Goal: Task Accomplishment & Management: Use online tool/utility

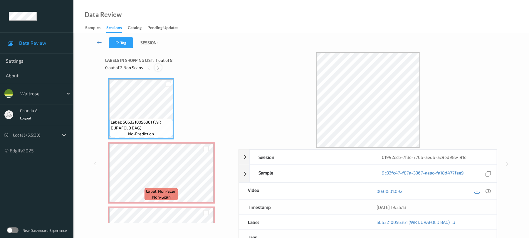
click at [159, 68] on icon at bounding box center [158, 67] width 5 height 5
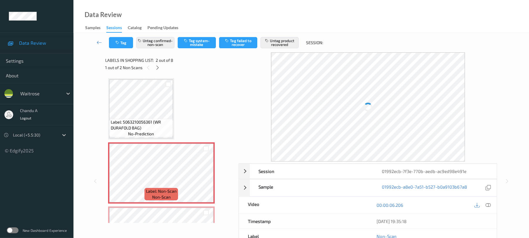
scroll to position [3, 0]
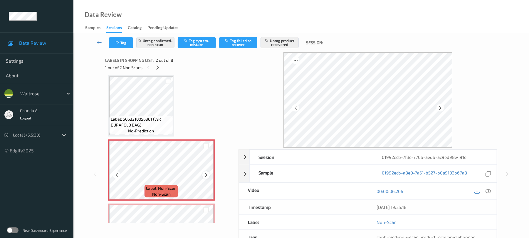
click at [205, 175] on icon at bounding box center [206, 174] width 5 height 5
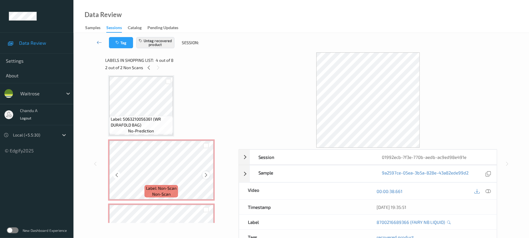
click at [207, 175] on icon at bounding box center [206, 174] width 5 height 5
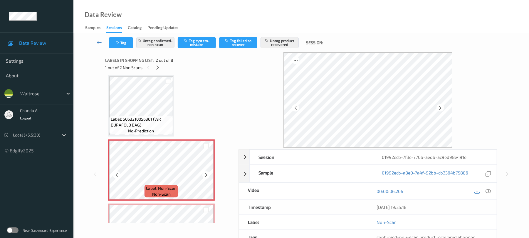
click at [207, 175] on icon at bounding box center [206, 174] width 5 height 5
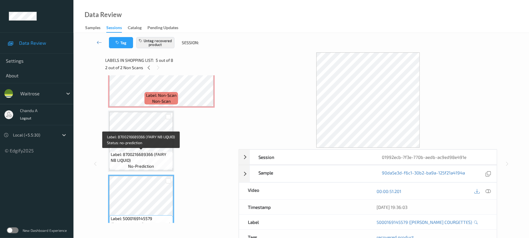
scroll to position [120, 0]
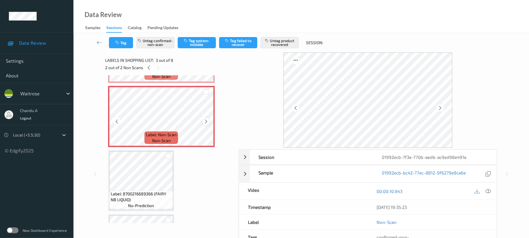
click at [205, 122] on icon at bounding box center [206, 121] width 5 height 5
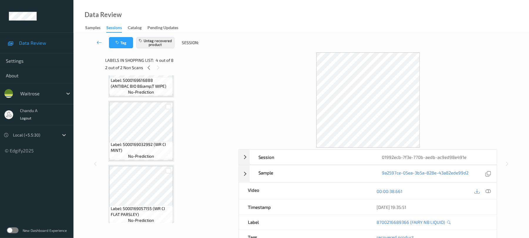
scroll to position [368, 0]
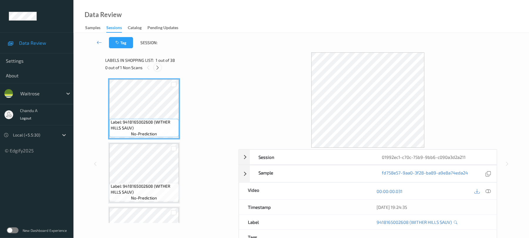
click at [158, 67] on icon at bounding box center [157, 67] width 5 height 5
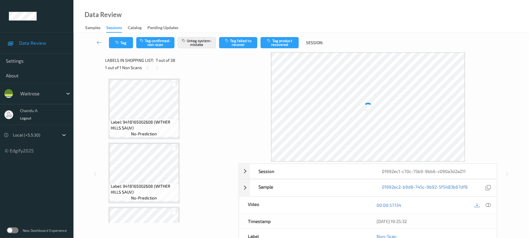
scroll to position [323, 0]
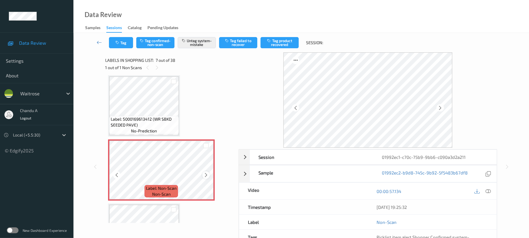
click at [207, 176] on icon at bounding box center [206, 174] width 5 height 5
click at [121, 45] on button "Tag" at bounding box center [121, 42] width 24 height 11
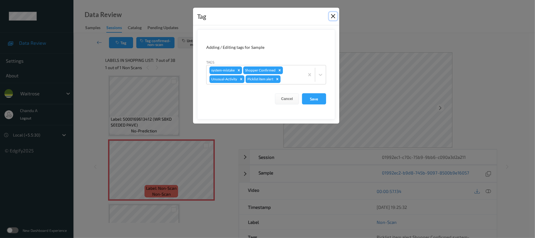
click at [333, 18] on button "Close" at bounding box center [333, 16] width 8 height 8
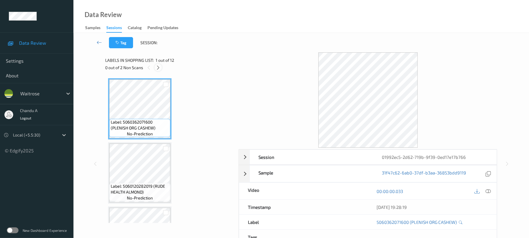
click at [158, 69] on icon at bounding box center [158, 67] width 5 height 5
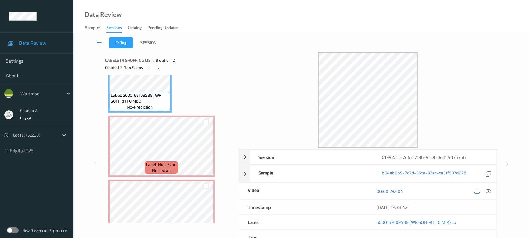
scroll to position [490, 0]
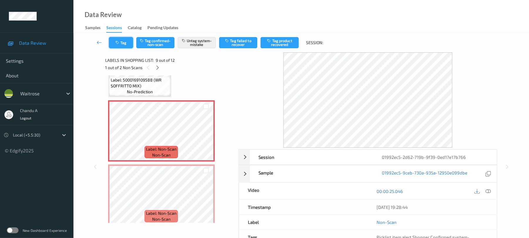
click at [126, 46] on button "Tag" at bounding box center [121, 42] width 24 height 11
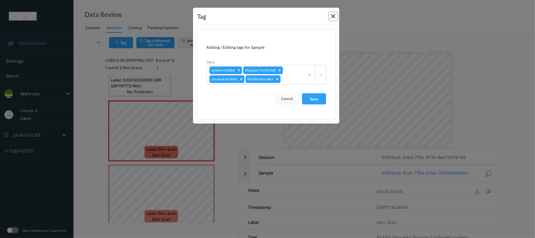
click at [331, 16] on button "Close" at bounding box center [333, 16] width 8 height 8
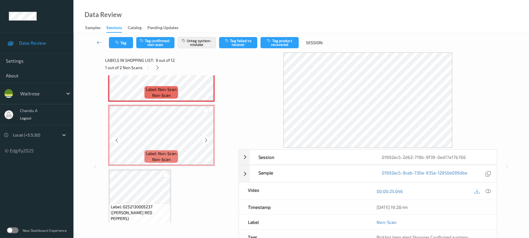
scroll to position [569, 0]
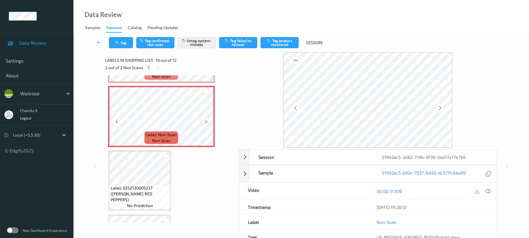
click at [207, 121] on icon at bounding box center [206, 121] width 5 height 5
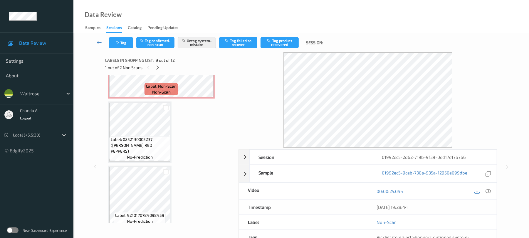
scroll to position [624, 0]
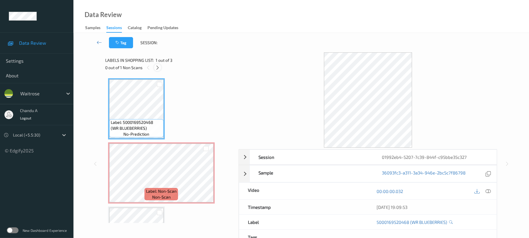
click at [158, 67] on icon at bounding box center [157, 67] width 5 height 5
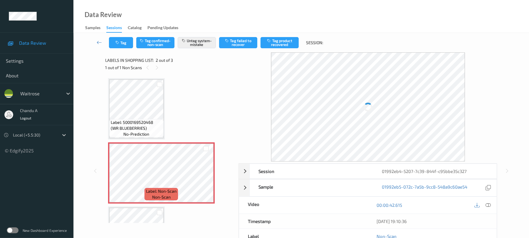
scroll to position [3, 0]
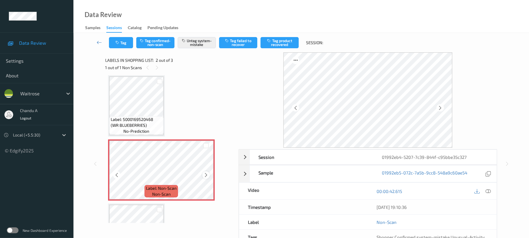
click at [206, 173] on icon at bounding box center [206, 174] width 5 height 5
click at [127, 43] on button "Tag" at bounding box center [121, 42] width 24 height 11
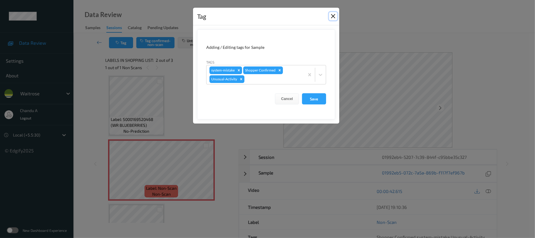
click at [331, 15] on button "Close" at bounding box center [333, 16] width 8 height 8
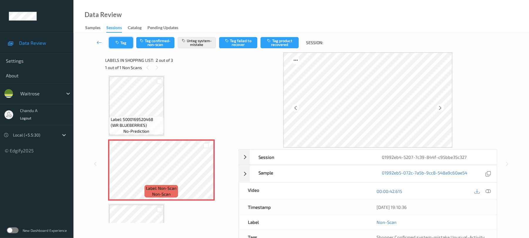
click at [123, 46] on button "Tag" at bounding box center [121, 42] width 24 height 11
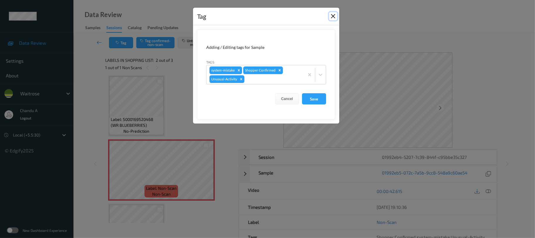
click at [331, 16] on button "Close" at bounding box center [333, 16] width 8 height 8
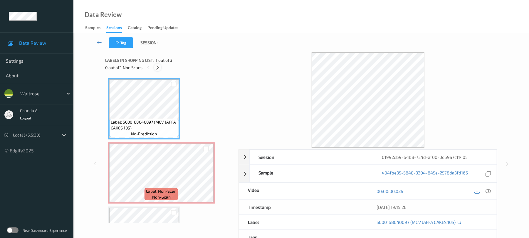
click at [161, 69] on div "0 out of 1 Non Scans" at bounding box center [169, 67] width 129 height 7
click at [160, 68] on icon at bounding box center [157, 67] width 5 height 5
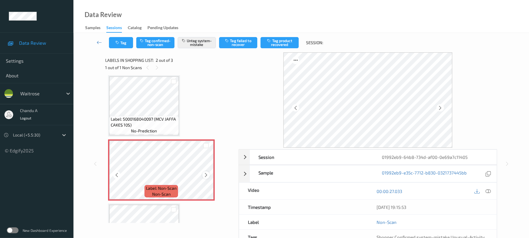
click at [207, 176] on icon at bounding box center [206, 174] width 5 height 5
click at [118, 46] on button "Tag" at bounding box center [121, 42] width 24 height 11
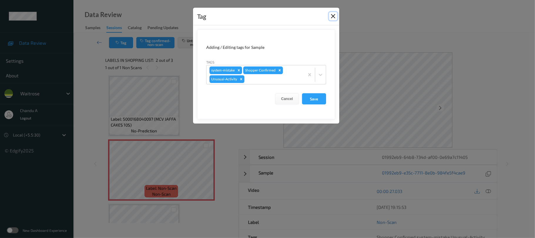
click at [335, 16] on button "Close" at bounding box center [333, 16] width 8 height 8
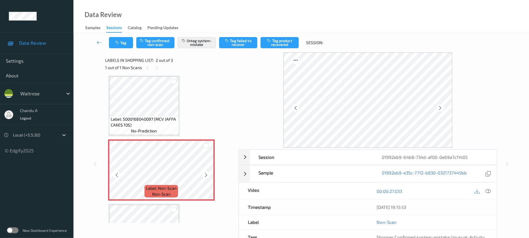
scroll to position [42, 0]
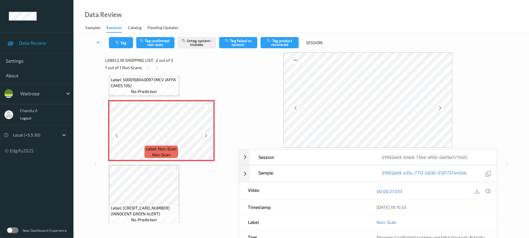
click at [205, 135] on icon at bounding box center [206, 135] width 5 height 5
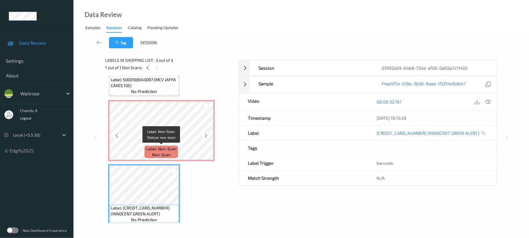
scroll to position [47, 0]
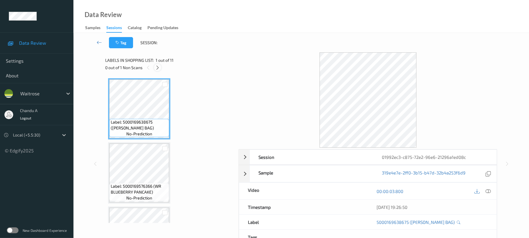
click at [157, 66] on icon at bounding box center [157, 67] width 5 height 5
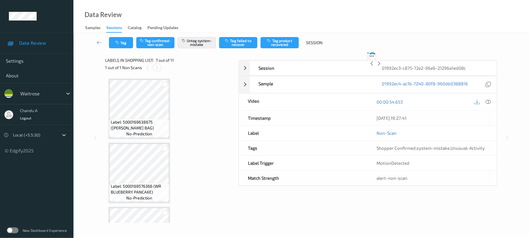
scroll to position [323, 0]
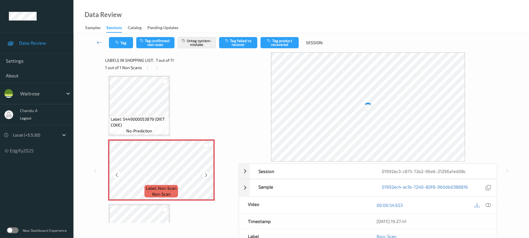
click at [206, 177] on icon at bounding box center [206, 174] width 5 height 5
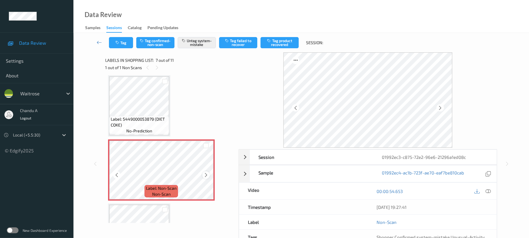
click at [205, 175] on icon at bounding box center [206, 174] width 5 height 5
click at [121, 42] on button "Tag" at bounding box center [121, 42] width 24 height 11
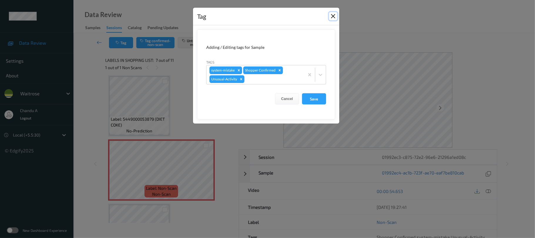
click at [335, 15] on button "Close" at bounding box center [333, 16] width 8 height 8
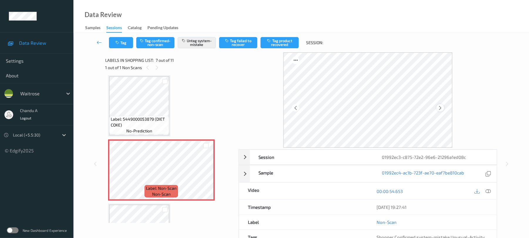
click at [439, 105] on icon at bounding box center [440, 107] width 5 height 5
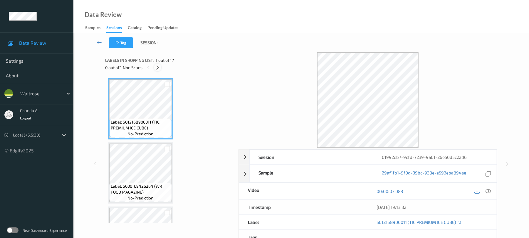
click at [159, 66] on icon at bounding box center [157, 67] width 5 height 5
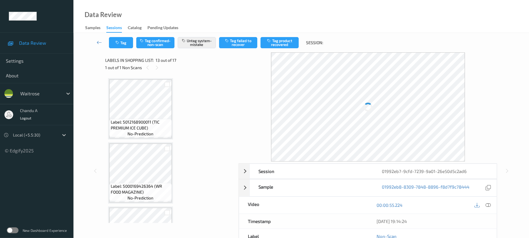
scroll to position [707, 0]
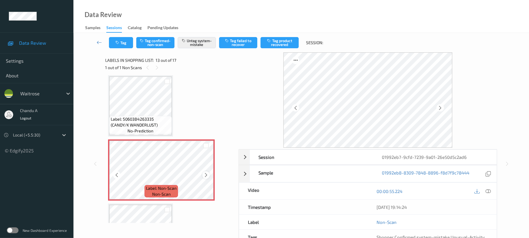
click at [208, 176] on icon at bounding box center [206, 174] width 5 height 5
click at [125, 41] on button "Tag" at bounding box center [121, 42] width 24 height 11
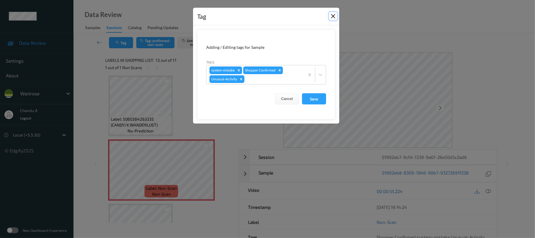
click at [334, 17] on button "Close" at bounding box center [333, 16] width 8 height 8
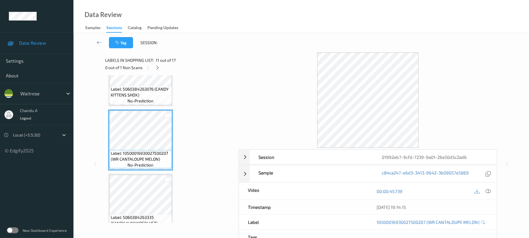
scroll to position [629, 0]
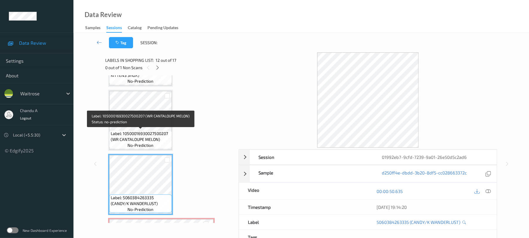
click at [163, 132] on span "Label: 10500016930027500207 (WR CANTALOUPE MELON)" at bounding box center [141, 136] width 60 height 12
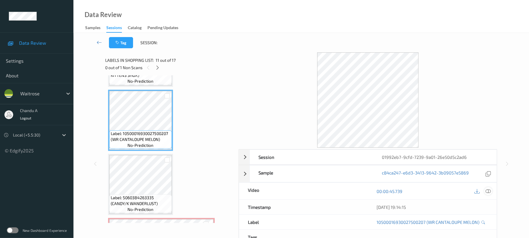
click at [487, 190] on icon at bounding box center [488, 190] width 5 height 5
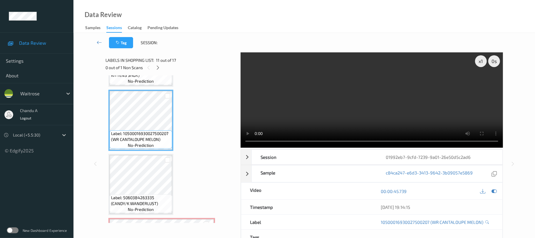
click at [499, 83] on div "x 1 0 s Session 01992eb7-9cfd-7239-9a01-26e50d5c2ad6 Session ID 01992eb7-9cfd-7…" at bounding box center [303, 163] width 437 height 222
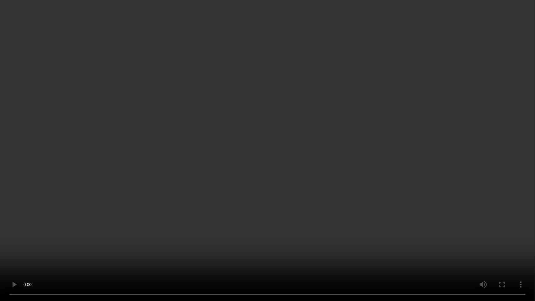
click at [264, 179] on video at bounding box center [267, 150] width 535 height 301
click at [251, 183] on video at bounding box center [267, 150] width 535 height 301
click at [284, 169] on video at bounding box center [267, 150] width 535 height 301
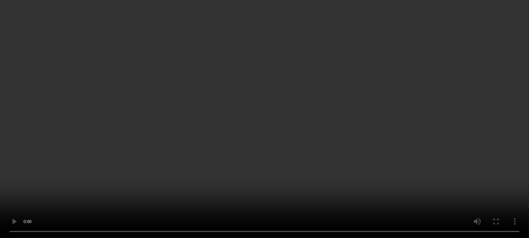
scroll to position [707, 0]
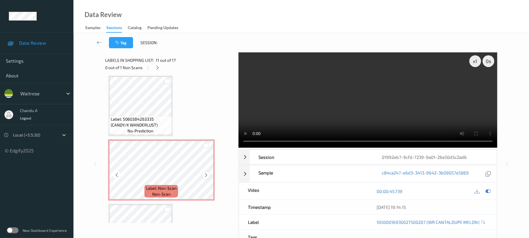
click at [206, 173] on icon at bounding box center [206, 174] width 5 height 5
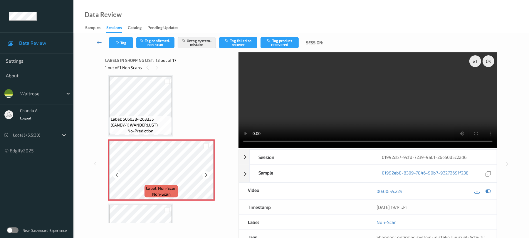
click at [206, 173] on icon at bounding box center [206, 174] width 5 height 5
click at [121, 45] on button "Tag" at bounding box center [121, 42] width 24 height 11
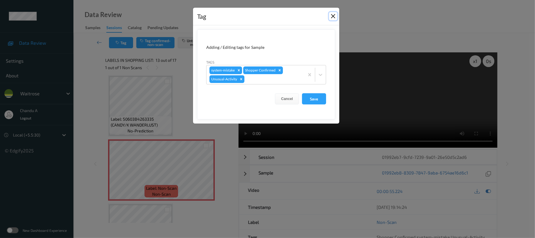
click at [335, 17] on button "Close" at bounding box center [333, 16] width 8 height 8
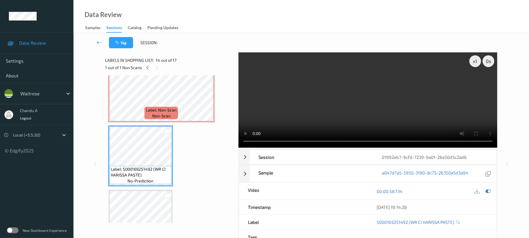
scroll to position [747, 0]
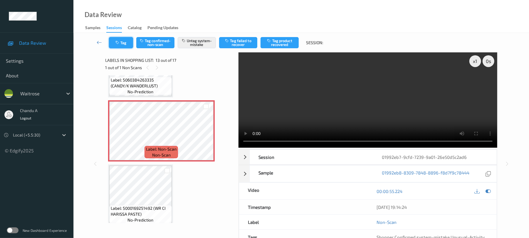
click at [125, 44] on button "Tag" at bounding box center [121, 42] width 24 height 11
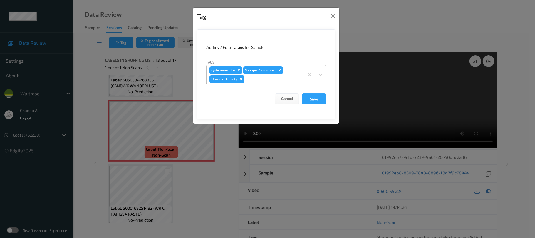
click at [242, 81] on icon "Remove Unusual-Activity" at bounding box center [241, 79] width 4 height 4
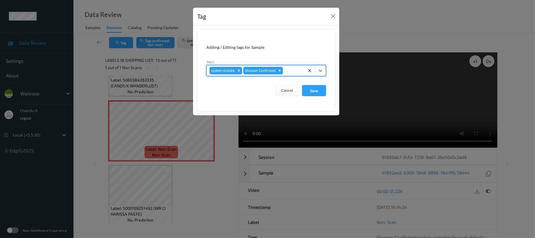
click at [240, 72] on icon "Remove system-mistake" at bounding box center [239, 70] width 4 height 4
click at [320, 92] on button "Save" at bounding box center [314, 90] width 24 height 11
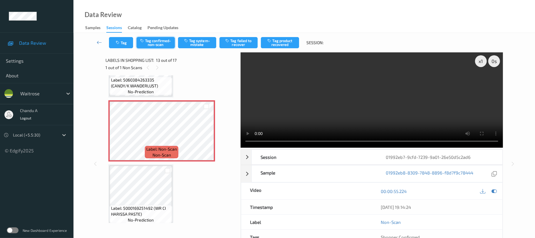
click at [165, 45] on button "Tag confirmed-non-scan" at bounding box center [156, 42] width 38 height 11
click at [248, 42] on button "Tag failed to recover" at bounding box center [238, 42] width 38 height 11
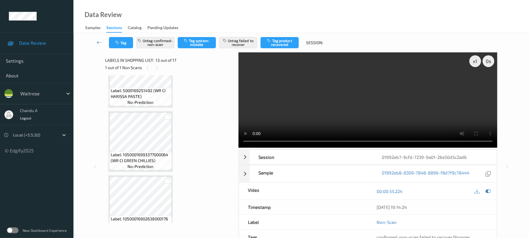
scroll to position [903, 0]
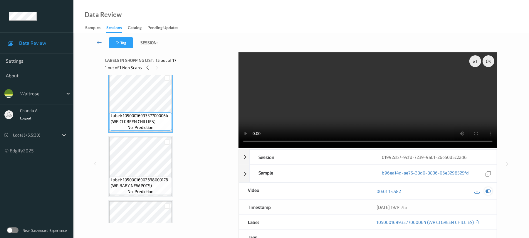
click at [488, 190] on icon at bounding box center [488, 190] width 5 height 5
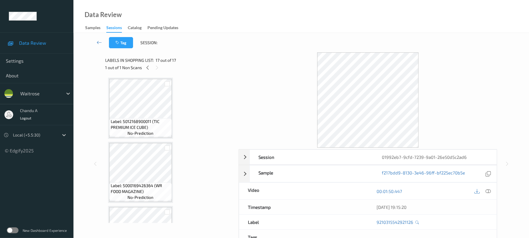
scroll to position [0, 0]
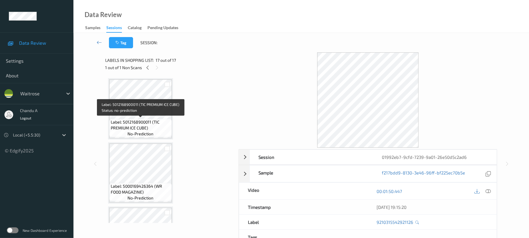
click at [165, 120] on span "Label: 5012168900011 (TIC PREMIUM ICE CUBE)" at bounding box center [141, 125] width 60 height 12
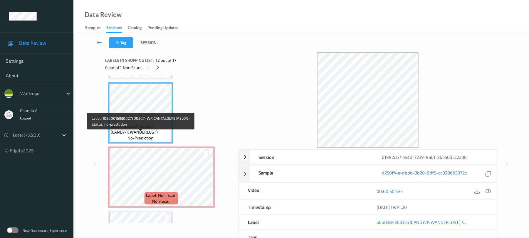
scroll to position [705, 0]
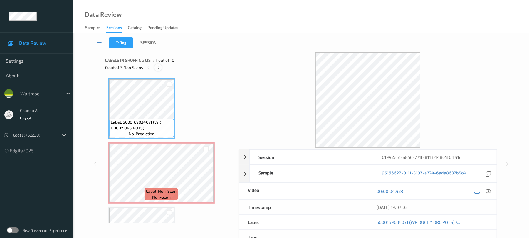
click at [159, 68] on icon at bounding box center [158, 67] width 5 height 5
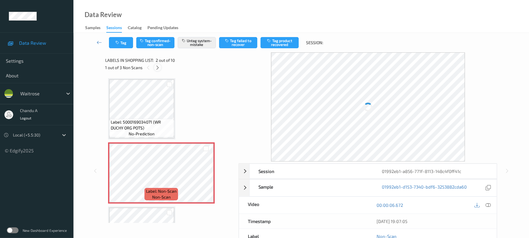
scroll to position [3, 0]
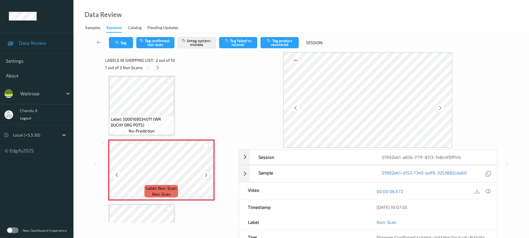
click at [208, 174] on icon at bounding box center [206, 174] width 5 height 5
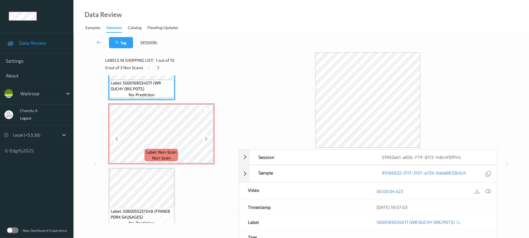
scroll to position [78, 0]
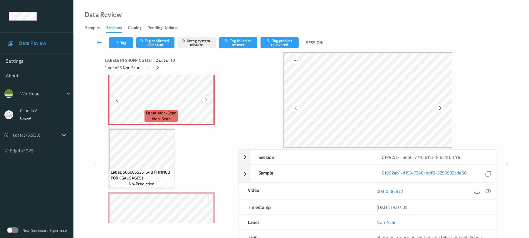
click at [207, 101] on icon at bounding box center [206, 99] width 5 height 5
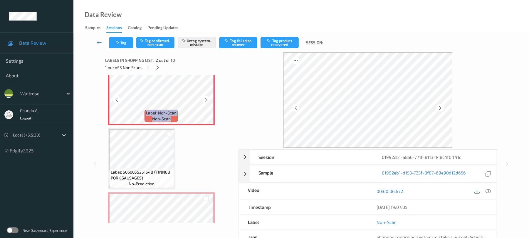
click at [207, 101] on icon at bounding box center [206, 99] width 5 height 5
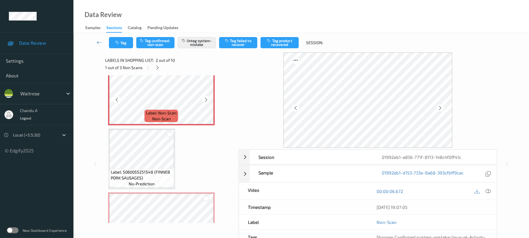
click at [207, 101] on icon at bounding box center [206, 99] width 5 height 5
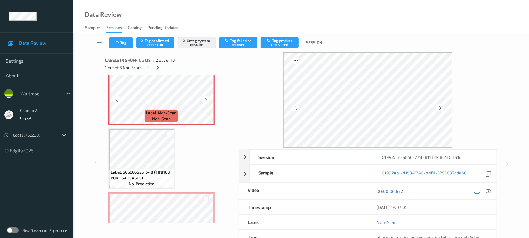
click at [207, 101] on icon at bounding box center [206, 99] width 5 height 5
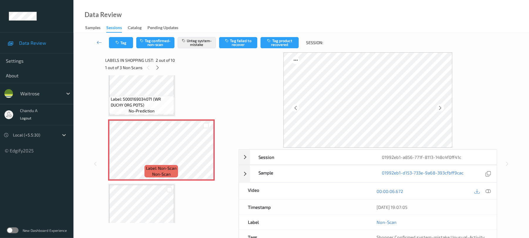
scroll to position [0, 0]
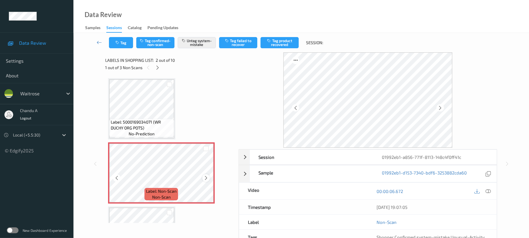
click at [205, 177] on icon at bounding box center [206, 177] width 5 height 5
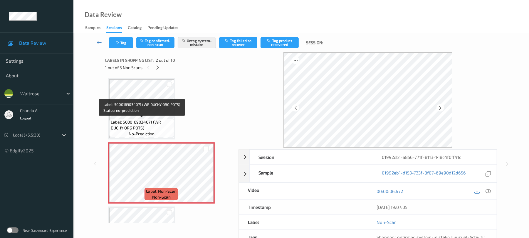
click at [159, 119] on div "Label: 5000169034071 (WR DUCHY ORG POTS) no-prediction" at bounding box center [141, 128] width 65 height 18
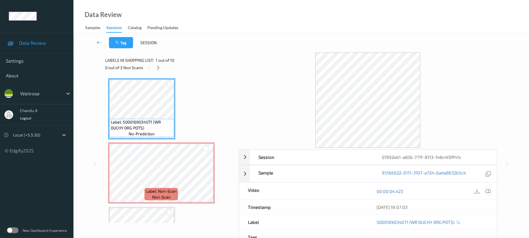
click at [492, 190] on div at bounding box center [488, 191] width 8 height 8
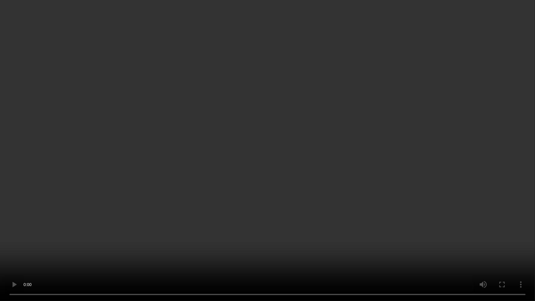
click at [283, 123] on video at bounding box center [267, 150] width 535 height 301
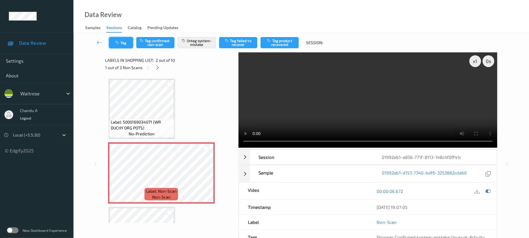
click at [123, 43] on button "Tag" at bounding box center [121, 42] width 24 height 11
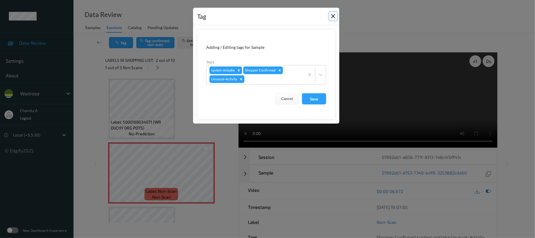
click at [332, 18] on button "Close" at bounding box center [333, 16] width 8 height 8
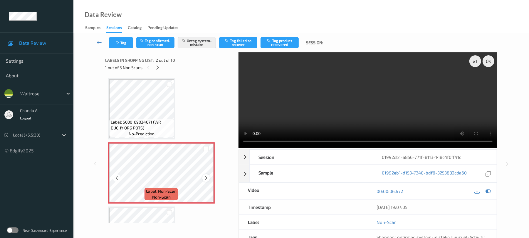
click at [208, 177] on icon at bounding box center [206, 177] width 5 height 5
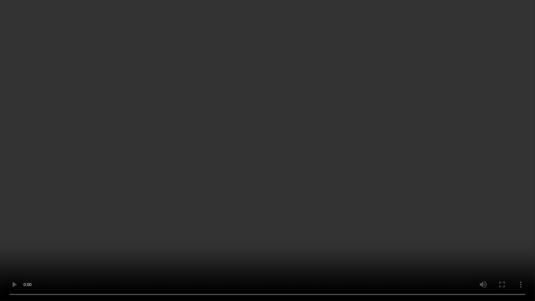
click at [271, 133] on video at bounding box center [267, 150] width 535 height 301
click at [330, 110] on video at bounding box center [267, 150] width 535 height 301
click at [276, 104] on video at bounding box center [267, 150] width 535 height 301
click at [269, 97] on video at bounding box center [267, 150] width 535 height 301
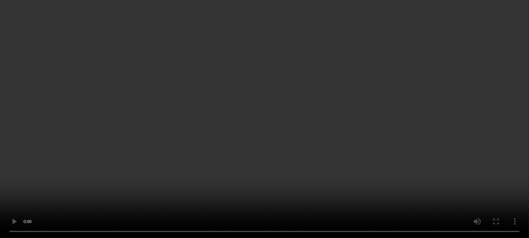
scroll to position [118, 0]
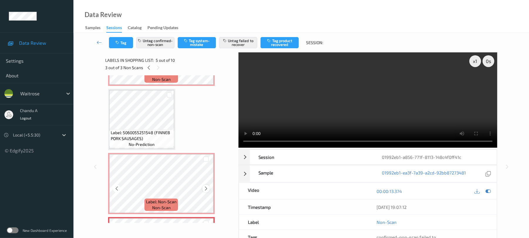
click at [205, 190] on icon at bounding box center [206, 188] width 5 height 5
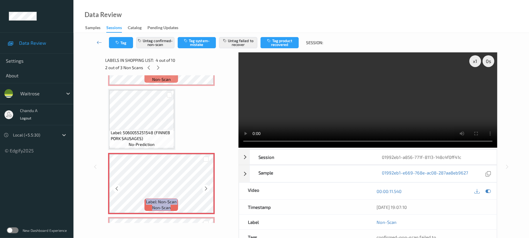
click at [205, 190] on icon at bounding box center [206, 188] width 5 height 5
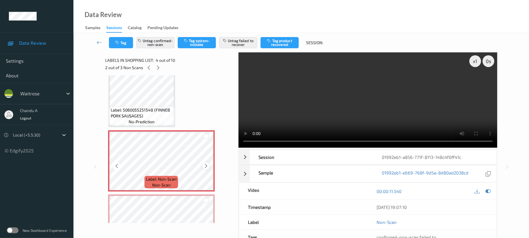
scroll to position [157, 0]
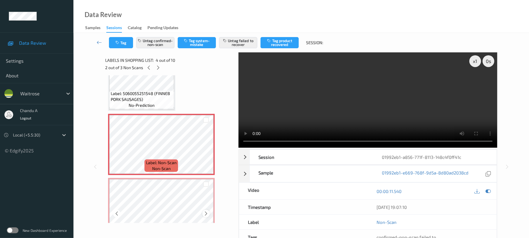
click at [206, 213] on icon at bounding box center [206, 213] width 5 height 5
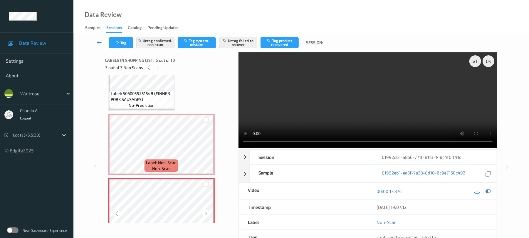
click at [206, 213] on icon at bounding box center [206, 213] width 5 height 5
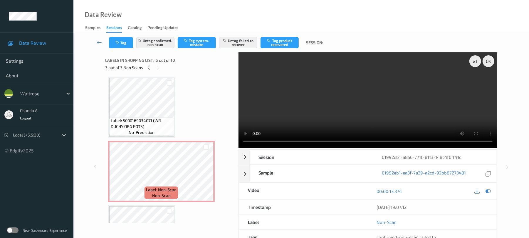
scroll to position [0, 0]
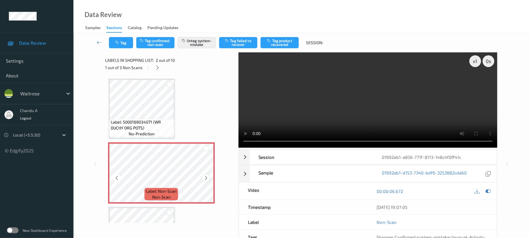
click at [205, 174] on div at bounding box center [205, 177] width 7 height 7
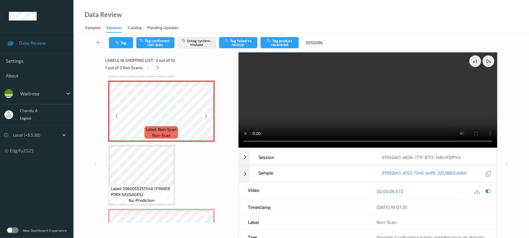
scroll to position [78, 0]
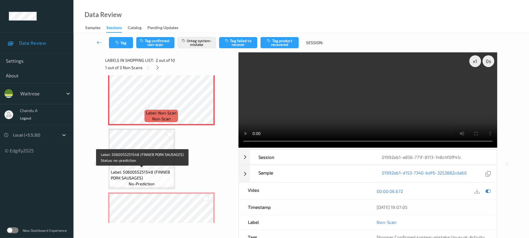
click at [141, 169] on span "Label: 5060055251548 (FINNEB PORK SAUSAGES)" at bounding box center [142, 175] width 62 height 12
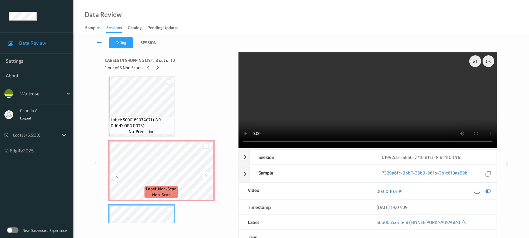
scroll to position [0, 0]
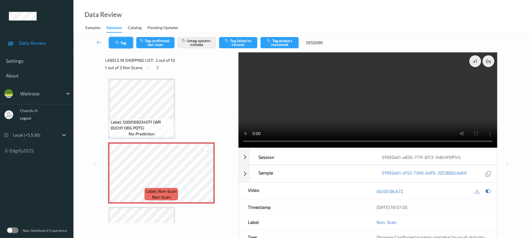
click at [125, 38] on button "Tag" at bounding box center [121, 42] width 24 height 11
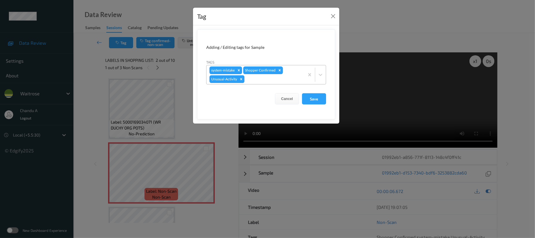
click at [241, 79] on icon "Remove Unusual-Activity" at bounding box center [241, 79] width 2 height 2
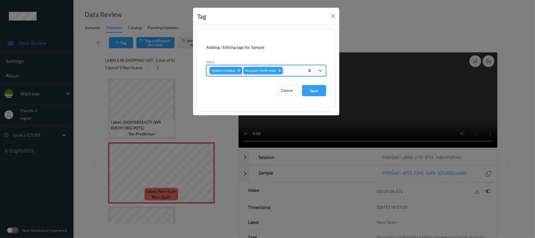
click at [239, 71] on icon "Remove system-mistake" at bounding box center [239, 70] width 4 height 4
click at [320, 93] on button "Save" at bounding box center [314, 90] width 24 height 11
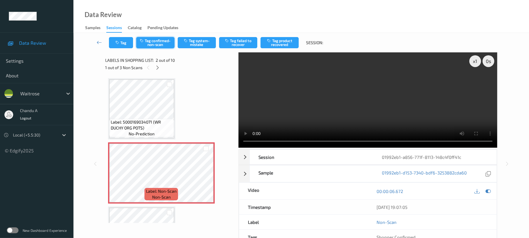
click at [152, 40] on button "Tag confirmed-non-scan" at bounding box center [155, 42] width 38 height 11
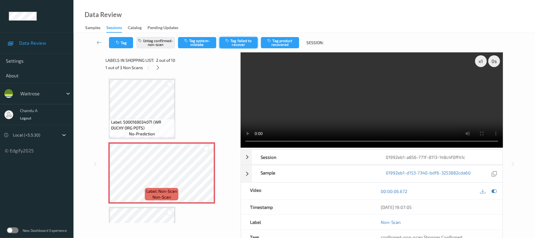
click at [234, 40] on button "Tag failed to recover" at bounding box center [238, 42] width 38 height 11
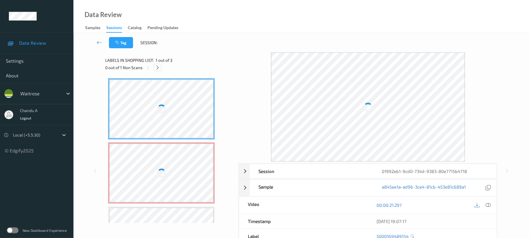
click at [156, 66] on icon at bounding box center [157, 67] width 5 height 5
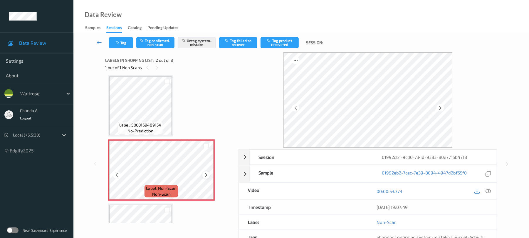
click at [204, 173] on icon at bounding box center [206, 174] width 5 height 5
click at [126, 45] on button "Tag" at bounding box center [121, 42] width 24 height 11
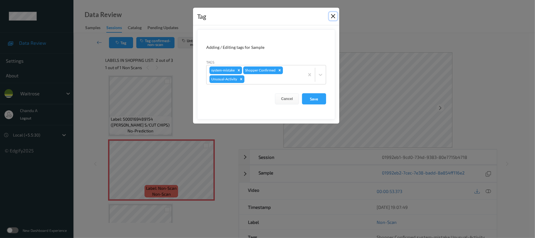
click at [332, 17] on button "Close" at bounding box center [333, 16] width 8 height 8
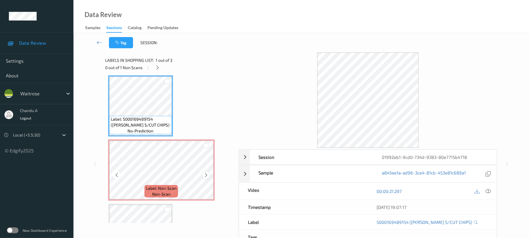
click at [205, 176] on icon at bounding box center [206, 174] width 5 height 5
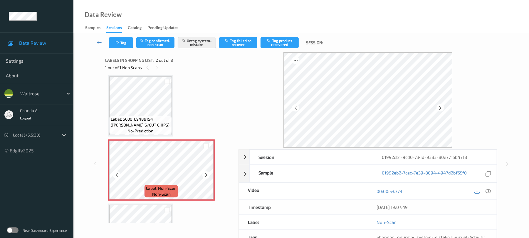
click at [205, 176] on icon at bounding box center [206, 174] width 5 height 5
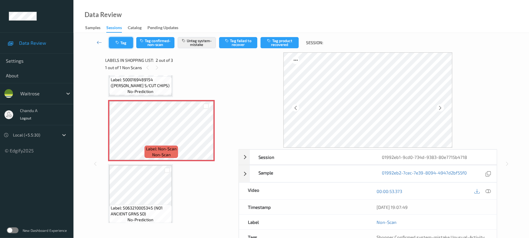
click at [115, 42] on icon "button" at bounding box center [117, 43] width 5 height 4
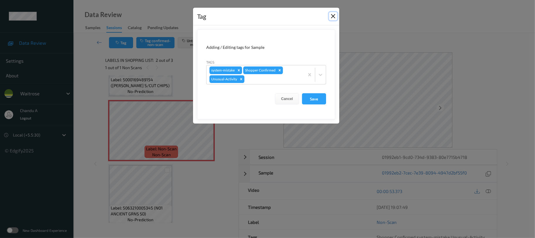
click at [331, 18] on button "Close" at bounding box center [333, 16] width 8 height 8
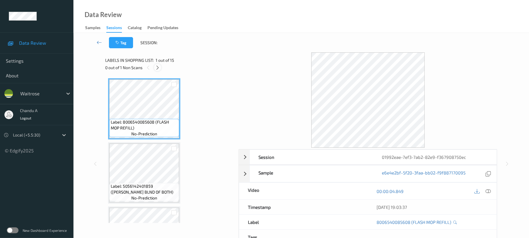
click at [159, 67] on icon at bounding box center [157, 67] width 5 height 5
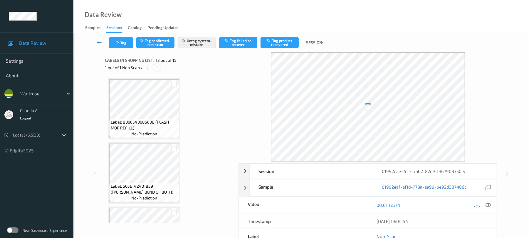
scroll to position [707, 0]
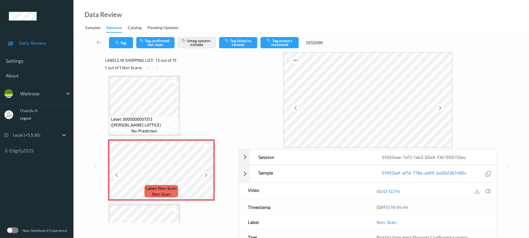
click at [207, 173] on icon at bounding box center [206, 174] width 5 height 5
click at [121, 44] on button "Tag" at bounding box center [121, 42] width 24 height 11
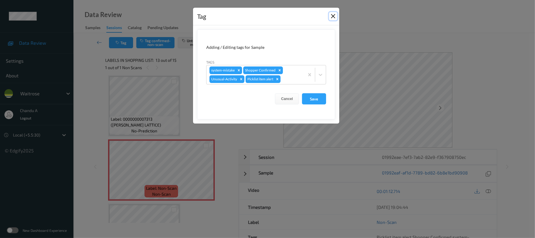
click at [332, 16] on button "Close" at bounding box center [333, 16] width 8 height 8
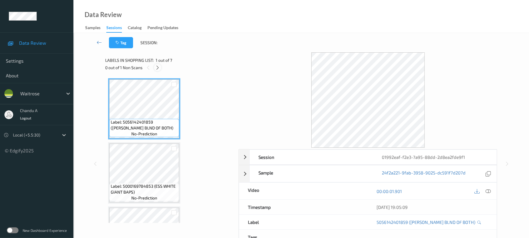
click at [157, 67] on icon at bounding box center [157, 67] width 5 height 5
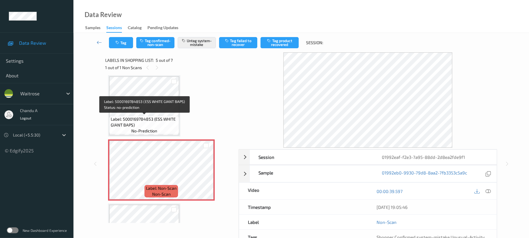
click at [162, 118] on span "Label: 5000169784853 (ESS WHITE GIANT BAPS)" at bounding box center [144, 122] width 67 height 12
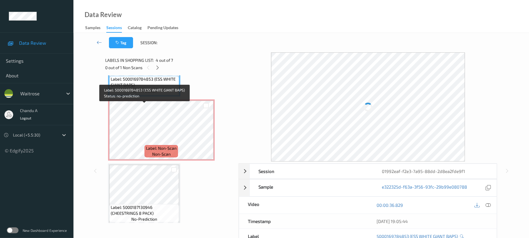
scroll to position [274, 0]
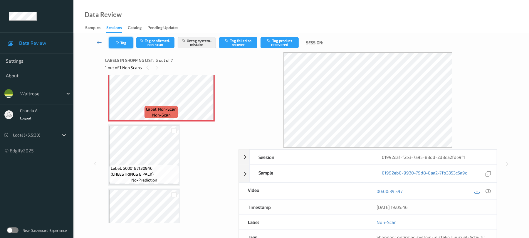
click at [121, 45] on button "Tag" at bounding box center [121, 42] width 24 height 11
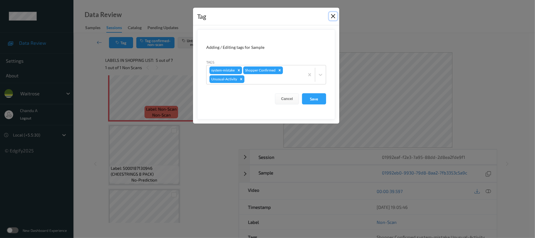
click at [330, 17] on button "Close" at bounding box center [333, 16] width 8 height 8
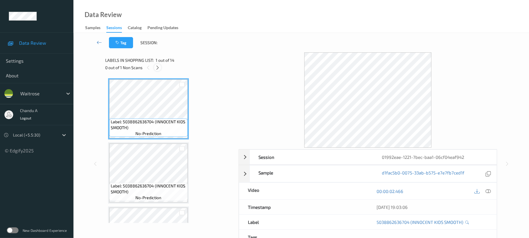
click at [157, 68] on icon at bounding box center [157, 67] width 5 height 5
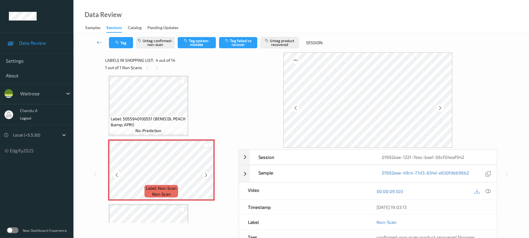
click at [207, 173] on icon at bounding box center [206, 174] width 5 height 5
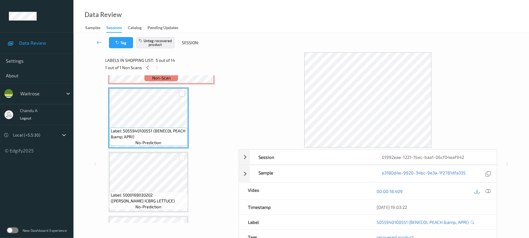
scroll to position [249, 0]
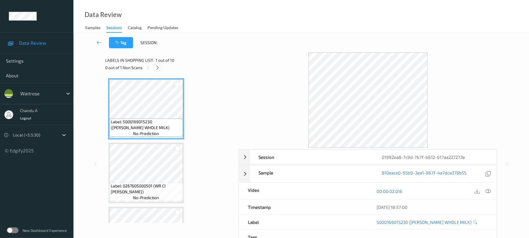
click at [158, 68] on icon at bounding box center [157, 67] width 5 height 5
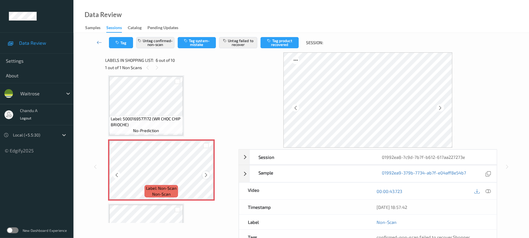
click at [208, 176] on icon at bounding box center [206, 174] width 5 height 5
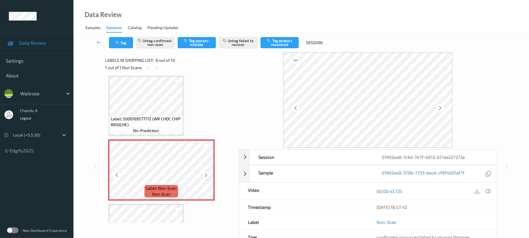
click at [206, 176] on icon at bounding box center [206, 174] width 5 height 5
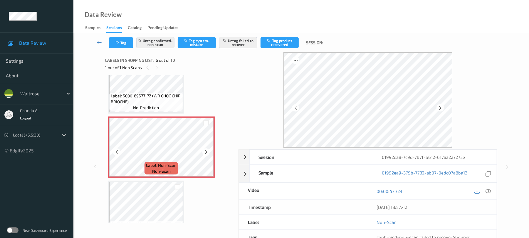
scroll to position [299, 0]
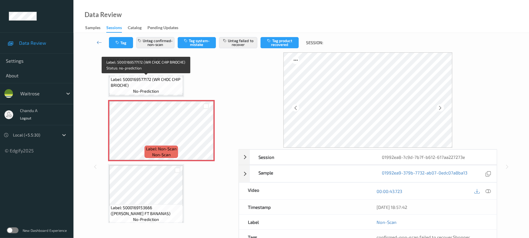
click at [170, 90] on div "Label: 5000169577172 (WR CHOC CHIP BRIOCHE) no-prediction" at bounding box center [146, 85] width 74 height 18
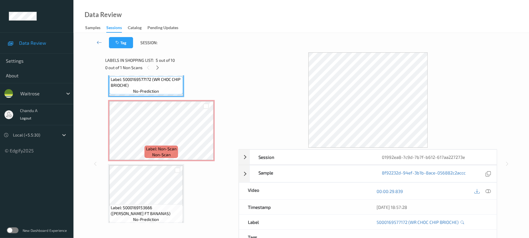
scroll to position [338, 0]
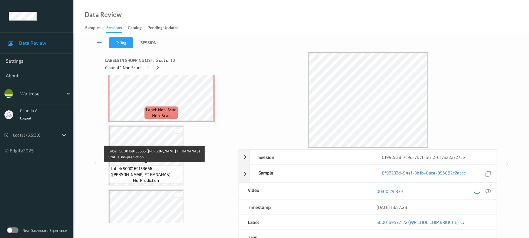
click at [161, 166] on span "Label: 5000169153666 (WR ESS FT BANANAS)" at bounding box center [146, 171] width 71 height 12
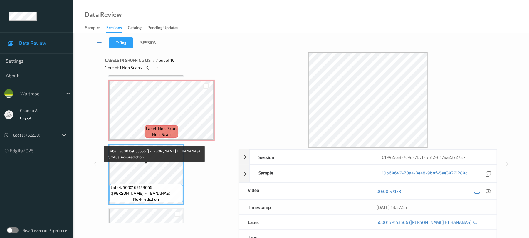
scroll to position [299, 0]
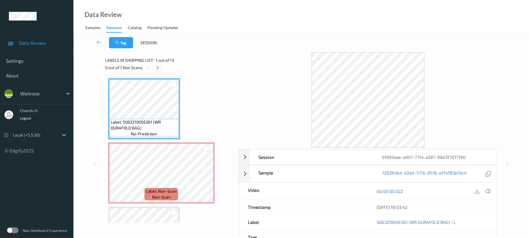
click at [159, 69] on icon at bounding box center [157, 67] width 5 height 5
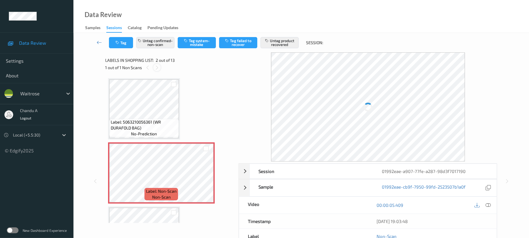
scroll to position [3, 0]
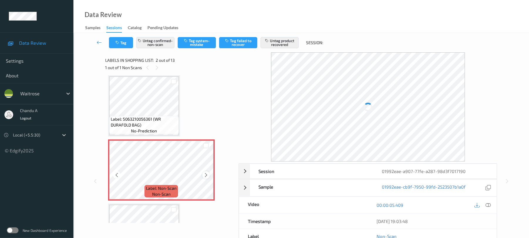
click at [205, 175] on icon at bounding box center [206, 174] width 5 height 5
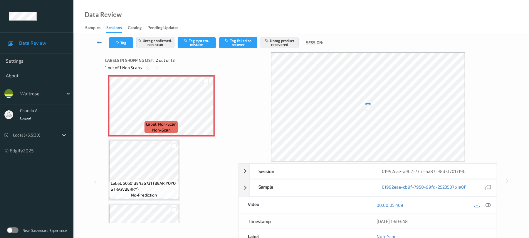
scroll to position [81, 0]
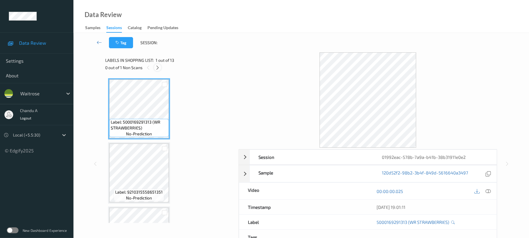
click at [157, 67] on icon at bounding box center [157, 67] width 5 height 5
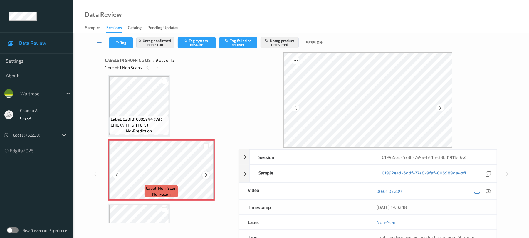
click at [205, 176] on icon at bounding box center [206, 174] width 5 height 5
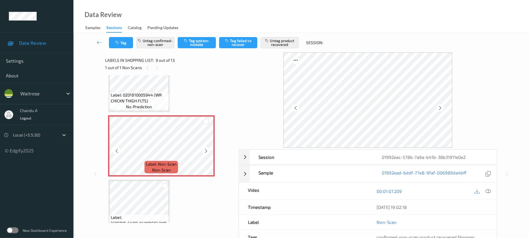
scroll to position [490, 0]
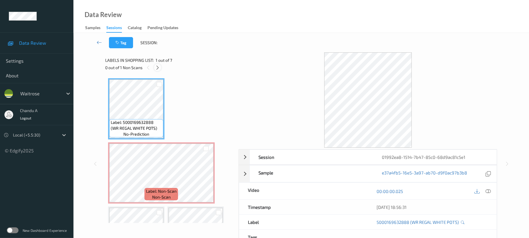
click at [159, 65] on icon at bounding box center [157, 67] width 5 height 5
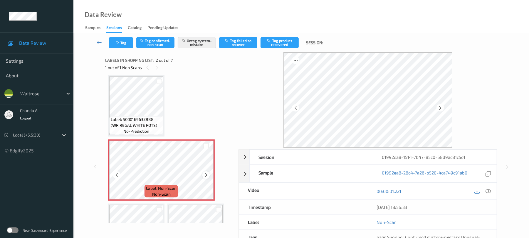
click at [208, 175] on icon at bounding box center [206, 174] width 5 height 5
click at [128, 42] on button "Tag" at bounding box center [121, 42] width 24 height 11
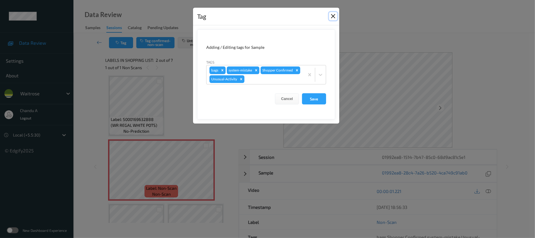
click at [333, 18] on button "Close" at bounding box center [333, 16] width 8 height 8
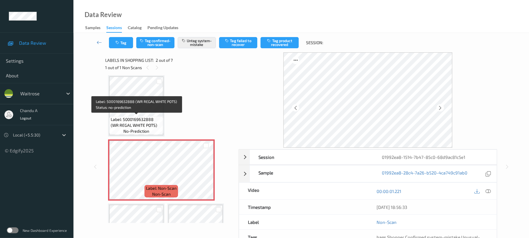
click at [146, 117] on span "Label: 5000169632888 (WR REGAL WHITE POTS)" at bounding box center [136, 122] width 51 height 12
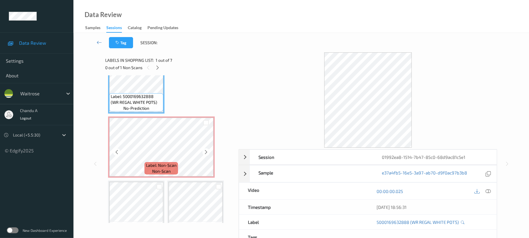
scroll to position [42, 0]
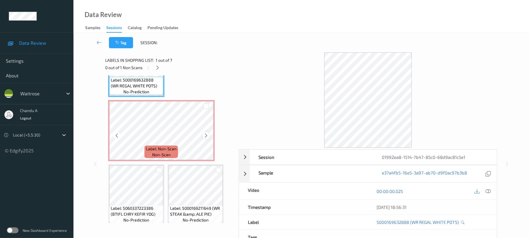
click at [206, 135] on icon at bounding box center [206, 135] width 5 height 5
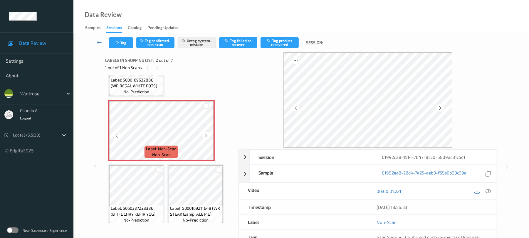
click at [206, 135] on icon at bounding box center [206, 135] width 5 height 5
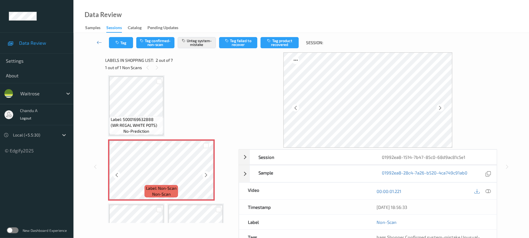
scroll to position [0, 0]
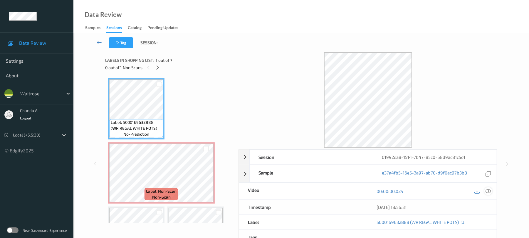
click at [489, 192] on icon at bounding box center [488, 190] width 5 height 5
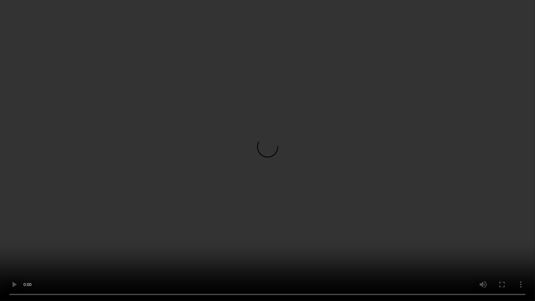
click at [293, 141] on video at bounding box center [267, 150] width 535 height 301
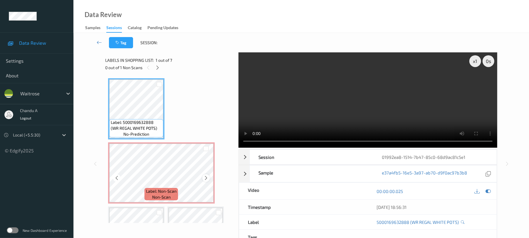
click at [204, 177] on icon at bounding box center [206, 177] width 5 height 5
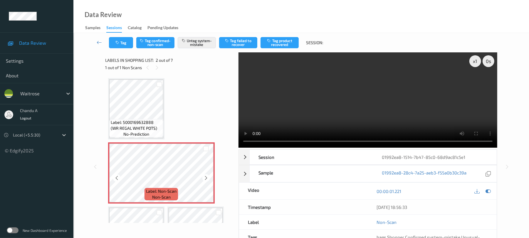
click at [204, 177] on icon at bounding box center [206, 177] width 5 height 5
click at [124, 42] on button "Tag" at bounding box center [121, 42] width 24 height 11
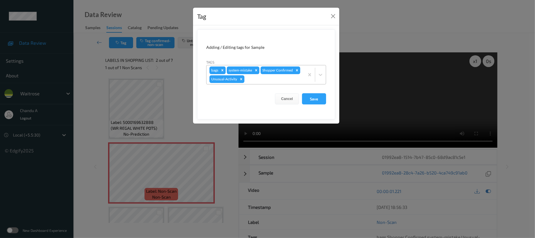
click at [222, 70] on icon "Remove bags" at bounding box center [223, 70] width 2 height 2
click at [311, 103] on button "Save" at bounding box center [314, 98] width 24 height 11
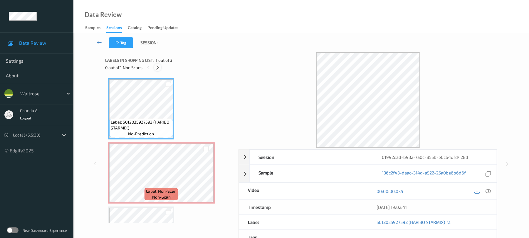
click at [157, 65] on icon at bounding box center [157, 67] width 5 height 5
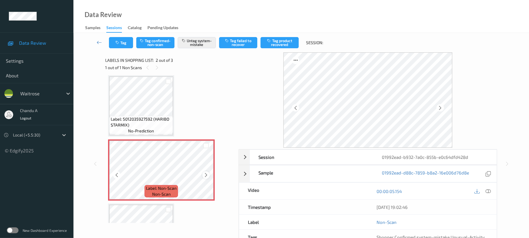
click at [206, 176] on icon at bounding box center [206, 174] width 5 height 5
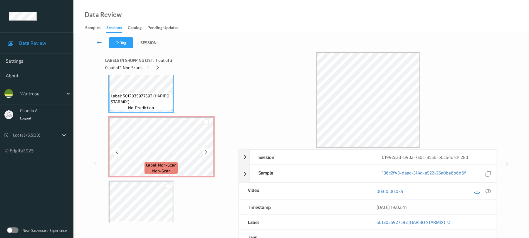
scroll to position [42, 0]
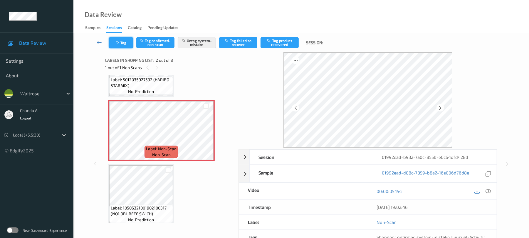
click at [116, 39] on button "Tag" at bounding box center [121, 42] width 24 height 11
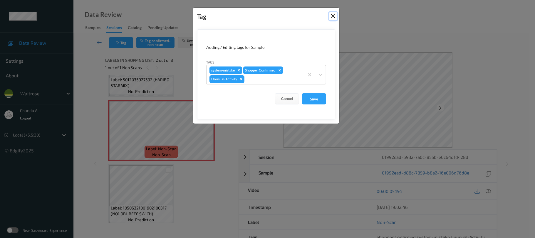
click at [331, 15] on button "Close" at bounding box center [333, 16] width 8 height 8
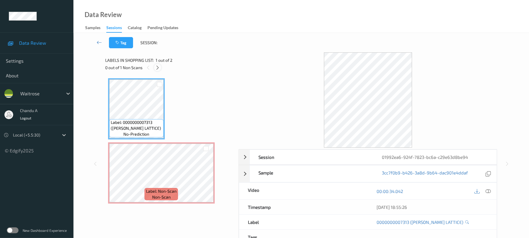
click at [159, 69] on icon at bounding box center [157, 67] width 5 height 5
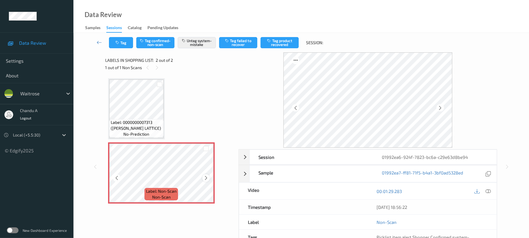
click at [204, 176] on icon at bounding box center [206, 177] width 5 height 5
click at [115, 43] on button "Tag" at bounding box center [121, 42] width 24 height 11
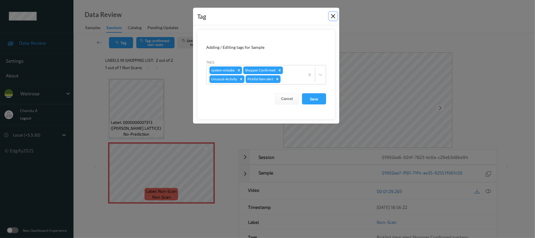
click at [332, 16] on button "Close" at bounding box center [333, 16] width 8 height 8
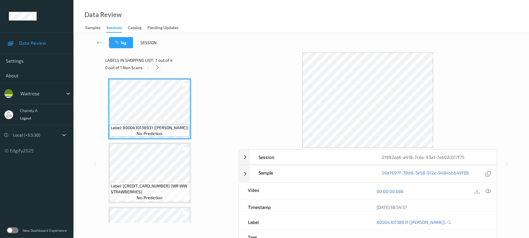
click at [157, 67] on icon at bounding box center [157, 67] width 5 height 5
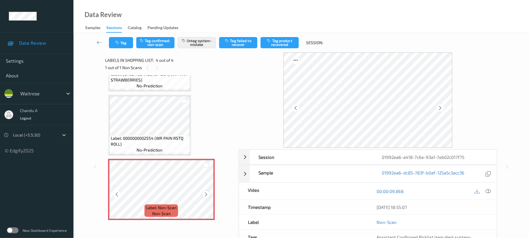
click at [206, 193] on icon at bounding box center [206, 194] width 5 height 5
click at [126, 41] on button "Tag" at bounding box center [121, 42] width 24 height 11
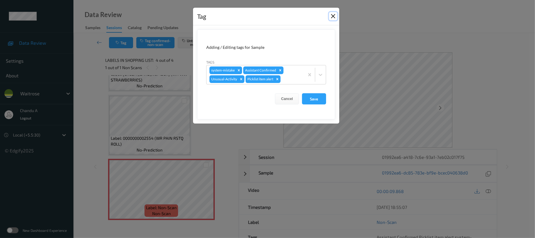
click at [332, 16] on button "Close" at bounding box center [333, 16] width 8 height 8
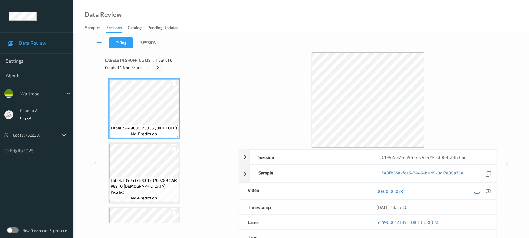
click at [154, 66] on div at bounding box center [157, 67] width 7 height 7
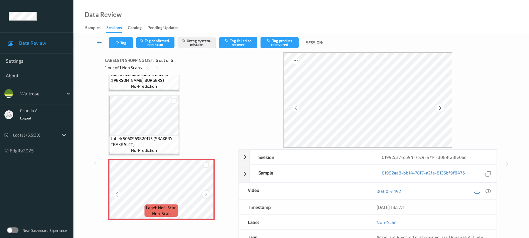
click at [207, 193] on icon at bounding box center [206, 194] width 5 height 5
click at [116, 47] on button "Tag" at bounding box center [121, 42] width 24 height 11
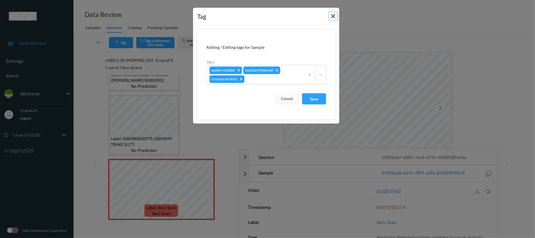
click at [334, 15] on button "Close" at bounding box center [333, 16] width 8 height 8
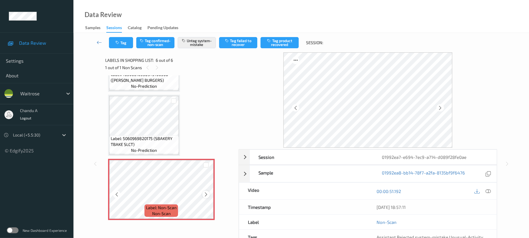
click at [207, 192] on icon at bounding box center [206, 194] width 5 height 5
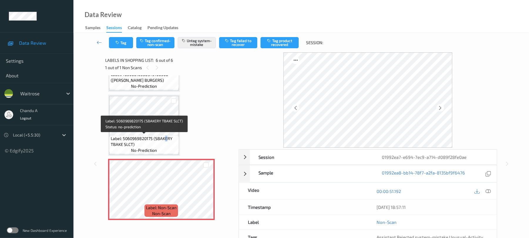
click at [166, 137] on span "Label: 5060969820175 (SBAKERY TBAKE SLCT)" at bounding box center [144, 141] width 67 height 12
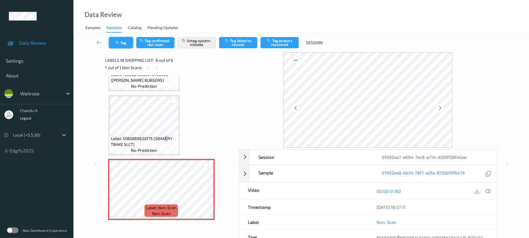
click at [130, 45] on button "Tag" at bounding box center [121, 42] width 24 height 11
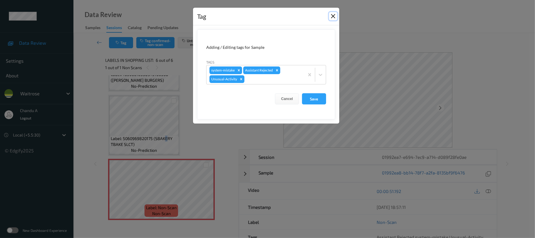
click at [333, 14] on button "Close" at bounding box center [333, 16] width 8 height 8
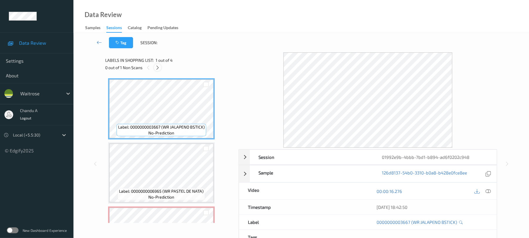
click at [158, 68] on icon at bounding box center [157, 67] width 5 height 5
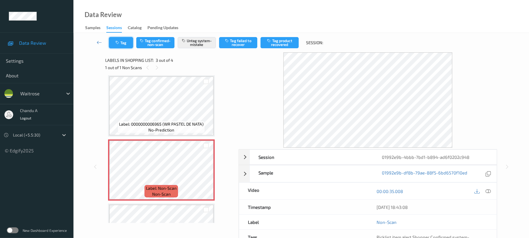
click at [123, 44] on button "Tag" at bounding box center [121, 42] width 24 height 11
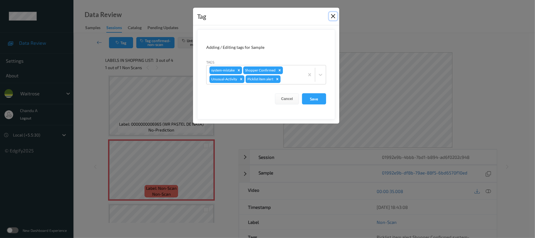
click at [335, 16] on button "Close" at bounding box center [333, 16] width 8 height 8
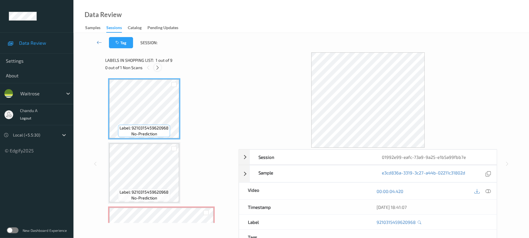
click at [159, 68] on icon at bounding box center [157, 67] width 5 height 5
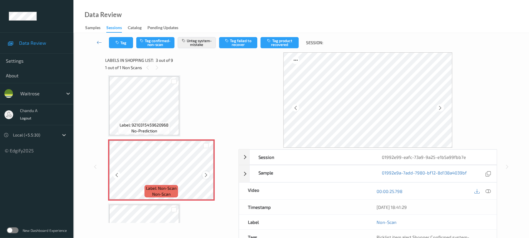
click at [206, 175] on icon at bounding box center [206, 174] width 5 height 5
click at [126, 41] on button "Tag" at bounding box center [121, 42] width 24 height 11
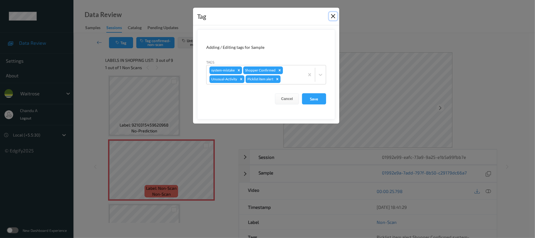
click at [333, 17] on button "Close" at bounding box center [333, 16] width 8 height 8
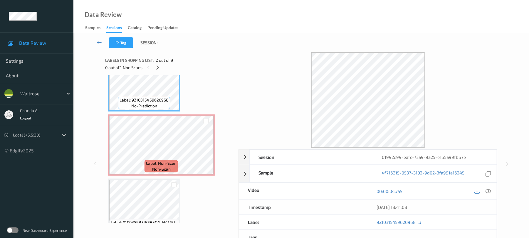
scroll to position [106, 0]
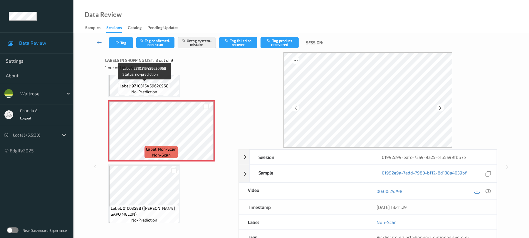
click at [156, 89] on span "no-prediction" at bounding box center [144, 92] width 26 height 6
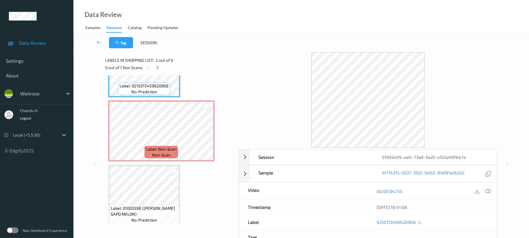
click at [485, 189] on div at bounding box center [488, 191] width 8 height 8
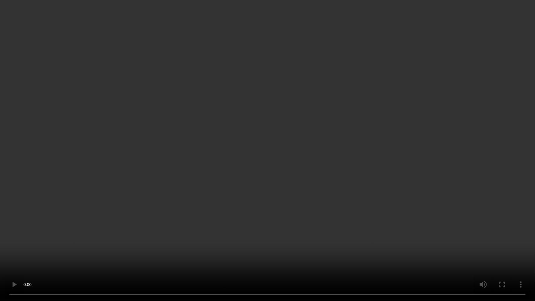
click at [329, 157] on video at bounding box center [267, 150] width 535 height 301
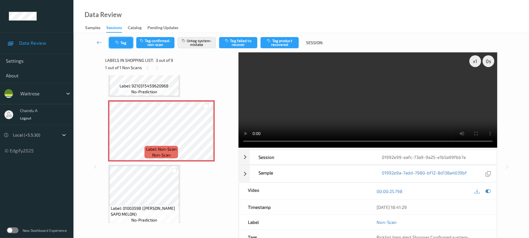
click at [121, 40] on button "Tag" at bounding box center [121, 42] width 24 height 11
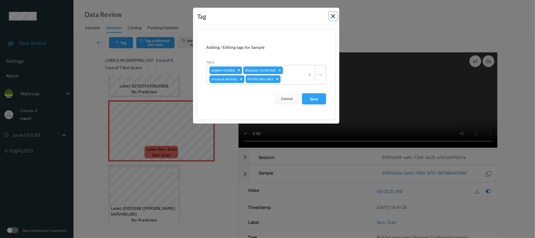
click at [332, 18] on button "Close" at bounding box center [333, 16] width 8 height 8
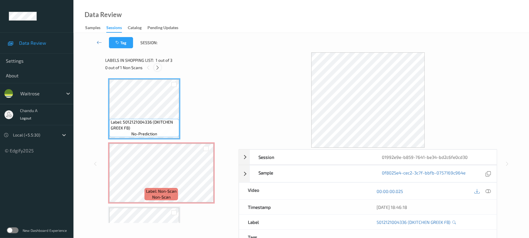
click at [156, 65] on icon at bounding box center [157, 67] width 5 height 5
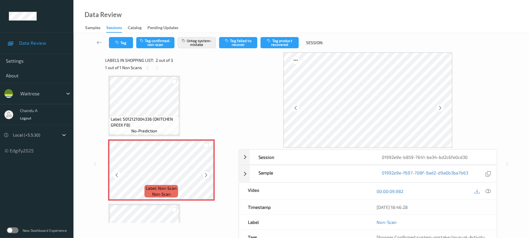
click at [206, 175] on icon at bounding box center [206, 174] width 5 height 5
click at [207, 175] on icon at bounding box center [206, 174] width 5 height 5
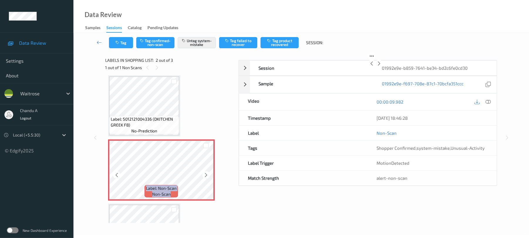
click icon
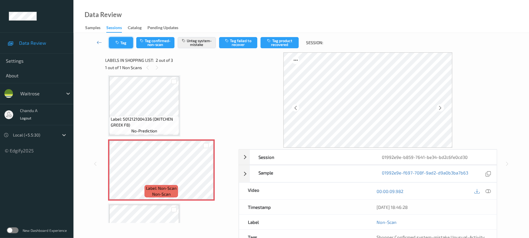
click button "Tag"
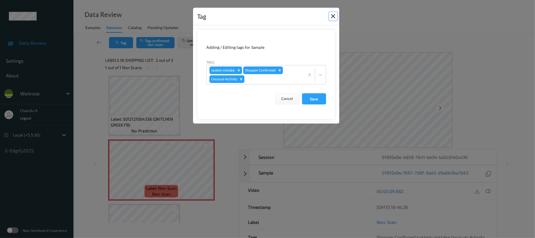
click button "Close"
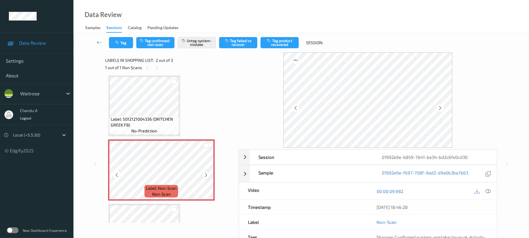
click icon
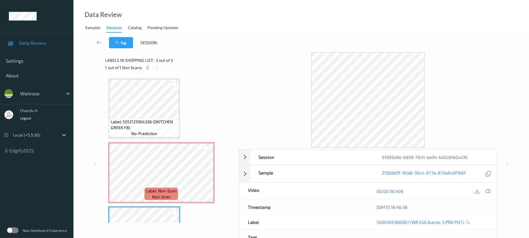
scroll to position [0, 0]
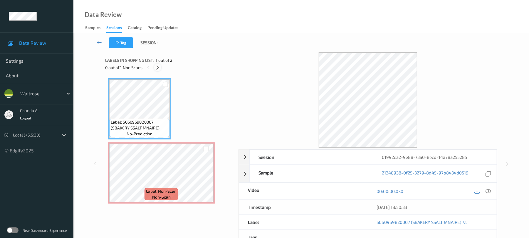
click at [158, 64] on div at bounding box center [157, 67] width 7 height 7
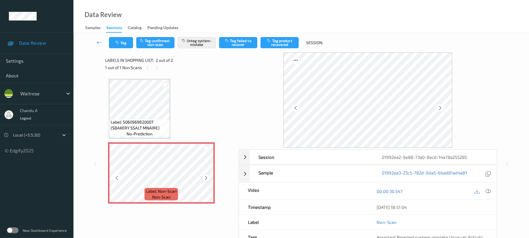
click at [208, 176] on icon at bounding box center [206, 177] width 5 height 5
click at [207, 176] on icon at bounding box center [206, 177] width 5 height 5
click at [113, 43] on button "Tag" at bounding box center [121, 42] width 24 height 11
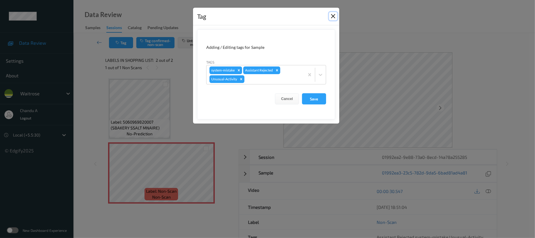
click at [331, 15] on button "Close" at bounding box center [333, 16] width 8 height 8
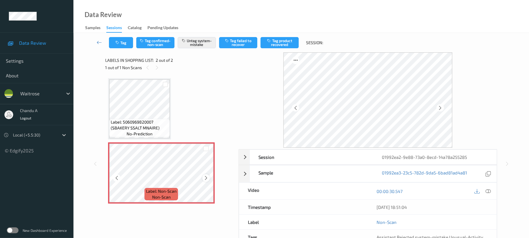
click at [207, 177] on icon at bounding box center [206, 177] width 5 height 5
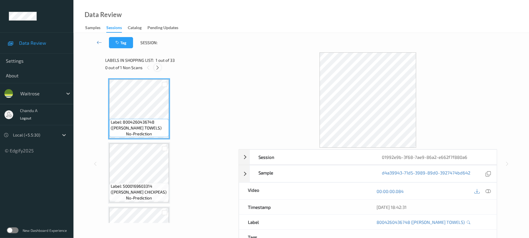
click at [158, 65] on icon at bounding box center [157, 67] width 5 height 5
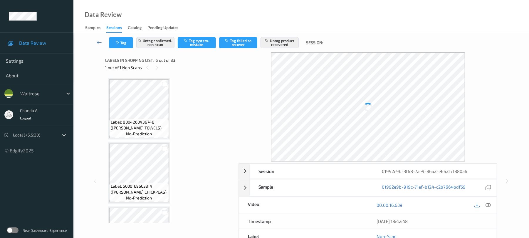
scroll to position [195, 0]
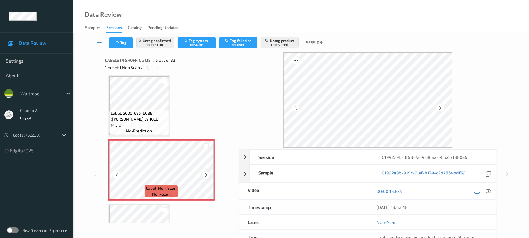
click at [206, 174] on icon at bounding box center [206, 174] width 5 height 5
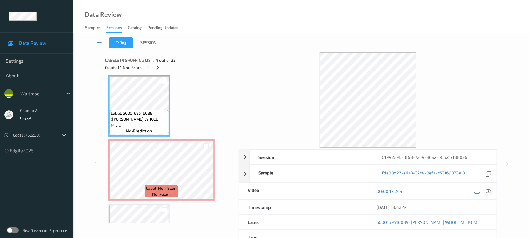
click at [489, 190] on icon at bounding box center [488, 190] width 5 height 5
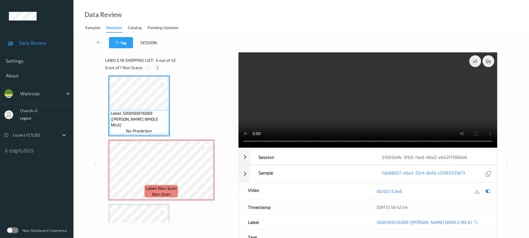
click at [339, 99] on video at bounding box center [368, 99] width 259 height 95
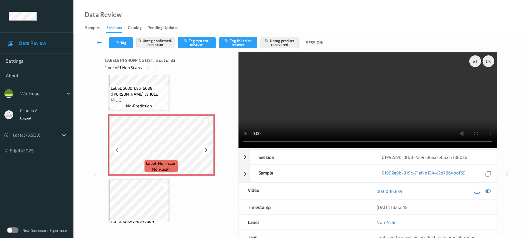
scroll to position [234, 0]
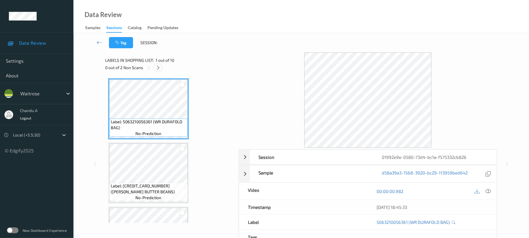
click at [159, 67] on icon at bounding box center [158, 67] width 5 height 5
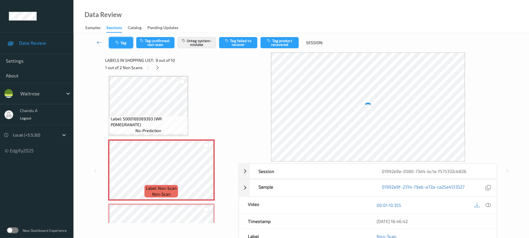
click at [119, 42] on icon "button" at bounding box center [117, 43] width 5 height 4
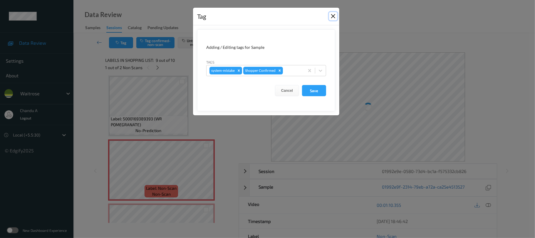
click at [332, 17] on button "Close" at bounding box center [333, 16] width 8 height 8
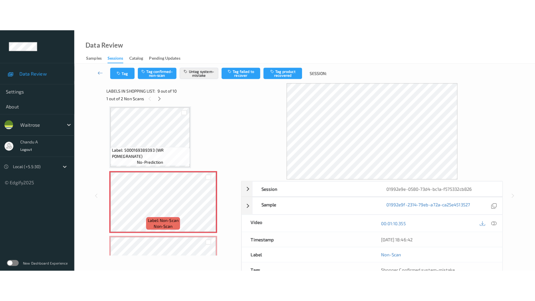
scroll to position [490, 0]
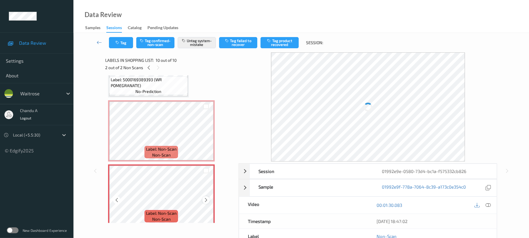
click at [206, 198] on icon at bounding box center [206, 199] width 5 height 5
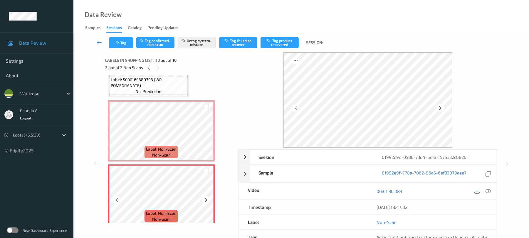
click at [206, 198] on icon at bounding box center [206, 199] width 5 height 5
click at [129, 45] on button "Tag" at bounding box center [121, 42] width 24 height 11
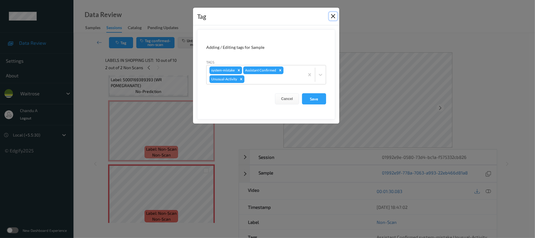
click at [334, 16] on button "Close" at bounding box center [333, 16] width 8 height 8
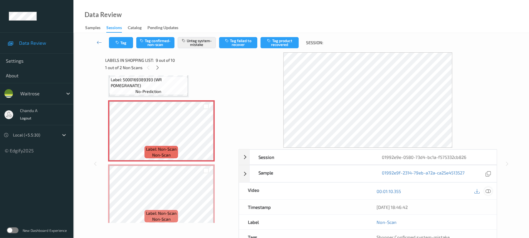
click at [489, 190] on icon at bounding box center [488, 190] width 5 height 5
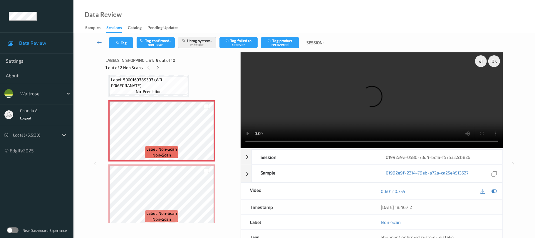
click at [157, 82] on span "Label: 5000169389393 (WR POMEGRANATE)" at bounding box center [149, 83] width 76 height 12
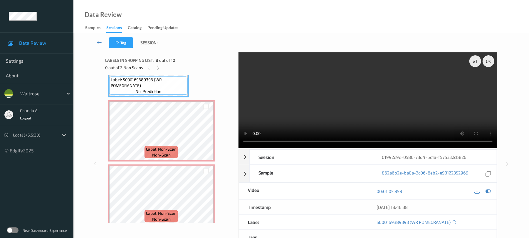
scroll to position [433, 0]
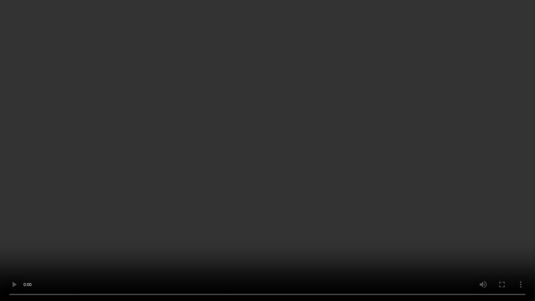
click at [286, 209] on video at bounding box center [267, 150] width 535 height 301
click at [291, 185] on video at bounding box center [267, 150] width 535 height 301
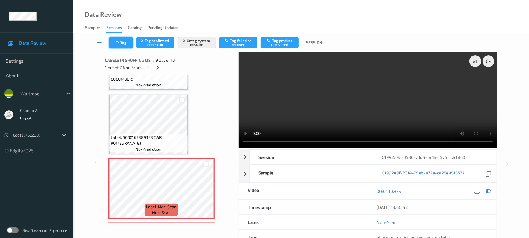
click at [126, 44] on button "Tag" at bounding box center [121, 42] width 24 height 11
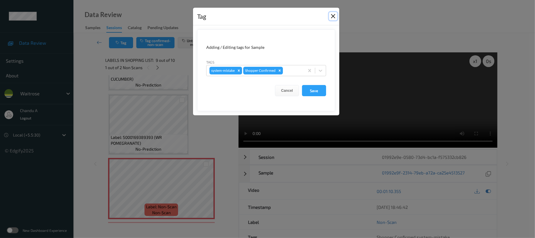
click at [333, 19] on button "Close" at bounding box center [333, 16] width 8 height 8
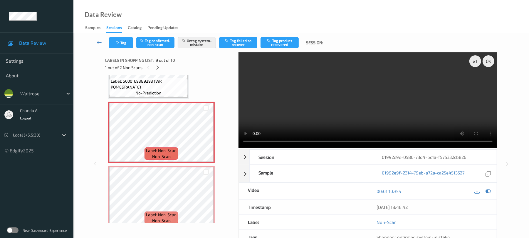
scroll to position [496, 0]
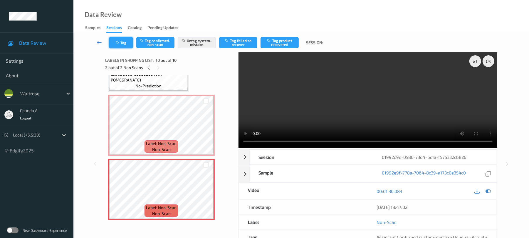
click at [124, 42] on button "Tag" at bounding box center [121, 42] width 24 height 11
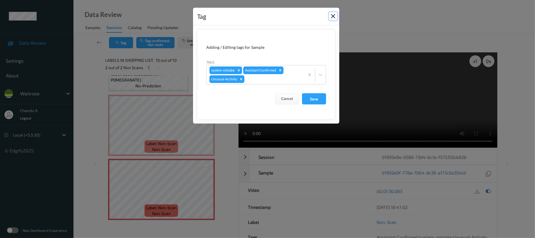
click at [331, 15] on button "Close" at bounding box center [333, 16] width 8 height 8
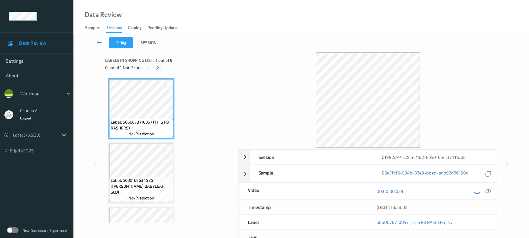
click at [159, 66] on icon at bounding box center [157, 67] width 5 height 5
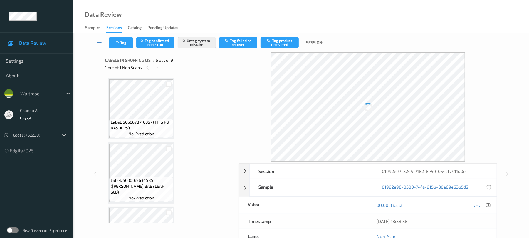
scroll to position [259, 0]
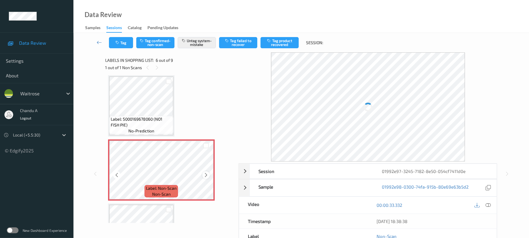
click at [205, 174] on icon at bounding box center [206, 174] width 5 height 5
click at [123, 42] on button "Tag" at bounding box center [121, 42] width 24 height 11
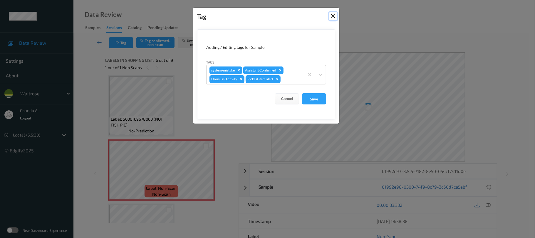
click at [333, 18] on button "Close" at bounding box center [333, 16] width 8 height 8
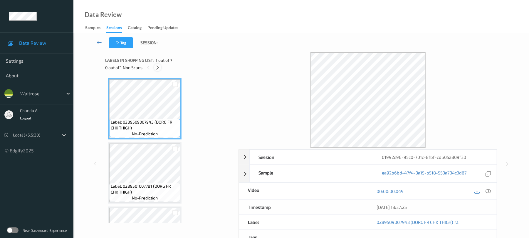
click at [157, 67] on icon at bounding box center [157, 67] width 5 height 5
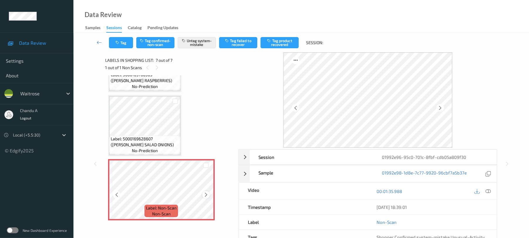
click at [205, 195] on icon at bounding box center [206, 194] width 5 height 5
click at [115, 45] on button "Tag" at bounding box center [121, 42] width 24 height 11
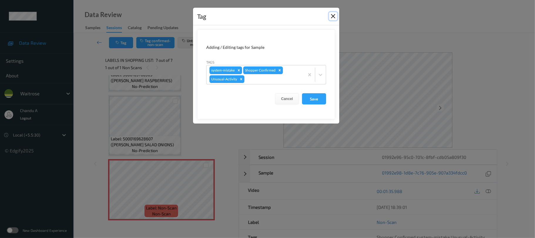
click at [332, 16] on button "Close" at bounding box center [333, 16] width 8 height 8
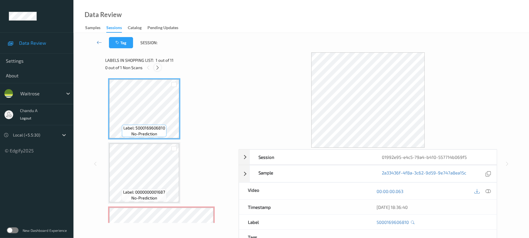
click at [157, 69] on icon at bounding box center [157, 67] width 5 height 5
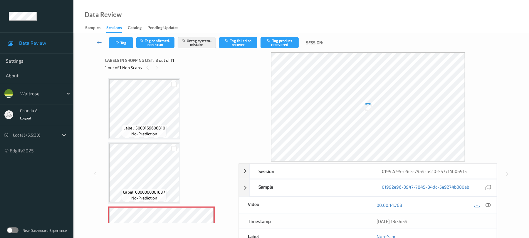
scroll to position [67, 0]
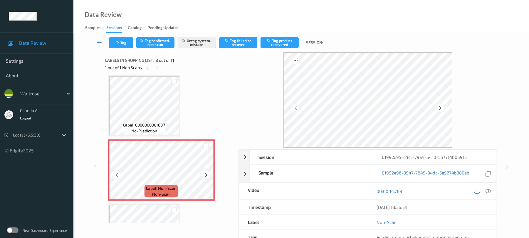
click at [207, 175] on icon at bounding box center [206, 174] width 5 height 5
click at [125, 45] on button "Tag" at bounding box center [121, 42] width 24 height 11
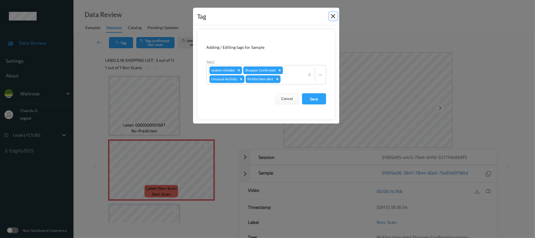
click at [333, 16] on button "Close" at bounding box center [333, 16] width 8 height 8
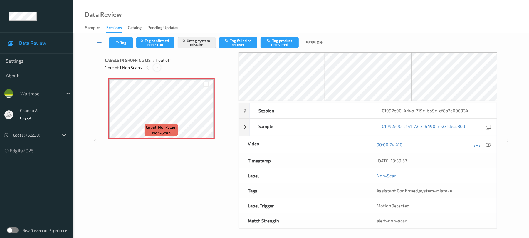
click at [155, 65] on icon at bounding box center [157, 67] width 5 height 5
click at [205, 113] on icon at bounding box center [206, 113] width 5 height 5
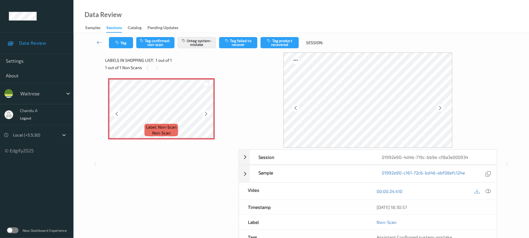
click at [205, 113] on icon at bounding box center [206, 113] width 5 height 5
click at [125, 46] on button "Tag" at bounding box center [121, 42] width 24 height 11
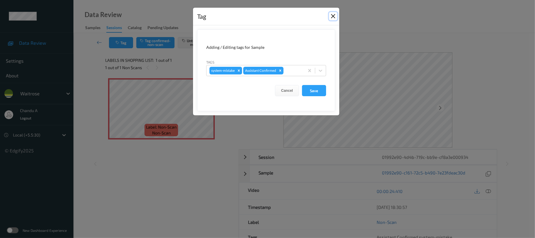
click at [332, 17] on button "Close" at bounding box center [333, 16] width 8 height 8
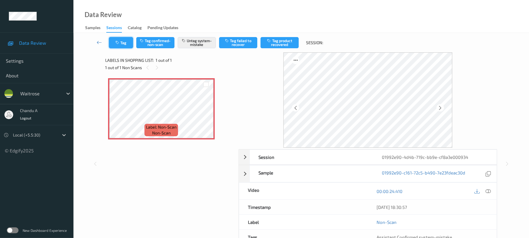
click at [128, 42] on button "Tag" at bounding box center [121, 42] width 24 height 11
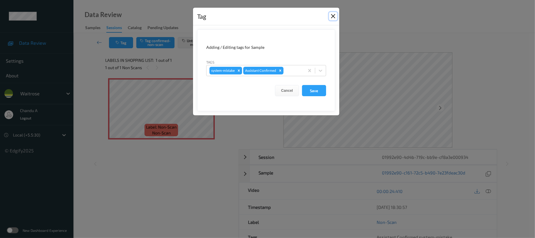
click at [333, 19] on button "Close" at bounding box center [333, 16] width 8 height 8
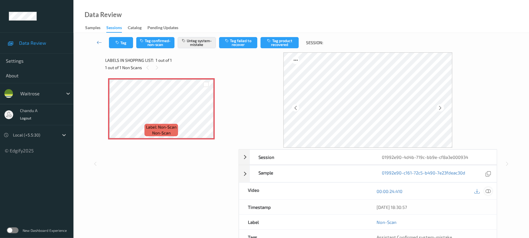
click at [487, 192] on icon at bounding box center [488, 190] width 5 height 5
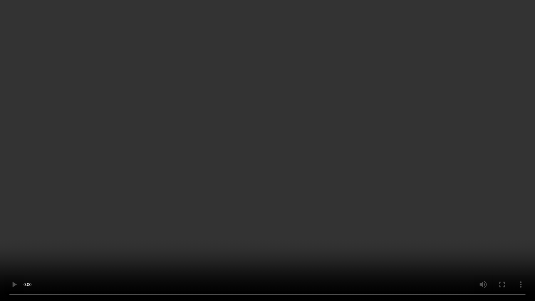
click at [281, 213] on video at bounding box center [267, 150] width 535 height 301
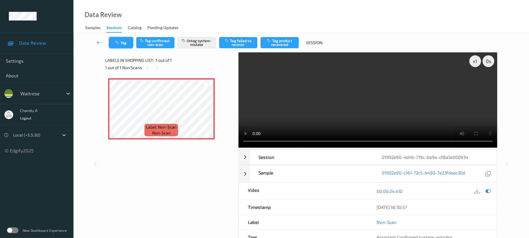
click at [122, 45] on button "Tag" at bounding box center [121, 42] width 24 height 11
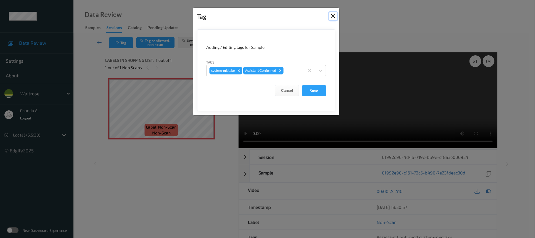
click at [335, 16] on button "Close" at bounding box center [333, 16] width 8 height 8
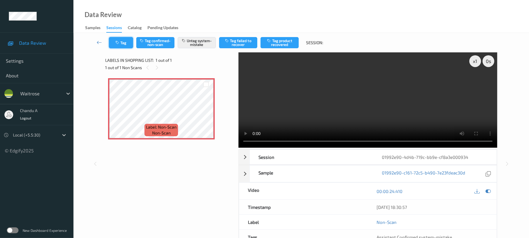
click at [125, 44] on button "Tag" at bounding box center [121, 42] width 24 height 11
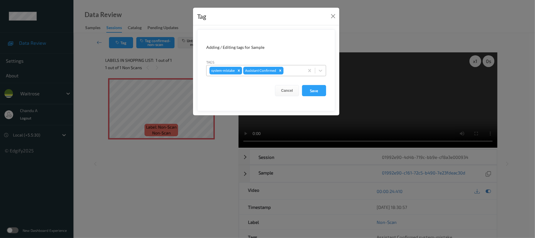
click at [289, 71] on div at bounding box center [293, 70] width 17 height 7
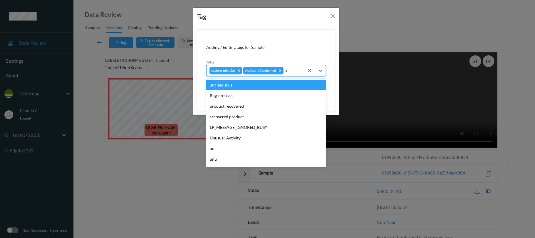
type input "un"
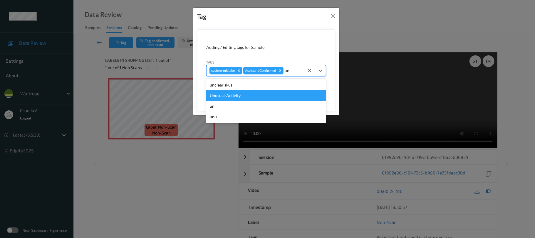
click at [269, 94] on div "Unusual-Activity" at bounding box center [266, 95] width 120 height 11
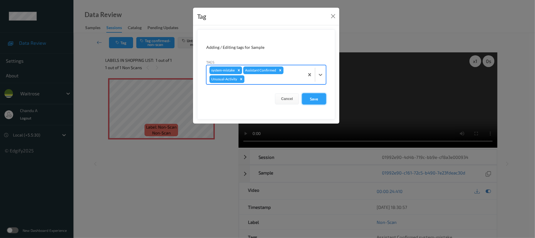
click at [318, 100] on button "Save" at bounding box center [314, 98] width 24 height 11
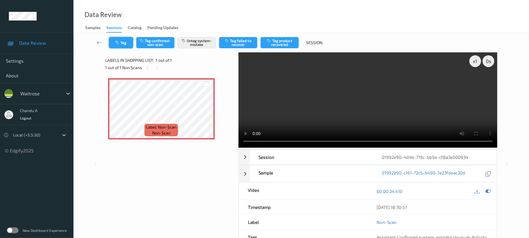
click at [118, 44] on icon "button" at bounding box center [117, 43] width 5 height 4
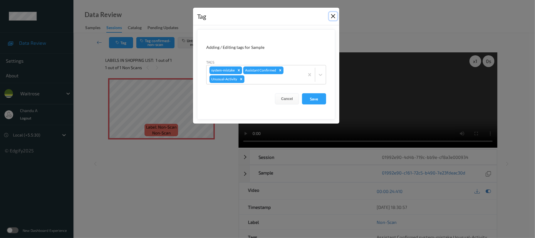
click at [332, 18] on button "Close" at bounding box center [333, 16] width 8 height 8
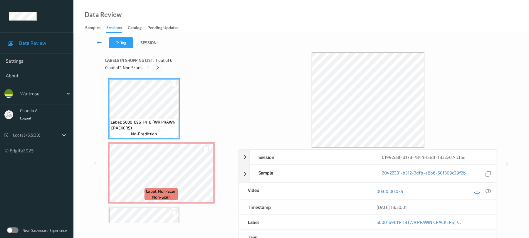
click at [156, 67] on icon at bounding box center [157, 67] width 5 height 5
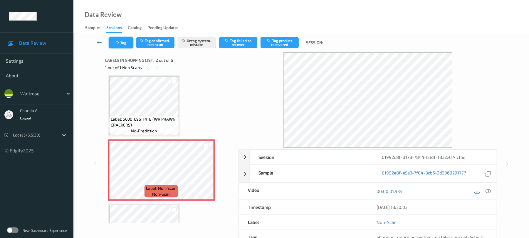
click at [126, 45] on button "Tag" at bounding box center [121, 42] width 24 height 11
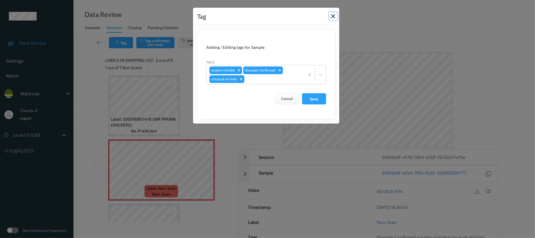
click at [333, 16] on button "Close" at bounding box center [333, 16] width 8 height 8
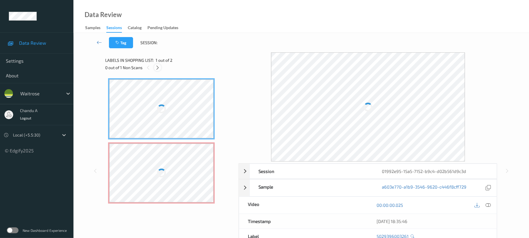
click at [158, 66] on icon at bounding box center [157, 67] width 5 height 5
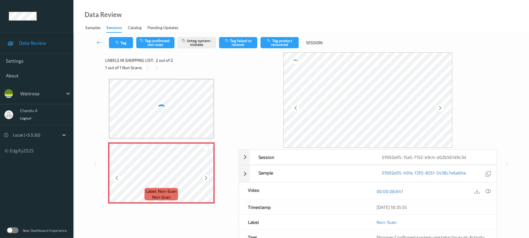
click at [206, 178] on icon at bounding box center [206, 177] width 5 height 5
click at [123, 45] on button "Tag" at bounding box center [121, 42] width 24 height 11
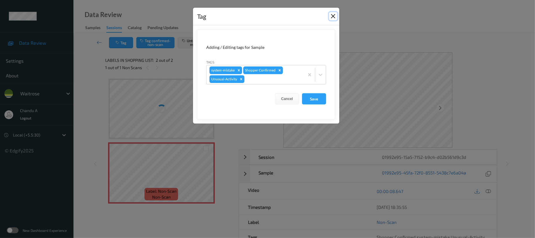
click at [332, 17] on button "Close" at bounding box center [333, 16] width 8 height 8
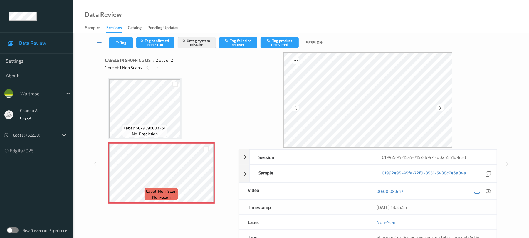
click at [187, 113] on div "Label: 5029396003261 no-prediction Label: Non-Scan non-scan Label: Non-Scan non…" at bounding box center [169, 140] width 123 height 125
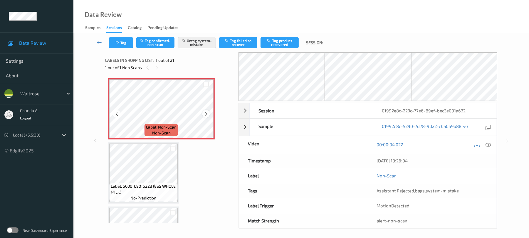
click at [206, 115] on icon at bounding box center [206, 113] width 5 height 5
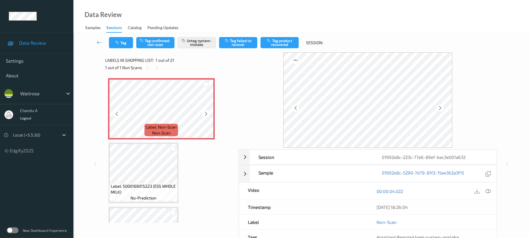
click at [206, 115] on icon at bounding box center [206, 113] width 5 height 5
click at [126, 42] on button "Tag" at bounding box center [121, 42] width 24 height 11
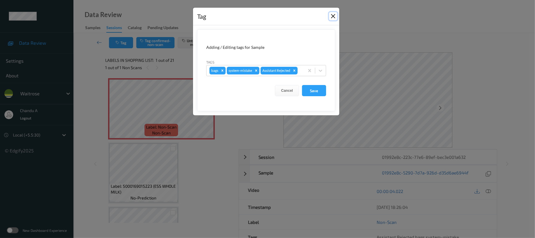
click at [332, 14] on button "Close" at bounding box center [333, 16] width 8 height 8
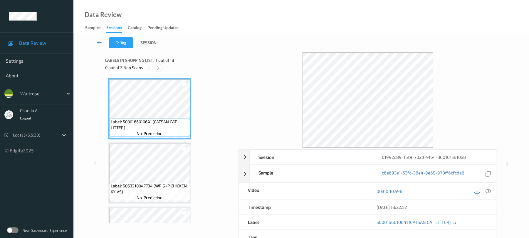
click at [160, 67] on icon at bounding box center [158, 67] width 5 height 5
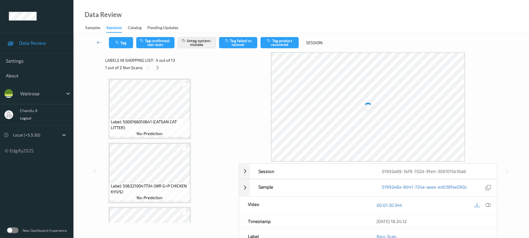
scroll to position [131, 0]
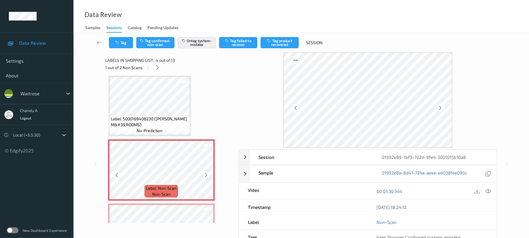
click at [206, 175] on icon at bounding box center [206, 174] width 5 height 5
click at [115, 41] on button "Tag" at bounding box center [121, 42] width 24 height 11
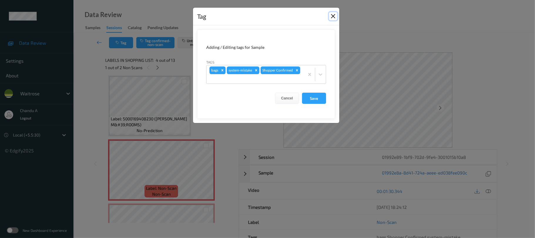
click at [333, 16] on button "Close" at bounding box center [333, 16] width 8 height 8
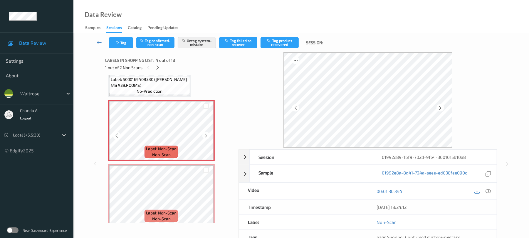
scroll to position [209, 0]
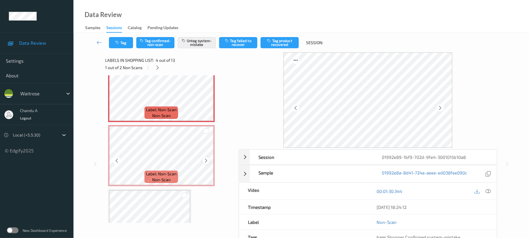
click at [206, 163] on div at bounding box center [205, 160] width 7 height 7
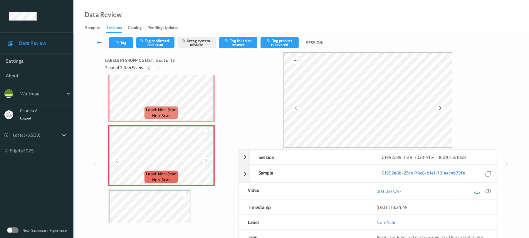
click at [207, 160] on icon at bounding box center [206, 160] width 5 height 5
click at [125, 43] on button "Tag" at bounding box center [121, 42] width 24 height 11
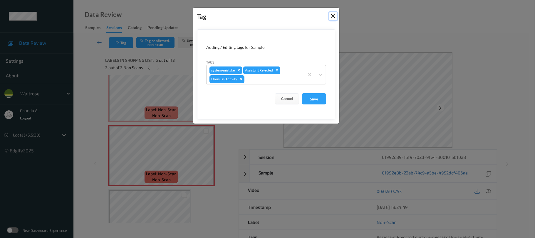
click at [332, 16] on button "Close" at bounding box center [333, 16] width 8 height 8
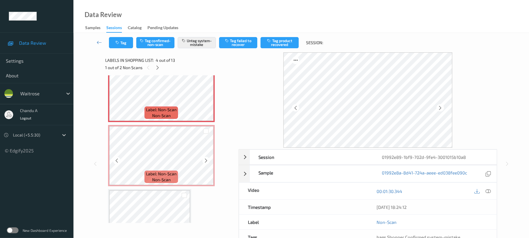
scroll to position [170, 0]
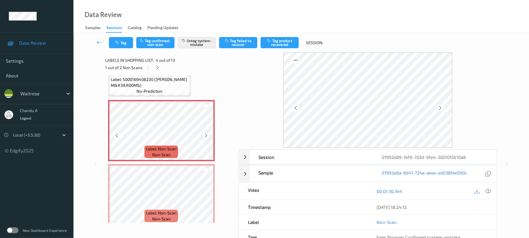
click at [204, 136] on icon at bounding box center [206, 135] width 5 height 5
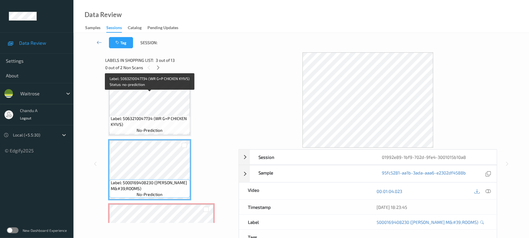
scroll to position [53, 0]
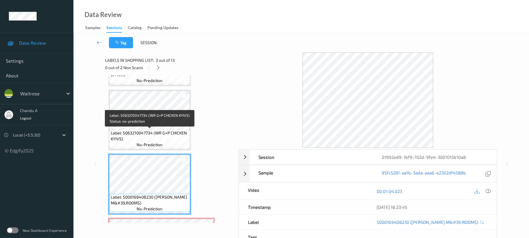
click at [162, 130] on span "Label: 5063210047734 (WR G+P CHICKEN KYIVS)" at bounding box center [150, 136] width 78 height 12
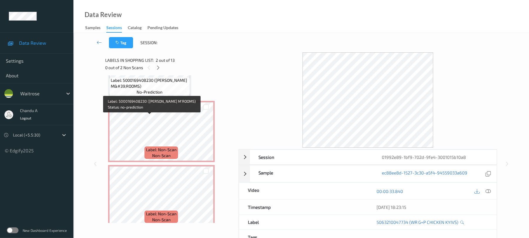
scroll to position [170, 0]
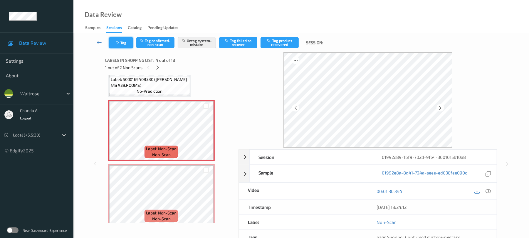
click at [121, 43] on button "Tag" at bounding box center [121, 42] width 24 height 11
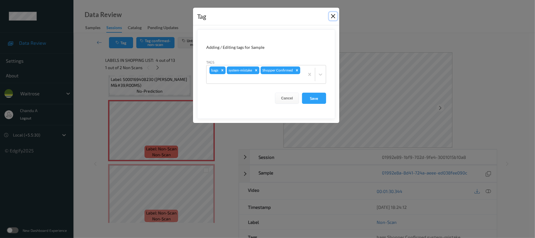
click at [331, 16] on button "Close" at bounding box center [333, 16] width 8 height 8
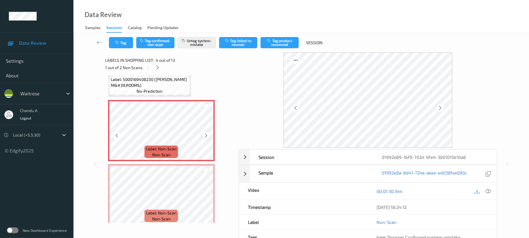
click at [206, 136] on icon at bounding box center [206, 135] width 5 height 5
click at [205, 134] on icon at bounding box center [206, 135] width 5 height 5
click at [120, 45] on button "Tag" at bounding box center [121, 42] width 24 height 11
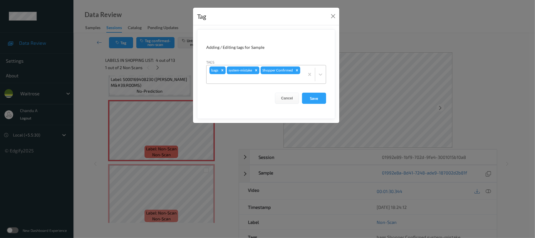
click at [222, 72] on icon "Remove bags" at bounding box center [222, 70] width 4 height 4
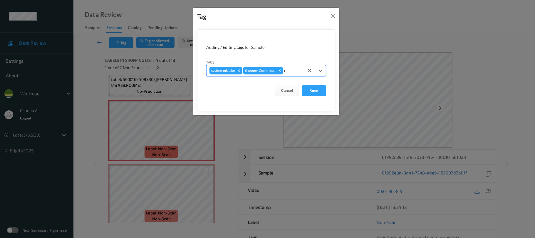
type input "nu"
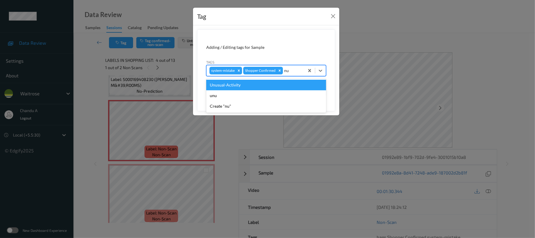
click at [279, 84] on div "Unusual-Activity" at bounding box center [266, 85] width 120 height 11
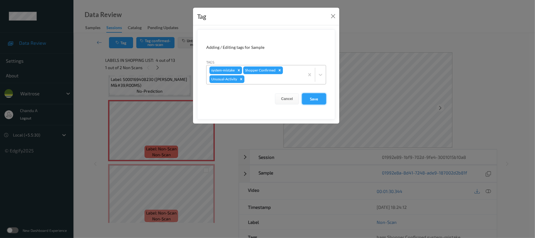
click at [313, 98] on button "Save" at bounding box center [314, 98] width 24 height 11
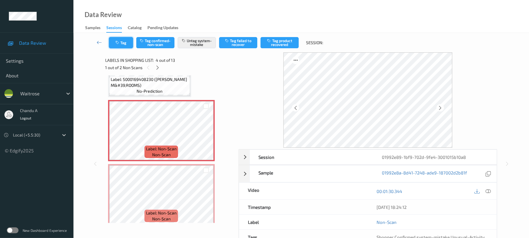
click at [123, 44] on button "Tag" at bounding box center [121, 42] width 24 height 11
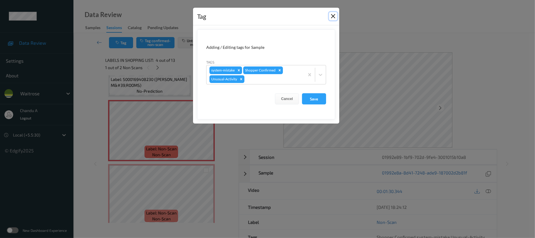
click at [332, 17] on button "Close" at bounding box center [333, 16] width 8 height 8
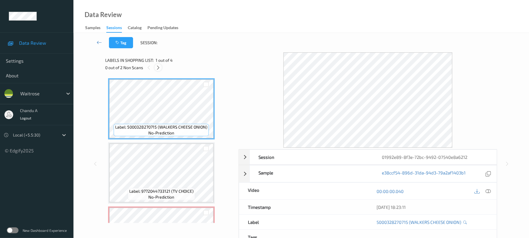
click at [159, 65] on icon at bounding box center [158, 67] width 5 height 5
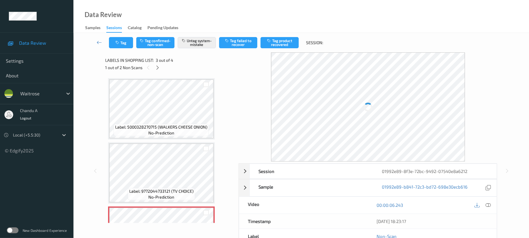
scroll to position [67, 0]
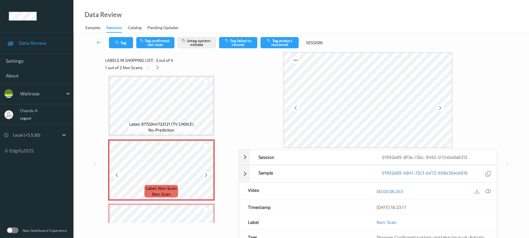
click at [205, 176] on icon at bounding box center [206, 174] width 5 height 5
click at [124, 42] on button "Tag" at bounding box center [121, 42] width 24 height 11
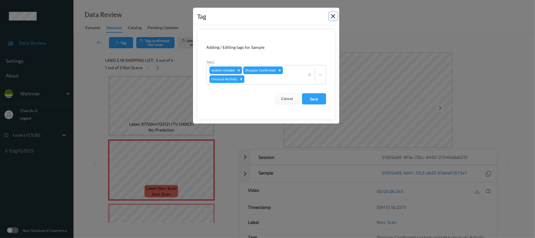
click at [332, 14] on button "Close" at bounding box center [333, 16] width 8 height 8
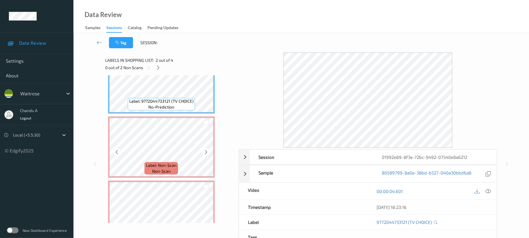
scroll to position [106, 0]
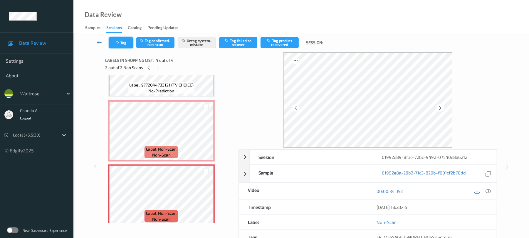
click at [121, 44] on button "Tag" at bounding box center [121, 42] width 24 height 11
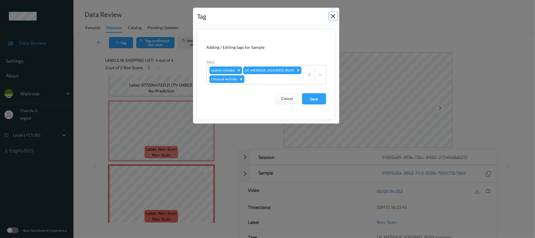
click at [335, 17] on button "Close" at bounding box center [333, 16] width 8 height 8
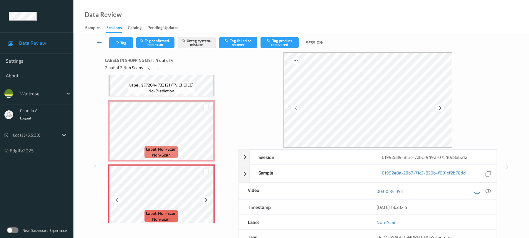
scroll to position [112, 0]
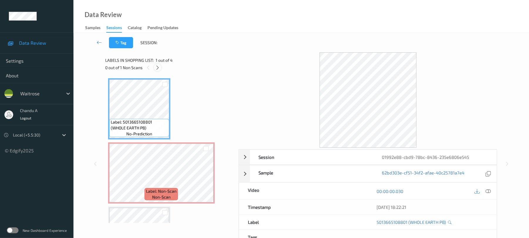
click at [158, 66] on icon at bounding box center [157, 67] width 5 height 5
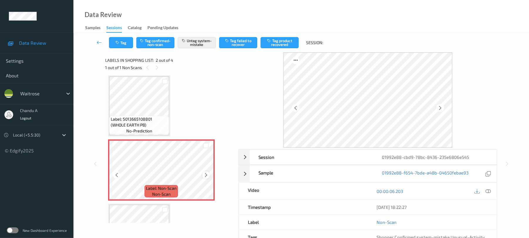
click at [205, 173] on icon at bounding box center [206, 174] width 5 height 5
click at [126, 46] on button "Tag" at bounding box center [121, 42] width 24 height 11
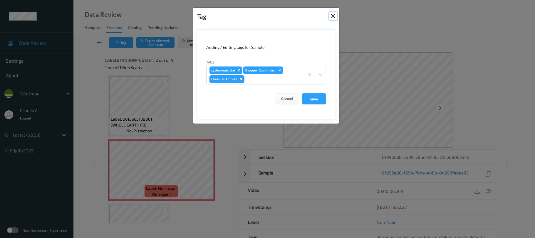
click at [334, 17] on button "Close" at bounding box center [333, 16] width 8 height 8
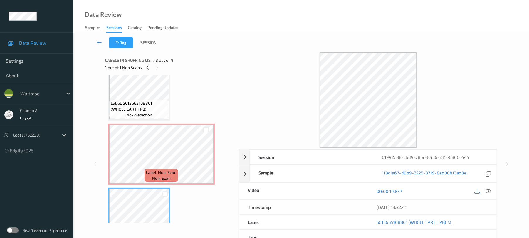
scroll to position [0, 0]
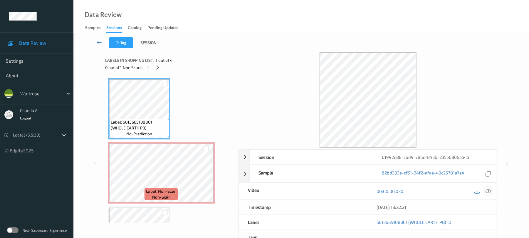
click at [490, 191] on icon at bounding box center [488, 190] width 5 height 5
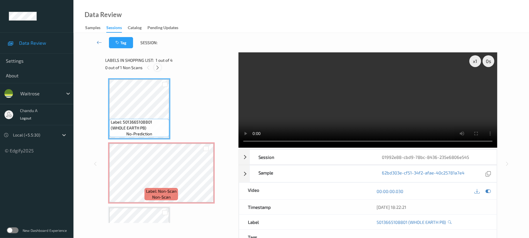
click at [160, 66] on icon at bounding box center [157, 67] width 5 height 5
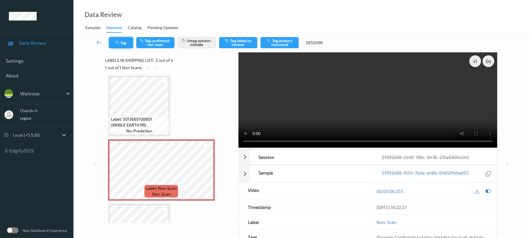
click at [125, 44] on button "Tag" at bounding box center [121, 42] width 24 height 11
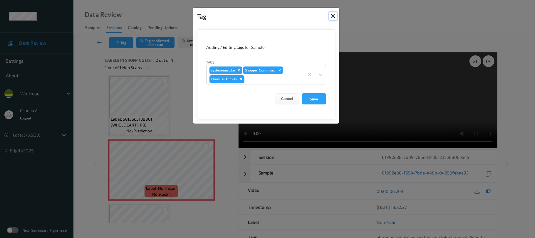
drag, startPoint x: 333, startPoint y: 17, endPoint x: 266, endPoint y: 3, distance: 68.7
click at [333, 17] on button "Close" at bounding box center [333, 16] width 8 height 8
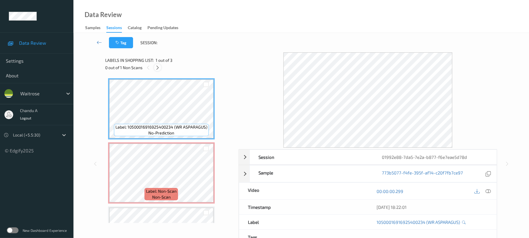
click at [160, 66] on div at bounding box center [157, 67] width 7 height 7
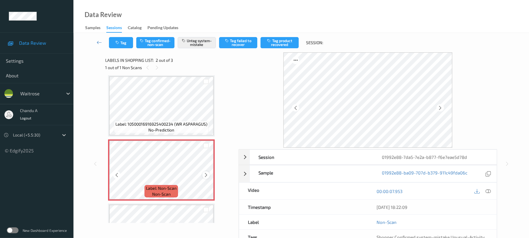
click at [207, 174] on icon at bounding box center [206, 174] width 5 height 5
click at [119, 45] on button "Tag" at bounding box center [121, 42] width 24 height 11
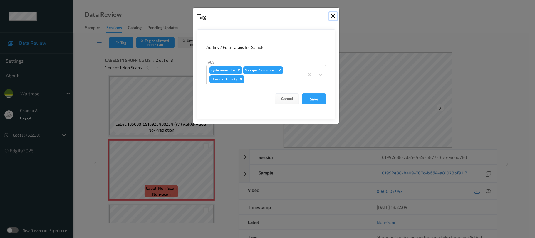
click at [332, 13] on button "Close" at bounding box center [333, 16] width 8 height 8
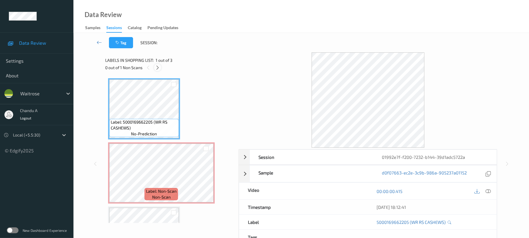
click at [158, 68] on icon at bounding box center [157, 67] width 5 height 5
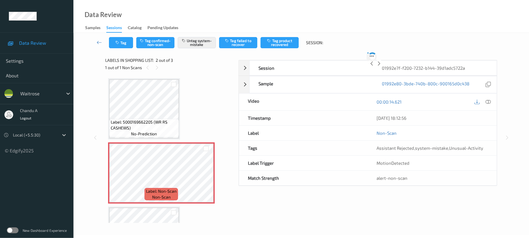
scroll to position [3, 0]
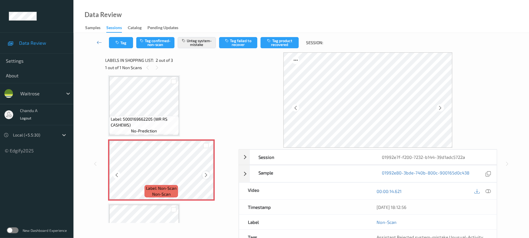
click at [206, 174] on icon at bounding box center [206, 174] width 5 height 5
click at [126, 43] on button "Tag" at bounding box center [121, 42] width 24 height 11
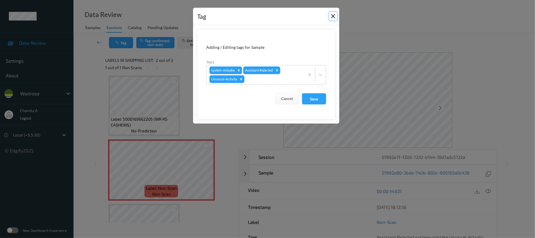
click at [334, 16] on button "Close" at bounding box center [333, 16] width 8 height 8
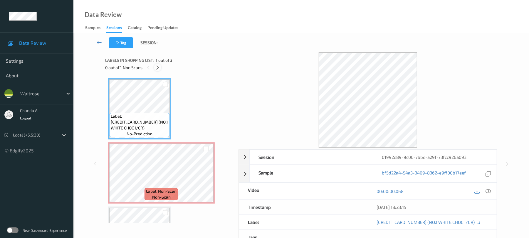
click at [155, 66] on icon at bounding box center [157, 67] width 5 height 5
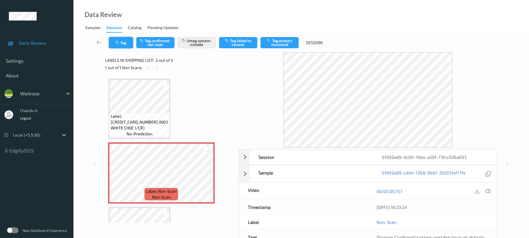
click at [123, 46] on button "Tag" at bounding box center [121, 42] width 24 height 11
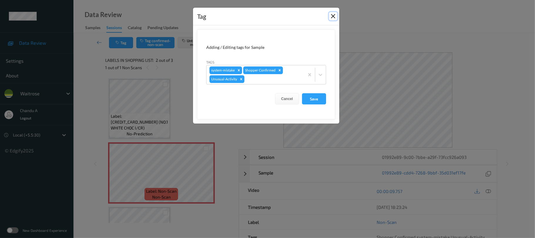
click at [334, 14] on button "Close" at bounding box center [333, 16] width 8 height 8
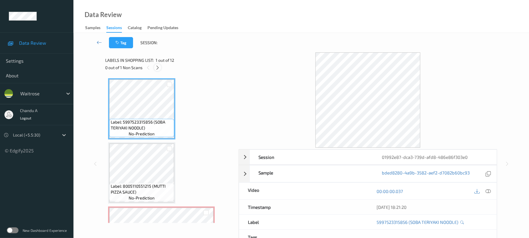
click at [159, 66] on icon at bounding box center [157, 67] width 5 height 5
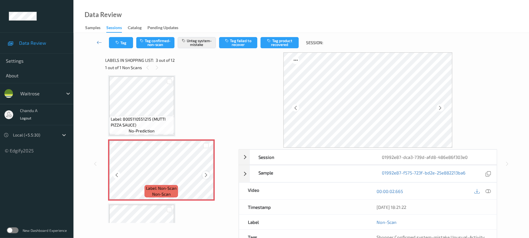
click at [205, 173] on icon at bounding box center [206, 174] width 5 height 5
click at [115, 44] on icon "button" at bounding box center [117, 43] width 5 height 4
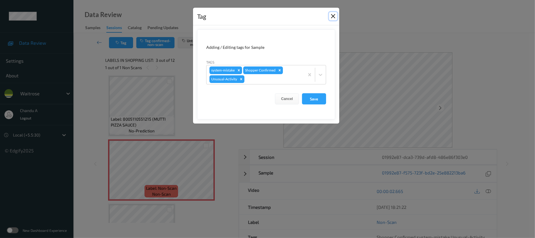
click at [334, 18] on button "Close" at bounding box center [333, 16] width 8 height 8
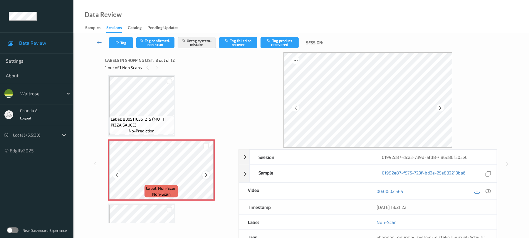
click at [209, 174] on div at bounding box center [205, 174] width 7 height 7
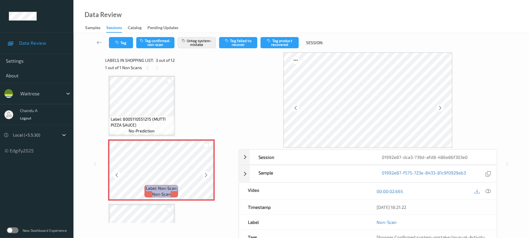
click at [209, 174] on div at bounding box center [205, 174] width 7 height 7
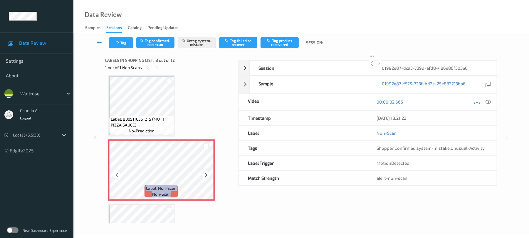
click at [209, 174] on div at bounding box center [205, 174] width 7 height 7
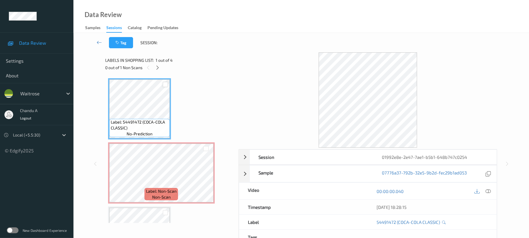
drag, startPoint x: 160, startPoint y: 68, endPoint x: 162, endPoint y: 83, distance: 15.1
click at [161, 68] on div at bounding box center [157, 67] width 7 height 7
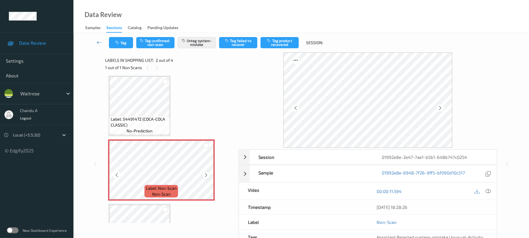
click at [207, 175] on icon at bounding box center [206, 174] width 5 height 5
click at [128, 45] on button "Tag" at bounding box center [121, 42] width 24 height 11
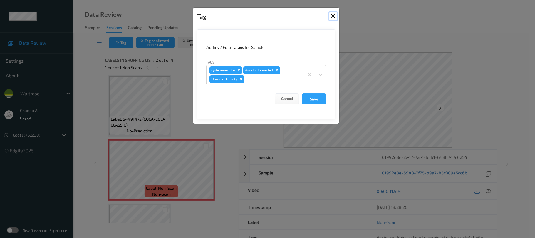
click at [331, 16] on button "Close" at bounding box center [333, 16] width 8 height 8
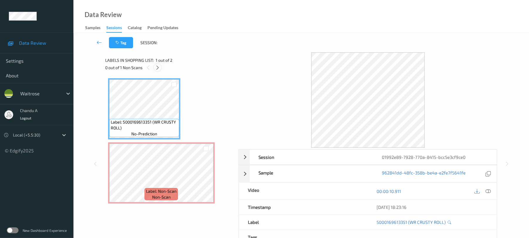
click at [159, 67] on icon at bounding box center [157, 67] width 5 height 5
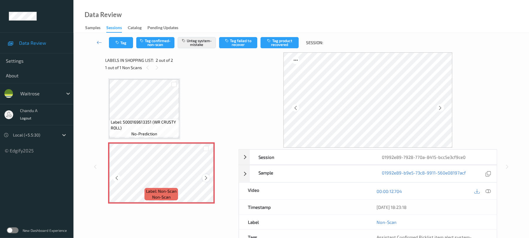
click at [206, 181] on div at bounding box center [205, 177] width 7 height 7
click at [206, 178] on icon at bounding box center [206, 177] width 5 height 5
click at [119, 45] on button "Tag" at bounding box center [121, 42] width 24 height 11
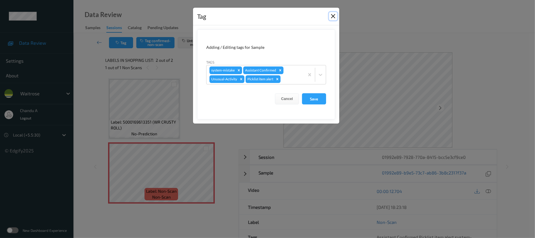
click at [331, 17] on button "Close" at bounding box center [333, 16] width 8 height 8
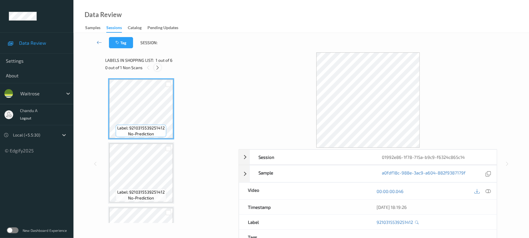
click at [159, 68] on icon at bounding box center [157, 67] width 5 height 5
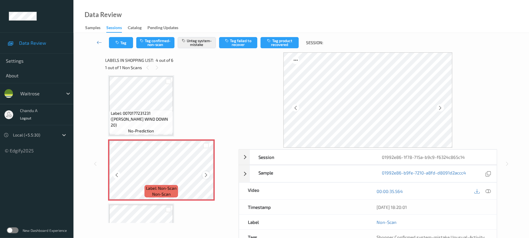
click at [207, 174] on icon at bounding box center [206, 174] width 5 height 5
click at [125, 44] on button "Tag" at bounding box center [121, 42] width 24 height 11
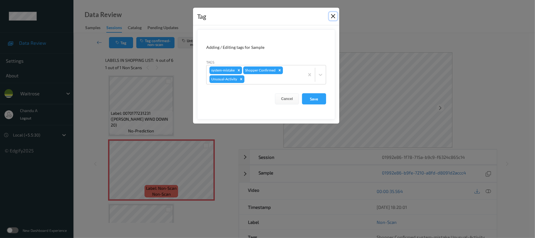
click at [333, 16] on button "Close" at bounding box center [333, 16] width 8 height 8
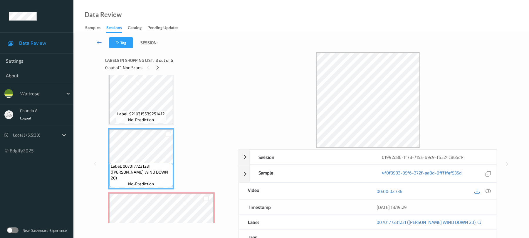
scroll to position [118, 0]
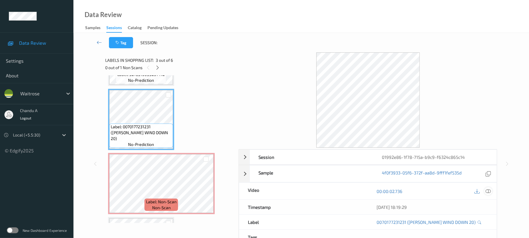
click at [489, 189] on icon at bounding box center [488, 190] width 5 height 5
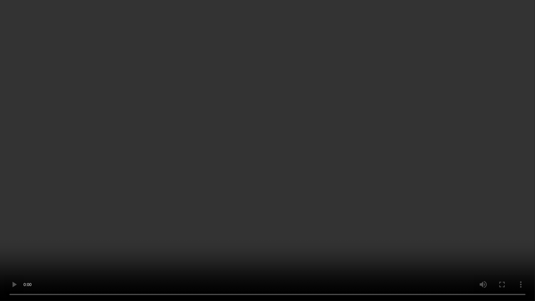
click at [315, 213] on video at bounding box center [267, 150] width 535 height 301
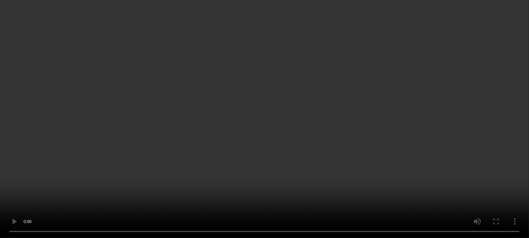
scroll to position [196, 0]
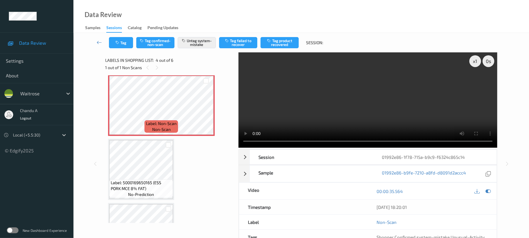
click at [125, 179] on div "Label: 5000169650165 (ESS PORK MCE 8% FAT) no-prediction" at bounding box center [141, 188] width 64 height 18
click at [126, 39] on button "Tag" at bounding box center [121, 42] width 24 height 11
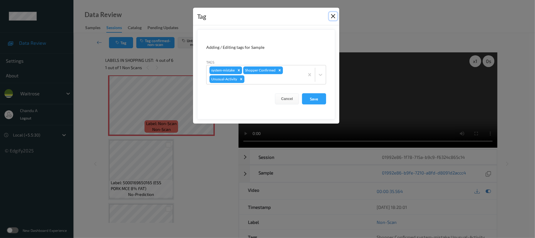
click at [334, 15] on button "Close" at bounding box center [333, 16] width 8 height 8
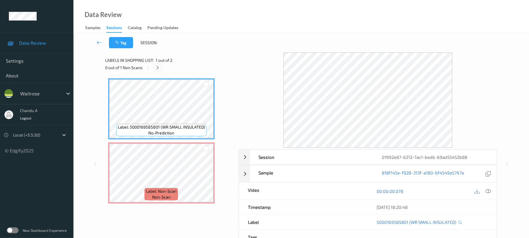
click at [157, 67] on icon at bounding box center [157, 67] width 5 height 5
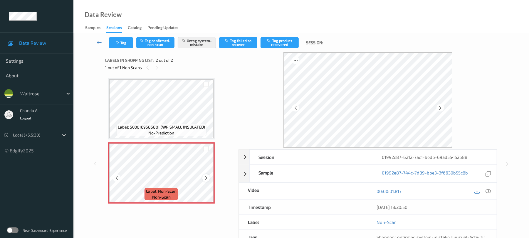
click at [206, 177] on icon at bounding box center [206, 177] width 5 height 5
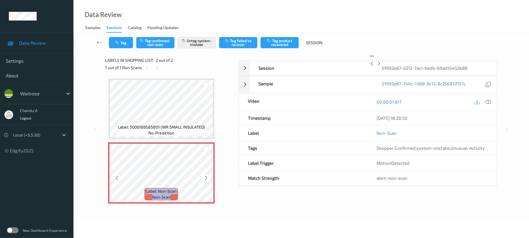
click at [206, 177] on icon at bounding box center [206, 177] width 5 height 5
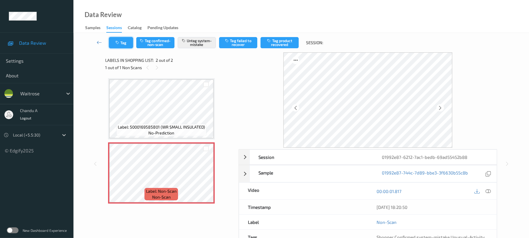
click at [125, 40] on button "Tag" at bounding box center [121, 42] width 24 height 11
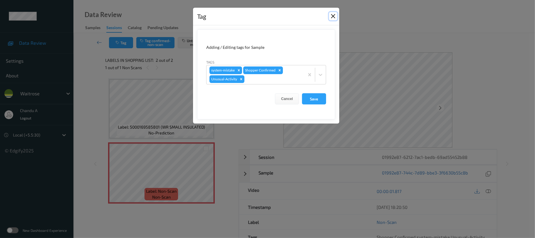
click at [334, 15] on button "Close" at bounding box center [333, 16] width 8 height 8
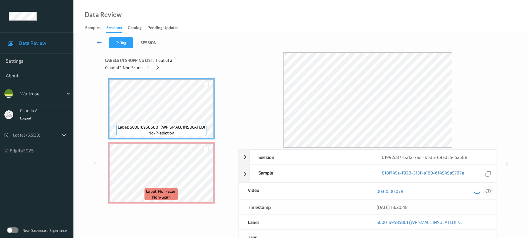
click at [489, 192] on icon at bounding box center [488, 190] width 5 height 5
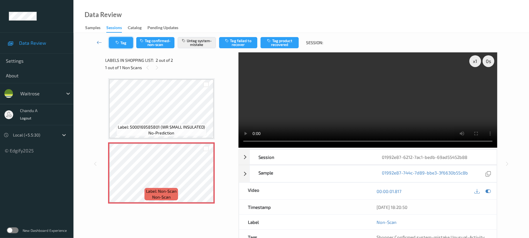
click at [118, 43] on icon "button" at bounding box center [117, 43] width 5 height 4
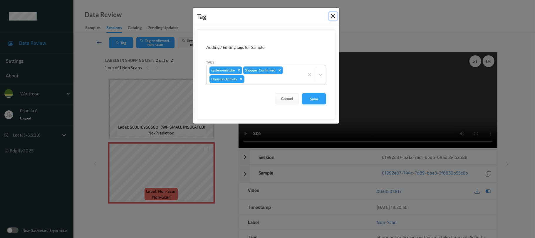
click at [332, 16] on button "Close" at bounding box center [333, 16] width 8 height 8
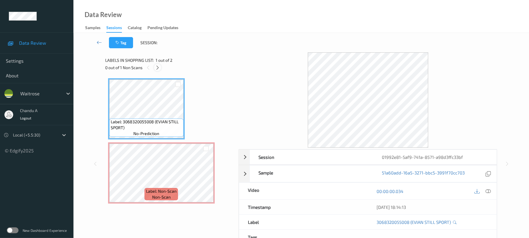
click at [158, 69] on icon at bounding box center [157, 67] width 5 height 5
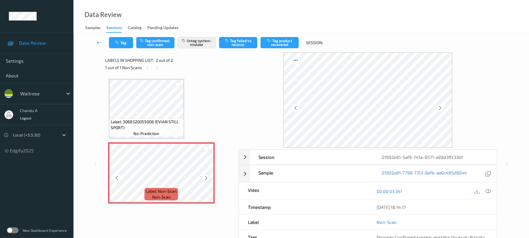
click at [205, 177] on icon at bounding box center [206, 177] width 5 height 5
click at [125, 46] on button "Tag" at bounding box center [121, 42] width 24 height 11
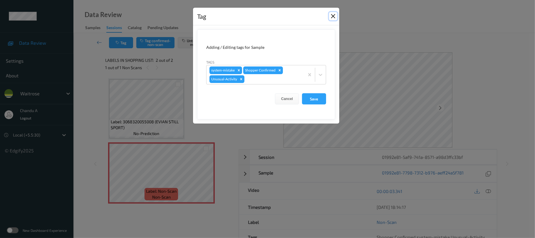
click at [330, 18] on button "Close" at bounding box center [333, 16] width 8 height 8
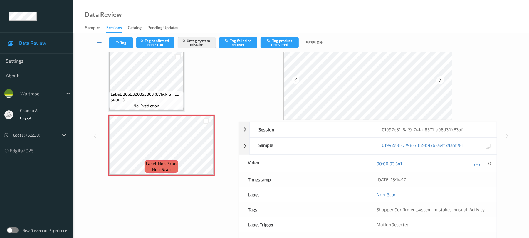
scroll to position [39, 0]
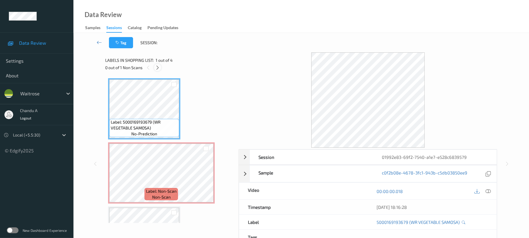
click at [157, 66] on icon at bounding box center [157, 67] width 5 height 5
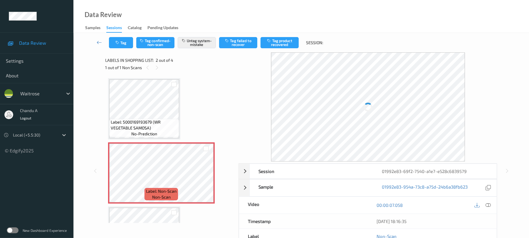
scroll to position [3, 0]
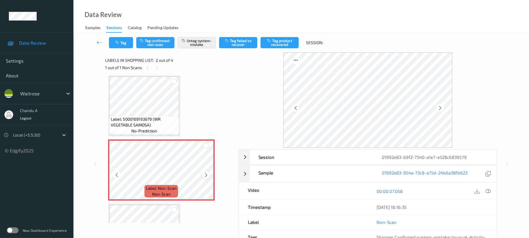
click at [206, 174] on icon at bounding box center [206, 174] width 5 height 5
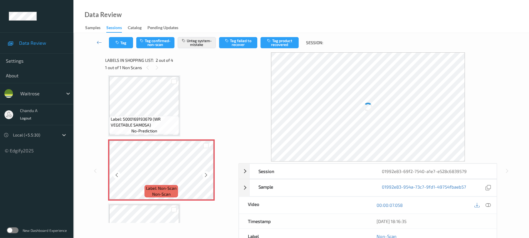
click at [206, 174] on icon at bounding box center [206, 174] width 5 height 5
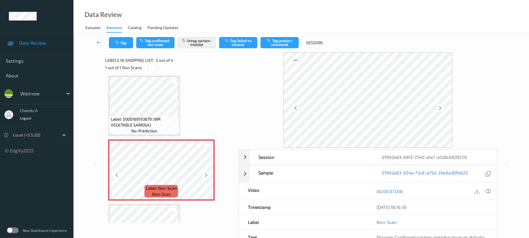
click at [206, 174] on icon at bounding box center [206, 174] width 5 height 5
click at [124, 43] on button "Tag" at bounding box center [121, 42] width 24 height 11
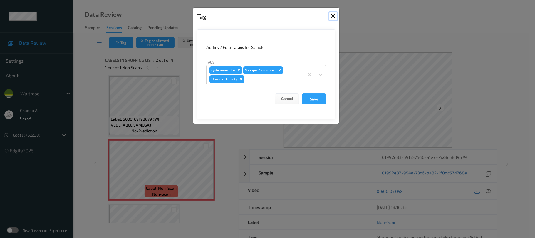
click at [332, 16] on button "Close" at bounding box center [333, 16] width 8 height 8
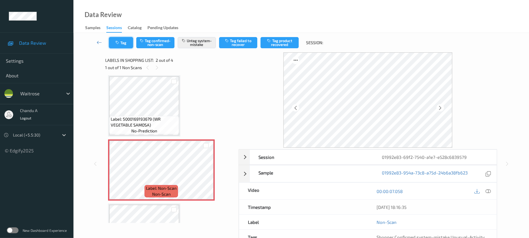
click at [127, 43] on button "Tag" at bounding box center [121, 42] width 24 height 11
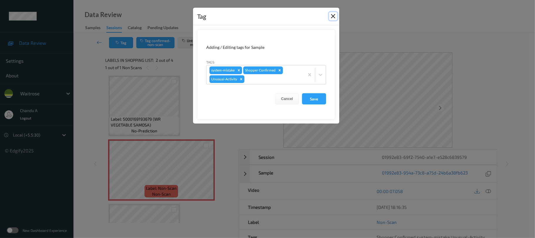
click at [332, 17] on button "Close" at bounding box center [333, 16] width 8 height 8
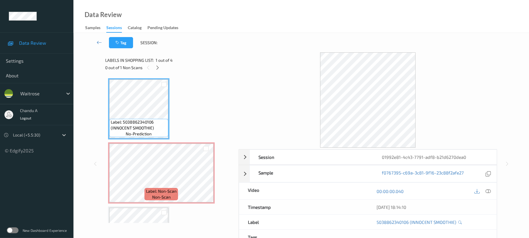
drag, startPoint x: 160, startPoint y: 67, endPoint x: 161, endPoint y: 83, distance: 15.6
click at [159, 67] on icon at bounding box center [157, 67] width 5 height 5
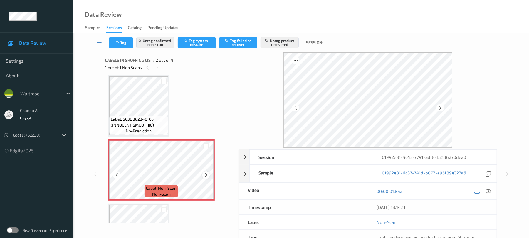
click at [207, 174] on icon at bounding box center [206, 174] width 5 height 5
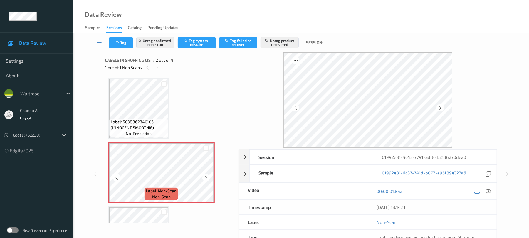
scroll to position [0, 0]
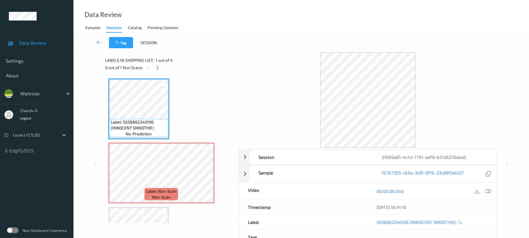
click at [488, 192] on icon at bounding box center [488, 190] width 5 height 5
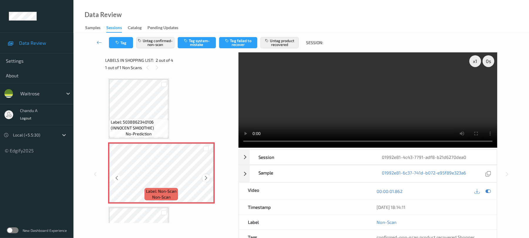
click at [204, 177] on icon at bounding box center [206, 177] width 5 height 5
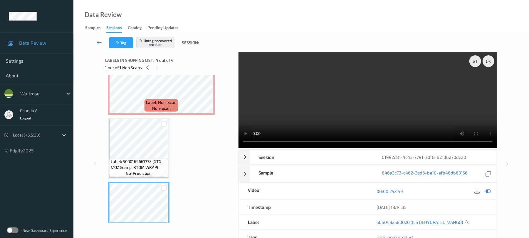
scroll to position [72, 0]
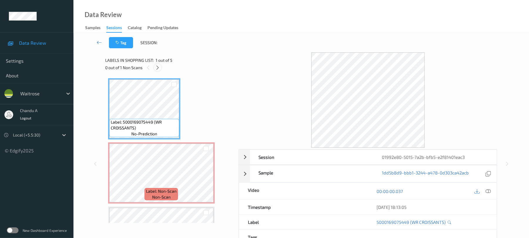
click at [157, 68] on icon at bounding box center [157, 67] width 5 height 5
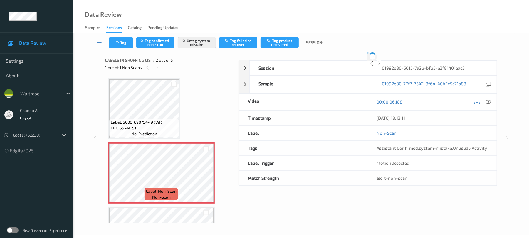
scroll to position [3, 0]
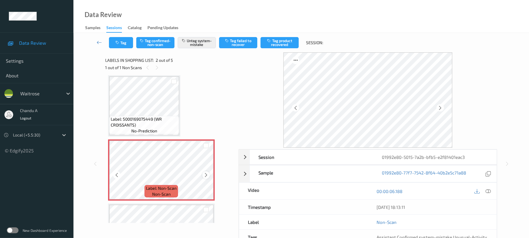
click at [207, 172] on icon at bounding box center [206, 174] width 5 height 5
click at [126, 45] on button "Tag" at bounding box center [121, 42] width 24 height 11
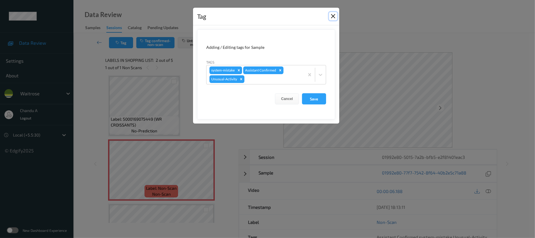
click at [332, 14] on button "Close" at bounding box center [333, 16] width 8 height 8
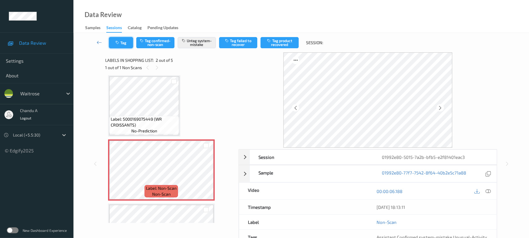
click at [127, 43] on button "Tag" at bounding box center [121, 42] width 24 height 11
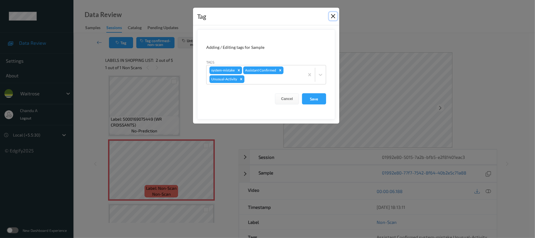
click at [330, 17] on button "Close" at bounding box center [333, 16] width 8 height 8
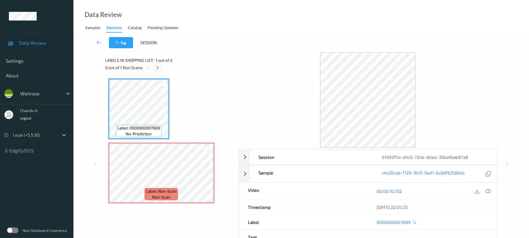
click at [158, 68] on icon at bounding box center [157, 67] width 5 height 5
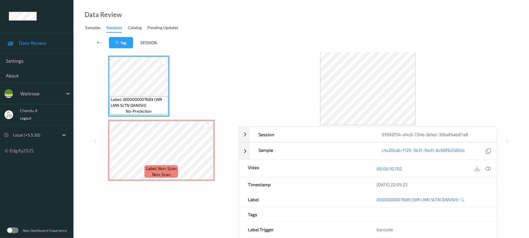
scroll to position [39, 0]
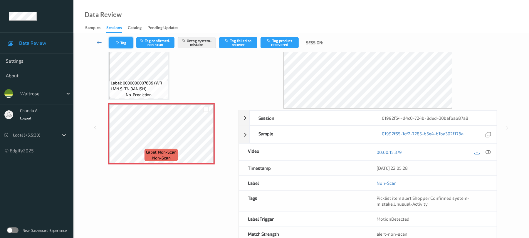
click at [117, 39] on button "Tag" at bounding box center [121, 42] width 24 height 11
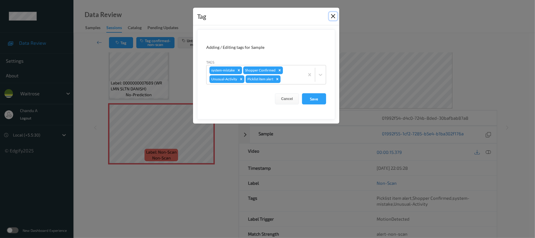
click at [333, 14] on button "Close" at bounding box center [333, 16] width 8 height 8
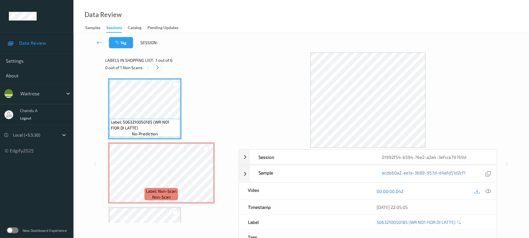
click at [159, 68] on icon at bounding box center [157, 67] width 5 height 5
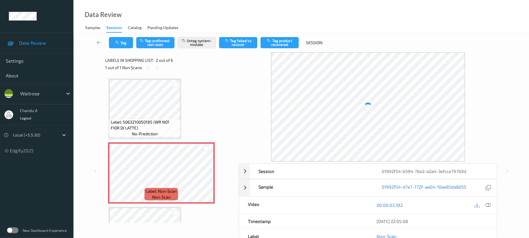
scroll to position [3, 0]
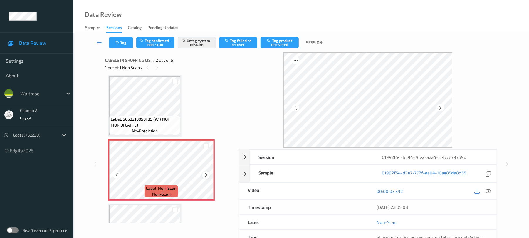
click at [207, 175] on icon at bounding box center [206, 174] width 5 height 5
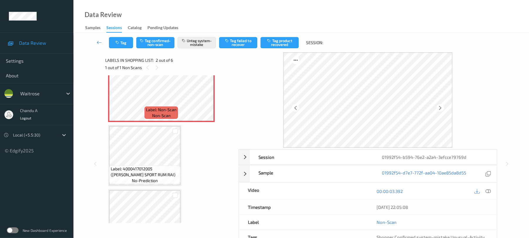
scroll to position [42, 0]
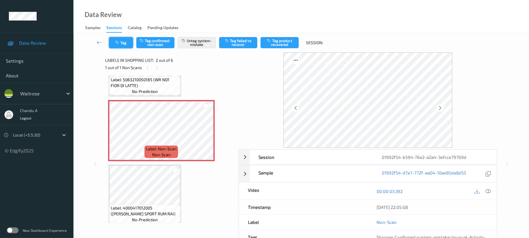
click at [118, 44] on icon "button" at bounding box center [117, 43] width 5 height 4
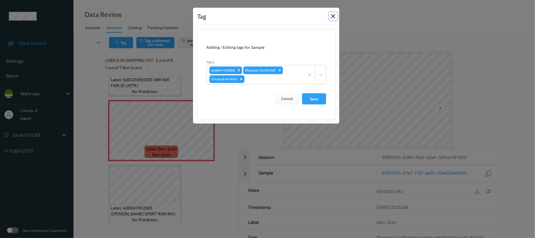
click at [334, 15] on button "Close" at bounding box center [333, 16] width 8 height 8
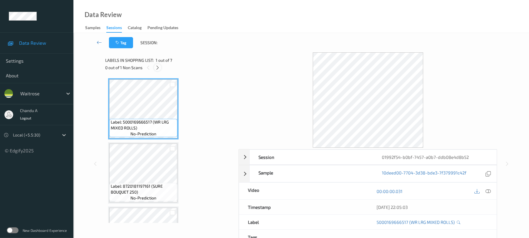
click at [157, 69] on icon at bounding box center [157, 67] width 5 height 5
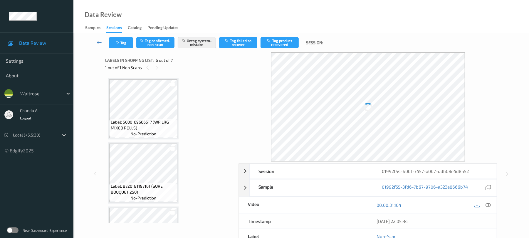
scroll to position [259, 0]
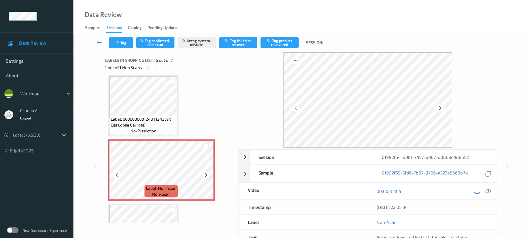
click at [206, 175] on icon at bounding box center [206, 174] width 5 height 5
click at [113, 38] on button "Tag" at bounding box center [121, 42] width 24 height 11
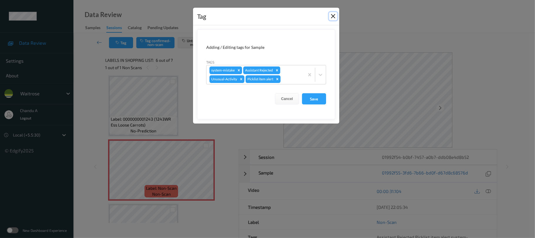
click at [334, 16] on button "Close" at bounding box center [333, 16] width 8 height 8
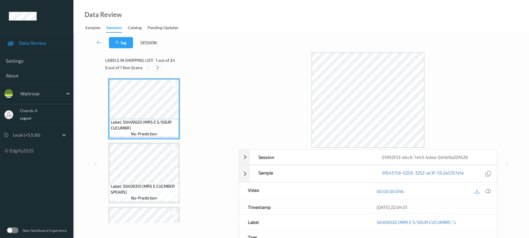
click at [159, 68] on icon at bounding box center [157, 67] width 5 height 5
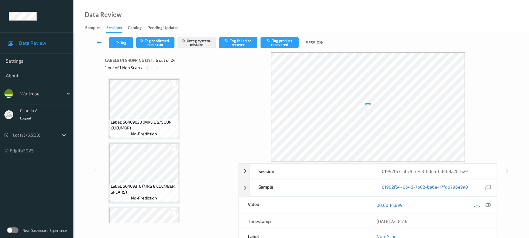
scroll to position [259, 0]
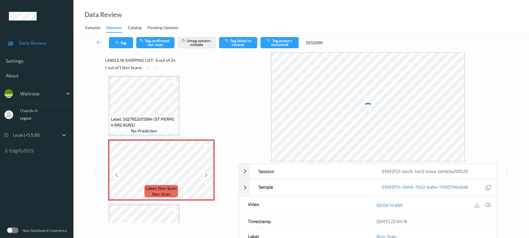
click at [205, 174] on icon at bounding box center [206, 174] width 5 height 5
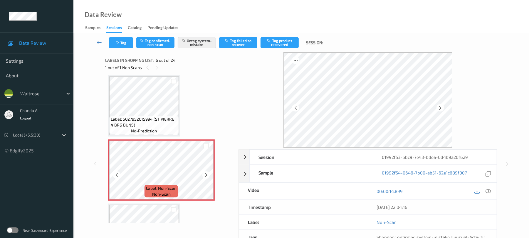
click at [205, 174] on icon at bounding box center [206, 174] width 5 height 5
click at [124, 46] on button "Tag" at bounding box center [121, 42] width 24 height 11
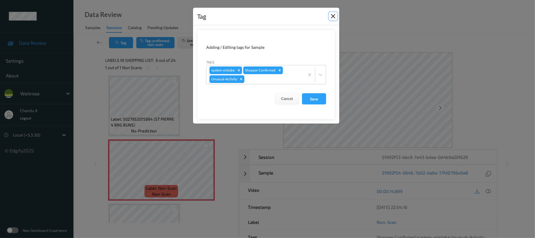
click at [332, 18] on button "Close" at bounding box center [333, 16] width 8 height 8
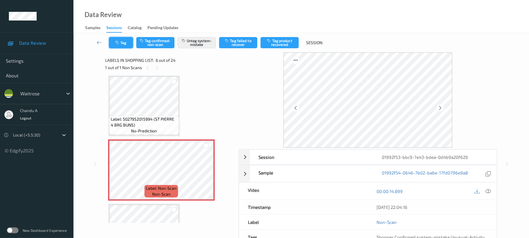
click at [121, 48] on button "Tag" at bounding box center [121, 42] width 24 height 11
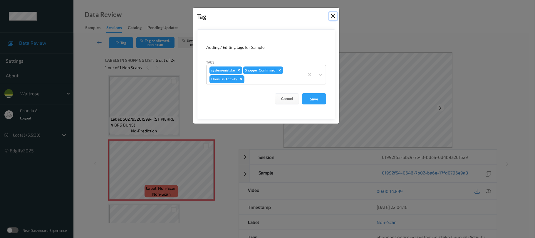
click at [334, 18] on button "Close" at bounding box center [333, 16] width 8 height 8
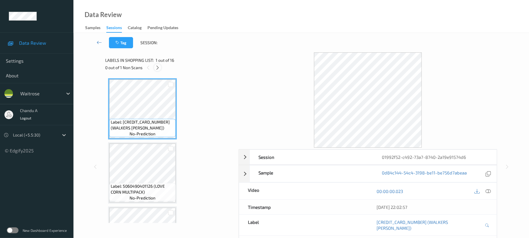
click at [156, 68] on icon at bounding box center [157, 67] width 5 height 5
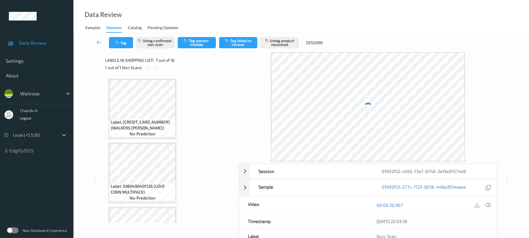
scroll to position [323, 0]
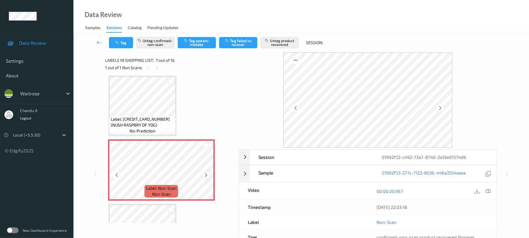
click at [207, 177] on icon at bounding box center [206, 174] width 5 height 5
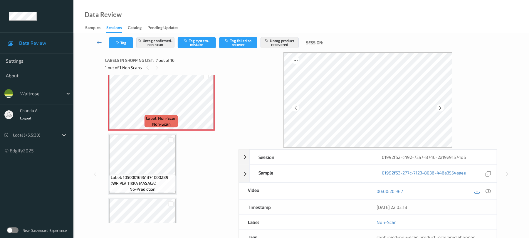
scroll to position [401, 0]
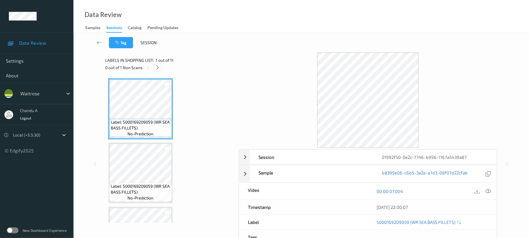
click at [158, 67] on icon at bounding box center [157, 67] width 5 height 5
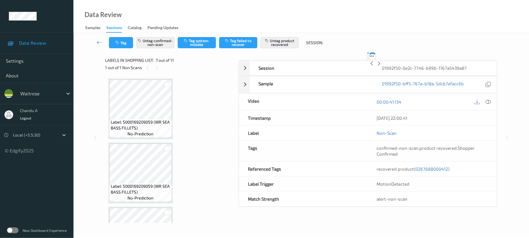
scroll to position [323, 0]
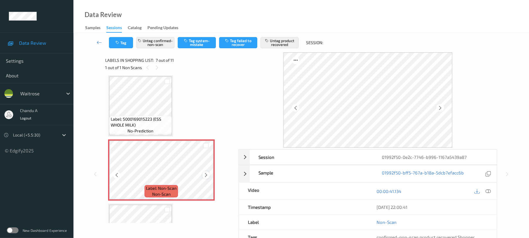
click at [207, 177] on icon at bounding box center [206, 174] width 5 height 5
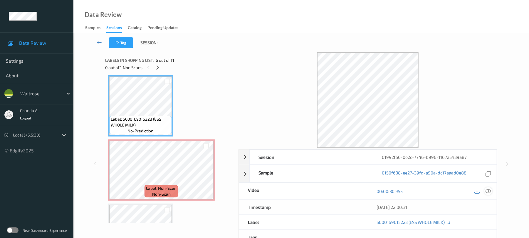
click at [489, 192] on icon at bounding box center [488, 190] width 5 height 5
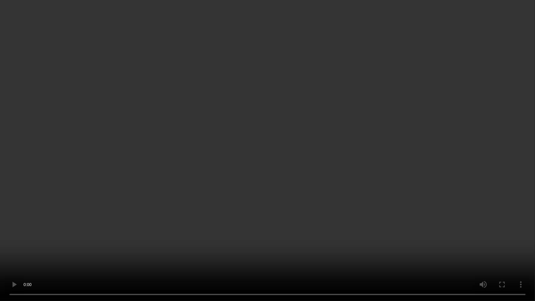
click at [358, 182] on video at bounding box center [267, 150] width 535 height 301
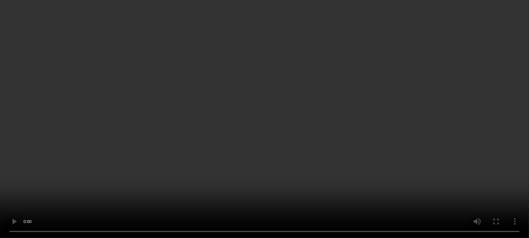
scroll to position [362, 0]
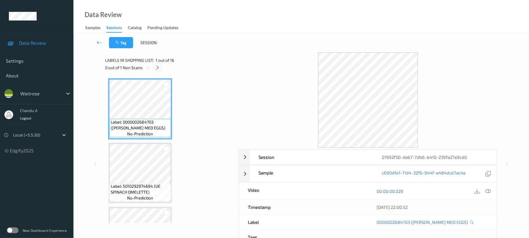
click at [155, 67] on icon at bounding box center [157, 67] width 5 height 5
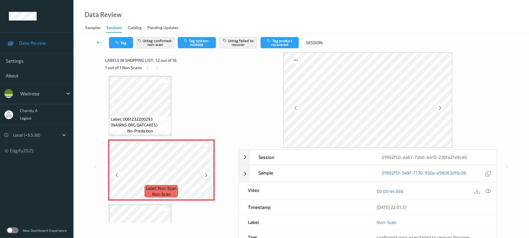
click at [206, 175] on icon at bounding box center [206, 174] width 5 height 5
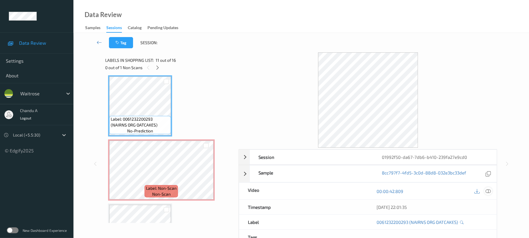
click at [487, 190] on icon at bounding box center [488, 190] width 5 height 5
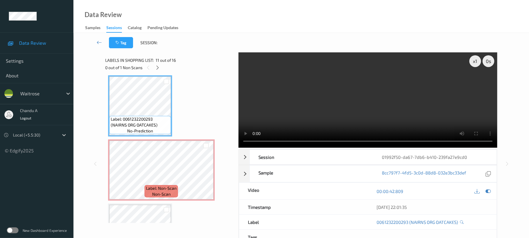
click at [426, 108] on video at bounding box center [368, 99] width 259 height 95
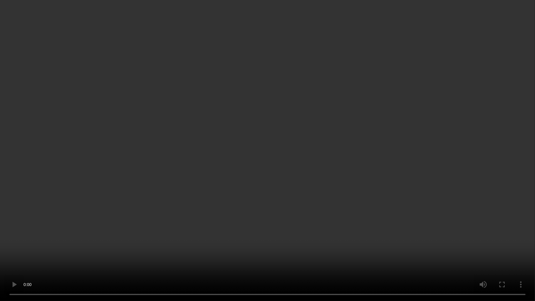
click at [270, 193] on video at bounding box center [267, 150] width 535 height 301
click at [298, 173] on video at bounding box center [267, 150] width 535 height 301
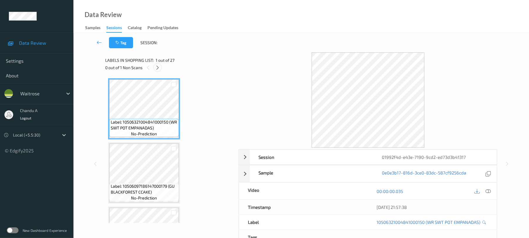
click at [157, 70] on icon at bounding box center [157, 67] width 5 height 5
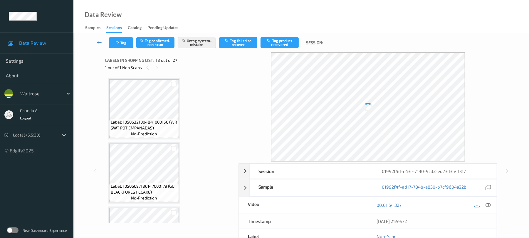
scroll to position [1028, 0]
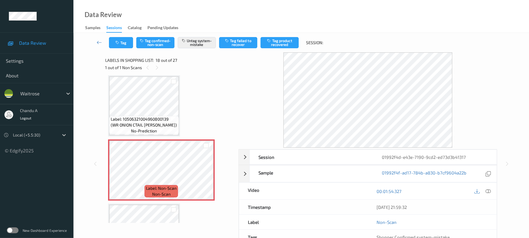
click at [374, 3] on div "Data Review Samples Sessions Catalog Pending Updates" at bounding box center [301, 16] width 456 height 33
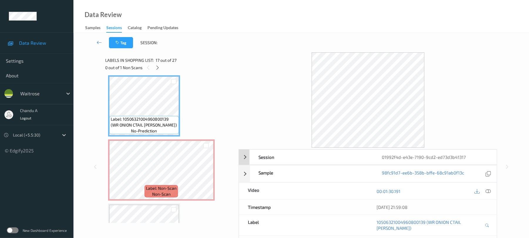
drag, startPoint x: 492, startPoint y: 191, endPoint x: 439, endPoint y: 157, distance: 62.9
click at [491, 191] on div "00:01:30.191" at bounding box center [432, 190] width 129 height 17
click at [487, 191] on icon at bounding box center [488, 190] width 5 height 5
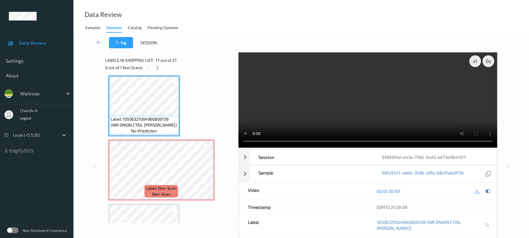
click at [219, 25] on div "Data Review Samples Sessions Catalog Pending Updates" at bounding box center [301, 16] width 456 height 33
click at [365, 29] on div "Data Review Samples Sessions Catalog Pending Updates" at bounding box center [301, 16] width 456 height 33
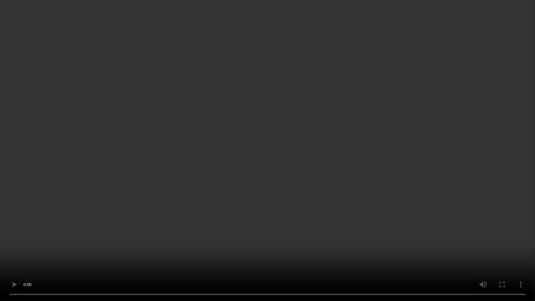
click at [304, 162] on video at bounding box center [267, 150] width 535 height 301
click at [243, 173] on video at bounding box center [267, 150] width 535 height 301
click at [273, 148] on video at bounding box center [267, 150] width 535 height 301
click at [323, 145] on video at bounding box center [267, 150] width 535 height 301
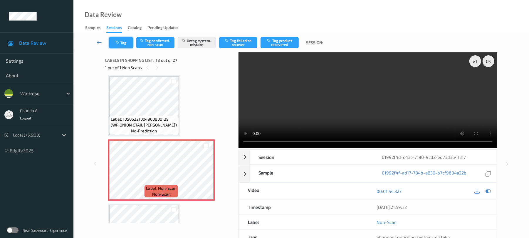
click at [126, 46] on button "Tag" at bounding box center [121, 42] width 24 height 11
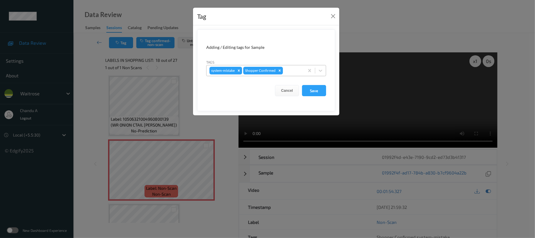
click at [294, 68] on div at bounding box center [292, 70] width 17 height 7
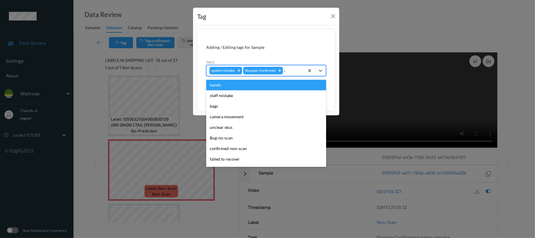
type input "un"
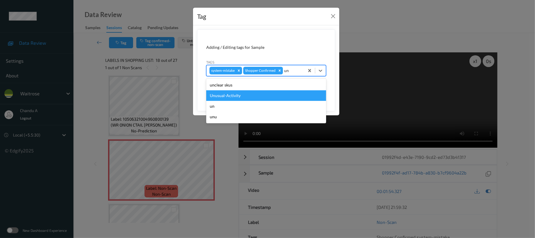
click at [261, 95] on div "Unusual-Activity" at bounding box center [266, 95] width 120 height 11
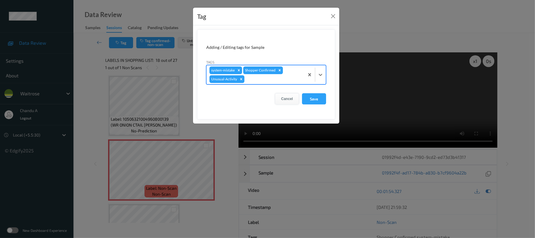
click at [299, 98] on button "Cancel" at bounding box center [287, 98] width 24 height 11
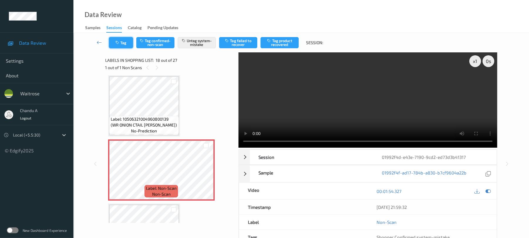
click at [115, 44] on button "Tag" at bounding box center [121, 42] width 24 height 11
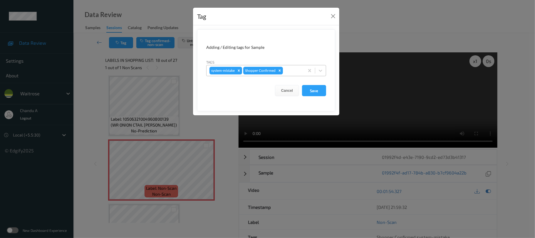
click at [298, 71] on div at bounding box center [292, 70] width 17 height 7
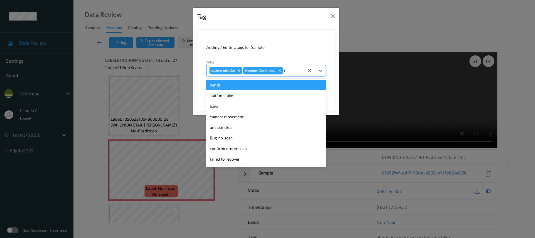
type input "un"
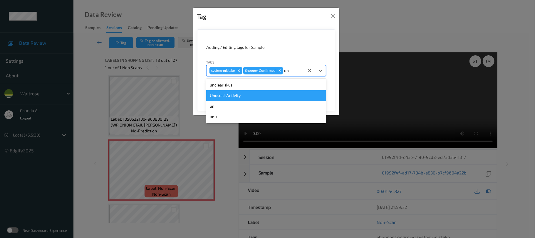
click at [226, 98] on div "Unusual-Activity" at bounding box center [266, 95] width 120 height 11
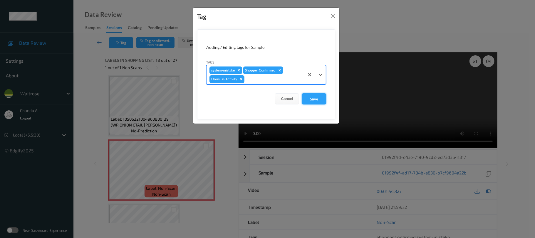
click at [317, 100] on button "Save" at bounding box center [314, 98] width 24 height 11
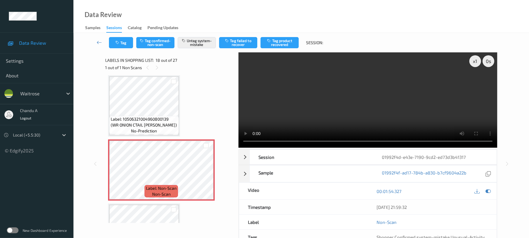
click at [316, 19] on div "Data Review Samples Sessions Catalog Pending Updates" at bounding box center [301, 16] width 456 height 33
click at [126, 46] on button "Tag" at bounding box center [121, 42] width 24 height 11
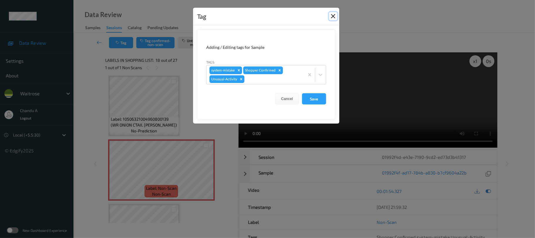
click at [332, 19] on button "Close" at bounding box center [333, 16] width 8 height 8
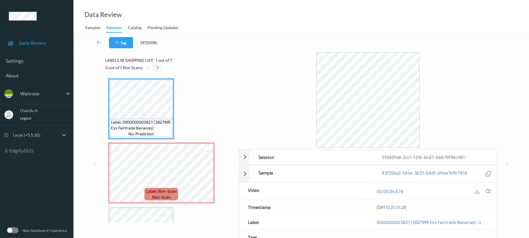
click at [154, 67] on div at bounding box center [157, 67] width 7 height 7
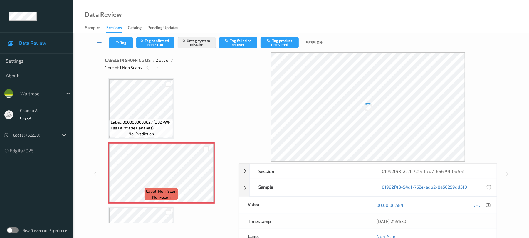
scroll to position [3, 0]
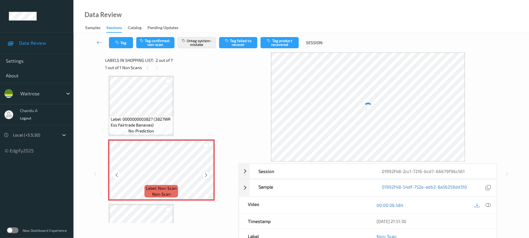
click at [205, 175] on icon at bounding box center [206, 174] width 5 height 5
click at [119, 43] on icon "button" at bounding box center [117, 43] width 5 height 4
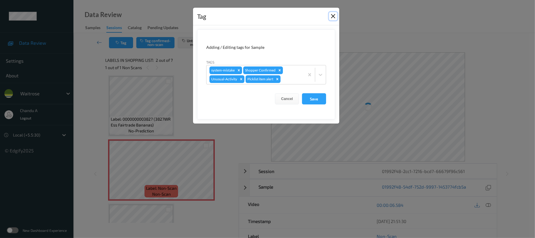
click at [333, 15] on button "Close" at bounding box center [333, 16] width 8 height 8
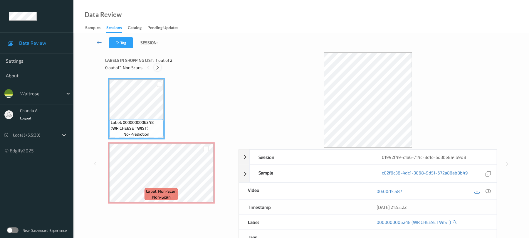
click at [159, 68] on icon at bounding box center [157, 67] width 5 height 5
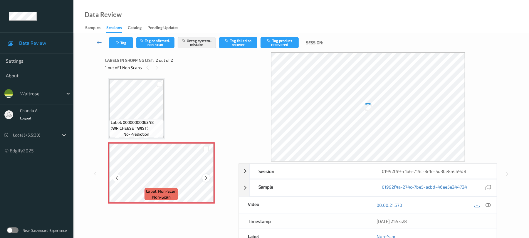
click at [206, 176] on icon at bounding box center [206, 177] width 5 height 5
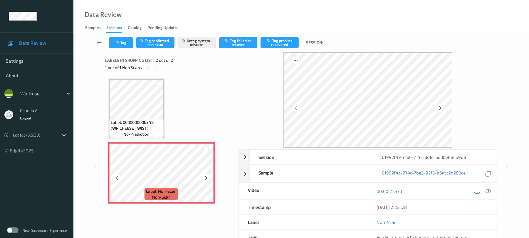
click at [206, 176] on icon at bounding box center [206, 177] width 5 height 5
click at [119, 45] on button "Tag" at bounding box center [121, 42] width 24 height 11
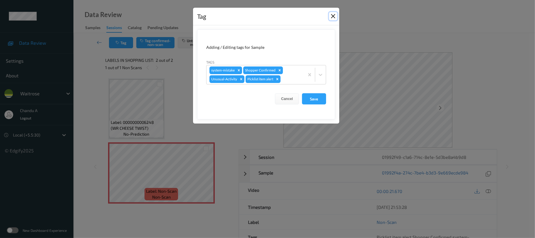
click at [329, 16] on button "Close" at bounding box center [333, 16] width 8 height 8
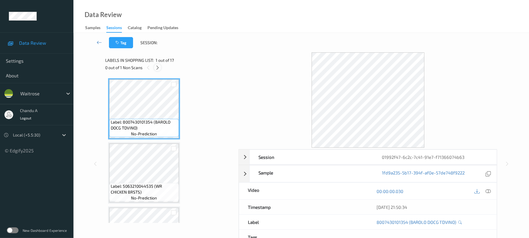
click at [158, 66] on icon at bounding box center [157, 67] width 5 height 5
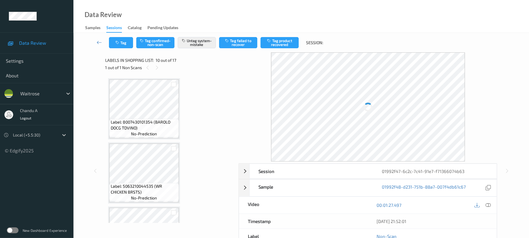
scroll to position [515, 0]
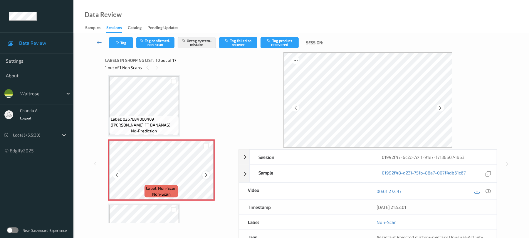
click at [208, 175] on icon at bounding box center [206, 174] width 5 height 5
click at [120, 47] on button "Tag" at bounding box center [121, 42] width 24 height 11
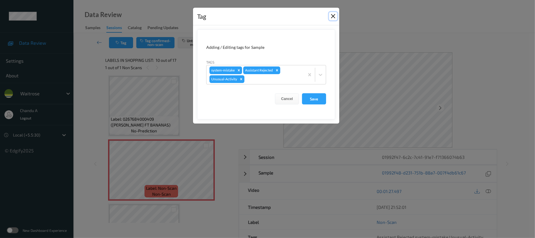
click at [331, 16] on button "Close" at bounding box center [333, 16] width 8 height 8
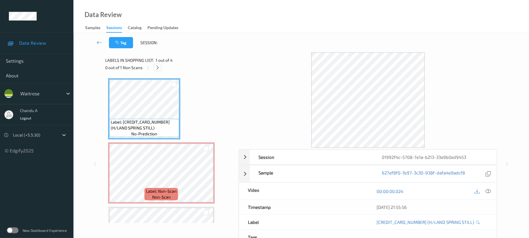
click at [159, 65] on icon at bounding box center [157, 67] width 5 height 5
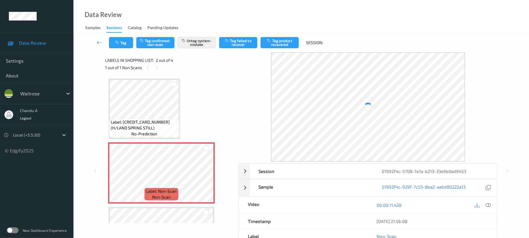
scroll to position [3, 0]
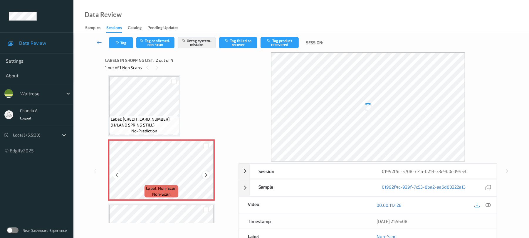
click at [208, 173] on icon at bounding box center [206, 174] width 5 height 5
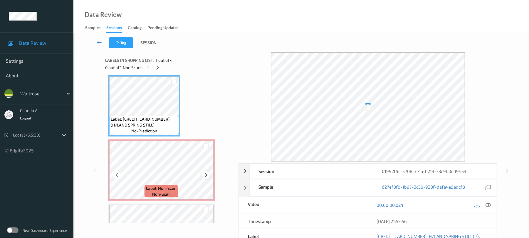
click at [205, 176] on icon at bounding box center [206, 174] width 5 height 5
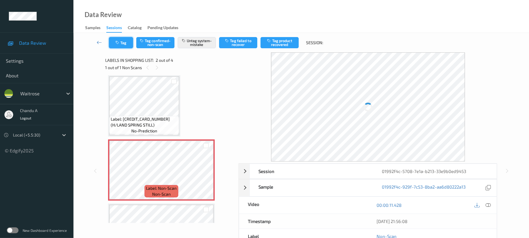
click at [123, 46] on button "Tag" at bounding box center [121, 42] width 24 height 11
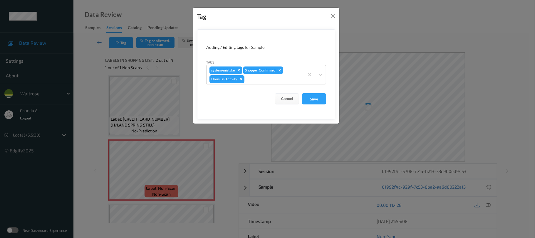
click at [337, 12] on div "Tag" at bounding box center [266, 17] width 146 height 18
click at [331, 14] on button "Close" at bounding box center [333, 16] width 8 height 8
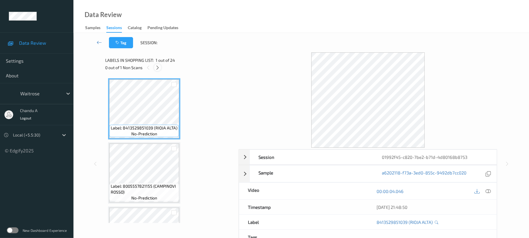
click at [156, 65] on icon at bounding box center [157, 67] width 5 height 5
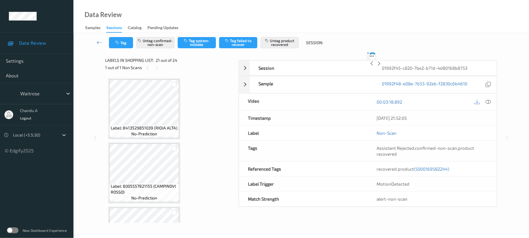
scroll to position [1220, 0]
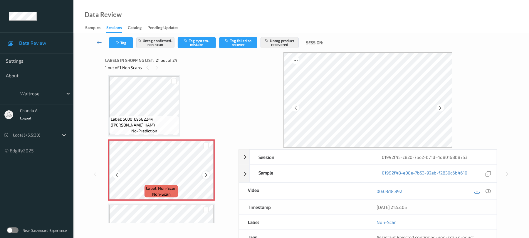
click at [206, 175] on icon at bounding box center [206, 174] width 5 height 5
click at [207, 175] on icon at bounding box center [206, 174] width 5 height 5
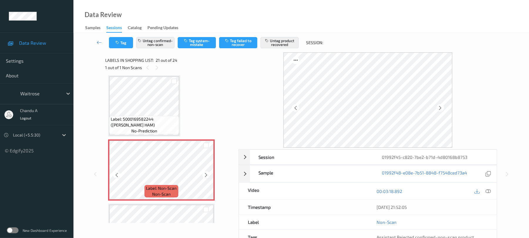
click at [207, 175] on icon at bounding box center [206, 174] width 5 height 5
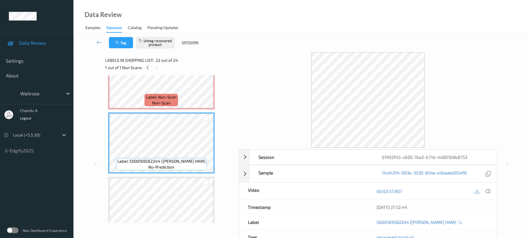
scroll to position [1337, 0]
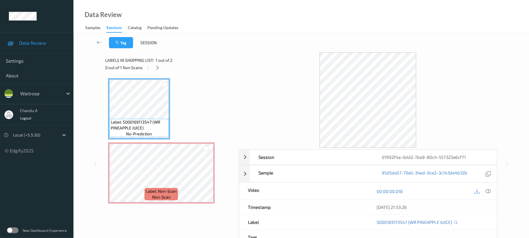
drag, startPoint x: 160, startPoint y: 67, endPoint x: 161, endPoint y: 87, distance: 20.0
click at [159, 67] on icon at bounding box center [157, 67] width 5 height 5
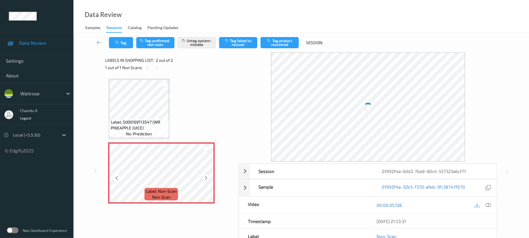
click at [205, 176] on icon at bounding box center [206, 177] width 5 height 5
click at [126, 43] on button "Tag" at bounding box center [121, 42] width 24 height 11
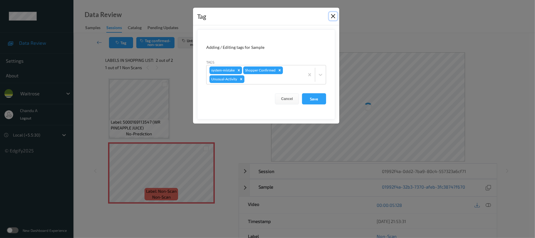
click at [332, 17] on button "Close" at bounding box center [333, 16] width 8 height 8
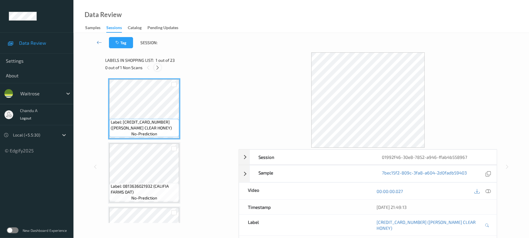
click at [156, 68] on icon at bounding box center [157, 67] width 5 height 5
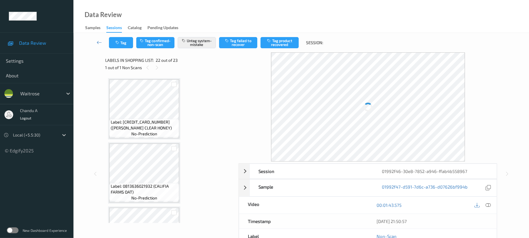
scroll to position [1284, 0]
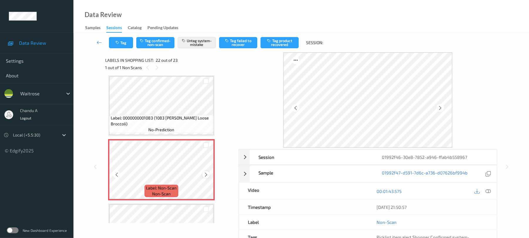
click at [207, 175] on icon at bounding box center [206, 174] width 5 height 5
click at [120, 42] on button "Tag" at bounding box center [121, 42] width 24 height 11
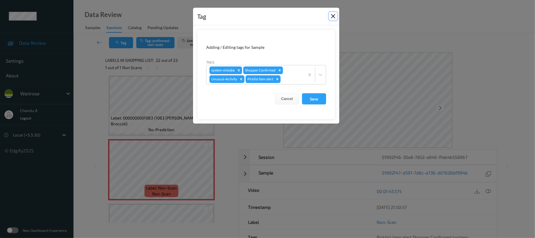
click at [329, 18] on button "Close" at bounding box center [333, 16] width 8 height 8
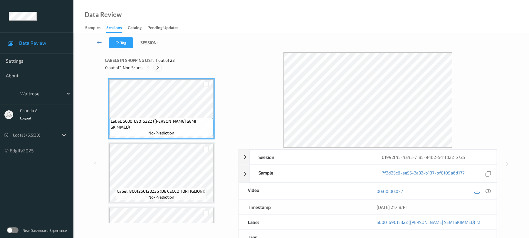
click at [159, 68] on icon at bounding box center [157, 67] width 5 height 5
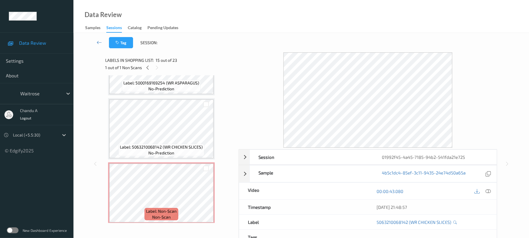
scroll to position [732, 0]
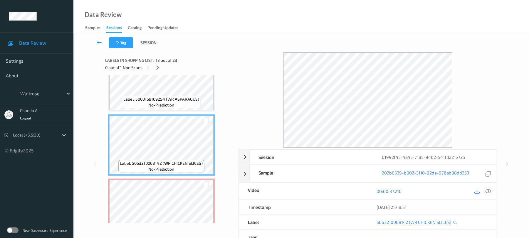
click at [486, 192] on icon at bounding box center [488, 190] width 5 height 5
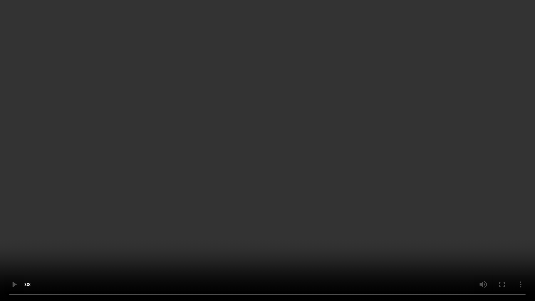
click at [260, 139] on video at bounding box center [267, 150] width 535 height 301
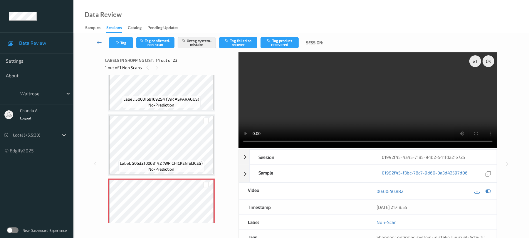
click at [135, 45] on div "Tag Tag confirmed-non-scan Untag system-mistake Tag failed to recover Tag produ…" at bounding box center [218, 42] width 219 height 11
click at [128, 45] on button "Tag" at bounding box center [121, 42] width 24 height 11
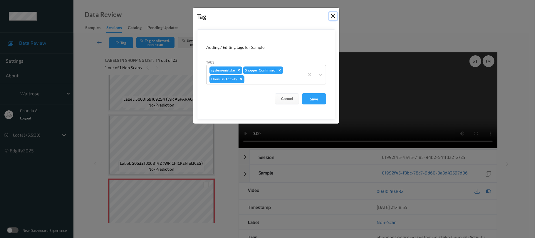
click at [333, 16] on button "Close" at bounding box center [333, 16] width 8 height 8
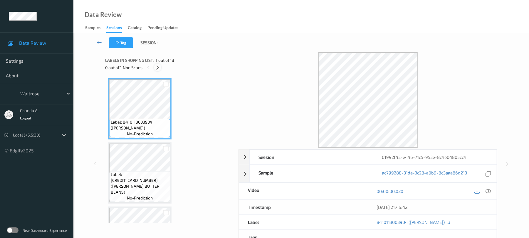
click at [158, 66] on icon at bounding box center [157, 67] width 5 height 5
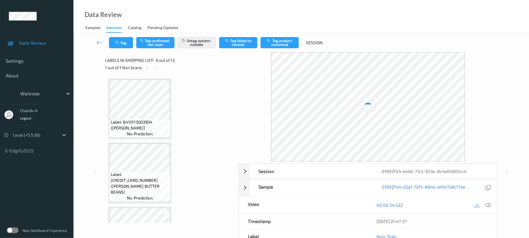
scroll to position [451, 0]
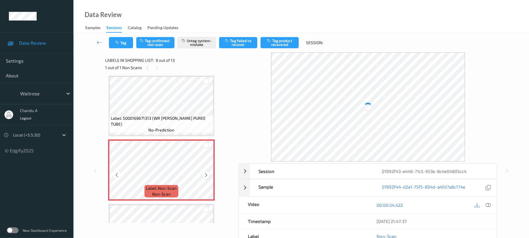
click at [207, 176] on icon at bounding box center [206, 174] width 5 height 5
click at [207, 175] on icon at bounding box center [206, 174] width 5 height 5
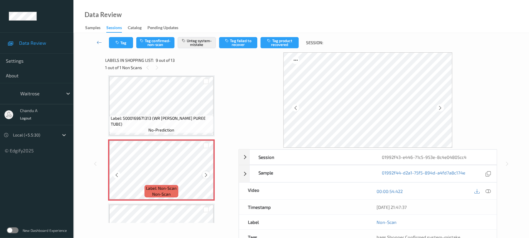
click at [204, 177] on icon at bounding box center [206, 174] width 5 height 5
click at [125, 39] on button "Tag" at bounding box center [121, 42] width 24 height 11
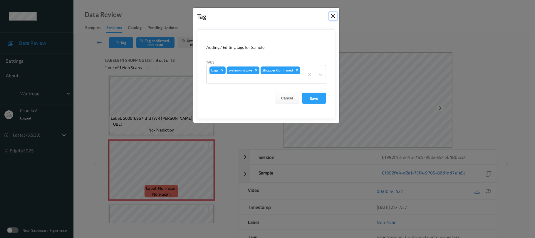
click at [333, 17] on button "Close" at bounding box center [333, 16] width 8 height 8
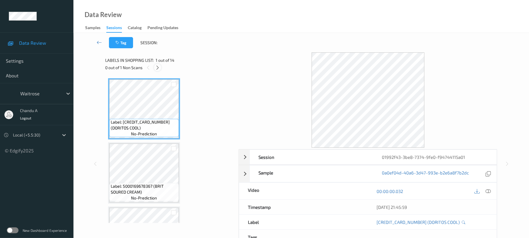
click at [160, 71] on div at bounding box center [157, 67] width 7 height 7
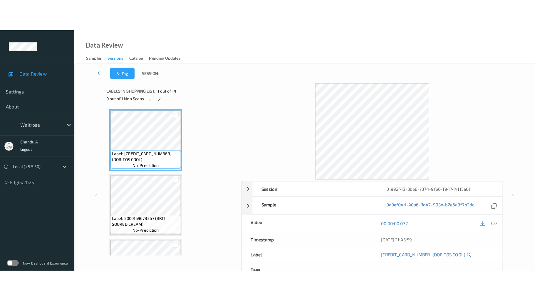
scroll to position [707, 0]
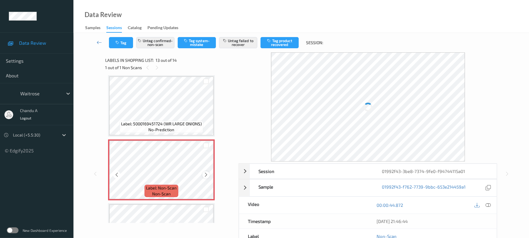
click at [207, 175] on icon at bounding box center [206, 174] width 5 height 5
click at [206, 174] on icon at bounding box center [206, 174] width 5 height 5
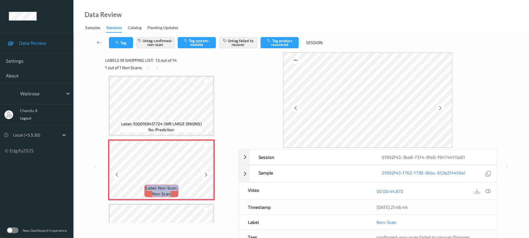
click at [206, 174] on icon at bounding box center [206, 174] width 5 height 5
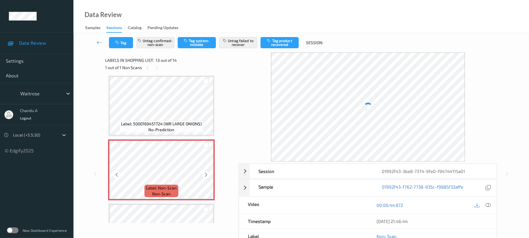
click at [206, 174] on icon at bounding box center [206, 174] width 5 height 5
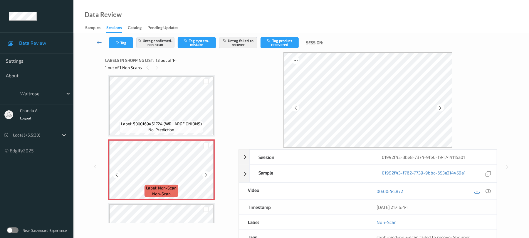
click at [206, 174] on icon at bounding box center [206, 174] width 5 height 5
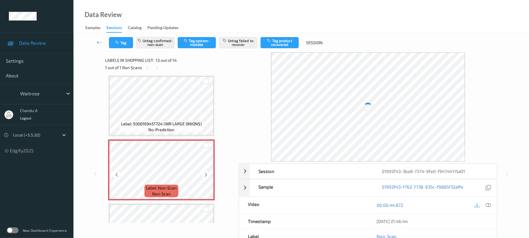
click at [206, 174] on icon at bounding box center [206, 174] width 5 height 5
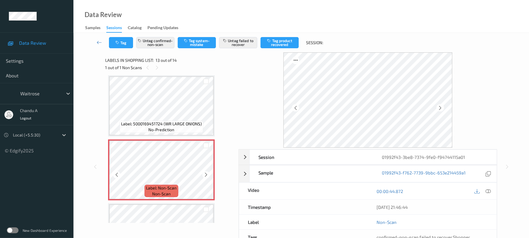
click at [206, 174] on icon at bounding box center [206, 174] width 5 height 5
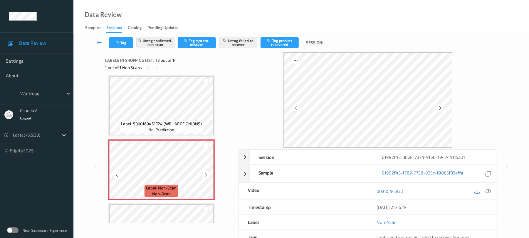
click at [206, 174] on icon at bounding box center [206, 174] width 5 height 5
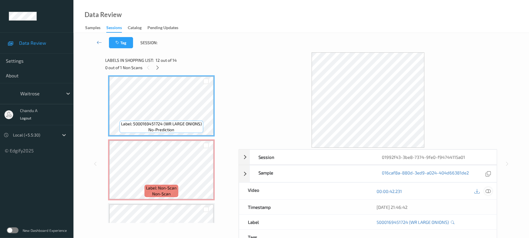
click at [488, 191] on icon at bounding box center [488, 190] width 5 height 5
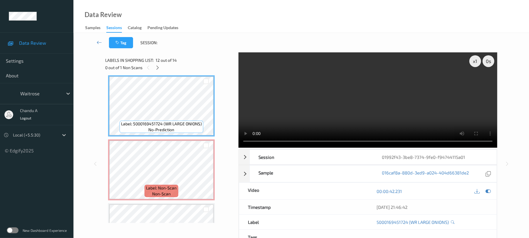
scroll to position [689, 0]
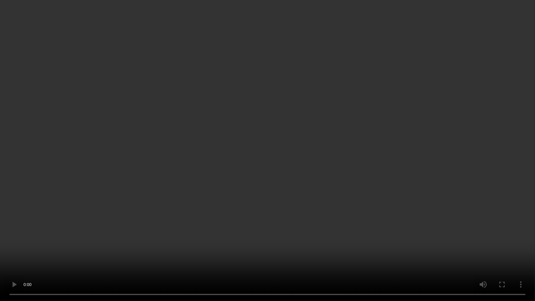
click at [230, 217] on video at bounding box center [267, 150] width 535 height 301
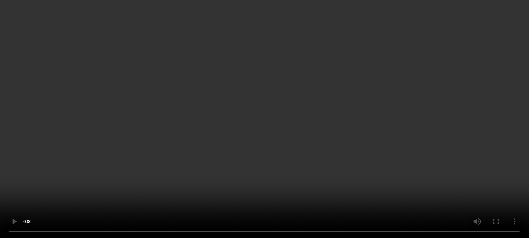
scroll to position [752, 0]
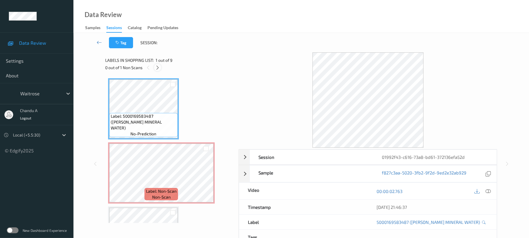
click at [159, 67] on icon at bounding box center [157, 67] width 5 height 5
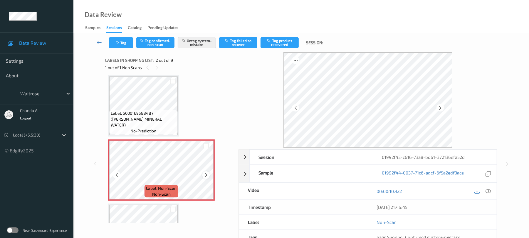
click at [205, 174] on icon at bounding box center [206, 174] width 5 height 5
click at [122, 45] on button "Tag" at bounding box center [121, 42] width 24 height 11
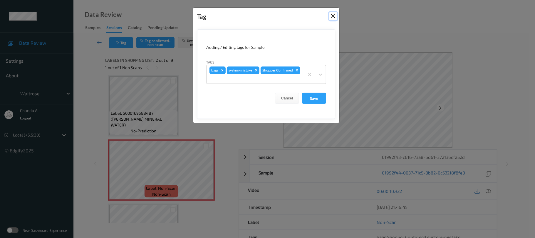
click at [332, 16] on button "Close" at bounding box center [333, 16] width 8 height 8
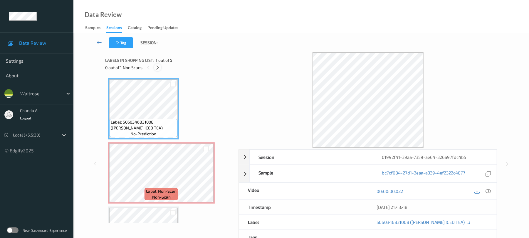
click at [159, 68] on icon at bounding box center [157, 67] width 5 height 5
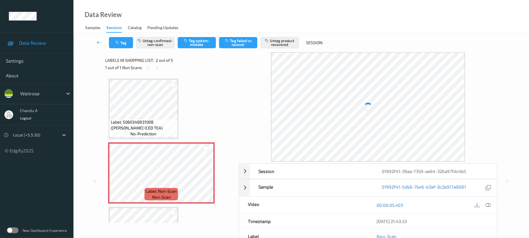
scroll to position [3, 0]
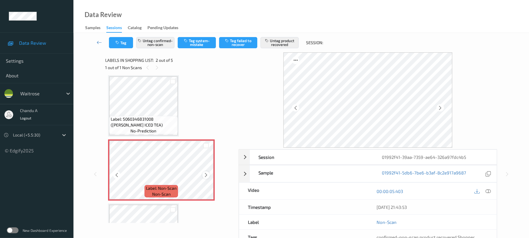
click at [205, 175] on icon at bounding box center [206, 174] width 5 height 5
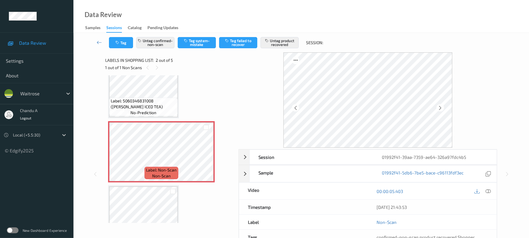
scroll to position [42, 0]
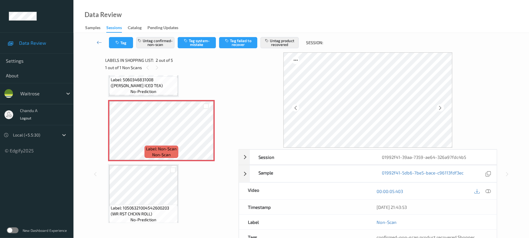
click at [182, 186] on div "Label: 5060346831008 ([PERSON_NAME] ICED TEA) no-prediction Label: Non-Scan non…" at bounding box center [169, 194] width 123 height 317
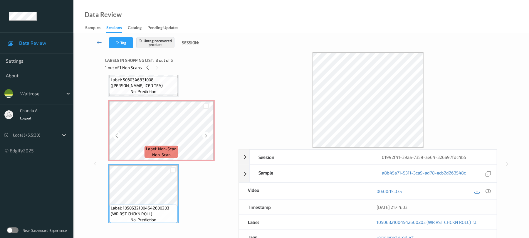
scroll to position [81, 0]
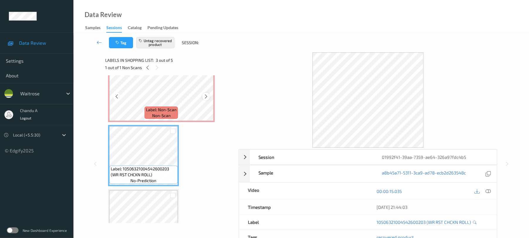
click at [207, 95] on icon at bounding box center [206, 96] width 5 height 5
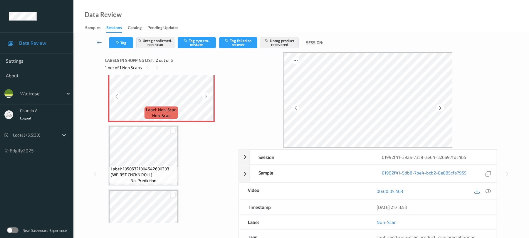
click at [207, 95] on icon at bounding box center [206, 96] width 5 height 5
click at [204, 96] on icon at bounding box center [206, 96] width 5 height 5
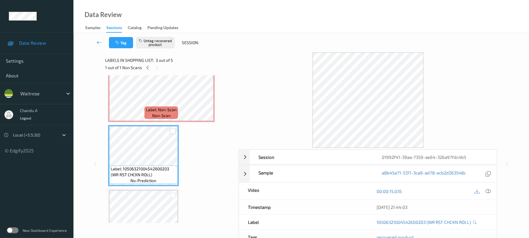
scroll to position [42, 0]
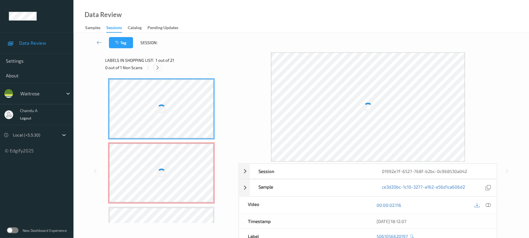
click at [160, 68] on icon at bounding box center [157, 67] width 5 height 5
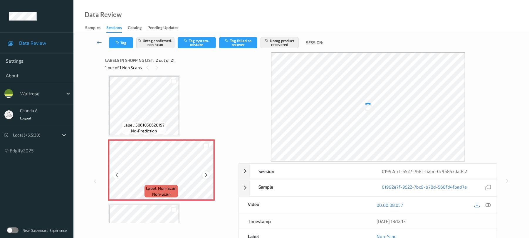
click at [207, 172] on icon at bounding box center [206, 174] width 5 height 5
click at [206, 172] on icon at bounding box center [206, 174] width 5 height 5
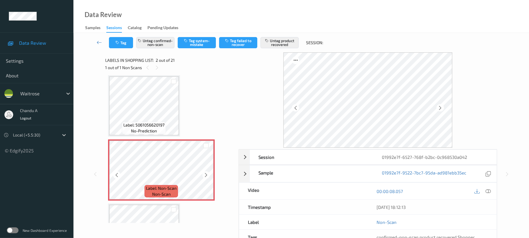
click at [206, 172] on icon at bounding box center [206, 174] width 5 height 5
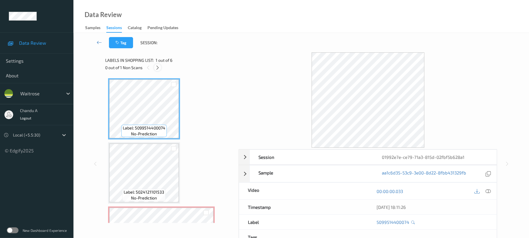
click at [159, 68] on icon at bounding box center [157, 67] width 5 height 5
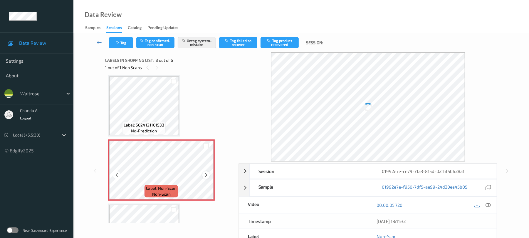
click at [206, 174] on icon at bounding box center [206, 174] width 5 height 5
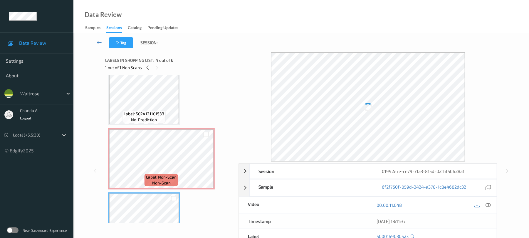
scroll to position [39, 0]
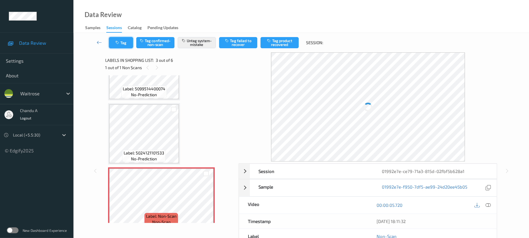
click at [122, 45] on button "Tag" at bounding box center [121, 42] width 24 height 11
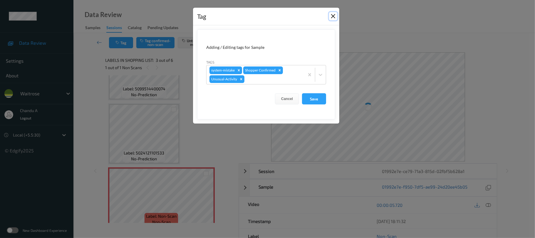
click at [332, 15] on button "Close" at bounding box center [333, 16] width 8 height 8
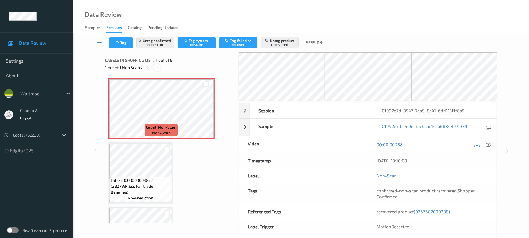
click at [156, 68] on icon at bounding box center [157, 67] width 5 height 5
click at [204, 116] on icon at bounding box center [206, 113] width 5 height 5
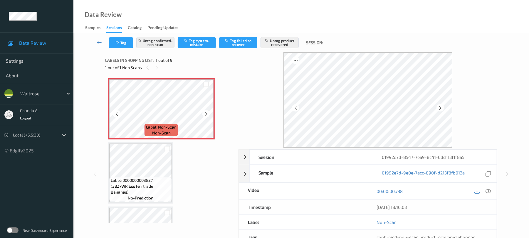
click at [204, 116] on icon at bounding box center [206, 113] width 5 height 5
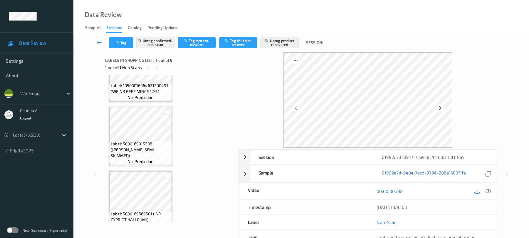
scroll to position [196, 0]
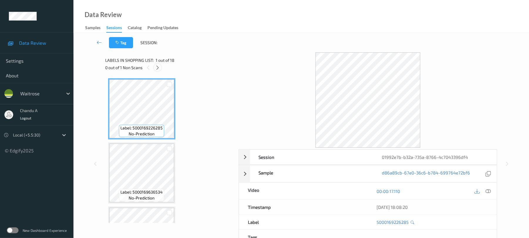
click at [157, 68] on icon at bounding box center [157, 67] width 5 height 5
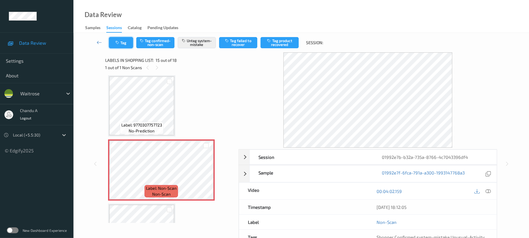
click at [120, 45] on button "Tag" at bounding box center [121, 42] width 24 height 11
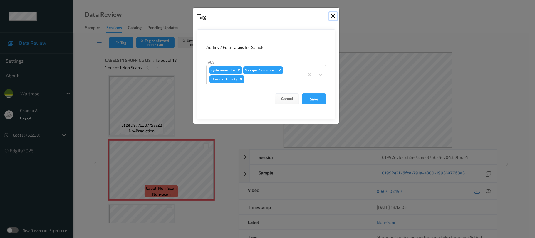
click at [333, 15] on button "Close" at bounding box center [333, 16] width 8 height 8
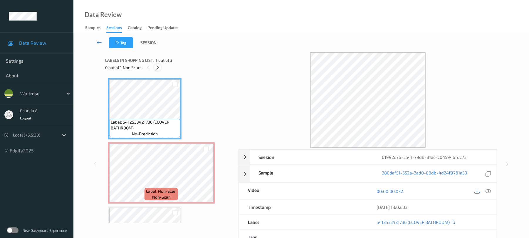
click at [157, 68] on icon at bounding box center [157, 67] width 5 height 5
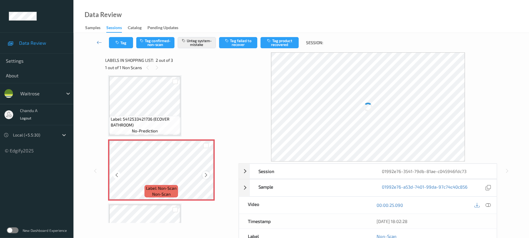
click at [206, 175] on icon at bounding box center [206, 174] width 5 height 5
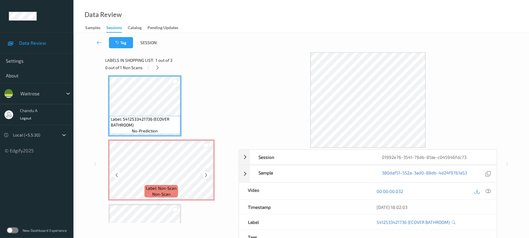
click at [204, 173] on icon at bounding box center [206, 174] width 5 height 5
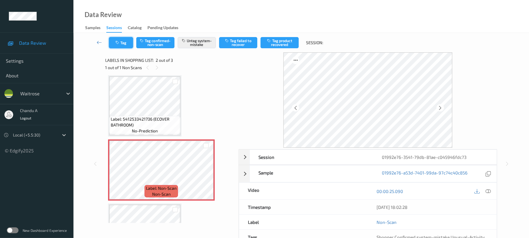
click at [121, 43] on button "Tag" at bounding box center [121, 42] width 24 height 11
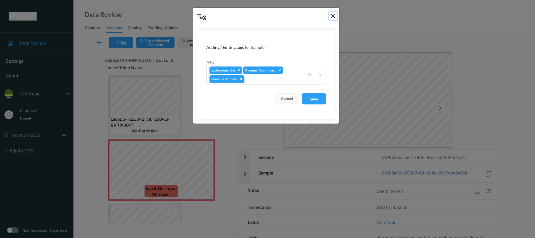
click at [334, 17] on button "Close" at bounding box center [333, 16] width 8 height 8
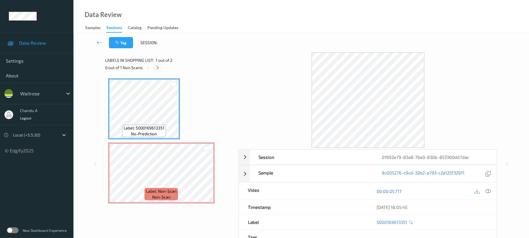
click at [156, 66] on icon at bounding box center [157, 67] width 5 height 5
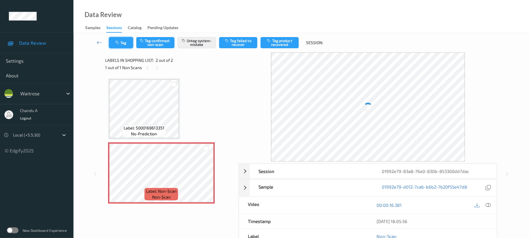
click at [121, 41] on button "Tag" at bounding box center [121, 42] width 24 height 11
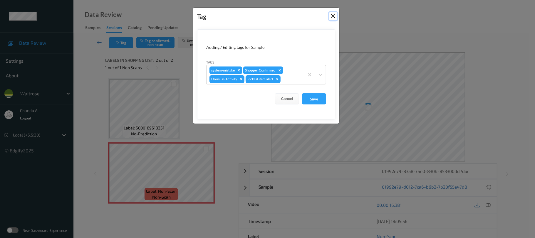
click at [331, 16] on button "Close" at bounding box center [333, 16] width 8 height 8
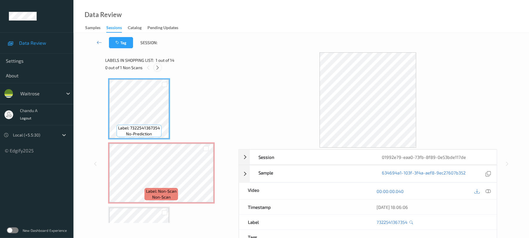
click at [160, 68] on icon at bounding box center [157, 67] width 5 height 5
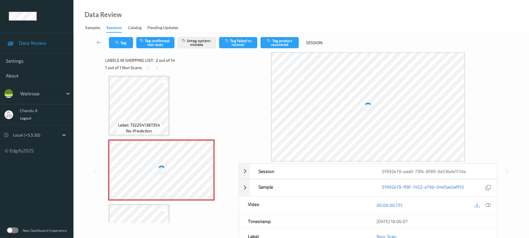
click at [193, 165] on div at bounding box center [161, 169] width 105 height 59
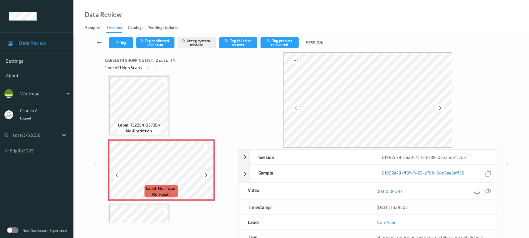
click at [205, 173] on icon at bounding box center [206, 174] width 5 height 5
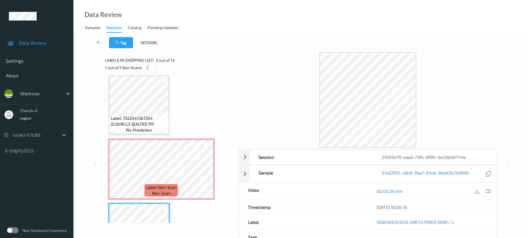
scroll to position [0, 0]
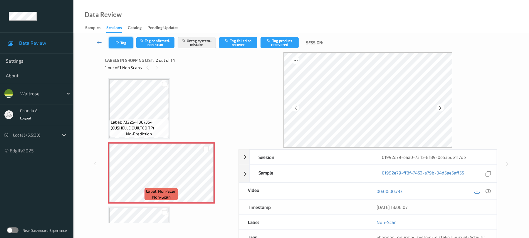
click at [122, 42] on button "Tag" at bounding box center [121, 42] width 24 height 11
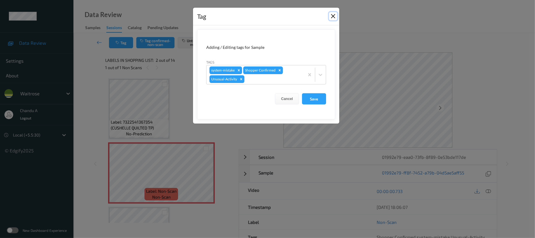
click at [331, 15] on button "Close" at bounding box center [333, 16] width 8 height 8
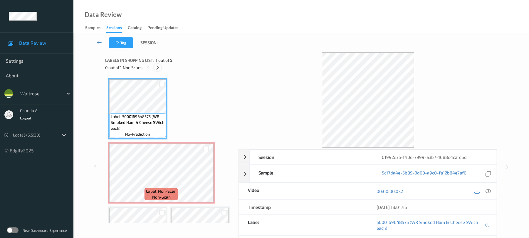
click at [159, 69] on icon at bounding box center [157, 67] width 5 height 5
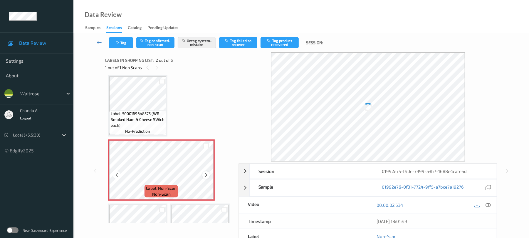
click at [204, 175] on icon at bounding box center [206, 174] width 5 height 5
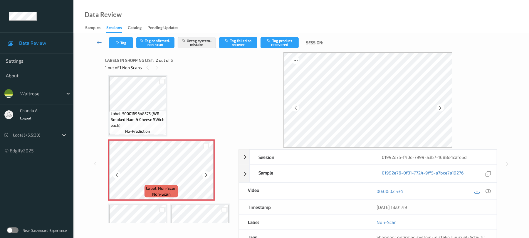
click at [204, 175] on icon at bounding box center [206, 174] width 5 height 5
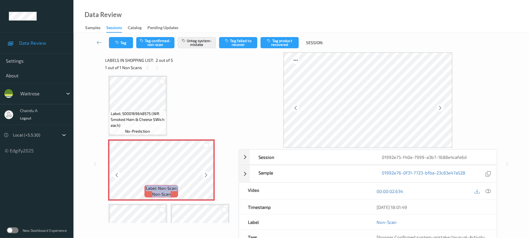
click at [204, 175] on icon at bounding box center [206, 174] width 5 height 5
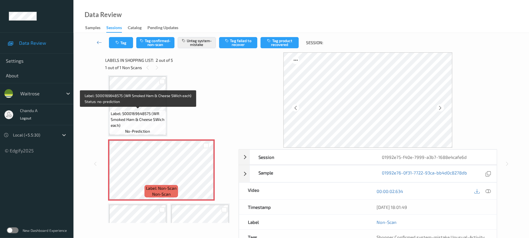
click at [144, 111] on span "Label: 5000169648575 (WR Smoked Ham & Cheese SWich each)" at bounding box center [138, 119] width 54 height 18
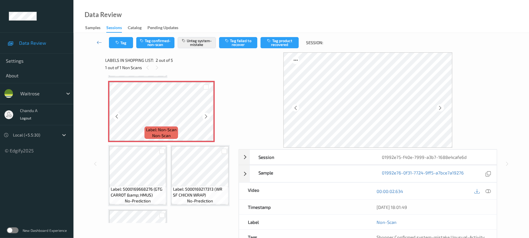
scroll to position [81, 0]
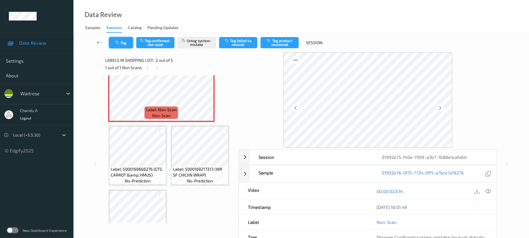
click at [125, 43] on button "Tag" at bounding box center [121, 42] width 24 height 11
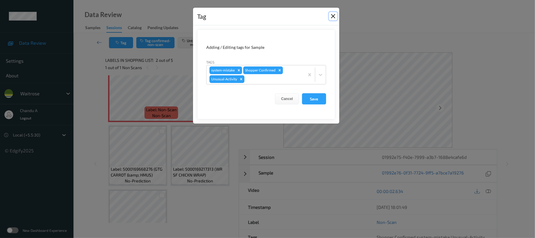
click at [333, 15] on button "Close" at bounding box center [333, 16] width 8 height 8
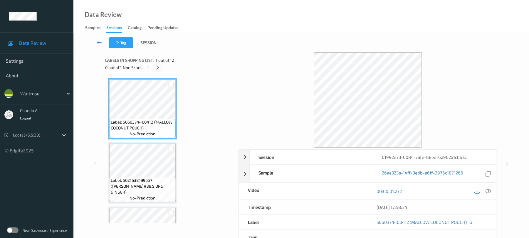
click at [159, 69] on icon at bounding box center [157, 67] width 5 height 5
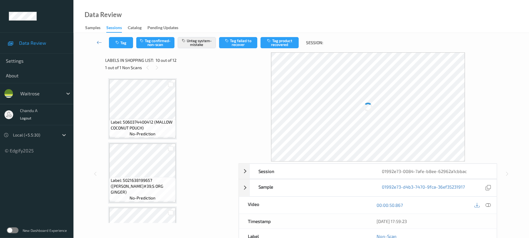
scroll to position [515, 0]
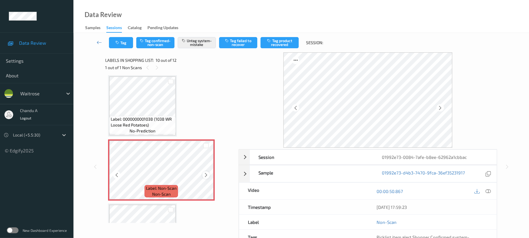
click at [204, 174] on icon at bounding box center [206, 174] width 5 height 5
click at [120, 44] on icon "button" at bounding box center [117, 43] width 5 height 4
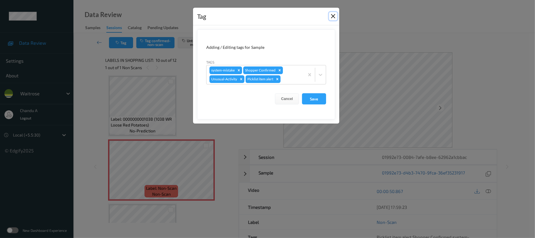
click at [333, 18] on button "Close" at bounding box center [333, 16] width 8 height 8
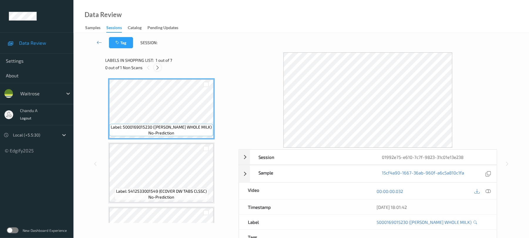
click at [158, 67] on icon at bounding box center [157, 67] width 5 height 5
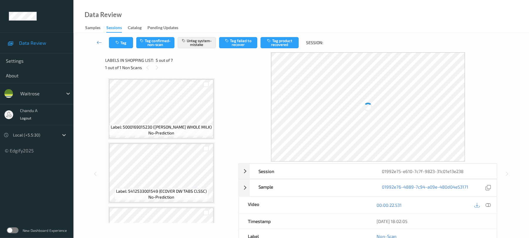
scroll to position [195, 0]
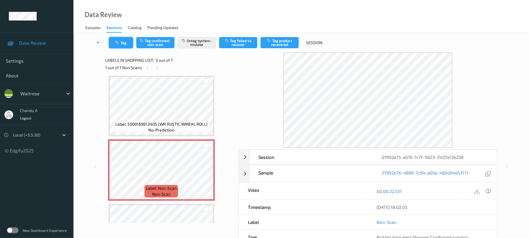
click at [123, 44] on button "Tag" at bounding box center [121, 42] width 24 height 11
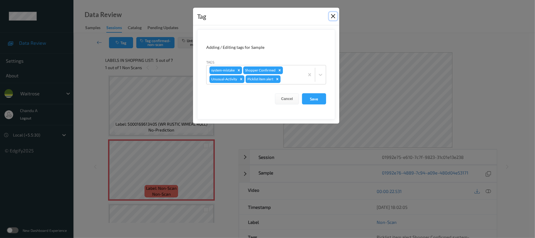
click at [333, 16] on button "Close" at bounding box center [333, 16] width 8 height 8
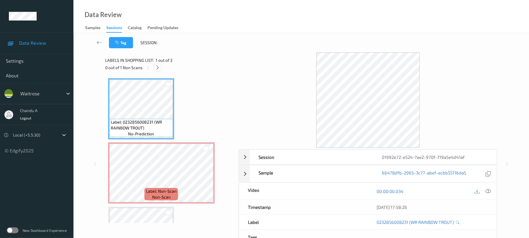
click at [157, 67] on icon at bounding box center [157, 67] width 5 height 5
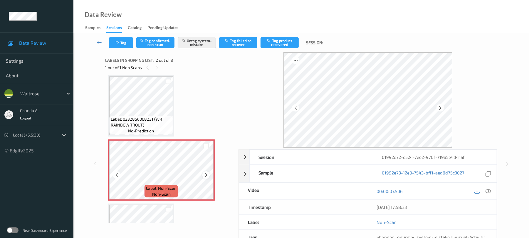
click at [206, 174] on icon at bounding box center [206, 174] width 5 height 5
click at [121, 43] on button "Tag" at bounding box center [121, 42] width 24 height 11
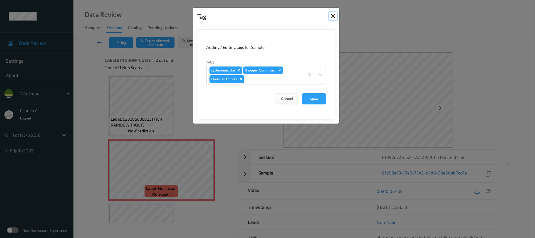
click at [331, 16] on button "Close" at bounding box center [333, 16] width 8 height 8
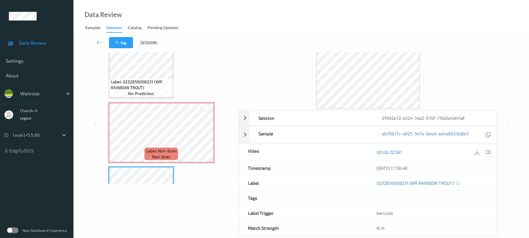
scroll to position [0, 0]
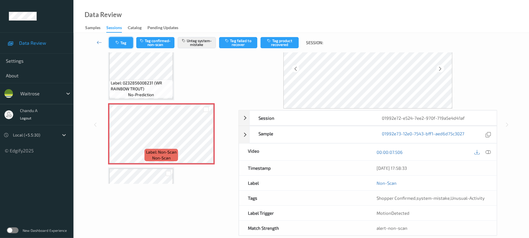
click at [114, 39] on button "Tag" at bounding box center [121, 42] width 24 height 11
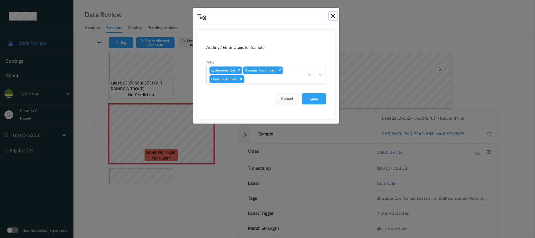
click at [334, 14] on button "Close" at bounding box center [333, 16] width 8 height 8
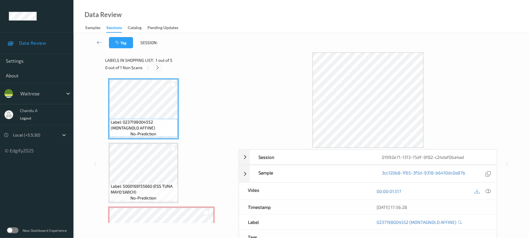
click at [157, 68] on icon at bounding box center [157, 67] width 5 height 5
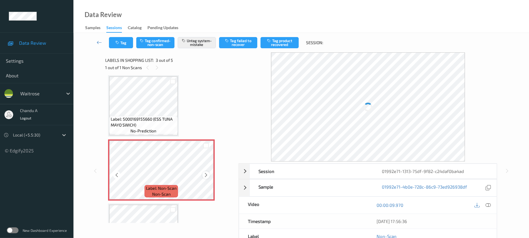
click at [207, 174] on icon at bounding box center [206, 174] width 5 height 5
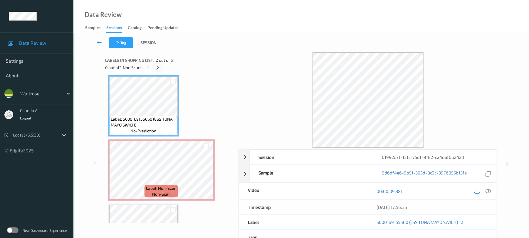
click at [160, 65] on icon at bounding box center [157, 67] width 5 height 5
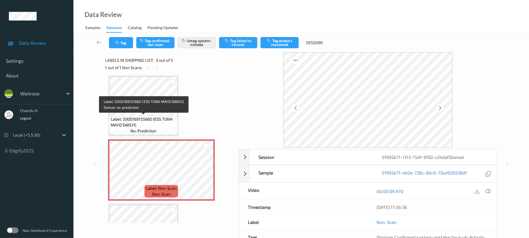
click at [155, 118] on span "Label: 5000169155660 (ESS TUNA MAYO SWICH)" at bounding box center [144, 122] width 66 height 12
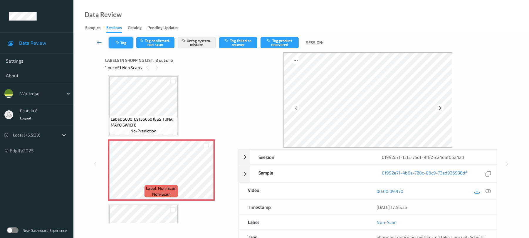
click at [120, 38] on button "Tag" at bounding box center [121, 42] width 24 height 11
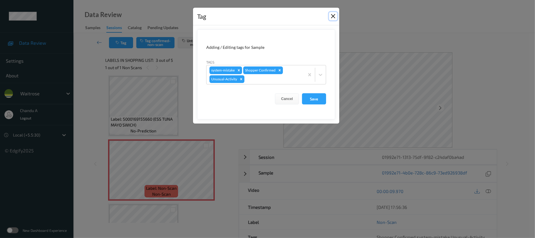
drag, startPoint x: 329, startPoint y: 17, endPoint x: 316, endPoint y: 14, distance: 13.8
click at [329, 16] on button "Close" at bounding box center [333, 16] width 8 height 8
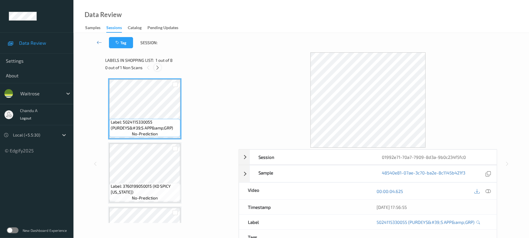
click at [160, 66] on div at bounding box center [157, 67] width 7 height 7
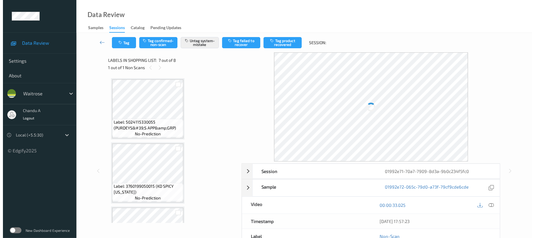
scroll to position [323, 0]
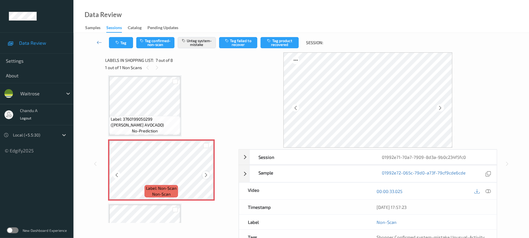
click at [205, 176] on icon at bounding box center [206, 174] width 5 height 5
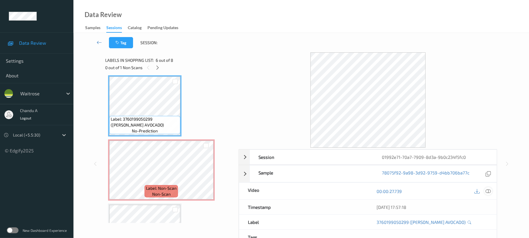
click at [488, 190] on icon at bounding box center [488, 190] width 5 height 5
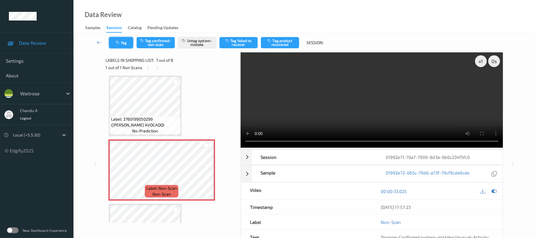
click at [128, 45] on button "Tag" at bounding box center [121, 42] width 24 height 11
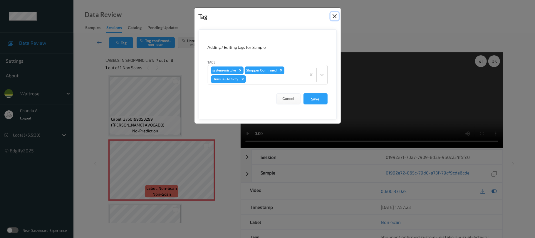
click at [331, 17] on button "Close" at bounding box center [335, 16] width 8 height 8
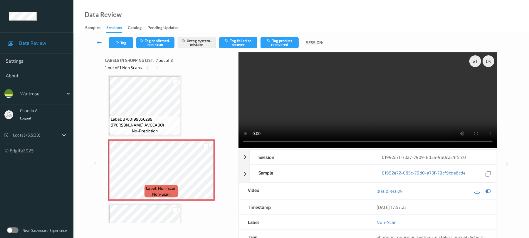
click at [172, 82] on div at bounding box center [175, 81] width 10 height 10
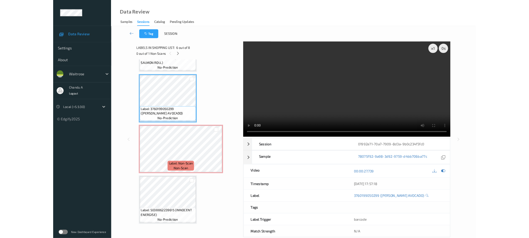
scroll to position [305, 0]
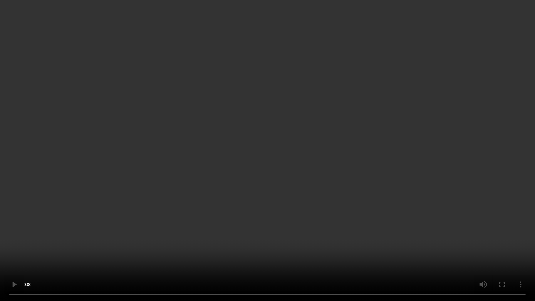
click at [269, 204] on video at bounding box center [267, 150] width 535 height 301
click at [282, 146] on video at bounding box center [267, 150] width 535 height 301
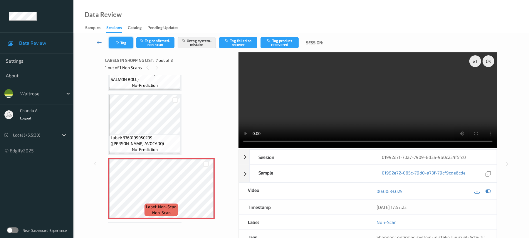
click at [119, 47] on button "Tag" at bounding box center [121, 42] width 24 height 11
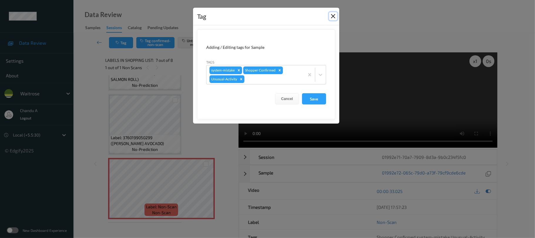
click at [331, 16] on button "Close" at bounding box center [333, 16] width 8 height 8
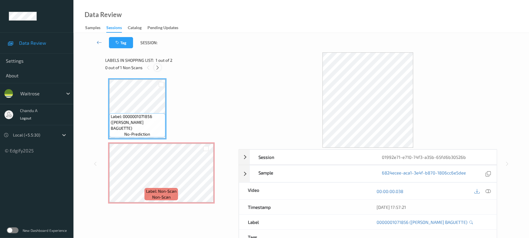
click at [156, 68] on icon at bounding box center [157, 67] width 5 height 5
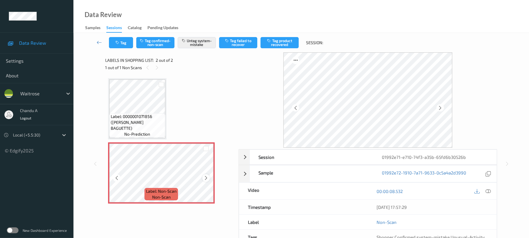
click at [206, 180] on icon at bounding box center [206, 177] width 5 height 5
click at [119, 41] on icon "button" at bounding box center [117, 43] width 5 height 4
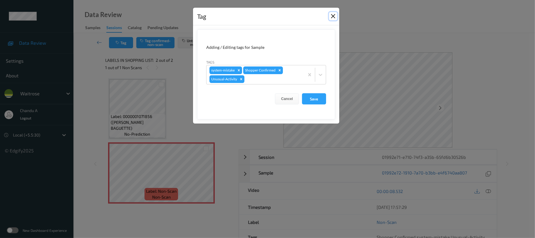
click at [334, 17] on button "Close" at bounding box center [333, 16] width 8 height 8
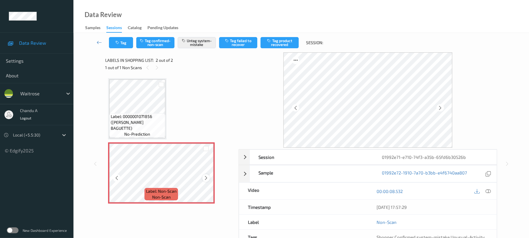
click at [207, 176] on icon at bounding box center [206, 177] width 5 height 5
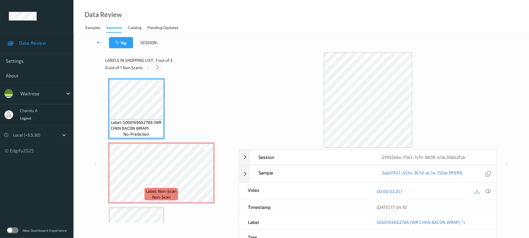
click at [158, 68] on icon at bounding box center [157, 67] width 5 height 5
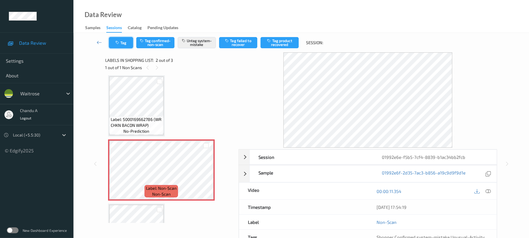
click at [124, 43] on button "Tag" at bounding box center [121, 42] width 24 height 11
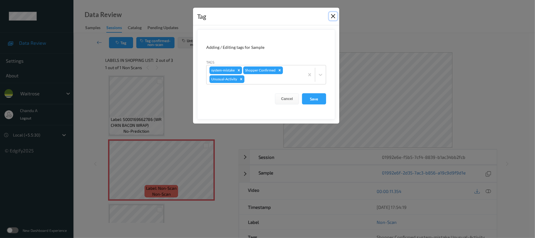
click at [334, 15] on button "Close" at bounding box center [333, 16] width 8 height 8
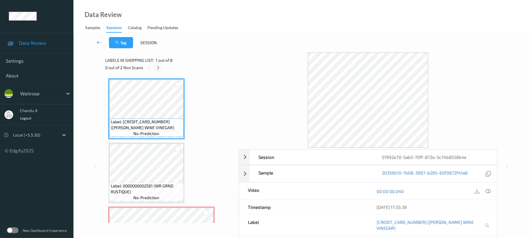
click at [157, 66] on icon at bounding box center [158, 67] width 5 height 5
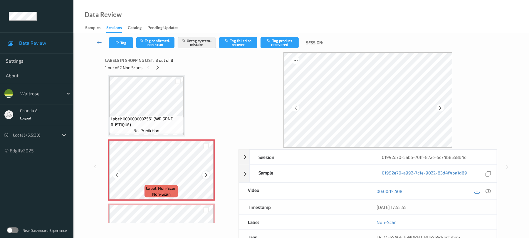
click at [205, 174] on icon at bounding box center [206, 174] width 5 height 5
click at [116, 43] on icon "button" at bounding box center [117, 43] width 5 height 4
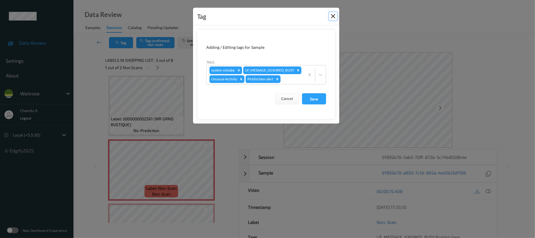
click at [331, 16] on button "Close" at bounding box center [333, 16] width 8 height 8
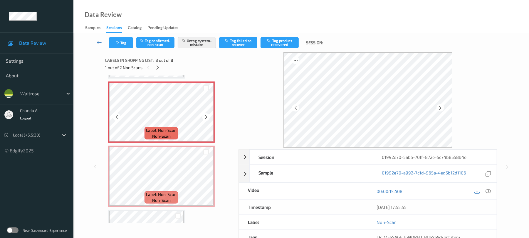
scroll to position [145, 0]
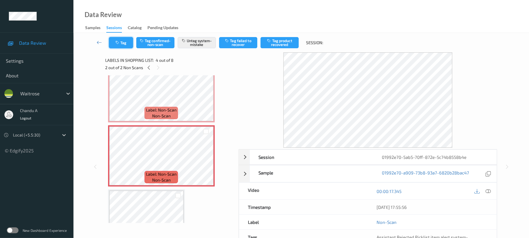
click at [119, 44] on icon "button" at bounding box center [117, 43] width 5 height 4
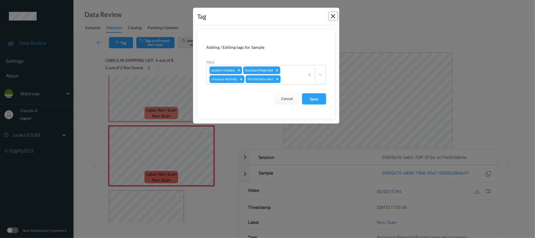
click at [333, 16] on button "Close" at bounding box center [333, 16] width 8 height 8
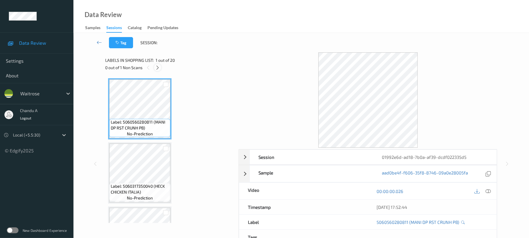
click at [155, 65] on icon at bounding box center [157, 67] width 5 height 5
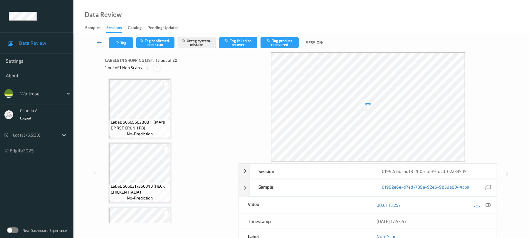
scroll to position [836, 0]
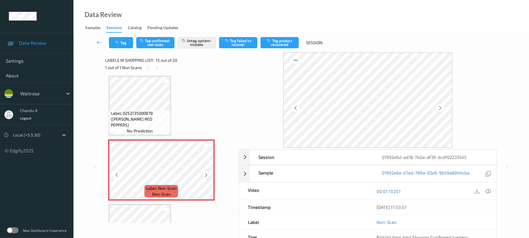
click at [206, 174] on icon at bounding box center [206, 174] width 5 height 5
click at [117, 47] on button "Tag" at bounding box center [121, 42] width 24 height 11
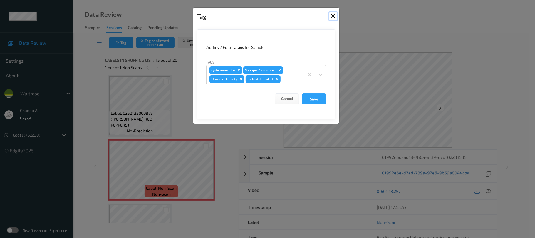
click at [333, 16] on button "Close" at bounding box center [333, 16] width 8 height 8
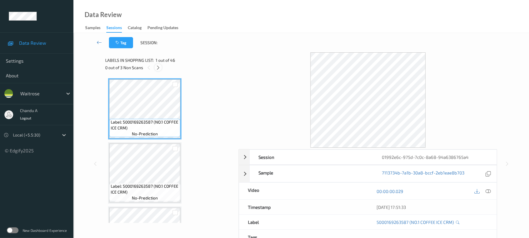
click at [158, 68] on icon at bounding box center [158, 67] width 5 height 5
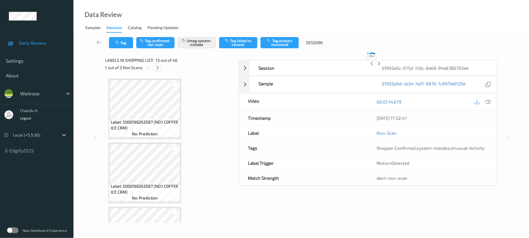
scroll to position [707, 0]
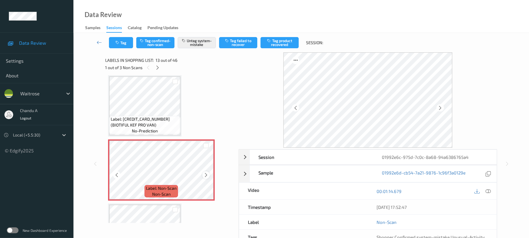
click at [207, 174] on icon at bounding box center [206, 174] width 5 height 5
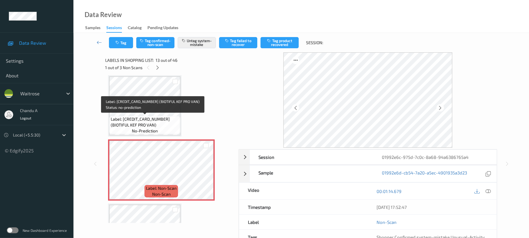
click at [163, 122] on span "Label: 5060337221955 (BIOTIFUL KEF PRO VAN)" at bounding box center [145, 122] width 68 height 12
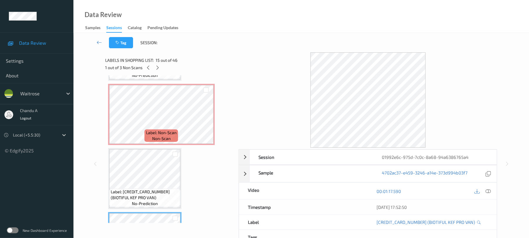
scroll to position [747, 0]
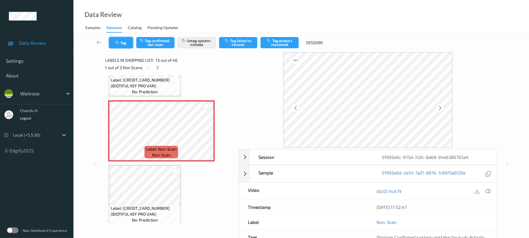
click at [115, 45] on button "Tag" at bounding box center [121, 42] width 24 height 11
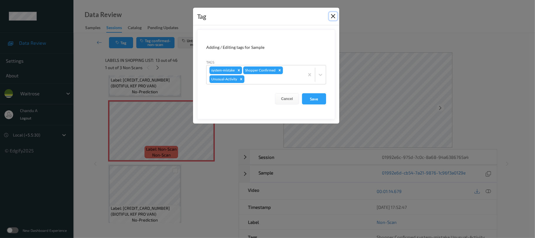
click at [331, 16] on button "Close" at bounding box center [333, 16] width 8 height 8
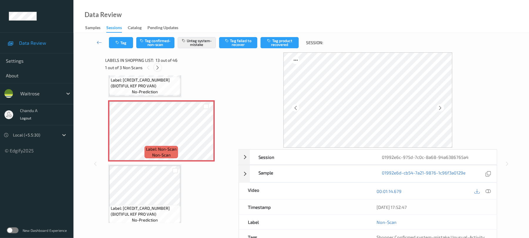
click at [157, 68] on icon at bounding box center [157, 67] width 5 height 5
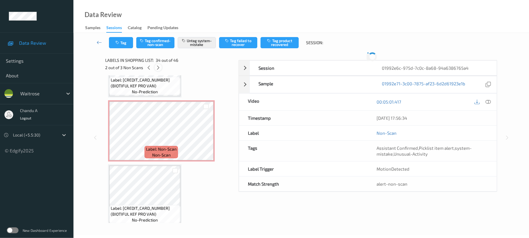
scroll to position [2052, 0]
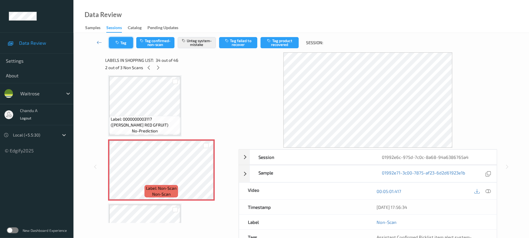
click at [122, 40] on button "Tag" at bounding box center [121, 42] width 24 height 11
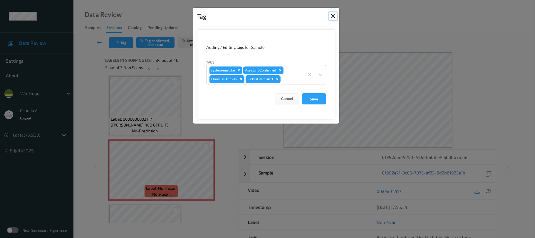
click at [331, 16] on button "Close" at bounding box center [333, 16] width 8 height 8
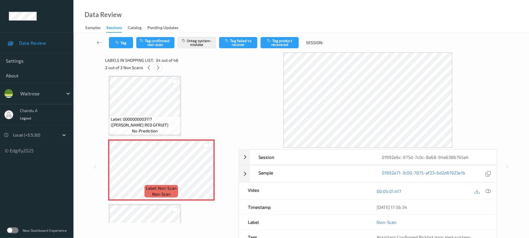
click at [157, 67] on icon at bounding box center [158, 67] width 5 height 5
click at [207, 173] on icon at bounding box center [206, 174] width 5 height 5
click at [119, 44] on icon "button" at bounding box center [117, 43] width 5 height 4
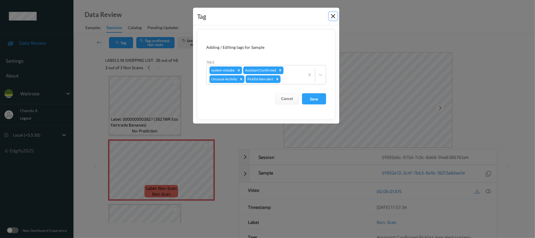
click at [331, 16] on button "Close" at bounding box center [333, 16] width 8 height 8
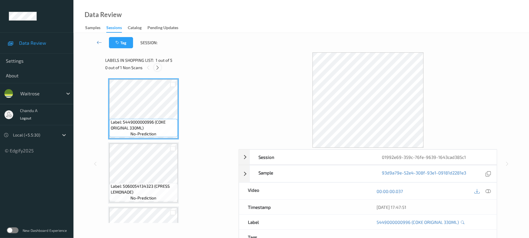
click at [159, 68] on icon at bounding box center [157, 67] width 5 height 5
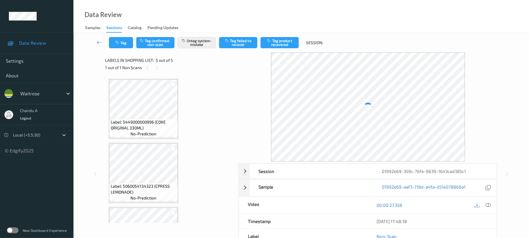
scroll to position [175, 0]
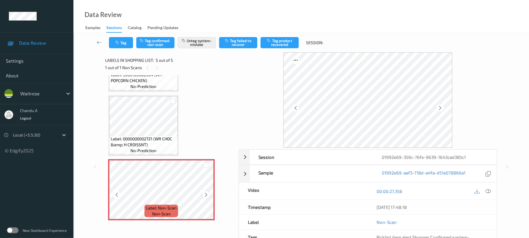
click at [204, 193] on icon at bounding box center [206, 194] width 5 height 5
click at [119, 43] on icon "button" at bounding box center [117, 43] width 5 height 4
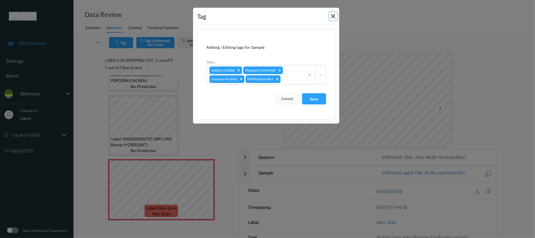
click at [333, 16] on button "Close" at bounding box center [333, 16] width 8 height 8
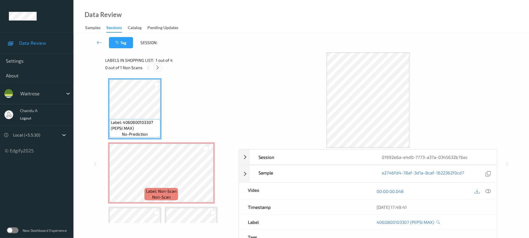
click at [158, 67] on icon at bounding box center [157, 67] width 5 height 5
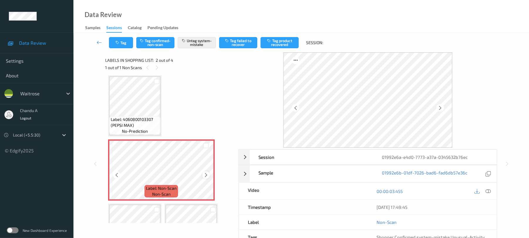
click at [207, 173] on icon at bounding box center [206, 174] width 5 height 5
click at [123, 41] on button "Tag" at bounding box center [121, 42] width 24 height 11
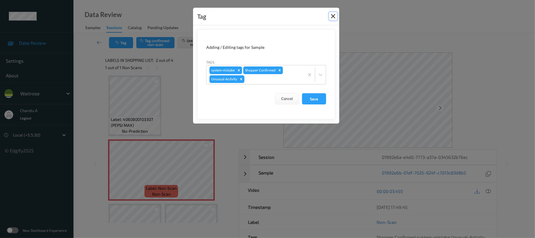
click at [333, 16] on button "Close" at bounding box center [333, 16] width 8 height 8
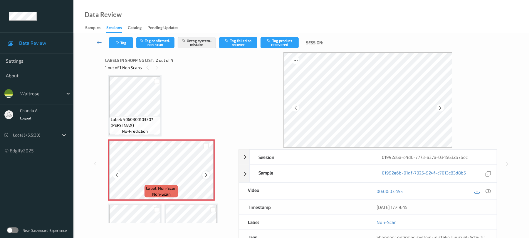
click at [208, 175] on icon at bounding box center [206, 174] width 5 height 5
click at [118, 43] on icon "button" at bounding box center [117, 43] width 5 height 4
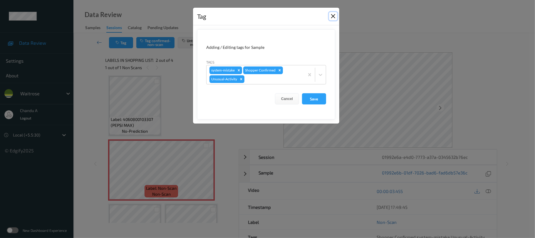
click at [333, 18] on button "Close" at bounding box center [333, 16] width 8 height 8
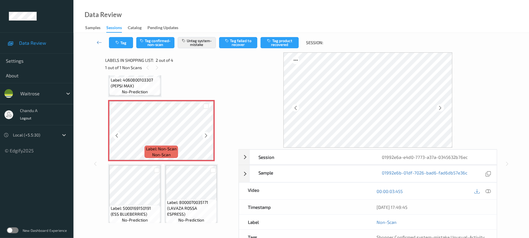
scroll to position [47, 0]
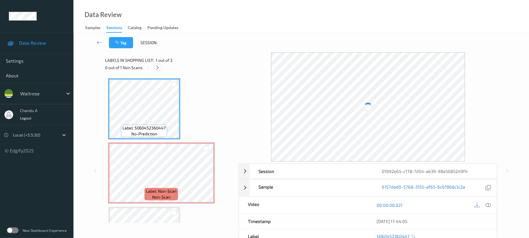
click at [159, 67] on icon at bounding box center [157, 67] width 5 height 5
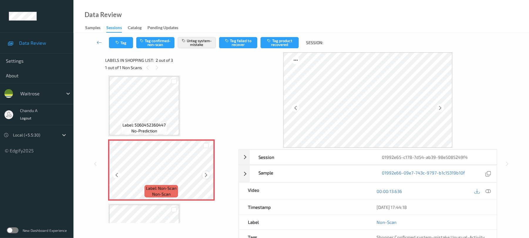
click at [206, 173] on icon at bounding box center [206, 174] width 5 height 5
click at [124, 41] on button "Tag" at bounding box center [121, 42] width 24 height 11
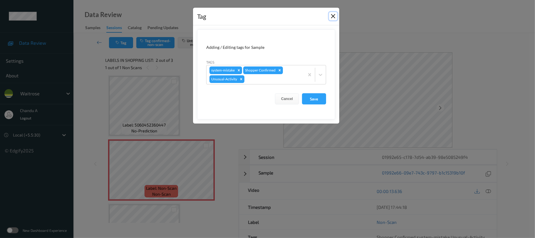
click at [334, 17] on button "Close" at bounding box center [333, 16] width 8 height 8
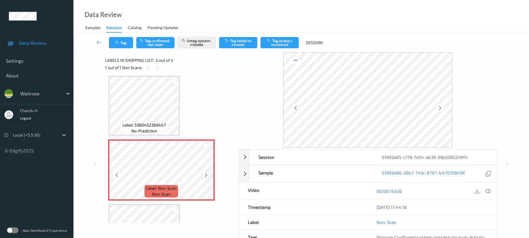
click at [207, 174] on icon at bounding box center [206, 174] width 5 height 5
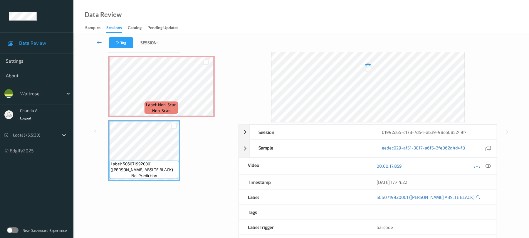
scroll to position [0, 0]
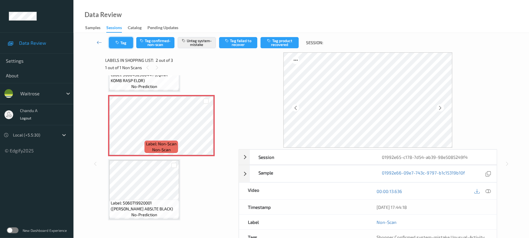
click at [123, 40] on button "Tag" at bounding box center [121, 42] width 24 height 11
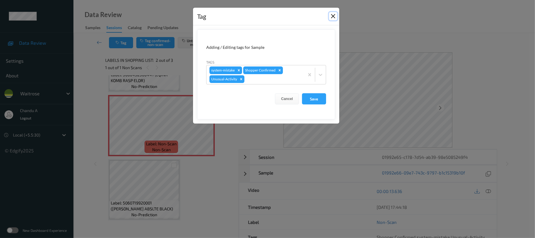
click at [331, 16] on button "Close" at bounding box center [333, 16] width 8 height 8
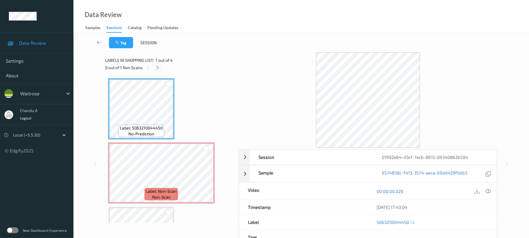
click at [157, 65] on icon at bounding box center [157, 67] width 5 height 5
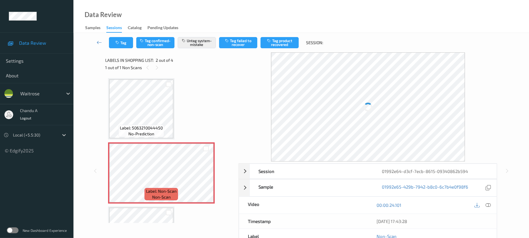
scroll to position [3, 0]
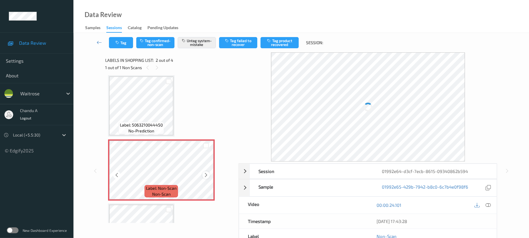
click at [204, 175] on icon at bounding box center [206, 174] width 5 height 5
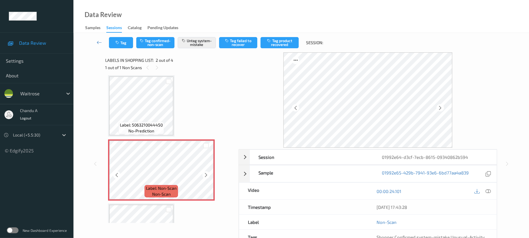
click at [204, 175] on icon at bounding box center [206, 174] width 5 height 5
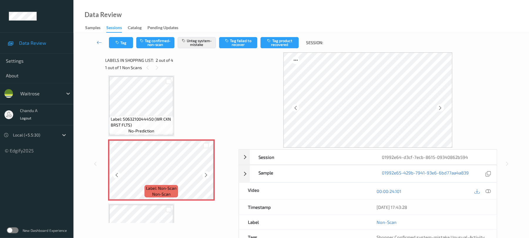
click at [204, 175] on icon at bounding box center [206, 174] width 5 height 5
click at [123, 47] on button "Tag" at bounding box center [121, 42] width 24 height 11
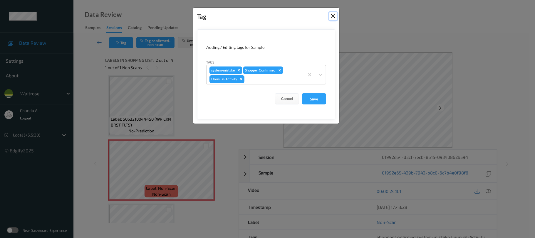
click at [334, 18] on button "Close" at bounding box center [333, 16] width 8 height 8
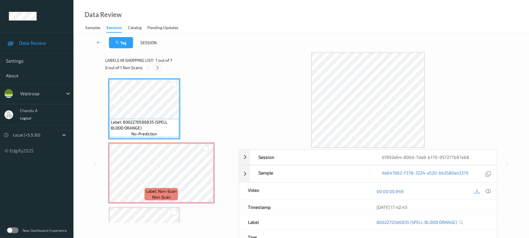
click at [156, 67] on icon at bounding box center [157, 67] width 5 height 5
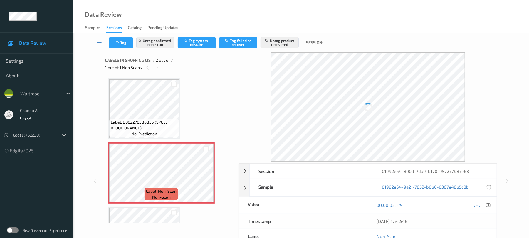
scroll to position [3, 0]
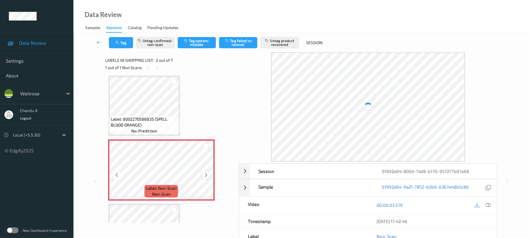
click at [204, 174] on icon at bounding box center [206, 174] width 5 height 5
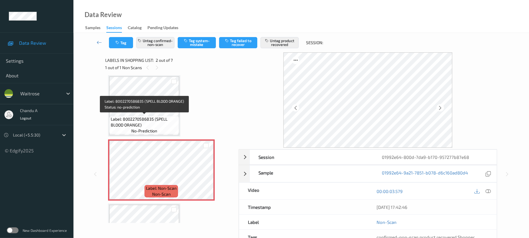
click at [165, 118] on span "Label: 8002270586835 (SPELL BLOOD ORANGE)" at bounding box center [144, 122] width 67 height 12
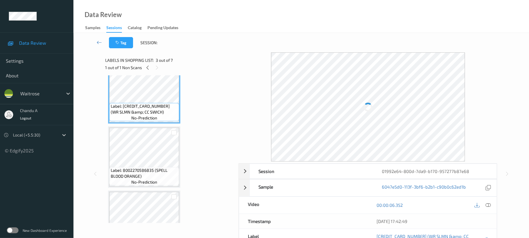
scroll to position [157, 0]
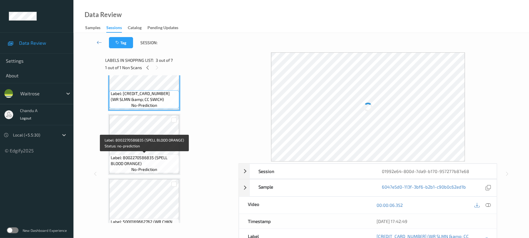
click at [147, 156] on span "Label: 8002270586835 (SPELL BLOOD ORANGE)" at bounding box center [144, 161] width 67 height 12
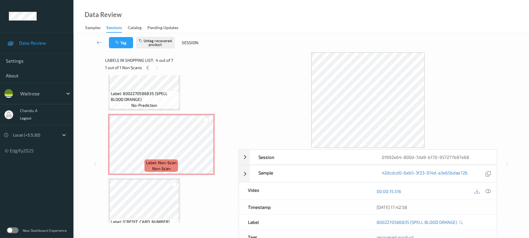
scroll to position [0, 0]
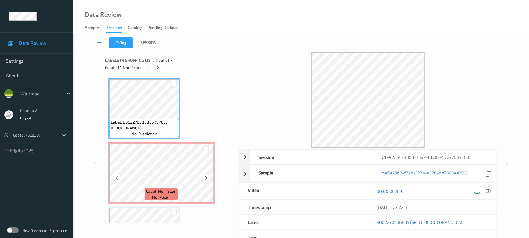
click at [206, 178] on icon at bounding box center [206, 177] width 5 height 5
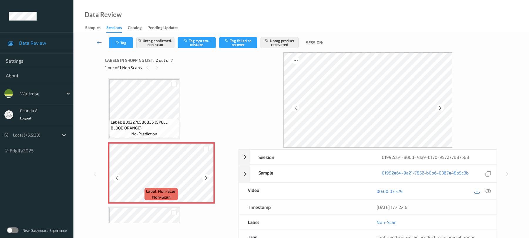
click at [206, 178] on icon at bounding box center [206, 177] width 5 height 5
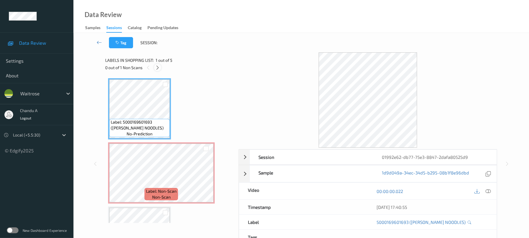
click at [159, 66] on icon at bounding box center [157, 67] width 5 height 5
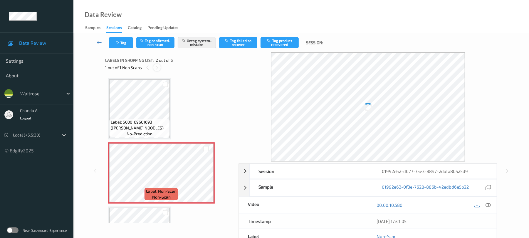
scroll to position [3, 0]
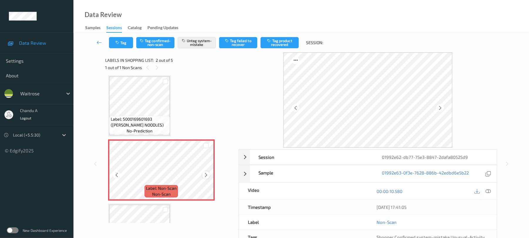
click at [208, 176] on icon at bounding box center [206, 174] width 5 height 5
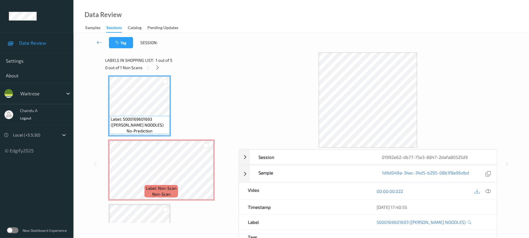
scroll to position [0, 0]
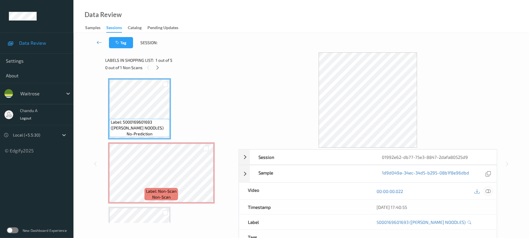
click at [487, 189] on icon at bounding box center [488, 190] width 5 height 5
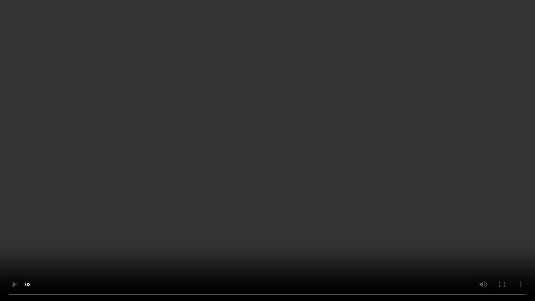
click at [201, 162] on video at bounding box center [267, 150] width 535 height 301
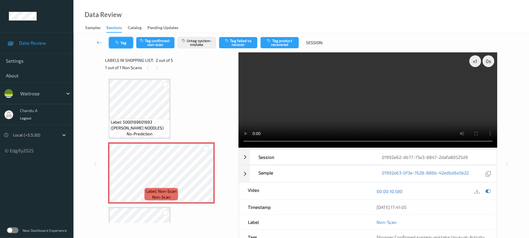
click at [115, 44] on icon "button" at bounding box center [117, 43] width 5 height 4
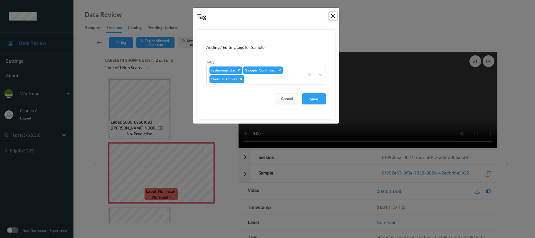
click at [335, 15] on button "Close" at bounding box center [333, 16] width 8 height 8
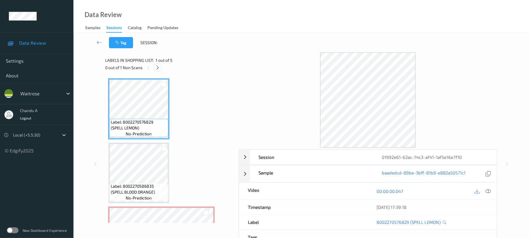
click at [157, 68] on icon at bounding box center [157, 67] width 5 height 5
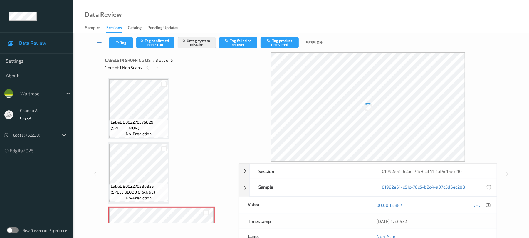
scroll to position [67, 0]
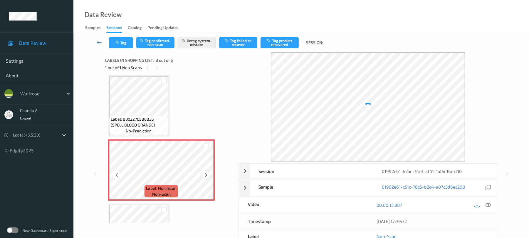
click at [205, 176] on icon at bounding box center [206, 174] width 5 height 5
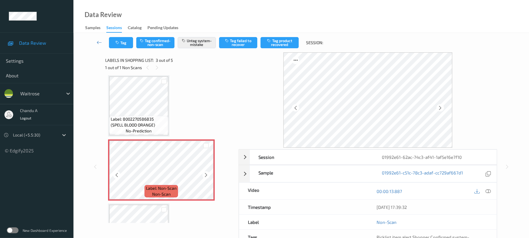
click at [205, 176] on icon at bounding box center [206, 174] width 5 height 5
click at [206, 173] on icon at bounding box center [206, 174] width 5 height 5
click at [124, 46] on button "Tag" at bounding box center [121, 42] width 24 height 11
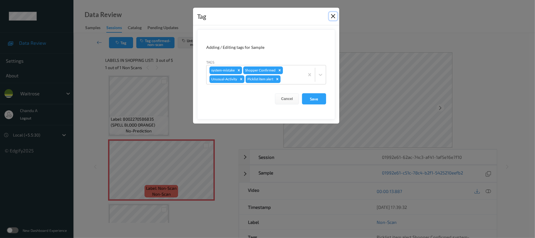
click at [333, 16] on button "Close" at bounding box center [333, 16] width 8 height 8
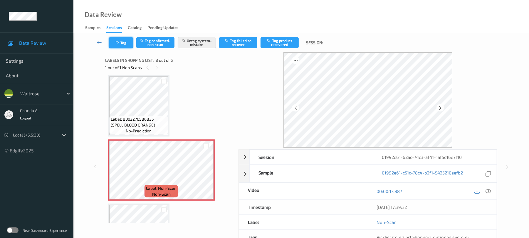
click at [114, 42] on button "Tag" at bounding box center [121, 42] width 24 height 11
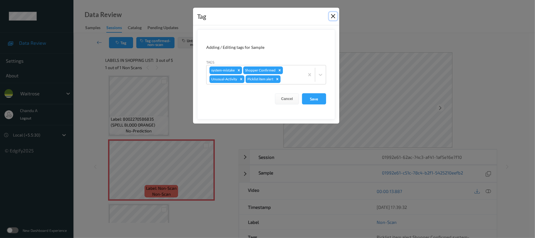
click at [333, 16] on button "Close" at bounding box center [333, 16] width 8 height 8
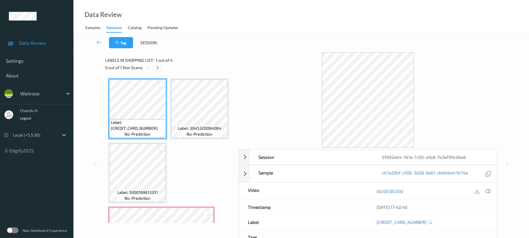
click at [157, 67] on icon at bounding box center [157, 67] width 5 height 5
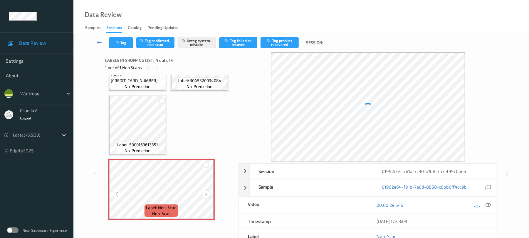
click at [207, 194] on icon at bounding box center [206, 194] width 5 height 5
click at [124, 45] on button "Tag" at bounding box center [121, 42] width 24 height 11
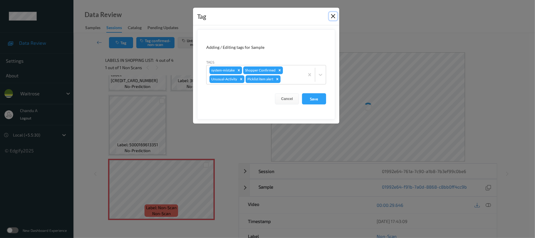
click at [333, 16] on button "Close" at bounding box center [333, 16] width 8 height 8
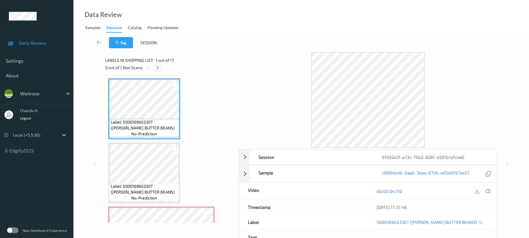
click at [160, 66] on icon at bounding box center [157, 67] width 5 height 5
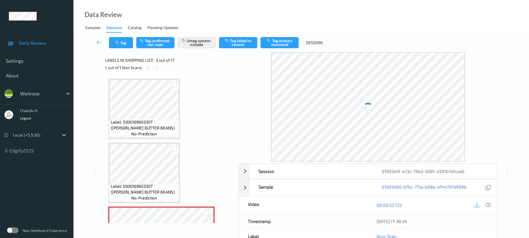
scroll to position [67, 0]
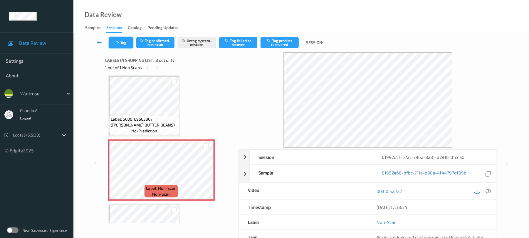
click at [127, 48] on button "Tag" at bounding box center [121, 42] width 24 height 11
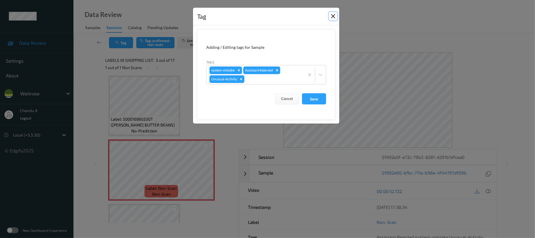
click at [333, 17] on button "Close" at bounding box center [333, 16] width 8 height 8
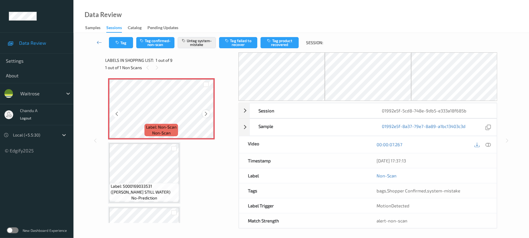
click at [206, 116] on icon at bounding box center [206, 113] width 5 height 5
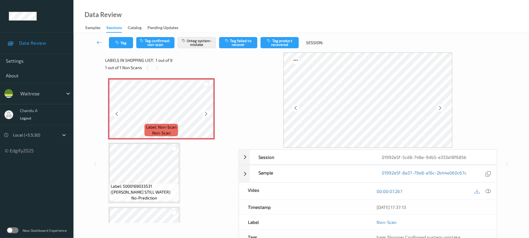
click at [206, 116] on icon at bounding box center [206, 113] width 5 height 5
click at [126, 44] on button "Tag" at bounding box center [121, 42] width 24 height 11
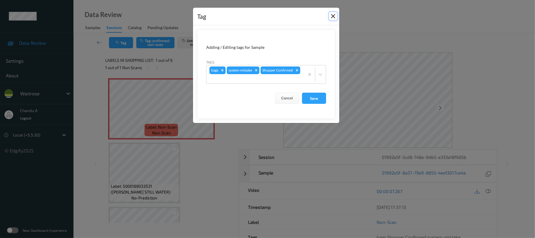
click at [334, 16] on button "Close" at bounding box center [333, 16] width 8 height 8
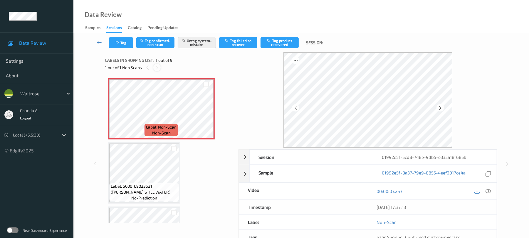
click at [158, 68] on icon at bounding box center [157, 67] width 5 height 5
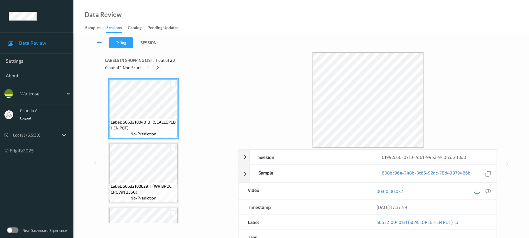
click at [158, 69] on icon at bounding box center [157, 67] width 5 height 5
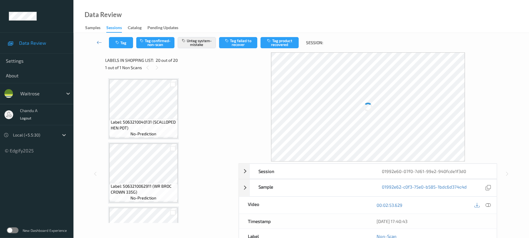
scroll to position [1136, 0]
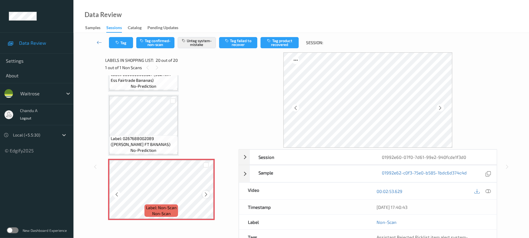
click at [206, 193] on icon at bounding box center [206, 194] width 5 height 5
click at [205, 192] on div at bounding box center [205, 193] width 7 height 7
click at [205, 191] on div at bounding box center [205, 193] width 7 height 7
click at [123, 45] on button "Tag" at bounding box center [121, 42] width 24 height 11
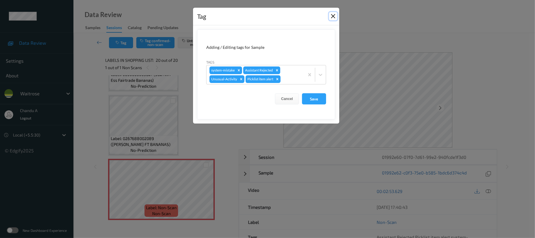
click at [334, 17] on button "Close" at bounding box center [333, 16] width 8 height 8
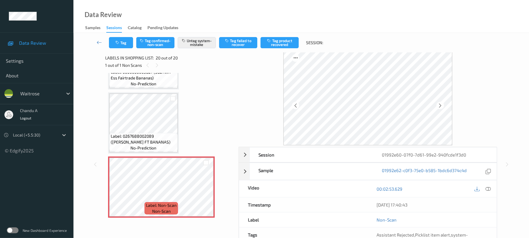
scroll to position [0, 0]
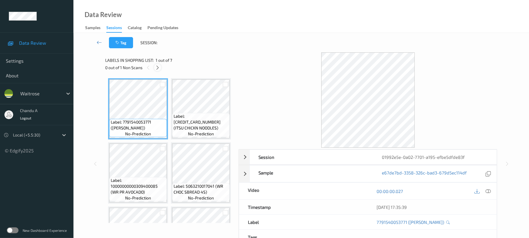
click at [160, 65] on icon at bounding box center [157, 67] width 5 height 5
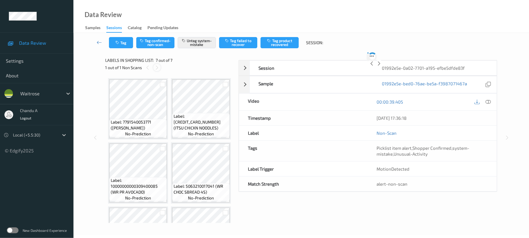
scroll to position [303, 0]
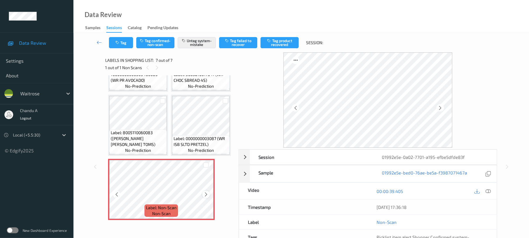
click at [204, 194] on icon at bounding box center [206, 194] width 5 height 5
click at [116, 41] on icon "button" at bounding box center [117, 43] width 5 height 4
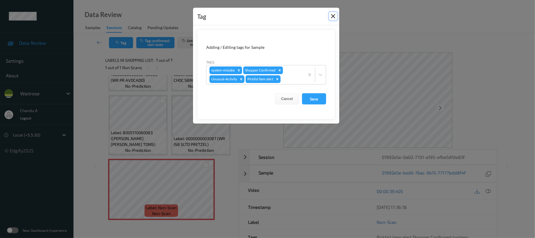
click at [331, 16] on button "Close" at bounding box center [333, 16] width 8 height 8
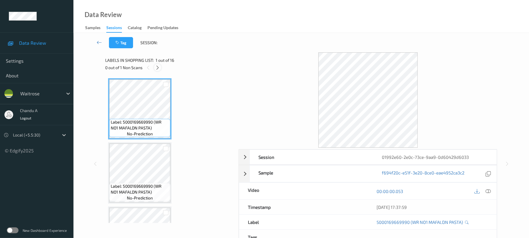
click at [158, 65] on icon at bounding box center [157, 67] width 5 height 5
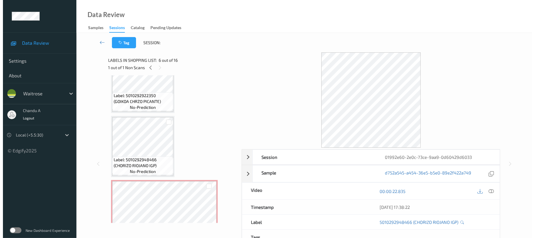
scroll to position [156, 0]
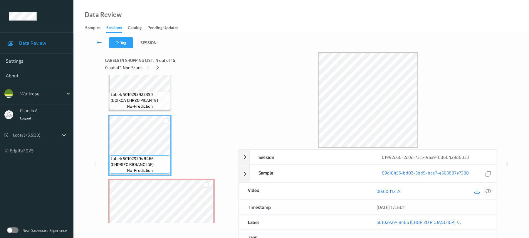
click at [487, 194] on icon at bounding box center [488, 190] width 5 height 5
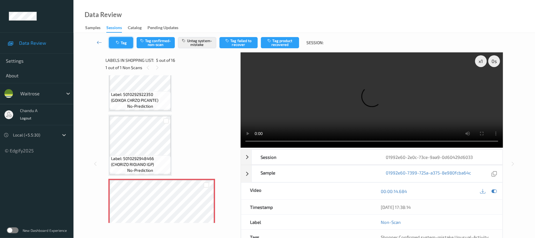
click at [127, 44] on button "Tag" at bounding box center [121, 42] width 24 height 11
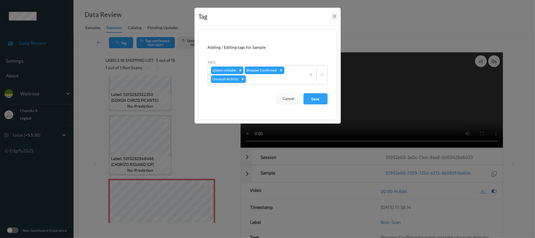
click at [341, 21] on div "Tag Adding / Editing tags for Sample Tags system-mistake Shopper Confirmed Unus…" at bounding box center [267, 119] width 535 height 238
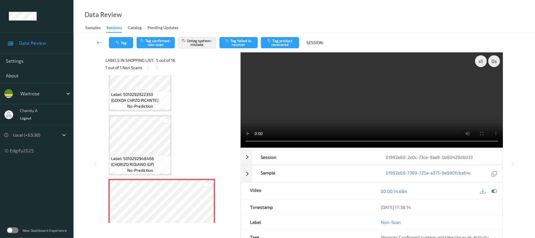
click at [335, 16] on div "Data Review Samples Sessions Catalog Pending Updates" at bounding box center [304, 16] width 462 height 33
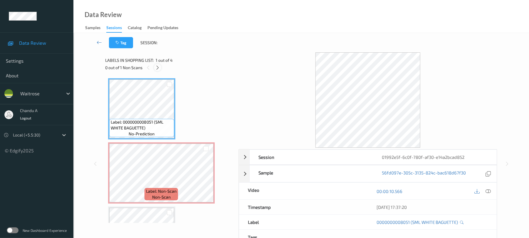
click at [156, 65] on icon at bounding box center [157, 67] width 5 height 5
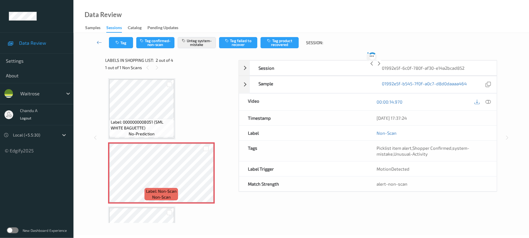
scroll to position [3, 0]
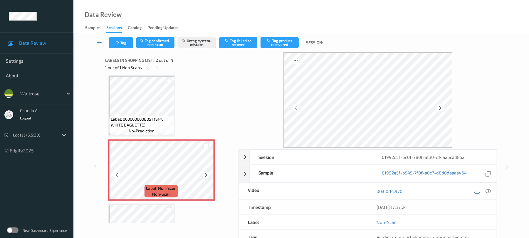
click at [207, 176] on icon at bounding box center [206, 174] width 5 height 5
click at [126, 48] on button "Tag" at bounding box center [121, 42] width 24 height 11
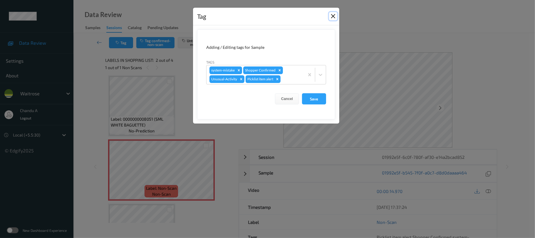
click at [333, 15] on button "Close" at bounding box center [333, 16] width 8 height 8
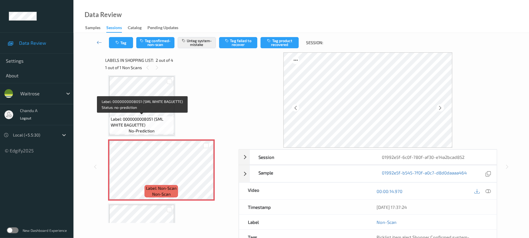
click at [160, 118] on span "Label: 0000000008051 (SML WHITE BAGUETTE)" at bounding box center [142, 122] width 62 height 12
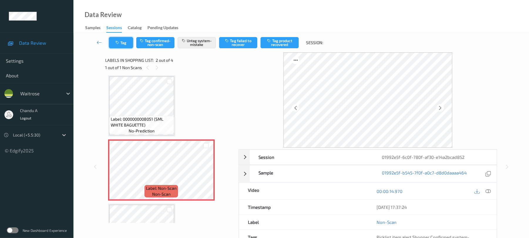
click at [120, 45] on button "Tag" at bounding box center [121, 42] width 24 height 11
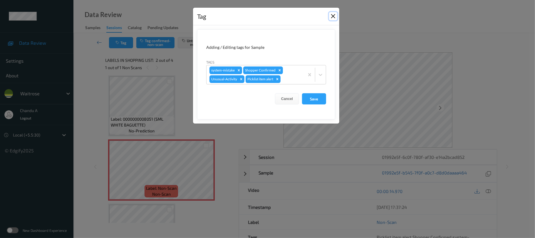
click at [332, 18] on button "Close" at bounding box center [333, 16] width 8 height 8
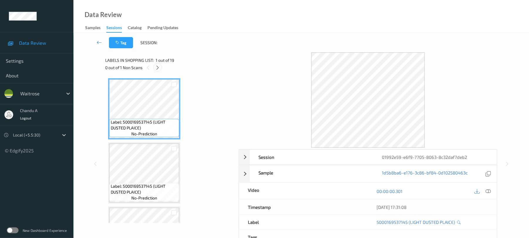
click at [159, 67] on icon at bounding box center [157, 67] width 5 height 5
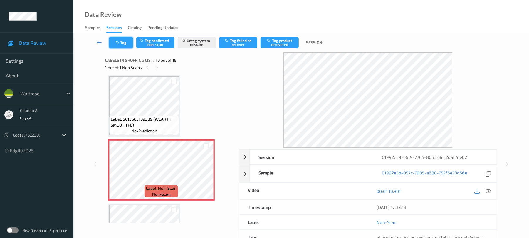
click at [119, 43] on icon "button" at bounding box center [117, 43] width 5 height 4
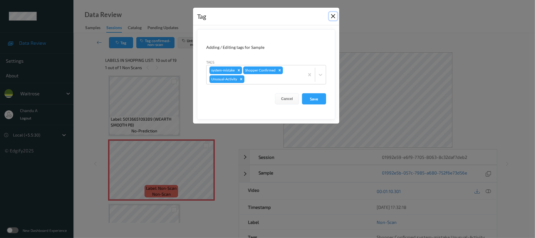
click at [333, 16] on button "Close" at bounding box center [333, 16] width 8 height 8
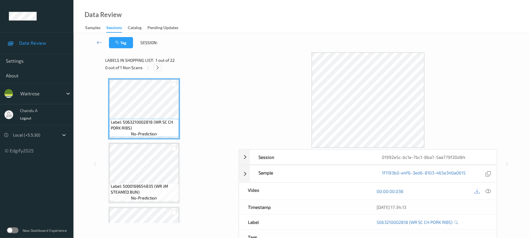
click at [156, 64] on div at bounding box center [157, 67] width 7 height 7
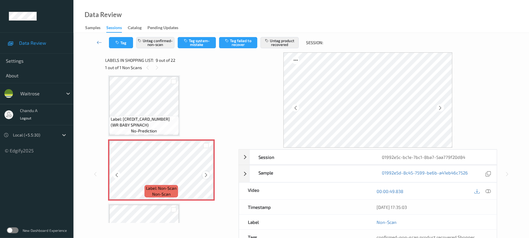
click at [206, 174] on icon at bounding box center [206, 174] width 5 height 5
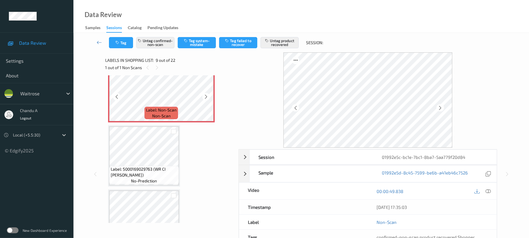
scroll to position [569, 0]
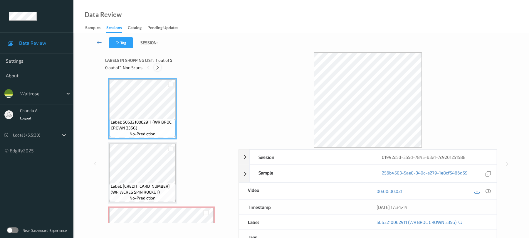
click at [157, 67] on icon at bounding box center [157, 67] width 5 height 5
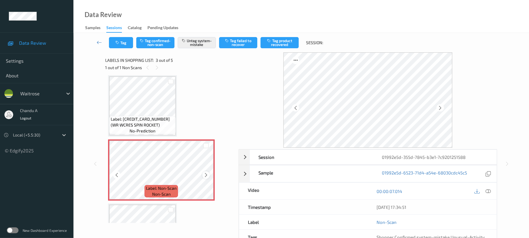
click at [207, 174] on icon at bounding box center [206, 174] width 5 height 5
click at [124, 46] on button "Tag" at bounding box center [121, 42] width 24 height 11
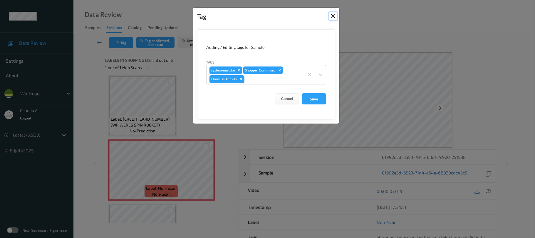
click at [330, 16] on button "Close" at bounding box center [333, 16] width 8 height 8
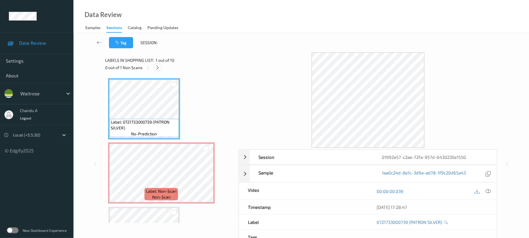
click at [159, 67] on icon at bounding box center [157, 67] width 5 height 5
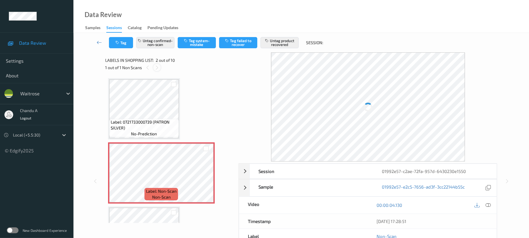
scroll to position [3, 0]
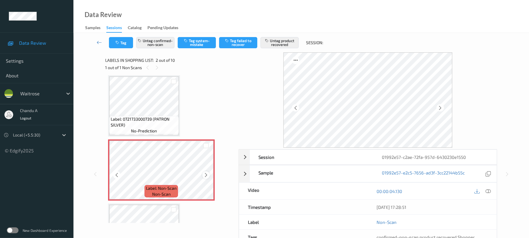
click at [206, 175] on icon at bounding box center [206, 174] width 5 height 5
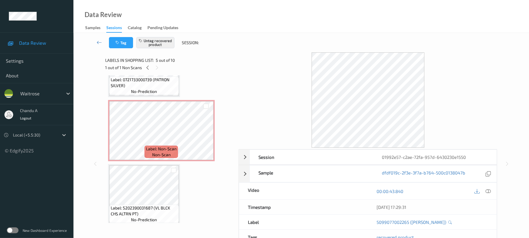
scroll to position [0, 0]
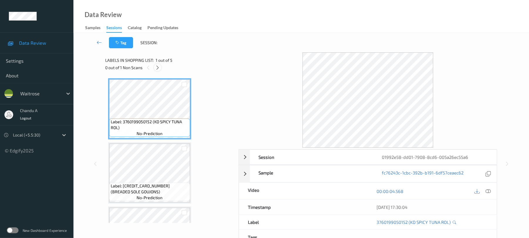
click at [156, 68] on icon at bounding box center [157, 67] width 5 height 5
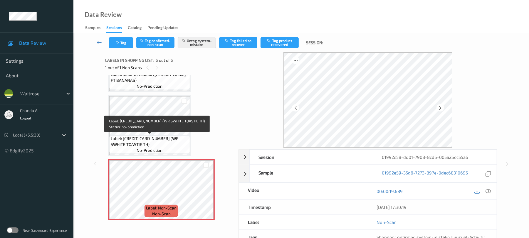
click at [175, 139] on span "Label: [CREDIT_CARD_NUMBER] (WR SWHITE TOASTIE TH)" at bounding box center [150, 141] width 78 height 12
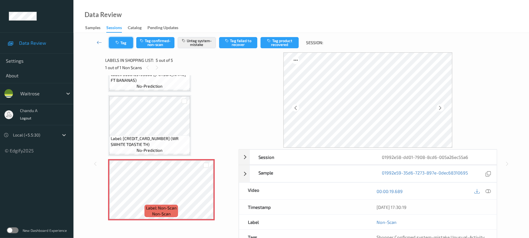
click at [125, 42] on button "Tag" at bounding box center [121, 42] width 24 height 11
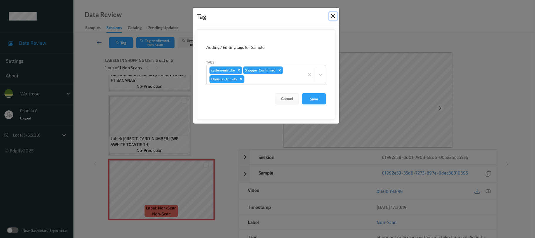
click at [333, 15] on button "Close" at bounding box center [333, 16] width 8 height 8
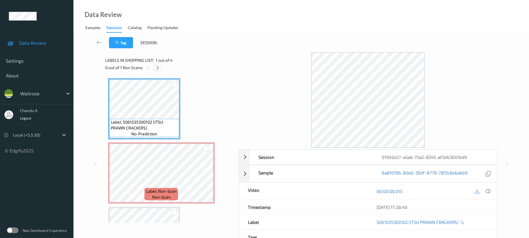
click at [159, 65] on icon at bounding box center [157, 67] width 5 height 5
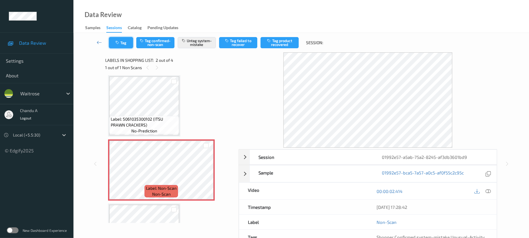
click at [114, 43] on button "Tag" at bounding box center [121, 42] width 24 height 11
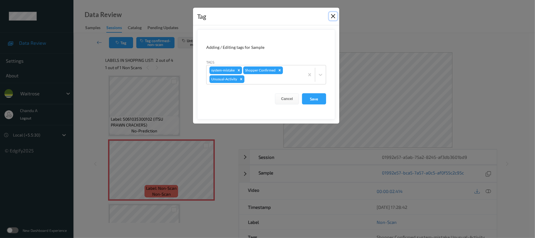
drag, startPoint x: 334, startPoint y: 15, endPoint x: 311, endPoint y: 8, distance: 24.2
click at [334, 16] on button "Close" at bounding box center [333, 16] width 8 height 8
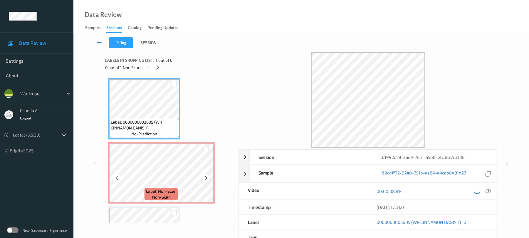
click at [206, 178] on icon at bounding box center [206, 177] width 5 height 5
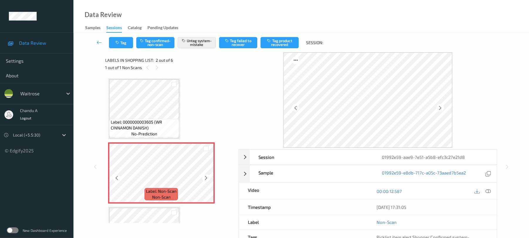
click at [206, 178] on icon at bounding box center [206, 177] width 5 height 5
click at [125, 43] on button "Tag" at bounding box center [121, 42] width 24 height 11
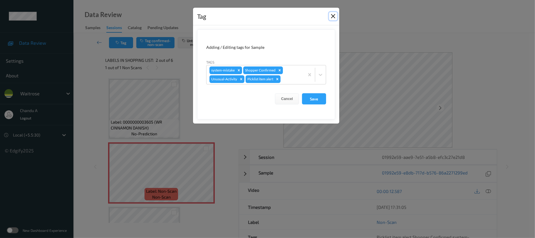
click at [333, 15] on button "Close" at bounding box center [333, 16] width 8 height 8
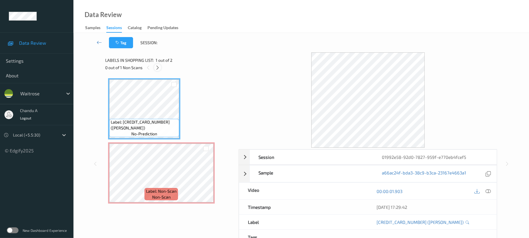
click at [160, 65] on icon at bounding box center [157, 67] width 5 height 5
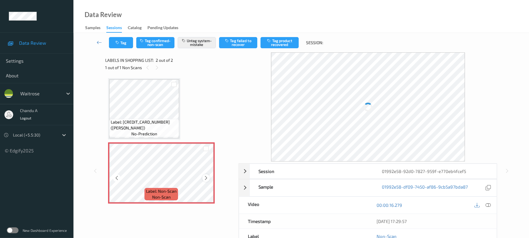
click at [206, 177] on icon at bounding box center [206, 177] width 5 height 5
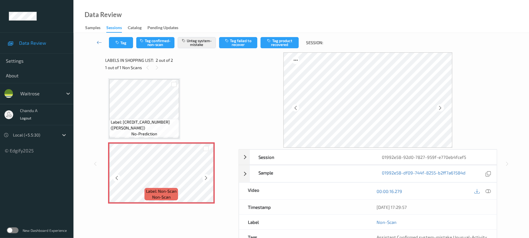
click at [206, 177] on icon at bounding box center [206, 177] width 5 height 5
click at [121, 39] on button "Tag" at bounding box center [121, 42] width 24 height 11
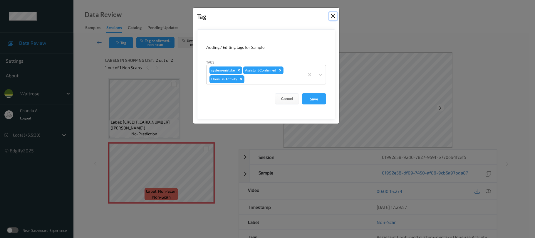
click at [333, 18] on button "Close" at bounding box center [333, 16] width 8 height 8
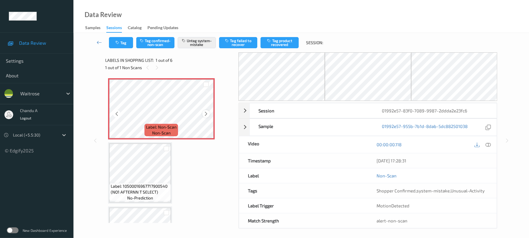
click at [206, 115] on icon at bounding box center [206, 113] width 5 height 5
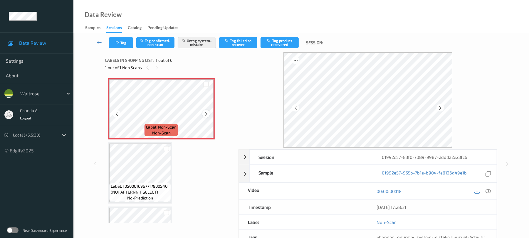
click at [206, 111] on icon at bounding box center [206, 113] width 5 height 5
click at [487, 192] on icon at bounding box center [488, 190] width 5 height 5
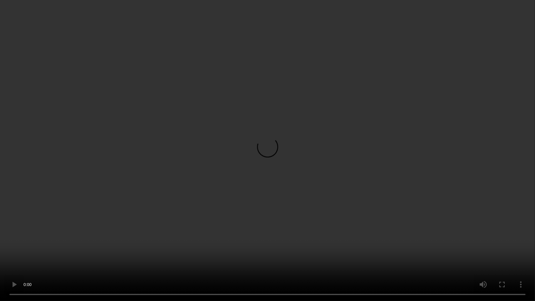
click at [157, 201] on video at bounding box center [267, 150] width 535 height 301
click at [310, 188] on video at bounding box center [267, 150] width 535 height 301
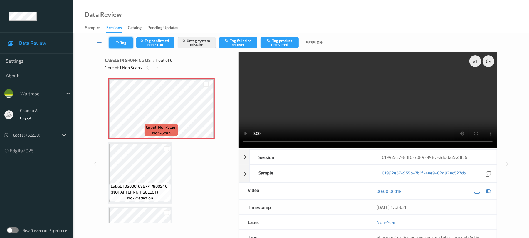
click at [127, 44] on button "Tag" at bounding box center [121, 42] width 24 height 11
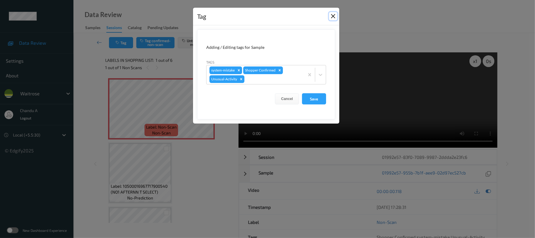
click at [333, 17] on button "Close" at bounding box center [333, 16] width 8 height 8
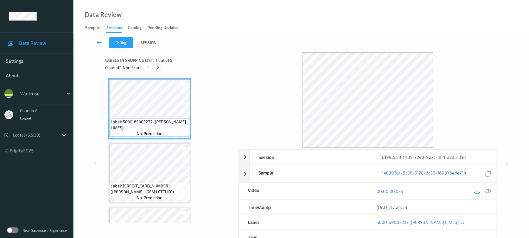
click at [159, 68] on icon at bounding box center [157, 67] width 5 height 5
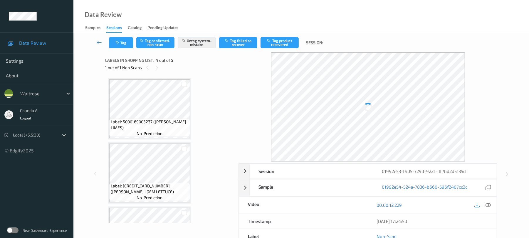
scroll to position [131, 0]
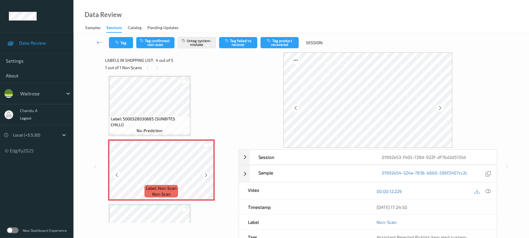
click at [207, 173] on icon at bounding box center [206, 174] width 5 height 5
click at [127, 44] on button "Tag" at bounding box center [121, 42] width 24 height 11
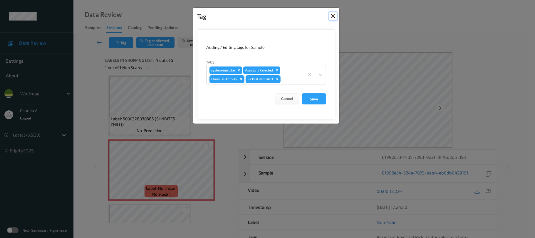
click at [332, 15] on button "Close" at bounding box center [333, 16] width 8 height 8
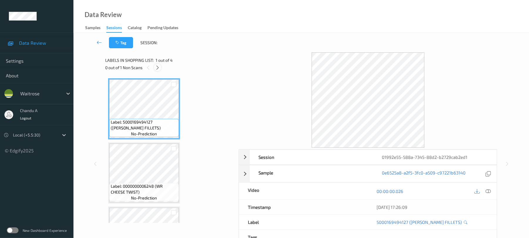
click at [156, 70] on div at bounding box center [157, 67] width 7 height 7
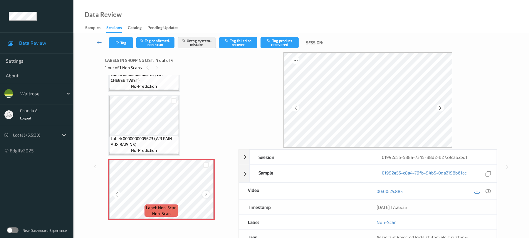
click at [206, 194] on icon at bounding box center [206, 194] width 5 height 5
click at [118, 43] on icon "button" at bounding box center [117, 43] width 5 height 4
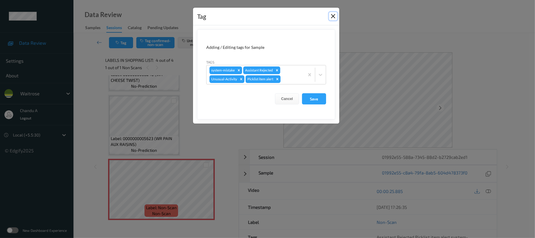
click at [334, 16] on button "Close" at bounding box center [333, 16] width 8 height 8
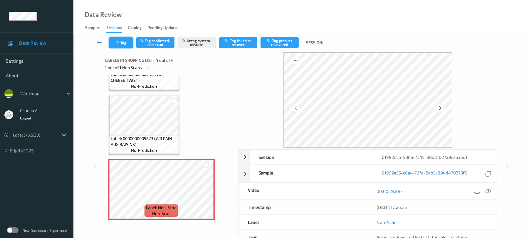
click at [111, 43] on button "Tag" at bounding box center [121, 42] width 24 height 11
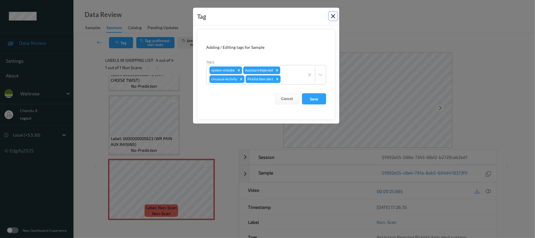
click at [335, 16] on button "Close" at bounding box center [333, 16] width 8 height 8
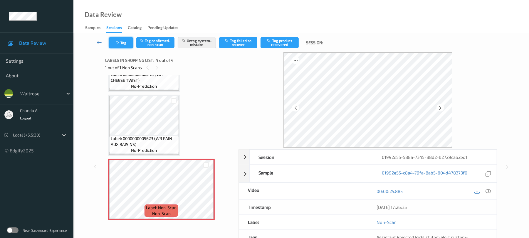
click at [127, 45] on button "Tag" at bounding box center [121, 42] width 24 height 11
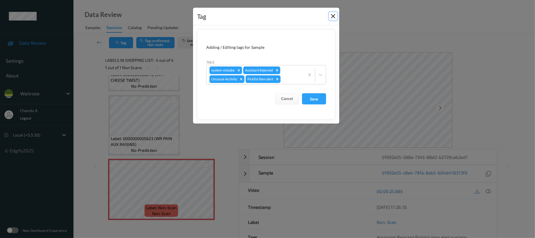
click at [333, 16] on button "Close" at bounding box center [333, 16] width 8 height 8
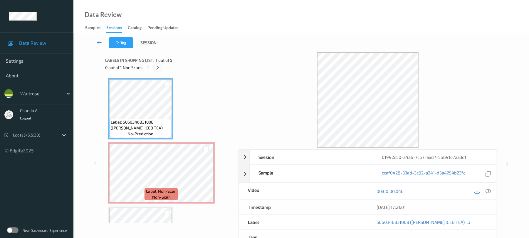
click at [157, 66] on icon at bounding box center [157, 67] width 5 height 5
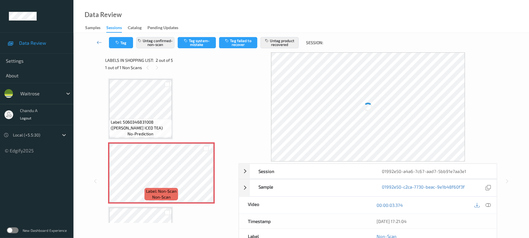
scroll to position [3, 0]
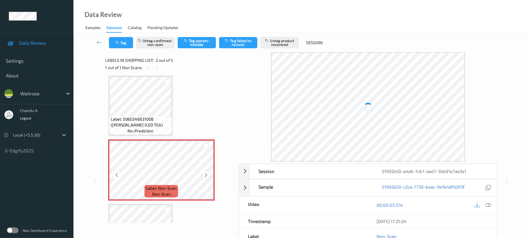
click at [206, 175] on icon at bounding box center [206, 174] width 5 height 5
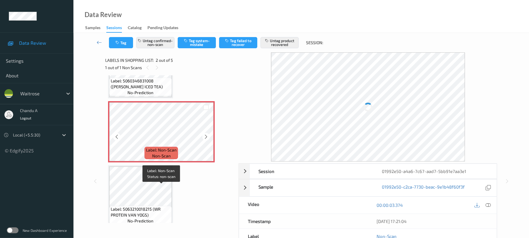
scroll to position [42, 0]
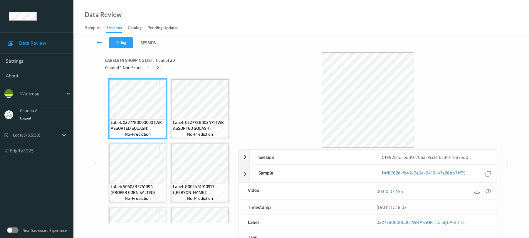
click at [159, 69] on icon at bounding box center [157, 67] width 5 height 5
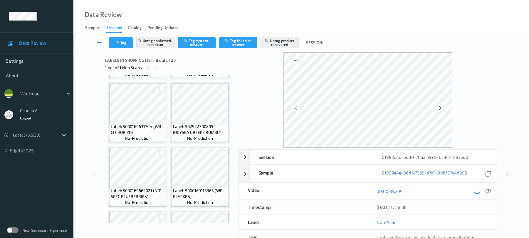
scroll to position [466, 0]
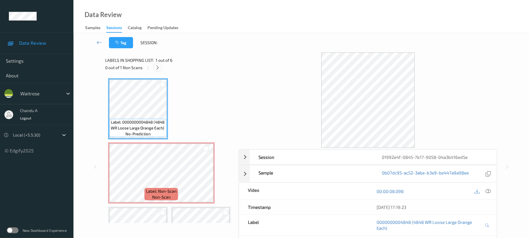
click at [158, 66] on icon at bounding box center [157, 67] width 5 height 5
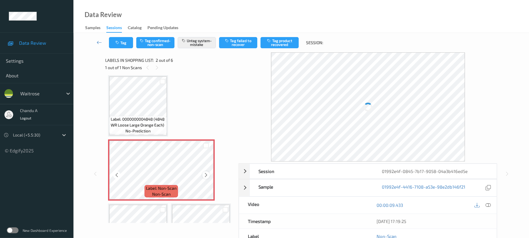
click at [206, 173] on icon at bounding box center [206, 174] width 5 height 5
click at [124, 45] on button "Tag" at bounding box center [121, 42] width 24 height 11
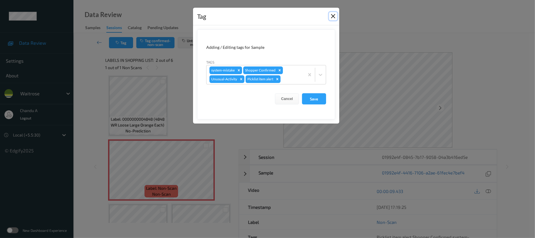
click at [331, 17] on button "Close" at bounding box center [333, 16] width 8 height 8
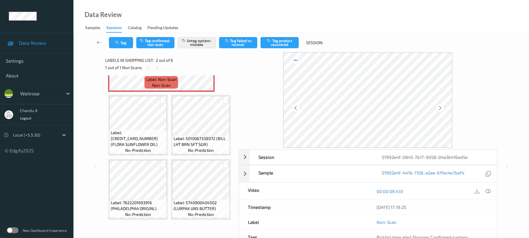
scroll to position [240, 0]
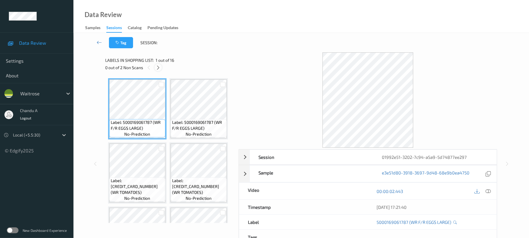
click at [159, 67] on icon at bounding box center [158, 67] width 5 height 5
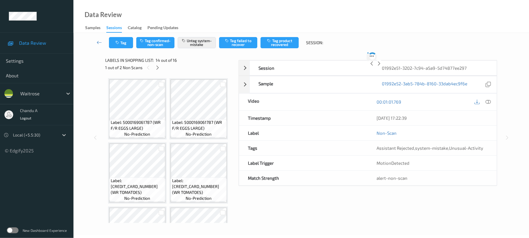
scroll to position [387, 0]
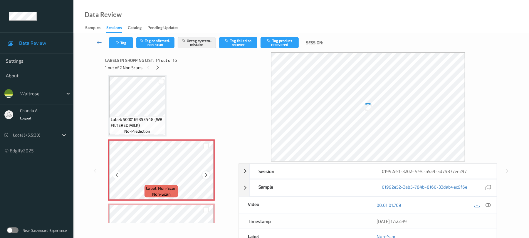
click at [207, 174] on icon at bounding box center [206, 174] width 5 height 5
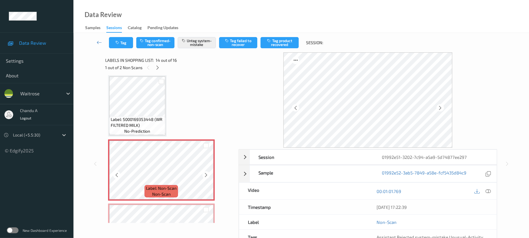
click at [207, 174] on icon at bounding box center [206, 174] width 5 height 5
click at [127, 43] on button "Tag" at bounding box center [121, 42] width 24 height 11
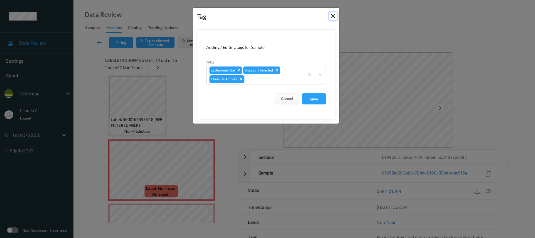
click at [334, 15] on button "Close" at bounding box center [333, 16] width 8 height 8
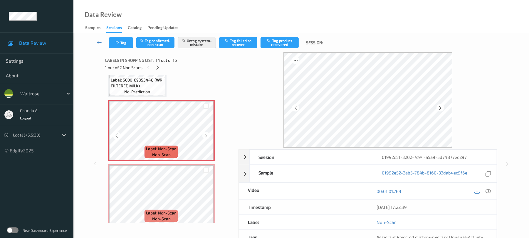
scroll to position [466, 0]
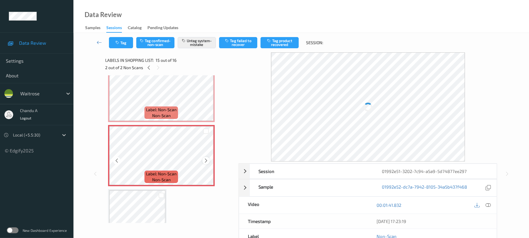
click at [205, 161] on icon at bounding box center [206, 160] width 5 height 5
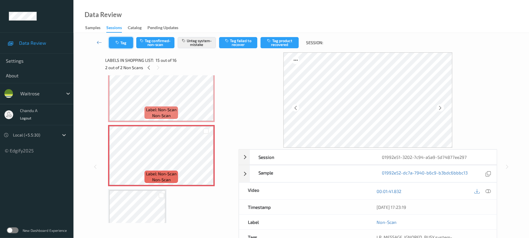
click at [123, 47] on button "Tag" at bounding box center [121, 42] width 24 height 11
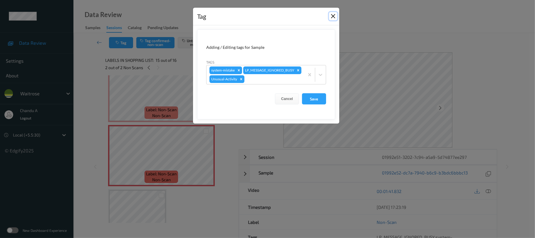
drag, startPoint x: 334, startPoint y: 16, endPoint x: 261, endPoint y: 3, distance: 74.3
click at [334, 16] on button "Close" at bounding box center [333, 16] width 8 height 8
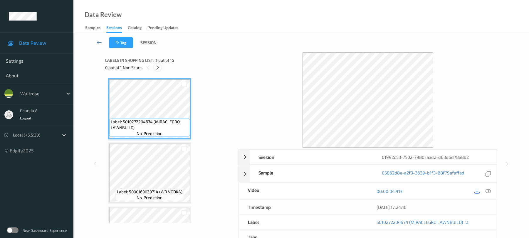
click at [157, 66] on icon at bounding box center [157, 67] width 5 height 5
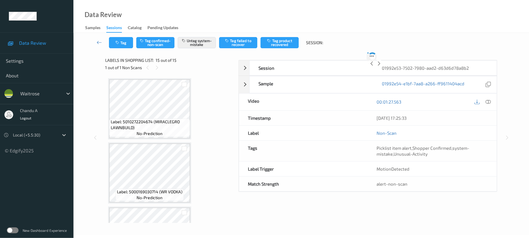
scroll to position [816, 0]
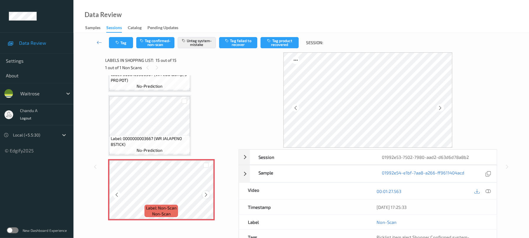
click at [206, 193] on icon at bounding box center [206, 194] width 5 height 5
click at [121, 43] on button "Tag" at bounding box center [121, 42] width 24 height 11
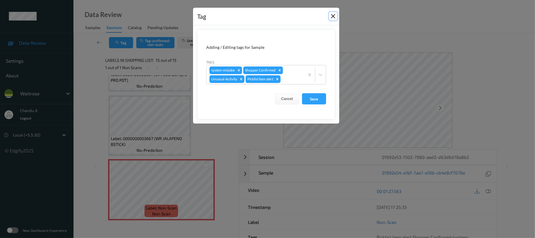
click at [331, 17] on button "Close" at bounding box center [333, 16] width 8 height 8
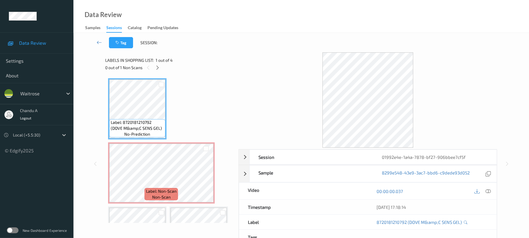
click at [161, 68] on div "0 out of 1 Non Scans" at bounding box center [169, 67] width 129 height 7
click at [157, 66] on icon at bounding box center [157, 67] width 5 height 5
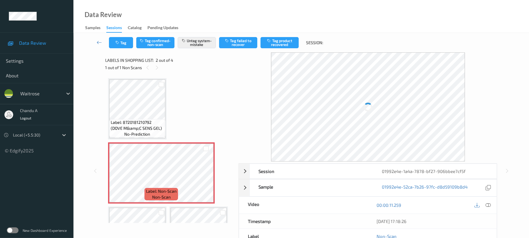
scroll to position [3, 0]
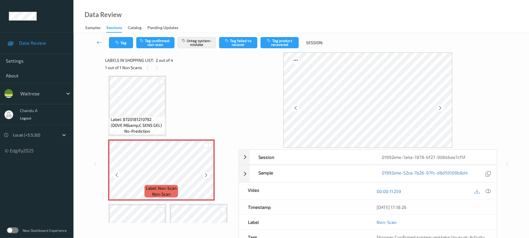
click at [207, 174] on icon at bounding box center [206, 174] width 5 height 5
click at [119, 42] on icon "button" at bounding box center [117, 43] width 5 height 4
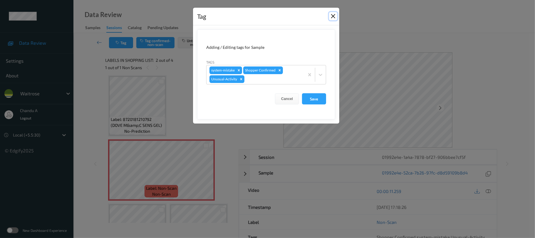
click at [331, 16] on button "Close" at bounding box center [333, 16] width 8 height 8
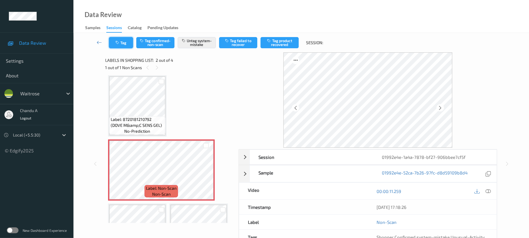
click at [122, 43] on button "Tag" at bounding box center [121, 42] width 24 height 11
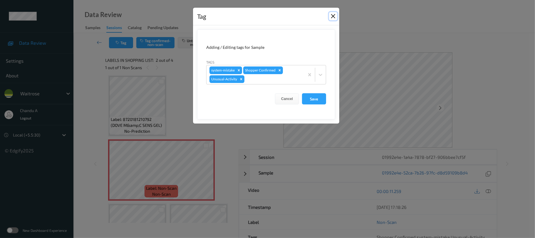
click at [330, 17] on button "Close" at bounding box center [333, 16] width 8 height 8
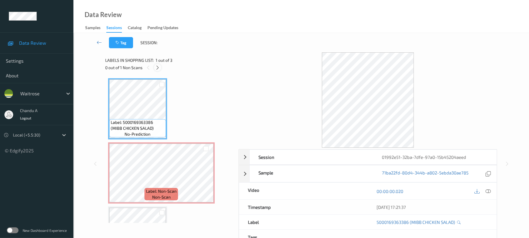
click at [159, 67] on icon at bounding box center [157, 67] width 5 height 5
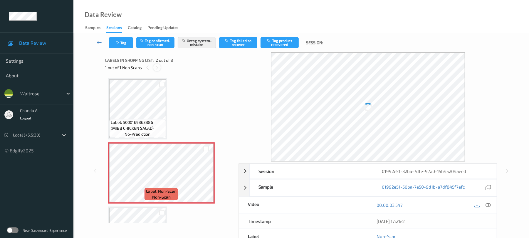
scroll to position [3, 0]
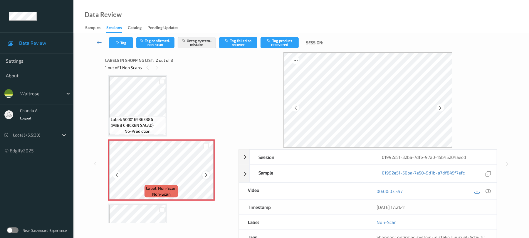
click at [204, 174] on icon at bounding box center [206, 174] width 5 height 5
click at [119, 45] on button "Tag" at bounding box center [121, 42] width 24 height 11
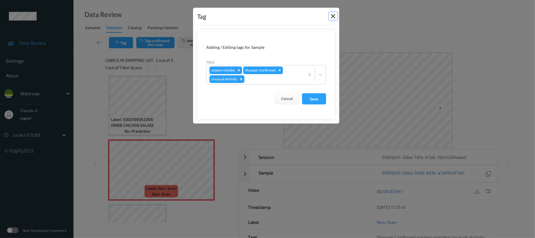
click at [330, 15] on button "Close" at bounding box center [333, 16] width 8 height 8
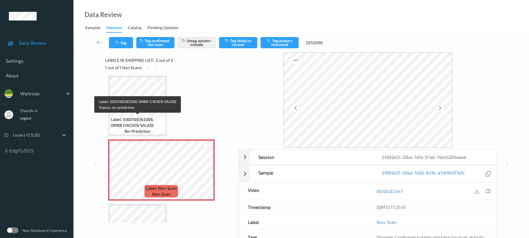
click at [162, 120] on span "Label: 5000169363386 (MIBB CHICKEN SALAD)" at bounding box center [138, 122] width 54 height 12
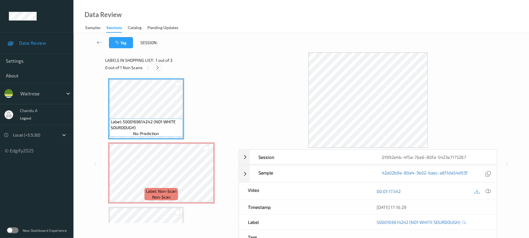
click at [159, 66] on icon at bounding box center [157, 67] width 5 height 5
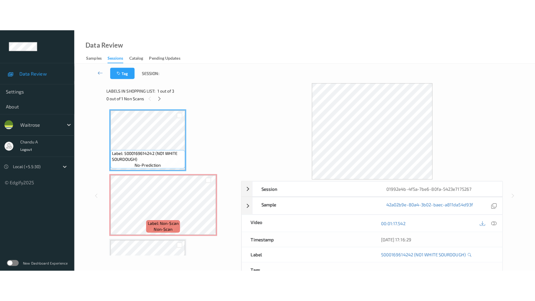
scroll to position [3, 0]
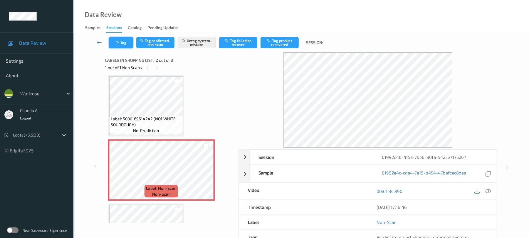
click at [125, 46] on button "Tag" at bounding box center [121, 42] width 24 height 11
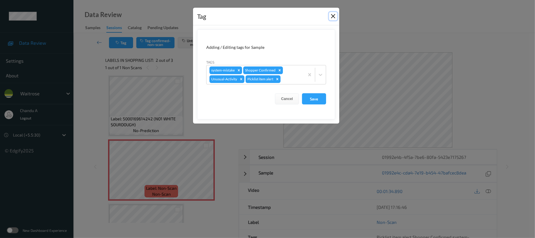
click at [332, 16] on button "Close" at bounding box center [333, 16] width 8 height 8
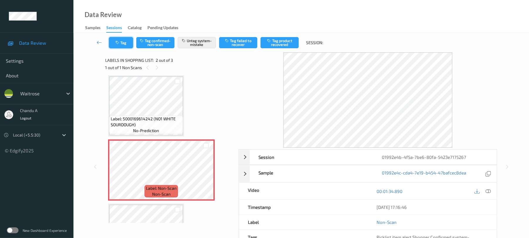
click at [115, 43] on icon "button" at bounding box center [117, 43] width 5 height 4
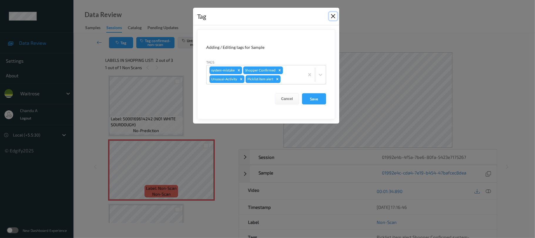
drag, startPoint x: 336, startPoint y: 14, endPoint x: 310, endPoint y: 29, distance: 29.5
click at [336, 14] on button "Close" at bounding box center [333, 16] width 8 height 8
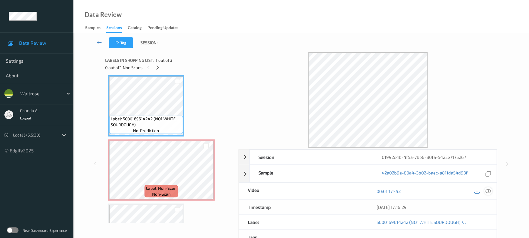
click at [487, 190] on icon at bounding box center [488, 190] width 5 height 5
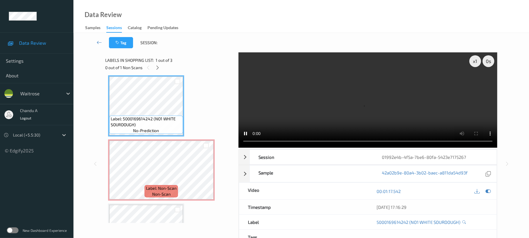
scroll to position [0, 0]
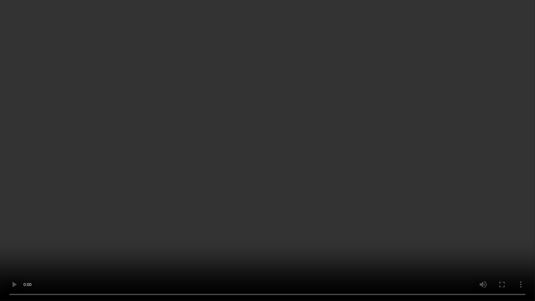
click at [185, 139] on video at bounding box center [267, 150] width 535 height 301
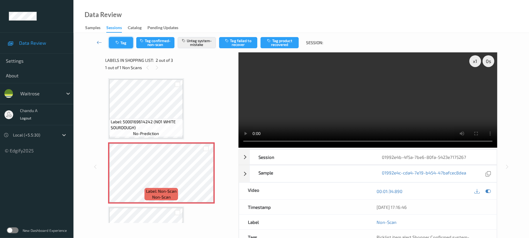
click at [123, 40] on button "Tag" at bounding box center [121, 42] width 24 height 11
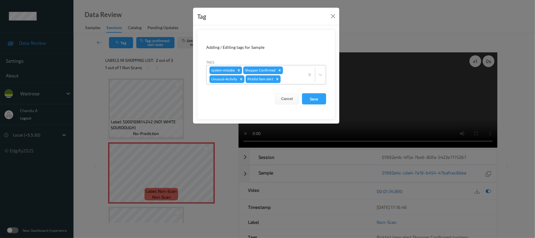
click at [278, 80] on icon "Remove Picklist item alert" at bounding box center [277, 79] width 4 height 4
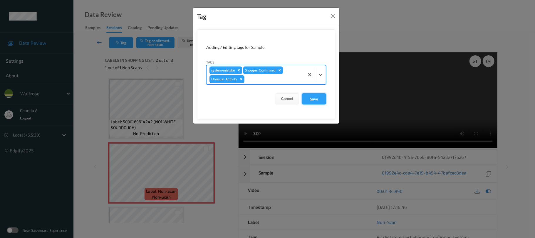
click at [313, 98] on button "Save" at bounding box center [314, 98] width 24 height 11
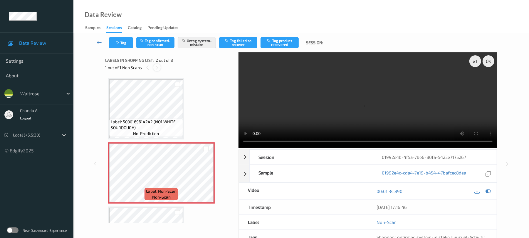
click at [155, 69] on icon at bounding box center [157, 67] width 5 height 5
click at [126, 43] on button "Tag" at bounding box center [121, 42] width 24 height 11
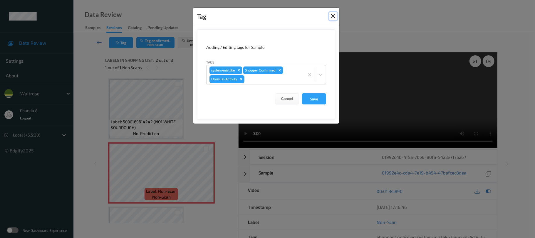
click at [331, 16] on button "Close" at bounding box center [333, 16] width 8 height 8
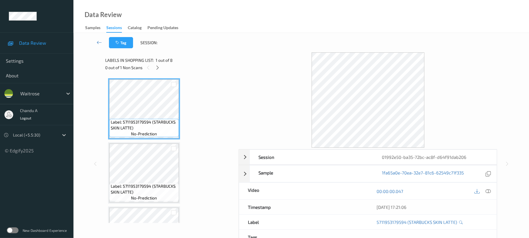
click at [156, 64] on div "0 out of 1 Non Scans" at bounding box center [169, 67] width 129 height 7
click at [157, 65] on icon at bounding box center [157, 67] width 5 height 5
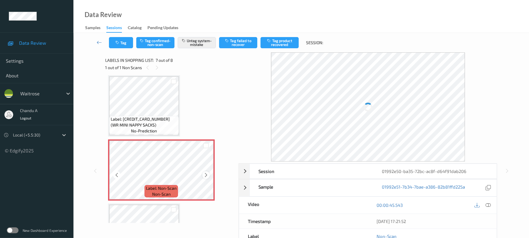
click at [206, 172] on icon at bounding box center [206, 174] width 5 height 5
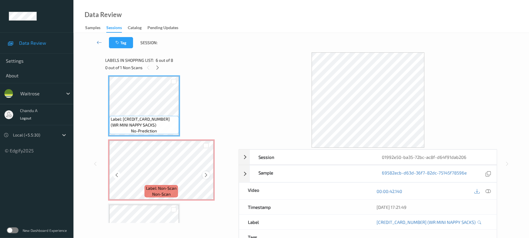
click at [206, 173] on icon at bounding box center [206, 174] width 5 height 5
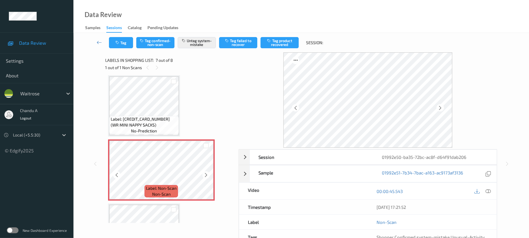
click at [206, 173] on icon at bounding box center [206, 174] width 5 height 5
click at [205, 173] on icon at bounding box center [206, 174] width 5 height 5
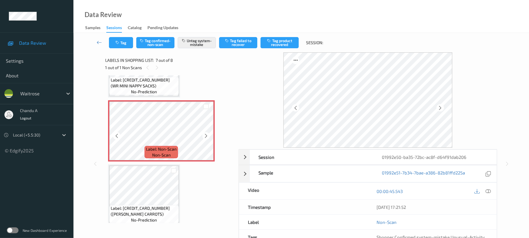
scroll to position [368, 0]
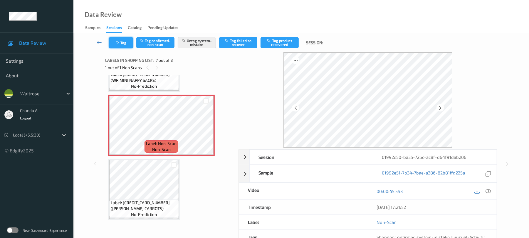
click at [125, 42] on button "Tag" at bounding box center [121, 42] width 24 height 11
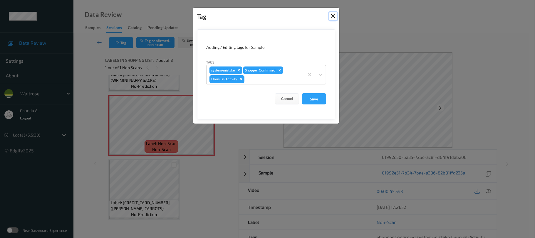
click at [334, 19] on button "Close" at bounding box center [333, 16] width 8 height 8
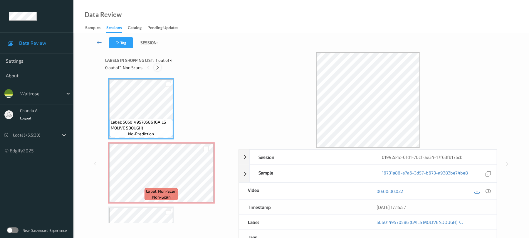
click at [157, 68] on icon at bounding box center [157, 67] width 5 height 5
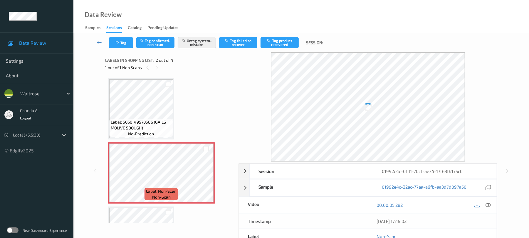
scroll to position [3, 0]
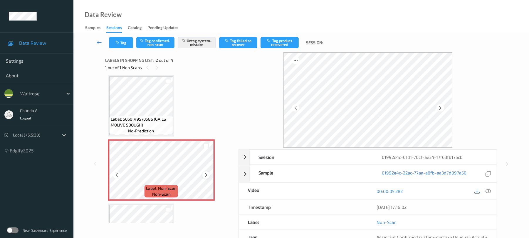
click at [205, 175] on icon at bounding box center [206, 174] width 5 height 5
click at [121, 39] on button "Tag" at bounding box center [121, 42] width 24 height 11
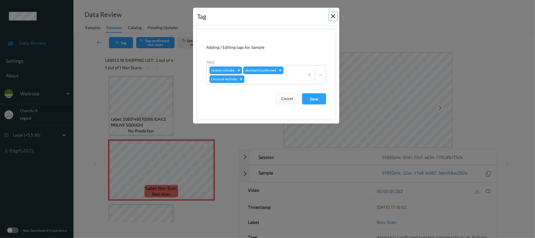
click at [331, 17] on button "Close" at bounding box center [333, 16] width 8 height 8
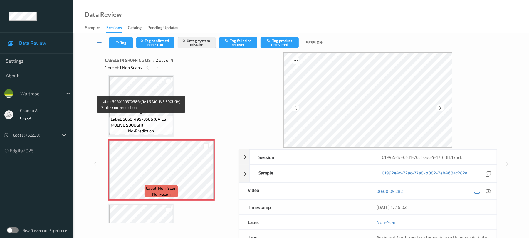
click at [152, 120] on span "Label: 5060149570586 (GAILS MOLIVE SDOUGH)" at bounding box center [141, 122] width 61 height 12
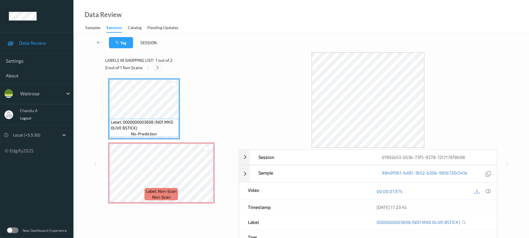
click at [157, 66] on icon at bounding box center [157, 67] width 5 height 5
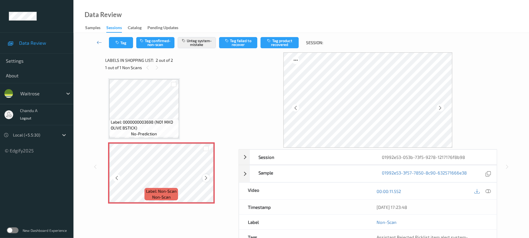
click at [208, 178] on icon at bounding box center [206, 177] width 5 height 5
click at [125, 46] on button "Tag" at bounding box center [121, 42] width 24 height 11
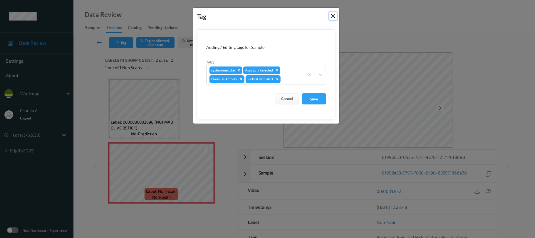
click at [331, 16] on button "Close" at bounding box center [333, 16] width 8 height 8
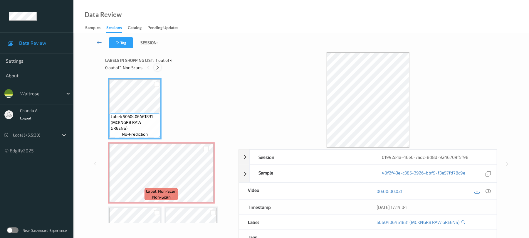
click at [158, 66] on icon at bounding box center [157, 67] width 5 height 5
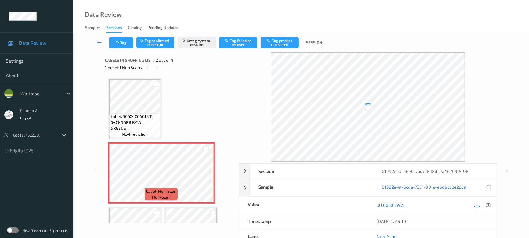
scroll to position [3, 0]
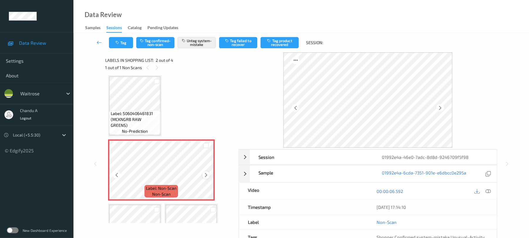
click at [206, 174] on icon at bounding box center [206, 174] width 5 height 5
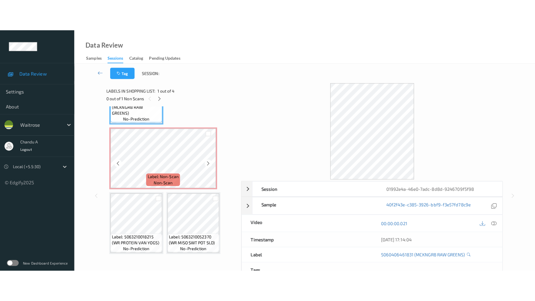
scroll to position [47, 0]
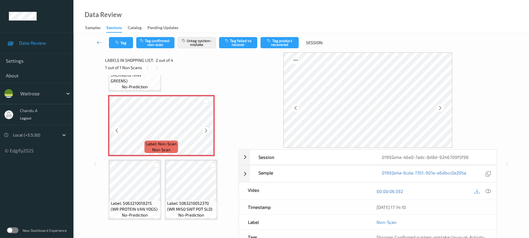
click at [206, 131] on icon at bounding box center [206, 130] width 5 height 5
click at [208, 131] on icon at bounding box center [206, 130] width 5 height 5
click at [491, 191] on icon at bounding box center [488, 190] width 5 height 5
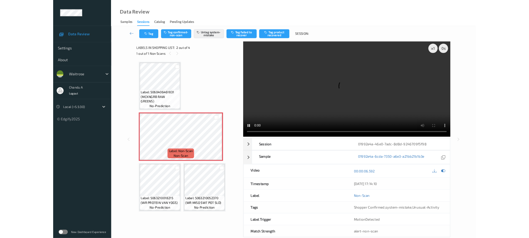
scroll to position [0, 0]
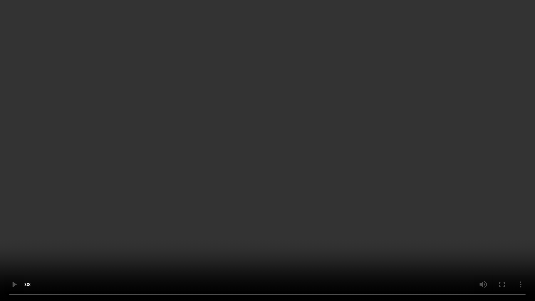
drag, startPoint x: 281, startPoint y: 113, endPoint x: 281, endPoint y: 38, distance: 75.5
click at [280, 113] on video at bounding box center [267, 150] width 535 height 301
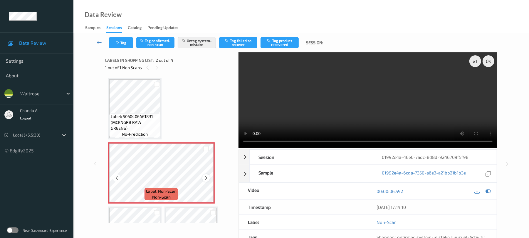
click at [203, 180] on div at bounding box center [205, 177] width 7 height 7
click at [122, 46] on button "Tag" at bounding box center [121, 42] width 24 height 11
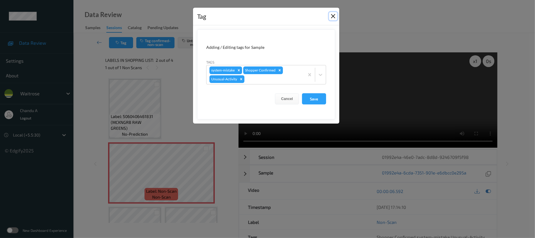
click at [336, 17] on button "Close" at bounding box center [333, 16] width 8 height 8
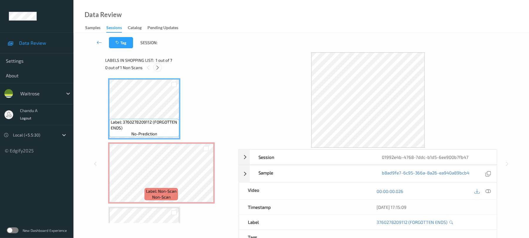
click at [158, 69] on icon at bounding box center [157, 67] width 5 height 5
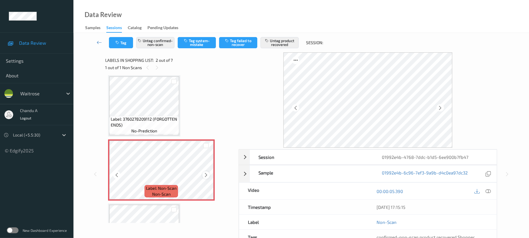
click at [204, 173] on icon at bounding box center [206, 174] width 5 height 5
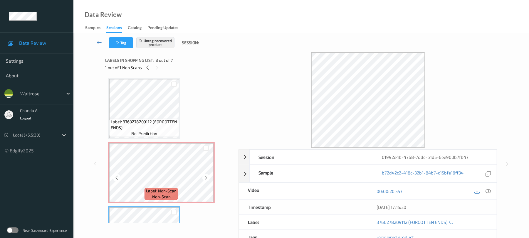
scroll to position [0, 0]
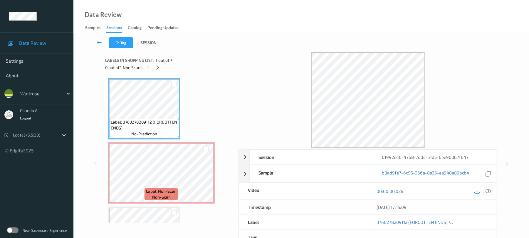
click at [487, 191] on icon at bounding box center [488, 190] width 5 height 5
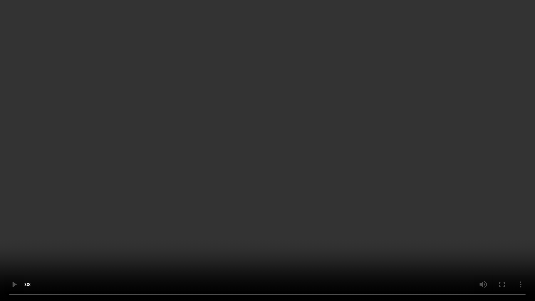
click at [290, 135] on video at bounding box center [267, 150] width 535 height 301
click at [247, 209] on video at bounding box center [267, 150] width 535 height 301
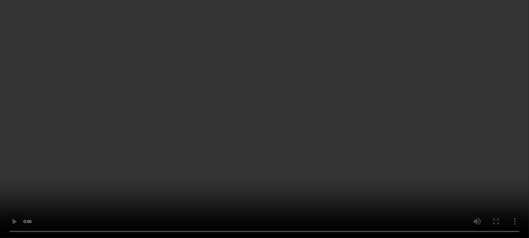
scroll to position [78, 0]
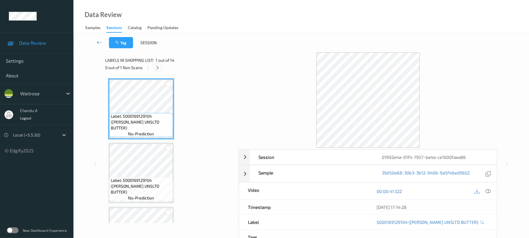
click at [157, 70] on div at bounding box center [157, 67] width 7 height 7
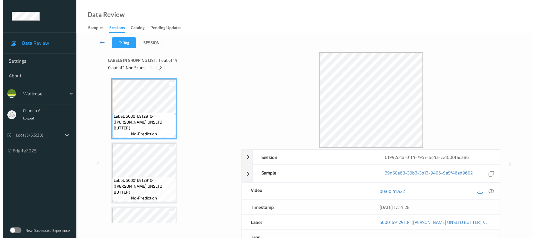
scroll to position [643, 0]
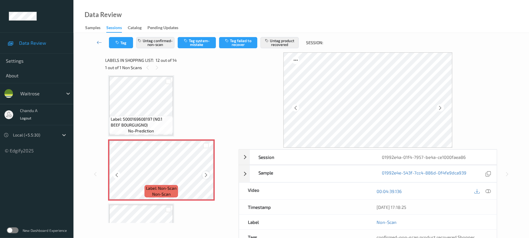
click at [205, 174] on icon at bounding box center [206, 174] width 5 height 5
click at [125, 44] on button "Tag" at bounding box center [121, 42] width 24 height 11
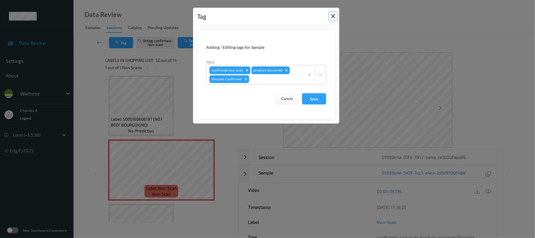
click at [333, 17] on button "Close" at bounding box center [333, 16] width 8 height 8
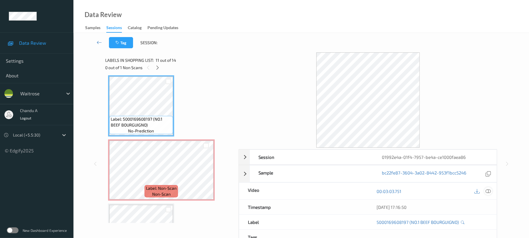
click at [489, 192] on icon at bounding box center [488, 190] width 5 height 5
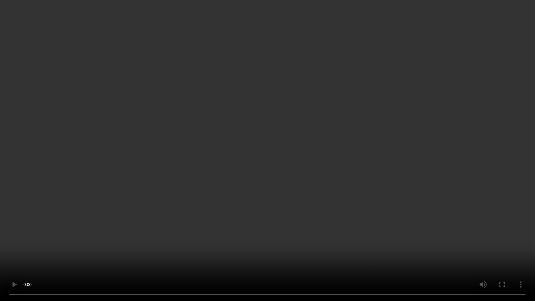
click at [257, 189] on video at bounding box center [267, 150] width 535 height 301
click at [315, 219] on video at bounding box center [267, 150] width 535 height 301
click at [277, 125] on video at bounding box center [267, 150] width 535 height 301
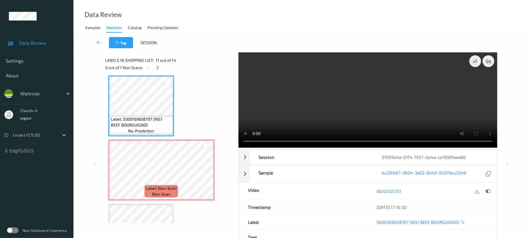
click at [273, 109] on video at bounding box center [368, 99] width 259 height 95
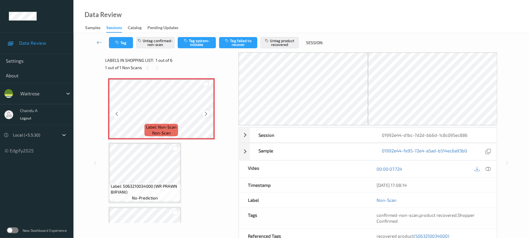
click at [206, 114] on icon at bounding box center [206, 113] width 5 height 5
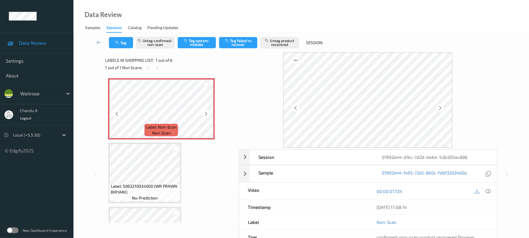
click at [206, 114] on icon at bounding box center [206, 113] width 5 height 5
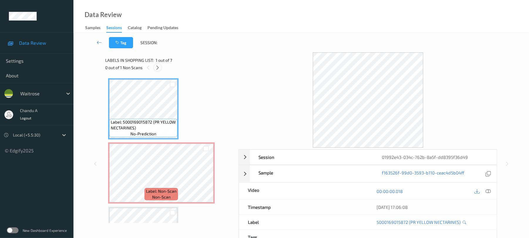
click at [155, 68] on div at bounding box center [157, 67] width 7 height 7
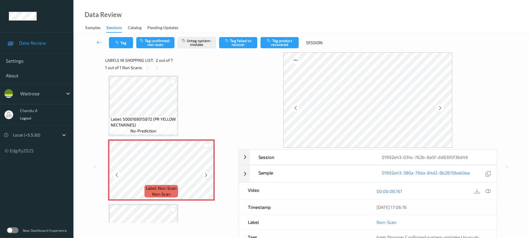
click at [208, 173] on icon at bounding box center [206, 174] width 5 height 5
click at [207, 174] on icon at bounding box center [206, 174] width 5 height 5
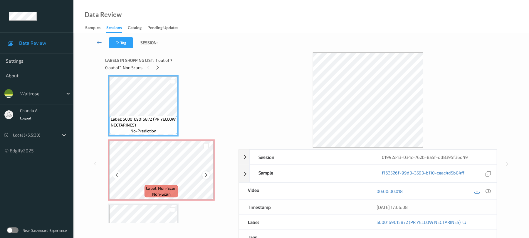
click at [203, 176] on div at bounding box center [205, 174] width 7 height 7
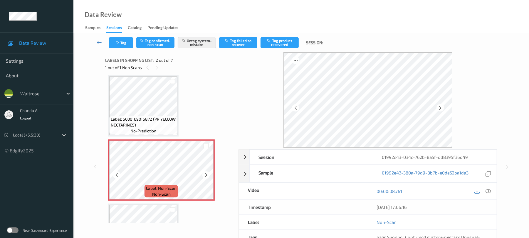
click at [203, 176] on div at bounding box center [205, 174] width 7 height 7
click at [127, 44] on button "Tag" at bounding box center [121, 42] width 24 height 11
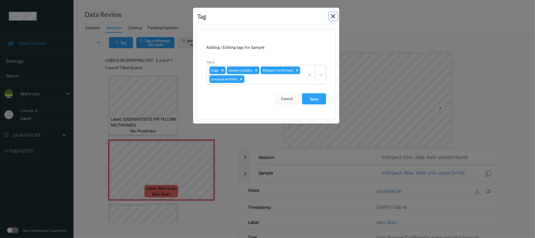
click at [330, 18] on button "Close" at bounding box center [333, 16] width 8 height 8
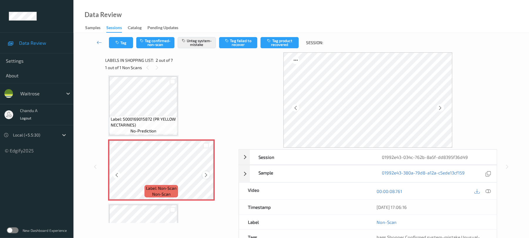
click at [204, 174] on icon at bounding box center [206, 174] width 5 height 5
click at [489, 190] on icon at bounding box center [488, 190] width 5 height 5
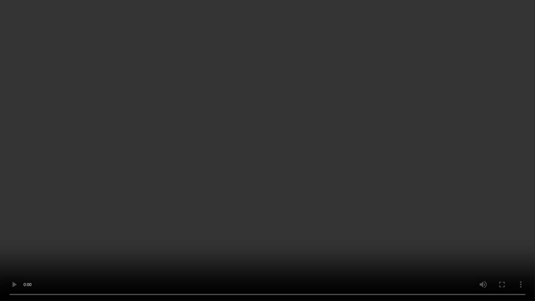
click at [322, 162] on video at bounding box center [267, 150] width 535 height 301
click at [276, 135] on video at bounding box center [267, 150] width 535 height 301
click at [260, 155] on video at bounding box center [267, 150] width 535 height 301
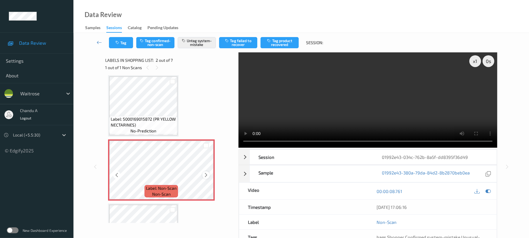
click at [204, 175] on icon at bounding box center [206, 174] width 5 height 5
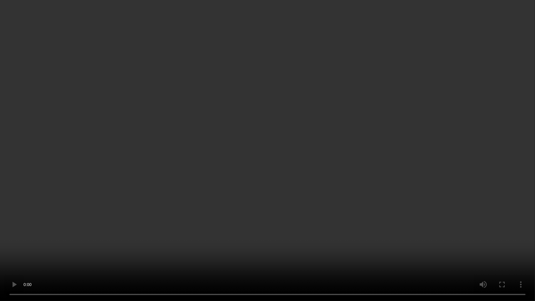
click at [246, 159] on video at bounding box center [267, 150] width 535 height 301
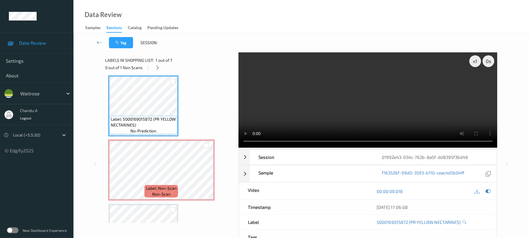
click at [375, 106] on video at bounding box center [368, 99] width 259 height 95
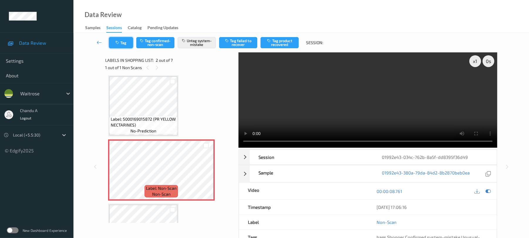
click at [122, 46] on button "Tag" at bounding box center [121, 42] width 24 height 11
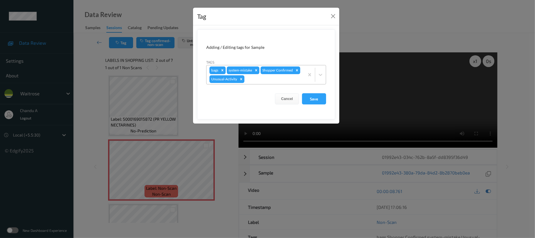
click at [222, 70] on icon "Remove bags" at bounding box center [222, 70] width 4 height 4
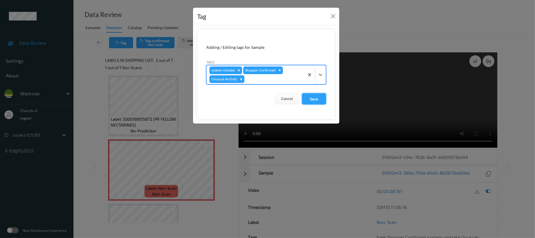
click at [312, 97] on button "Save" at bounding box center [314, 98] width 24 height 11
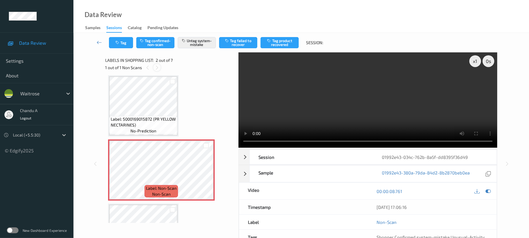
click at [156, 68] on icon at bounding box center [157, 67] width 5 height 5
click at [146, 67] on icon at bounding box center [147, 67] width 5 height 5
click at [133, 45] on button "Tag" at bounding box center [121, 42] width 24 height 11
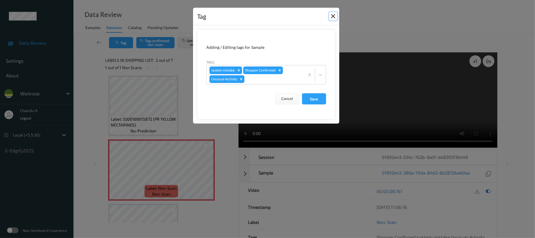
click at [334, 18] on button "Close" at bounding box center [333, 16] width 8 height 8
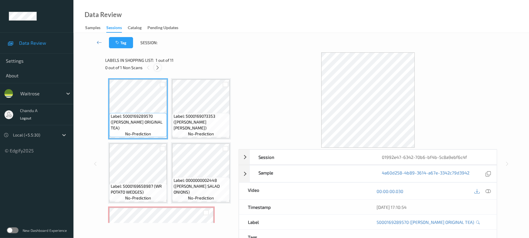
click at [160, 68] on icon at bounding box center [157, 67] width 5 height 5
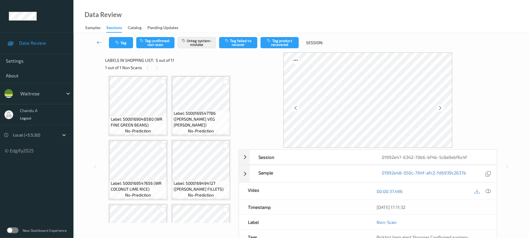
click at [208, 49] on icon at bounding box center [206, 46] width 5 height 5
click at [116, 39] on button "Tag" at bounding box center [121, 42] width 24 height 11
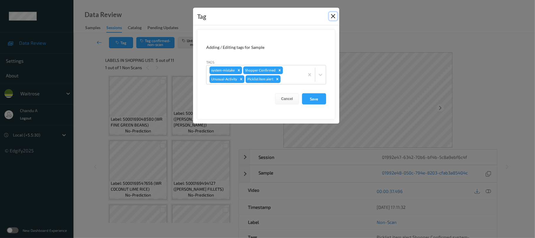
click at [336, 16] on button "Close" at bounding box center [333, 16] width 8 height 8
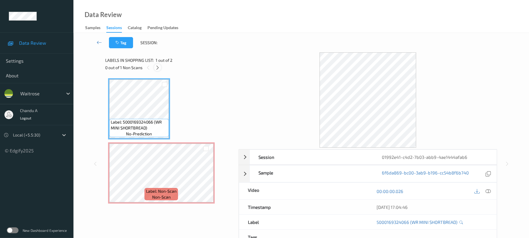
click at [159, 69] on icon at bounding box center [157, 67] width 5 height 5
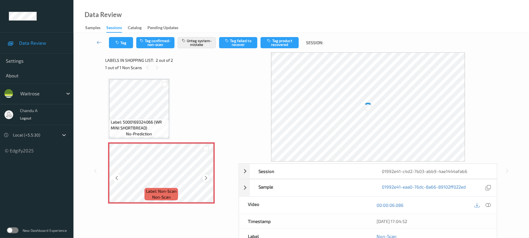
click at [207, 177] on icon at bounding box center [206, 177] width 5 height 5
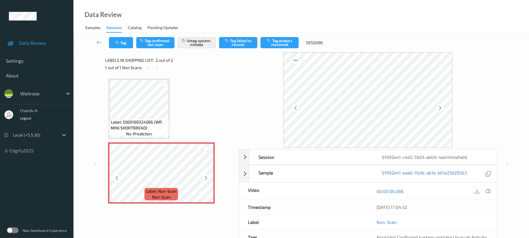
click at [207, 177] on icon at bounding box center [206, 177] width 5 height 5
click at [123, 44] on button "Tag" at bounding box center [121, 42] width 24 height 11
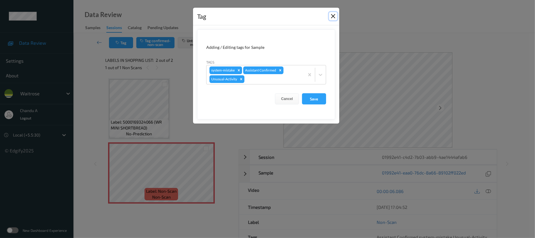
click at [333, 17] on button "Close" at bounding box center [333, 16] width 8 height 8
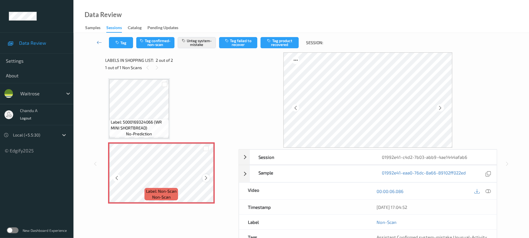
click at [206, 175] on icon at bounding box center [206, 177] width 5 height 5
click at [114, 41] on button "Tag" at bounding box center [121, 42] width 24 height 11
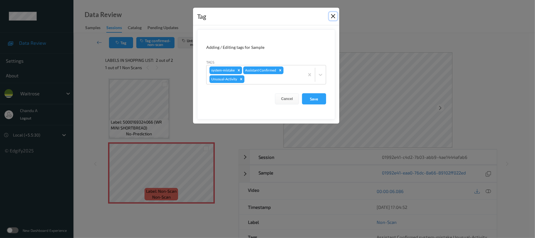
click at [335, 16] on button "Close" at bounding box center [333, 16] width 8 height 8
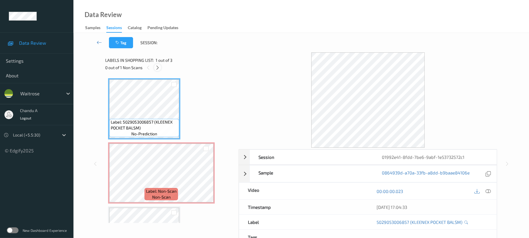
click at [158, 67] on icon at bounding box center [157, 67] width 5 height 5
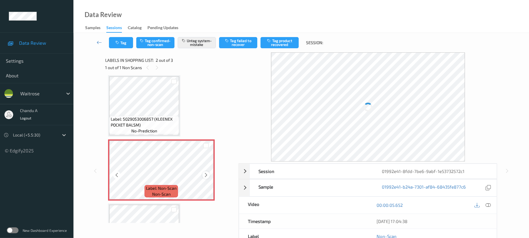
click at [204, 172] on icon at bounding box center [206, 174] width 5 height 5
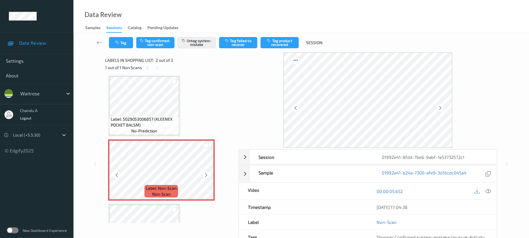
click at [204, 172] on icon at bounding box center [206, 174] width 5 height 5
click at [128, 49] on div "Tag Tag confirmed-non-scan Untag system-mistake Tag failed to recover Tag produ…" at bounding box center [301, 42] width 432 height 19
click at [129, 40] on button "Tag" at bounding box center [121, 42] width 24 height 11
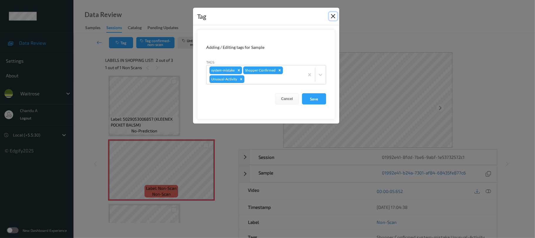
click at [331, 16] on button "Close" at bounding box center [333, 16] width 8 height 8
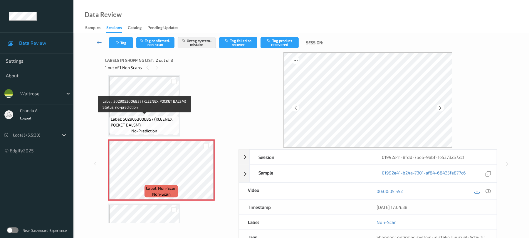
click at [159, 122] on span "Label: 5029053006857 (KLEENEX POCKET BALSM)" at bounding box center [144, 122] width 67 height 12
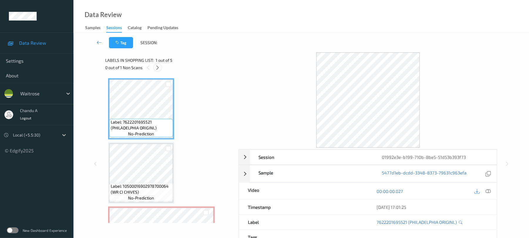
click at [157, 69] on icon at bounding box center [157, 67] width 5 height 5
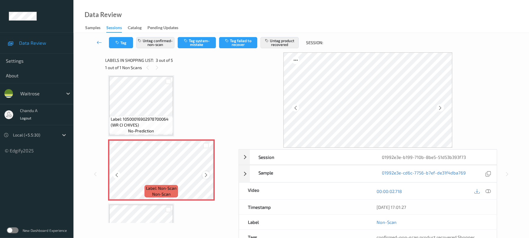
click at [204, 175] on icon at bounding box center [206, 174] width 5 height 5
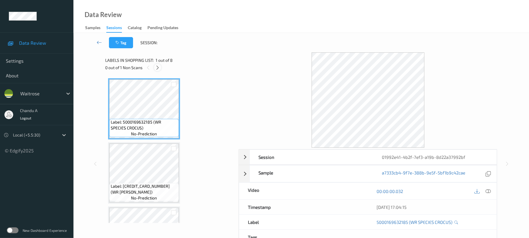
click at [157, 64] on div at bounding box center [157, 67] width 7 height 7
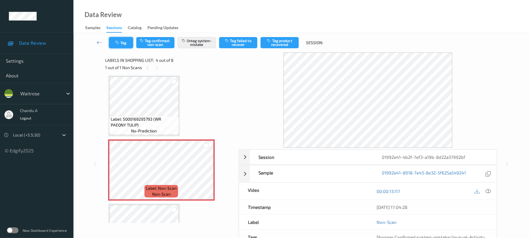
click at [113, 45] on button "Tag" at bounding box center [121, 42] width 24 height 11
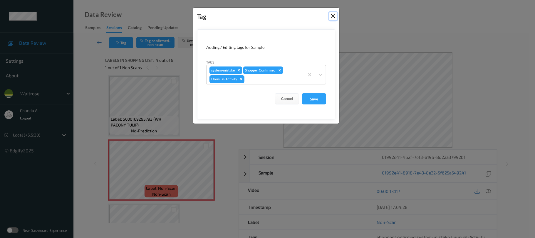
click at [333, 16] on button "Close" at bounding box center [333, 16] width 8 height 8
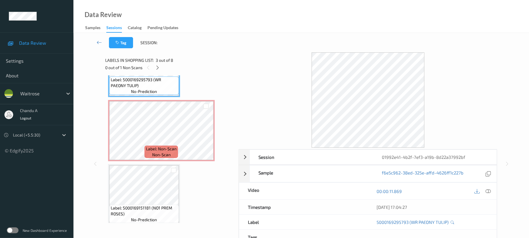
scroll to position [209, 0]
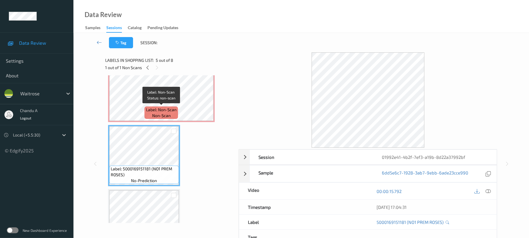
click at [159, 113] on span "non-scan" at bounding box center [161, 116] width 19 height 6
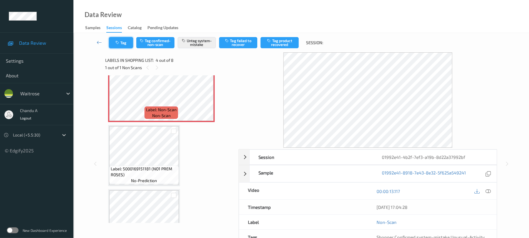
click at [126, 44] on button "Tag" at bounding box center [121, 42] width 24 height 11
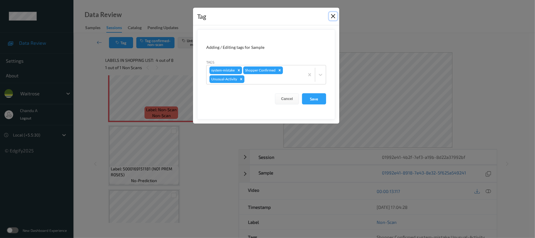
click at [329, 16] on button "Close" at bounding box center [333, 16] width 8 height 8
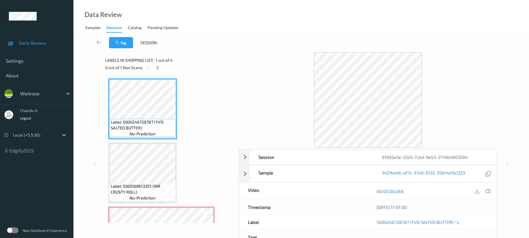
click at [157, 64] on div "0 out of 1 Non Scans" at bounding box center [169, 67] width 129 height 7
click at [156, 65] on icon at bounding box center [157, 67] width 5 height 5
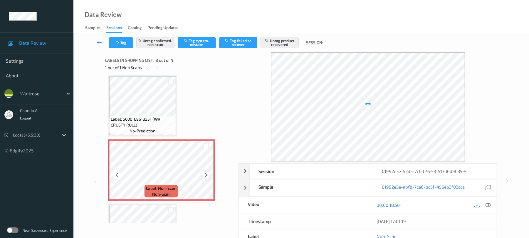
click at [207, 175] on icon at bounding box center [206, 174] width 5 height 5
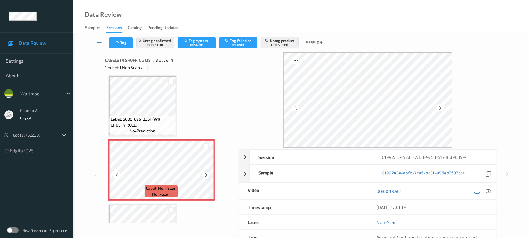
click at [207, 176] on icon at bounding box center [206, 174] width 5 height 5
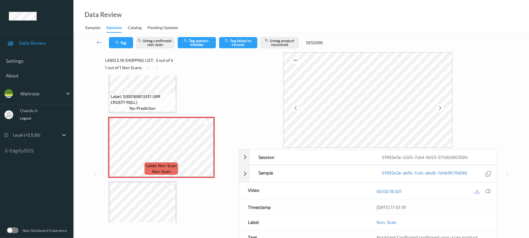
scroll to position [112, 0]
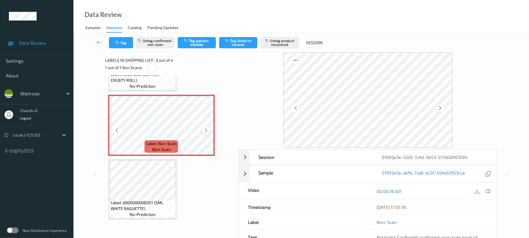
click at [207, 131] on icon at bounding box center [206, 130] width 5 height 5
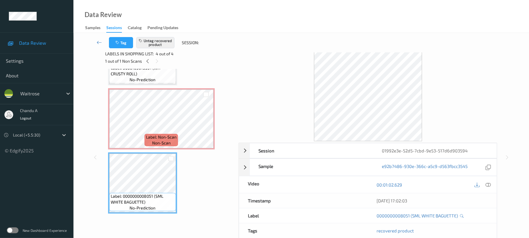
scroll to position [0, 0]
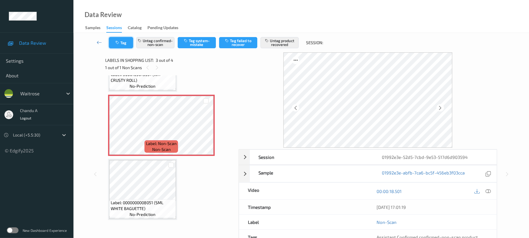
click at [125, 44] on button "Tag" at bounding box center [121, 42] width 24 height 11
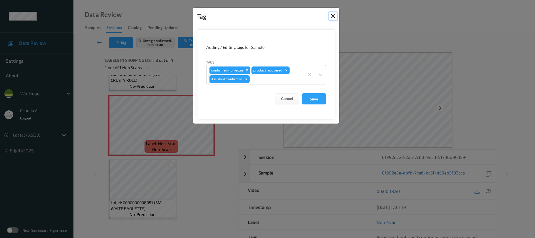
click at [333, 15] on button "Close" at bounding box center [333, 16] width 8 height 8
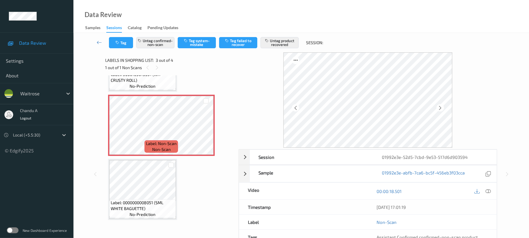
click at [139, 83] on span "no-prediction" at bounding box center [143, 86] width 26 height 6
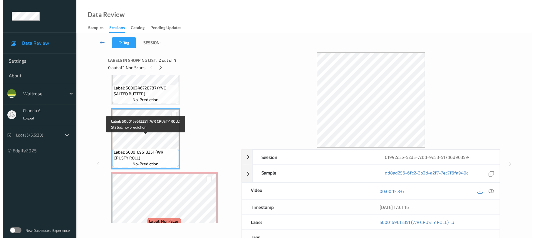
scroll to position [33, 0]
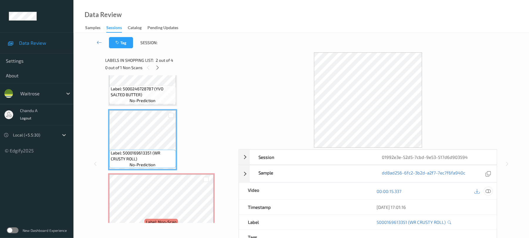
click at [488, 190] on icon at bounding box center [488, 190] width 5 height 5
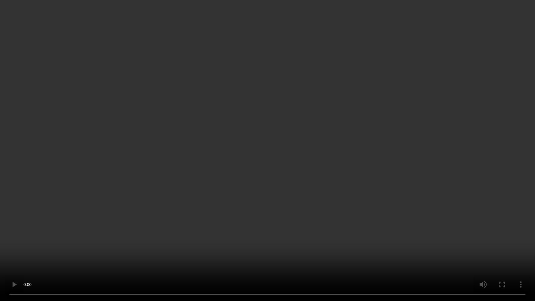
click at [281, 183] on video at bounding box center [267, 150] width 535 height 301
click at [281, 171] on video at bounding box center [267, 150] width 535 height 301
click at [265, 162] on video at bounding box center [267, 150] width 535 height 301
click at [309, 186] on video at bounding box center [267, 150] width 535 height 301
click at [348, 188] on video at bounding box center [267, 150] width 535 height 301
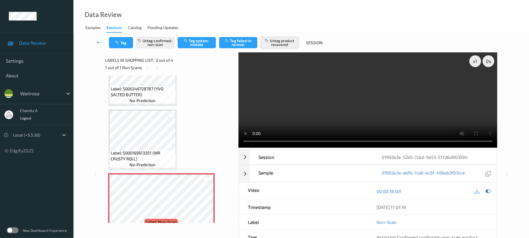
click at [281, 44] on button "Untag product recovered" at bounding box center [280, 42] width 38 height 11
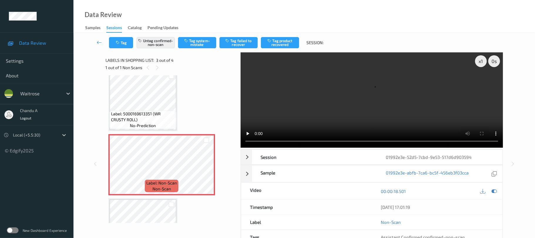
scroll to position [112, 0]
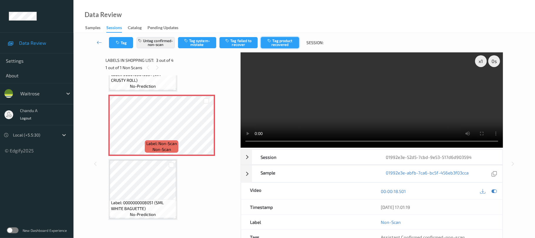
click at [294, 45] on button "Tag product recovered" at bounding box center [280, 42] width 38 height 11
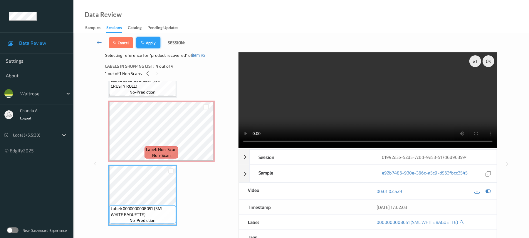
click at [154, 43] on button "Apply" at bounding box center [148, 42] width 24 height 11
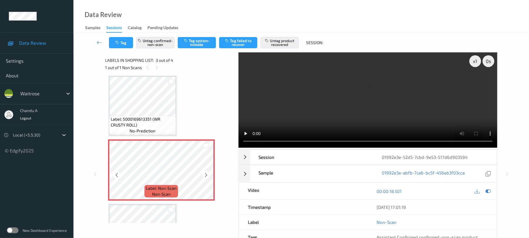
scroll to position [28, 0]
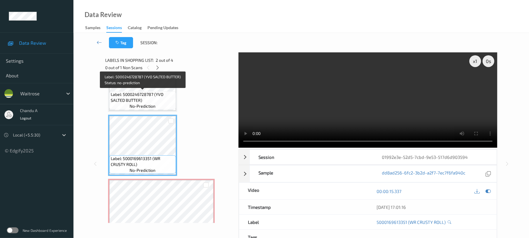
click at [149, 98] on span "Label: 5000246728787 (YVO SALTED BUTTER)" at bounding box center [143, 97] width 64 height 12
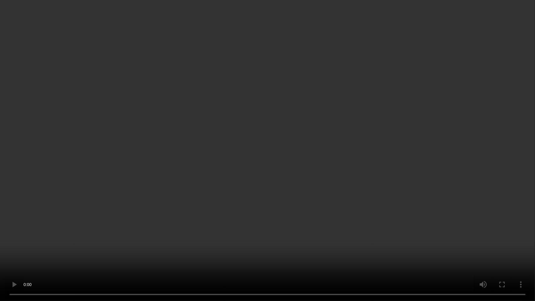
click at [285, 147] on video at bounding box center [267, 150] width 535 height 301
click at [184, 203] on video at bounding box center [267, 150] width 535 height 301
click at [186, 154] on video at bounding box center [267, 150] width 535 height 301
click at [373, 194] on video at bounding box center [267, 150] width 535 height 301
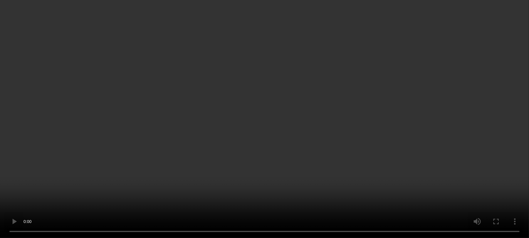
scroll to position [112, 0]
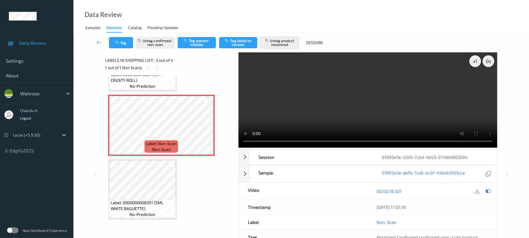
click at [284, 43] on button "Untag product recovered" at bounding box center [280, 42] width 38 height 11
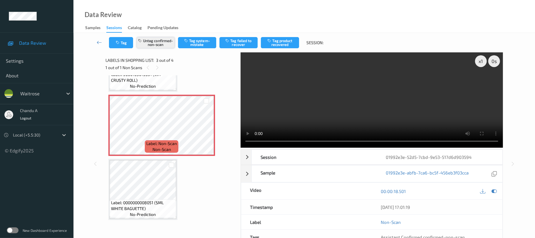
click at [152, 43] on button "Untag confirmed-non-scan" at bounding box center [156, 42] width 38 height 11
click at [126, 46] on button "Tag" at bounding box center [121, 42] width 24 height 11
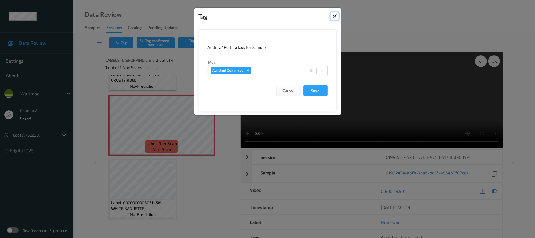
click at [331, 16] on button "Close" at bounding box center [335, 16] width 8 height 8
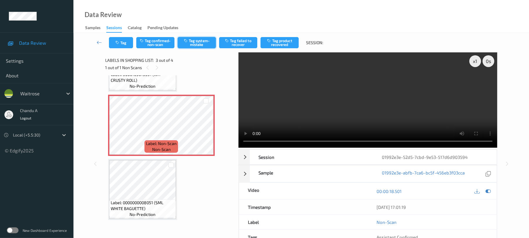
click at [197, 45] on button "Tag system-mistake" at bounding box center [197, 42] width 38 height 11
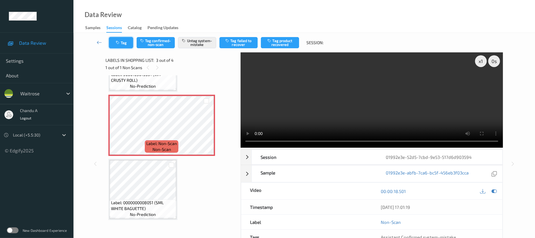
click at [118, 41] on icon "button" at bounding box center [118, 43] width 5 height 4
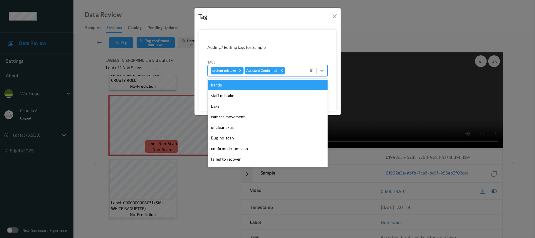
click at [294, 73] on div at bounding box center [294, 70] width 17 height 7
type input "un"
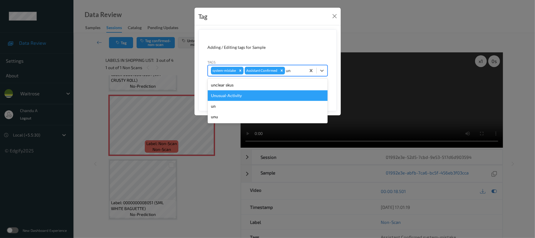
click at [254, 95] on div "Unusual-Activity" at bounding box center [268, 95] width 120 height 11
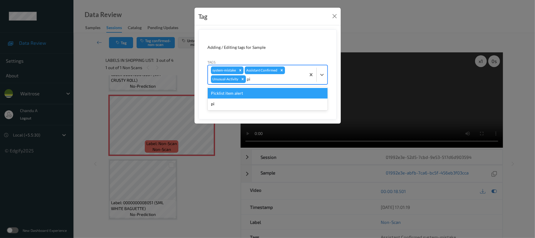
type input "pic"
click at [245, 95] on div "Picklist item alert" at bounding box center [268, 93] width 120 height 11
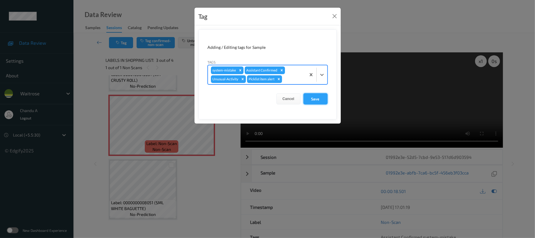
click at [318, 98] on button "Save" at bounding box center [315, 98] width 24 height 11
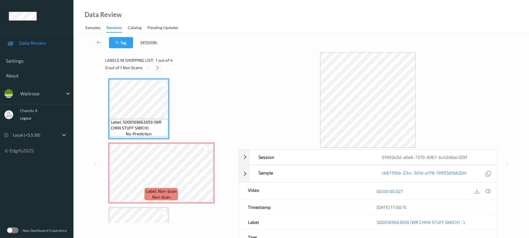
click at [157, 66] on icon at bounding box center [157, 67] width 5 height 5
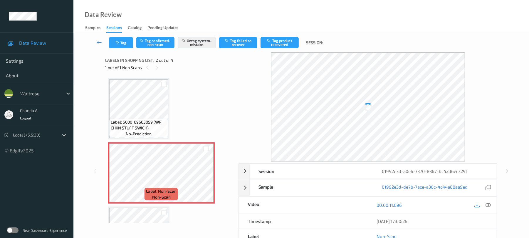
scroll to position [3, 0]
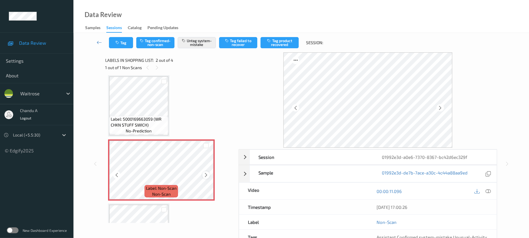
click at [207, 174] on icon at bounding box center [206, 174] width 5 height 5
click at [147, 67] on icon at bounding box center [147, 67] width 5 height 5
click at [156, 66] on icon at bounding box center [157, 67] width 5 height 5
click at [207, 175] on icon at bounding box center [206, 174] width 5 height 5
click at [205, 175] on icon at bounding box center [206, 174] width 5 height 5
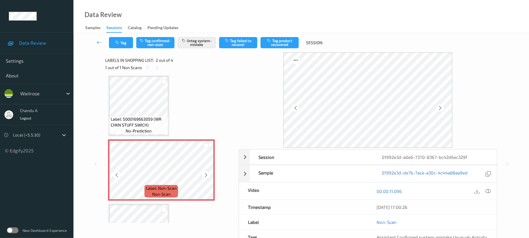
click at [205, 175] on icon at bounding box center [206, 174] width 5 height 5
click at [206, 175] on icon at bounding box center [206, 174] width 5 height 5
click at [118, 45] on button "Tag" at bounding box center [121, 42] width 24 height 11
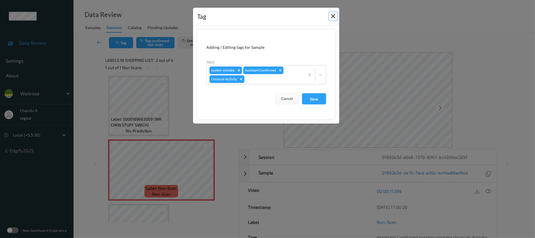
click at [329, 19] on button "Close" at bounding box center [333, 16] width 8 height 8
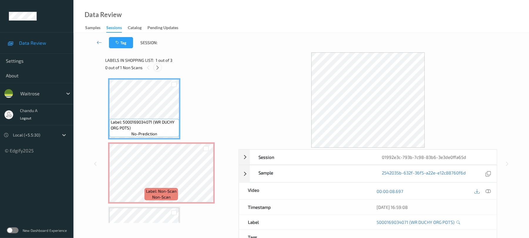
click at [157, 69] on icon at bounding box center [157, 67] width 5 height 5
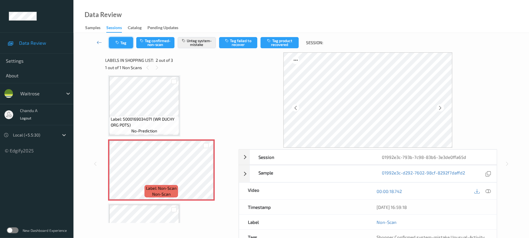
click at [128, 46] on button "Tag" at bounding box center [121, 42] width 24 height 11
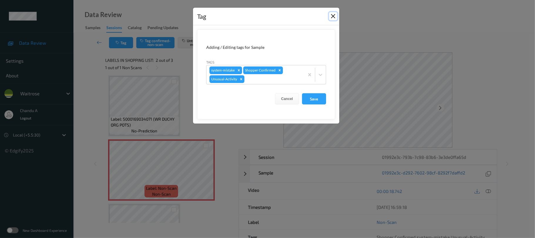
click at [333, 18] on button "Close" at bounding box center [333, 16] width 8 height 8
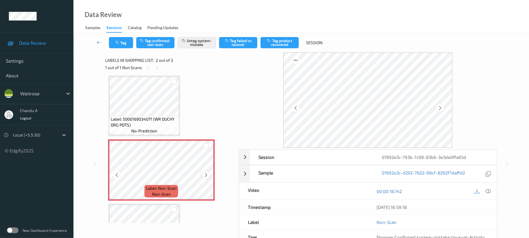
click at [204, 174] on icon at bounding box center [206, 174] width 5 height 5
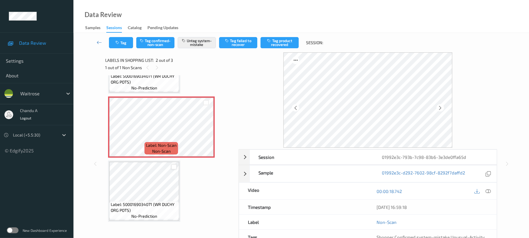
scroll to position [47, 0]
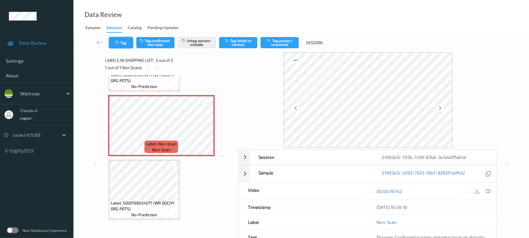
click at [124, 44] on button "Tag" at bounding box center [121, 42] width 24 height 11
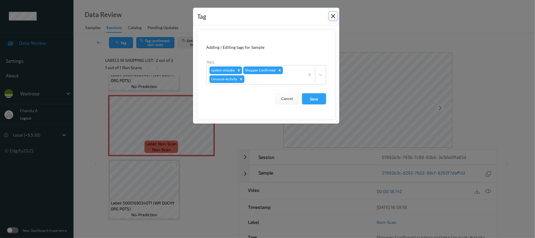
click at [330, 16] on button "Close" at bounding box center [333, 16] width 8 height 8
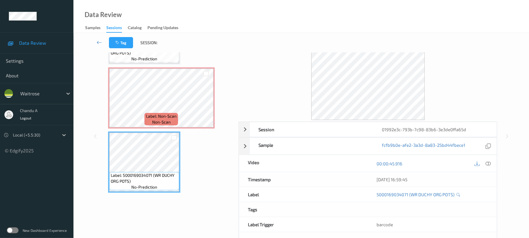
scroll to position [11, 0]
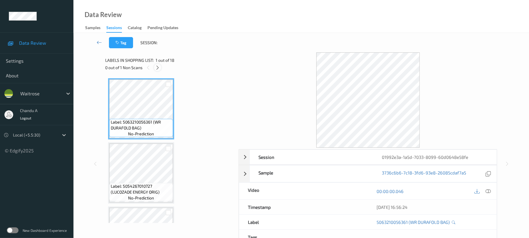
click at [160, 68] on icon at bounding box center [157, 67] width 5 height 5
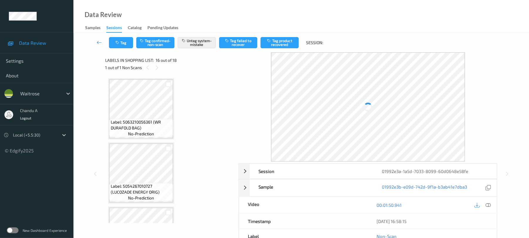
scroll to position [900, 0]
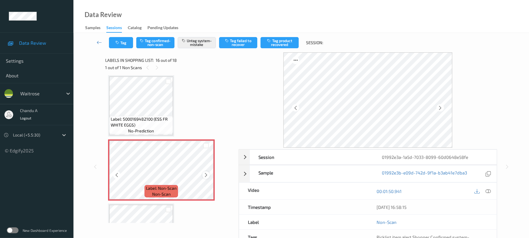
click at [206, 174] on icon at bounding box center [206, 174] width 5 height 5
click at [128, 41] on button "Tag" at bounding box center [121, 42] width 24 height 11
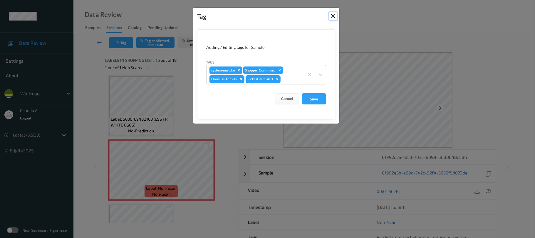
click at [332, 18] on button "Close" at bounding box center [333, 16] width 8 height 8
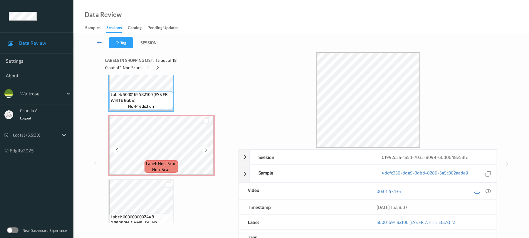
scroll to position [939, 0]
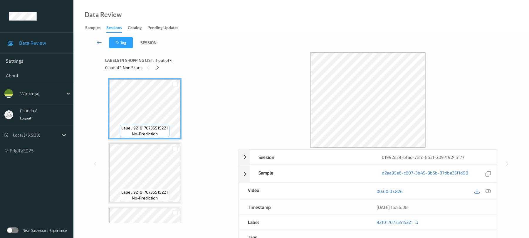
click at [161, 65] on div "0 out of 1 Non Scans" at bounding box center [169, 67] width 129 height 7
click at [158, 66] on icon at bounding box center [157, 67] width 5 height 5
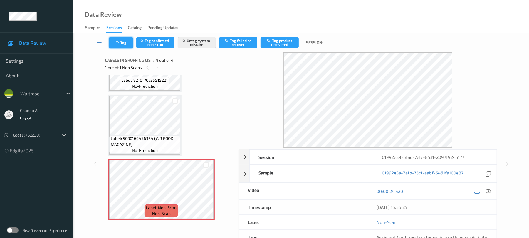
click at [123, 39] on button "Tag" at bounding box center [121, 42] width 24 height 11
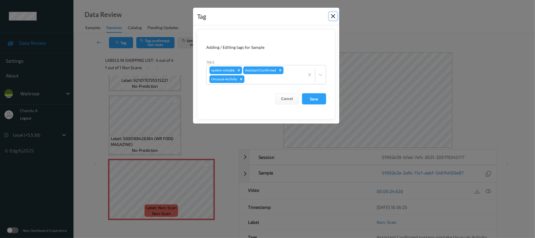
click at [335, 18] on button "Close" at bounding box center [333, 16] width 8 height 8
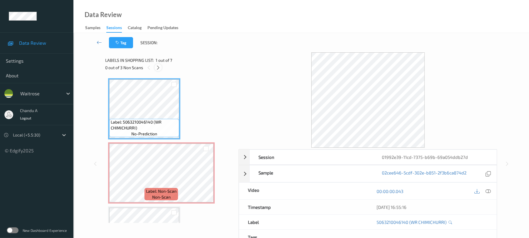
click at [160, 69] on icon at bounding box center [158, 67] width 5 height 5
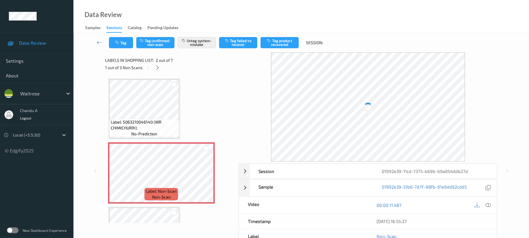
scroll to position [3, 0]
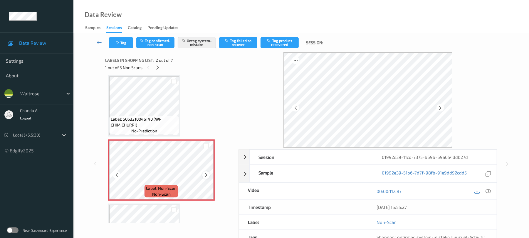
click at [209, 175] on div at bounding box center [205, 174] width 7 height 7
click at [207, 175] on icon at bounding box center [206, 174] width 5 height 5
click at [118, 44] on icon "button" at bounding box center [117, 43] width 5 height 4
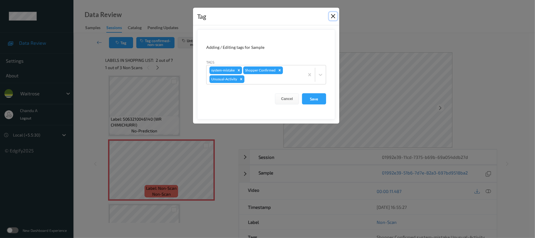
click at [333, 15] on button "Close" at bounding box center [333, 16] width 8 height 8
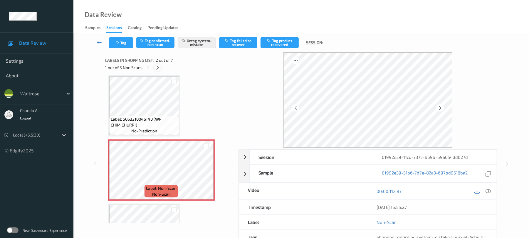
click at [160, 69] on icon at bounding box center [157, 67] width 5 height 5
click at [206, 175] on icon at bounding box center [206, 174] width 5 height 5
click at [159, 65] on icon at bounding box center [158, 67] width 5 height 5
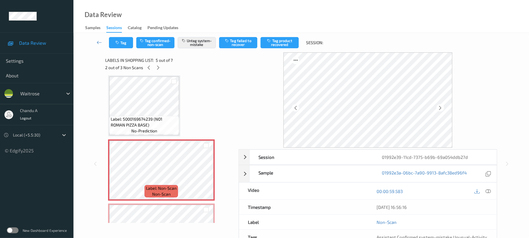
scroll to position [259, 0]
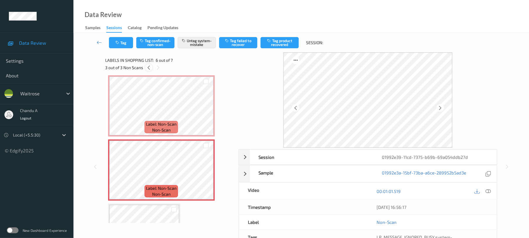
click at [149, 67] on icon at bounding box center [148, 67] width 5 height 5
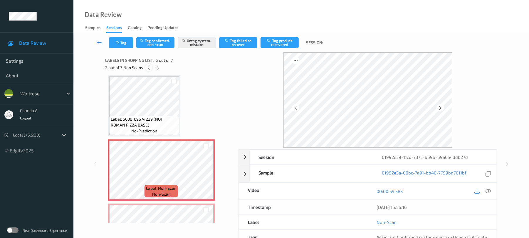
click at [149, 67] on icon at bounding box center [148, 67] width 5 height 5
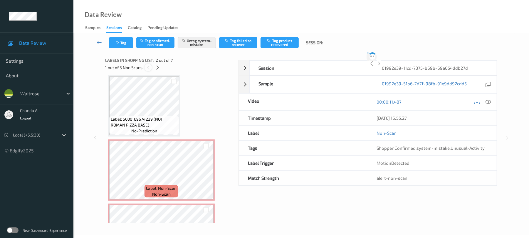
scroll to position [3, 0]
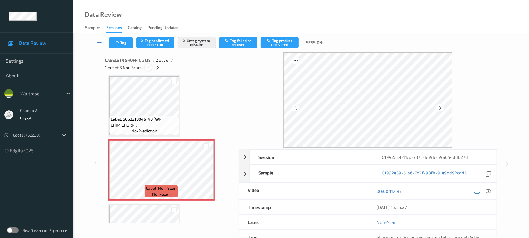
click at [150, 67] on icon at bounding box center [148, 67] width 5 height 5
click at [155, 67] on icon at bounding box center [157, 67] width 5 height 5
click at [157, 68] on icon at bounding box center [158, 67] width 5 height 5
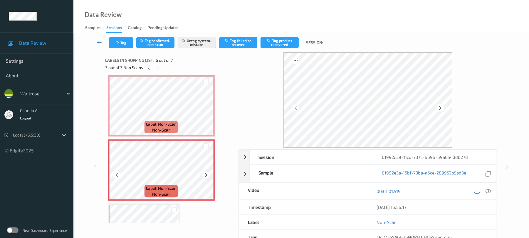
click at [207, 173] on icon at bounding box center [206, 174] width 5 height 5
click at [123, 45] on button "Tag" at bounding box center [121, 42] width 24 height 11
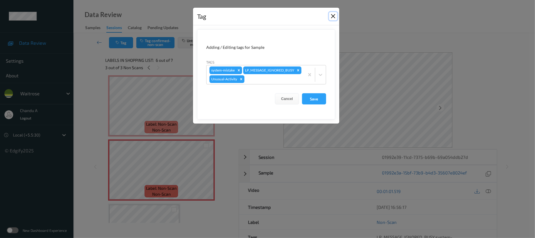
click at [331, 14] on button "Close" at bounding box center [333, 16] width 8 height 8
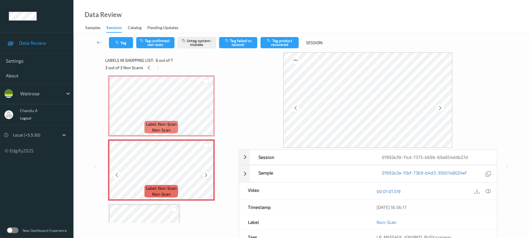
click at [206, 174] on icon at bounding box center [206, 174] width 5 height 5
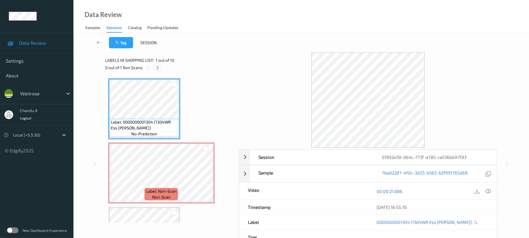
click at [157, 65] on icon at bounding box center [157, 67] width 5 height 5
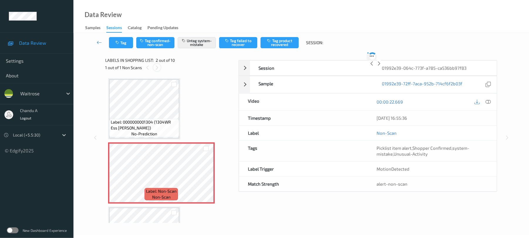
scroll to position [3, 0]
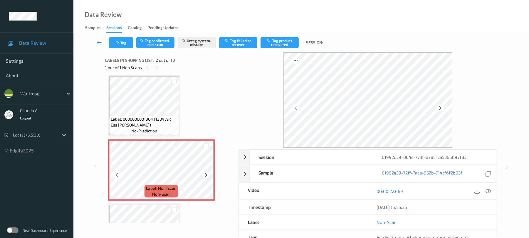
click at [204, 173] on icon at bounding box center [206, 174] width 5 height 5
click at [127, 43] on button "Tag" at bounding box center [121, 42] width 24 height 11
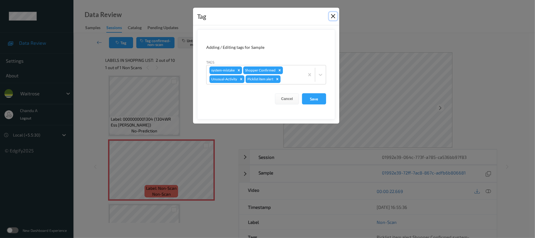
click at [336, 18] on button "Close" at bounding box center [333, 16] width 8 height 8
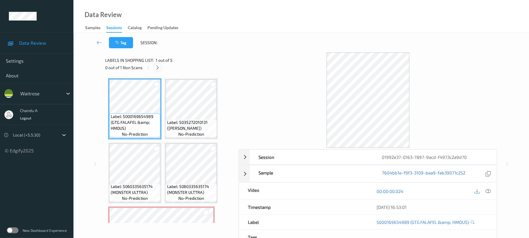
click at [160, 69] on div at bounding box center [157, 67] width 7 height 7
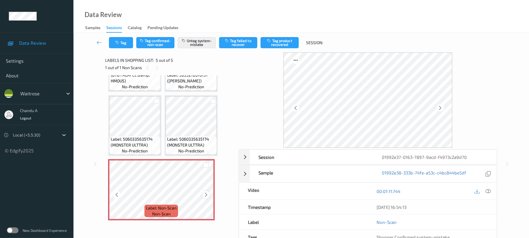
click at [206, 192] on icon at bounding box center [206, 194] width 5 height 5
click at [128, 40] on button "Tag" at bounding box center [121, 42] width 24 height 11
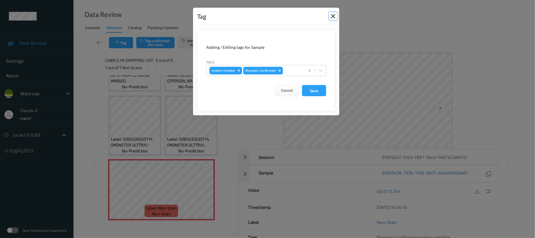
click at [331, 15] on button "Close" at bounding box center [333, 16] width 8 height 8
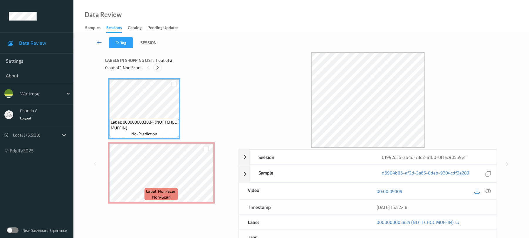
click at [160, 67] on icon at bounding box center [157, 67] width 5 height 5
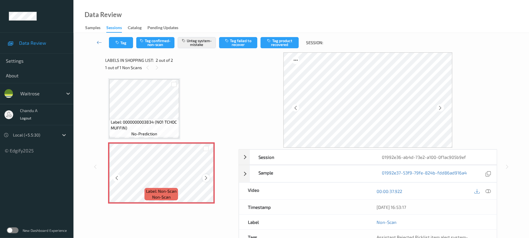
click at [208, 176] on icon at bounding box center [206, 177] width 5 height 5
click at [129, 45] on button "Tag" at bounding box center [121, 42] width 24 height 11
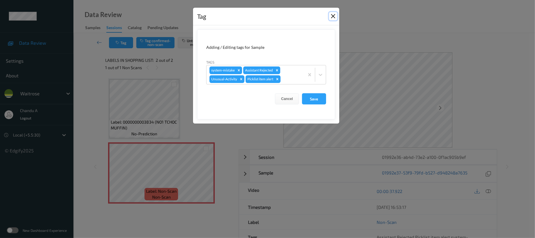
drag, startPoint x: 334, startPoint y: 14, endPoint x: 235, endPoint y: 68, distance: 113.1
click at [334, 14] on button "Close" at bounding box center [333, 16] width 8 height 8
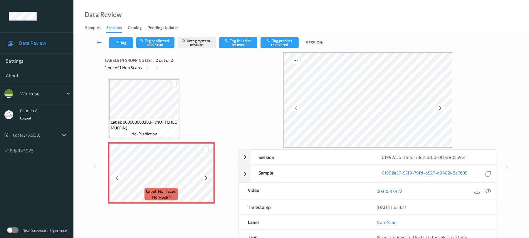
click at [206, 177] on icon at bounding box center [206, 177] width 5 height 5
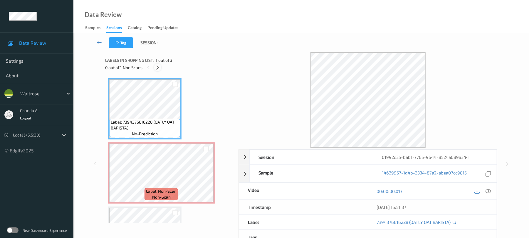
click at [158, 66] on icon at bounding box center [157, 67] width 5 height 5
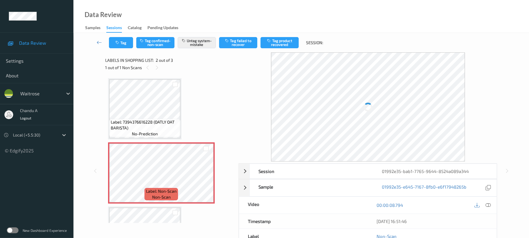
scroll to position [3, 0]
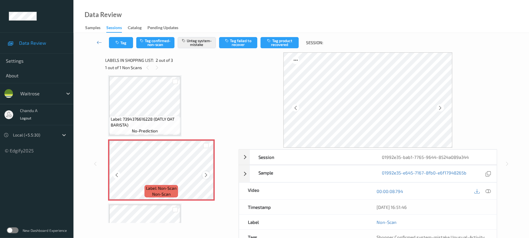
click at [205, 172] on div at bounding box center [205, 174] width 7 height 7
click at [126, 42] on button "Tag" at bounding box center [121, 42] width 24 height 11
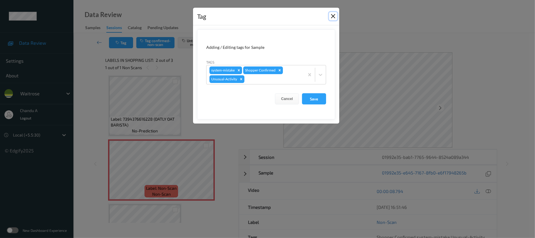
click at [332, 16] on button "Close" at bounding box center [333, 16] width 8 height 8
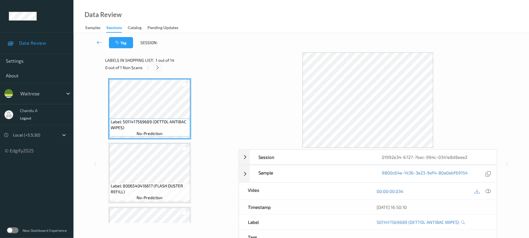
click at [159, 67] on icon at bounding box center [157, 67] width 5 height 5
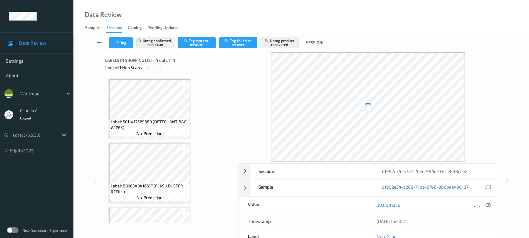
scroll to position [131, 0]
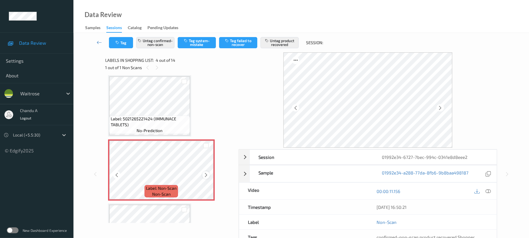
click at [204, 173] on icon at bounding box center [206, 174] width 5 height 5
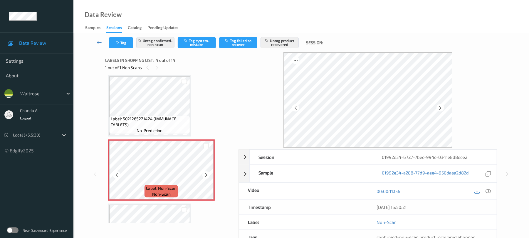
click at [204, 173] on icon at bounding box center [206, 174] width 5 height 5
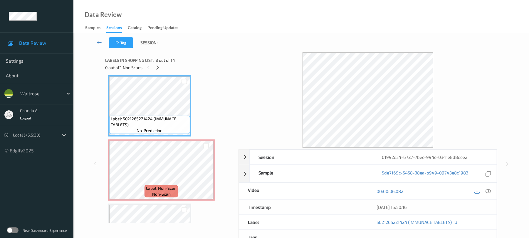
scroll to position [170, 0]
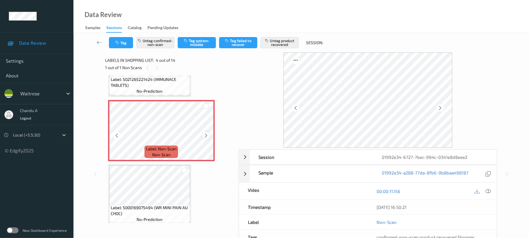
click at [206, 134] on icon at bounding box center [206, 135] width 5 height 5
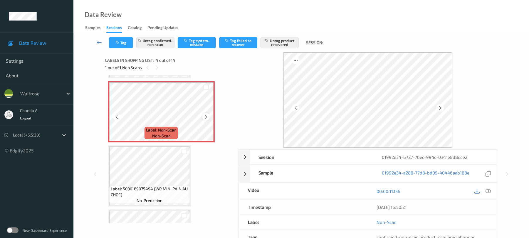
scroll to position [209, 0]
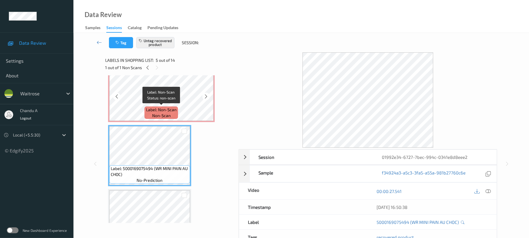
click at [159, 115] on span "non-scan" at bounding box center [161, 116] width 19 height 6
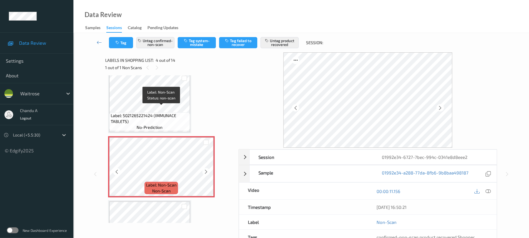
scroll to position [131, 0]
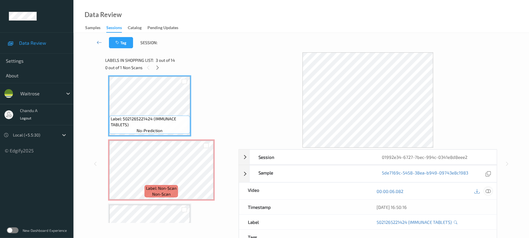
click at [485, 190] on div at bounding box center [488, 191] width 8 height 8
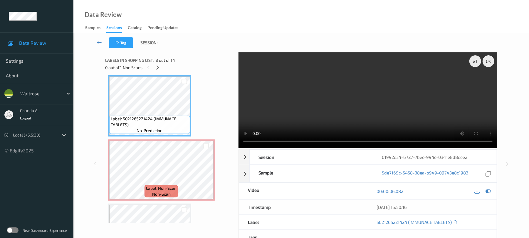
click at [420, 108] on video at bounding box center [368, 99] width 259 height 95
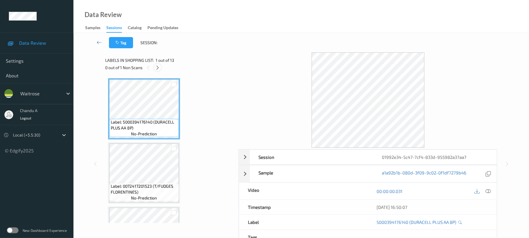
click at [155, 68] on icon at bounding box center [157, 67] width 5 height 5
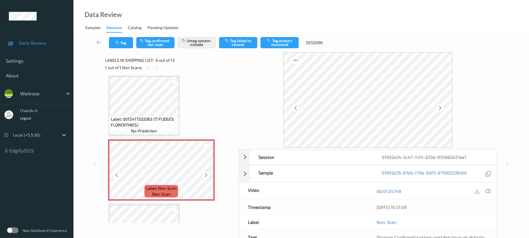
click at [208, 173] on icon at bounding box center [206, 174] width 5 height 5
click at [206, 173] on icon at bounding box center [206, 174] width 5 height 5
click at [125, 43] on button "Tag" at bounding box center [121, 42] width 24 height 11
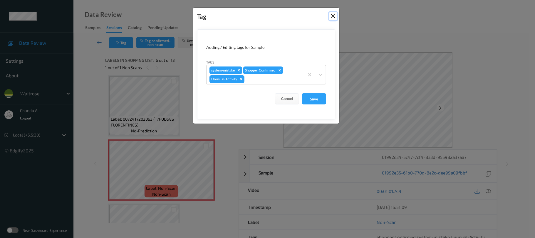
click at [333, 15] on button "Close" at bounding box center [333, 16] width 8 height 8
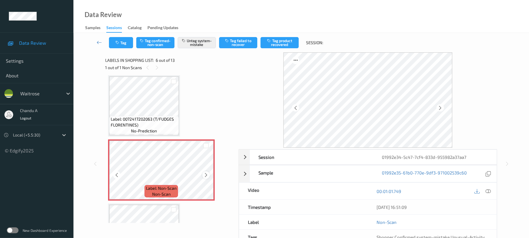
click at [207, 174] on icon at bounding box center [206, 174] width 5 height 5
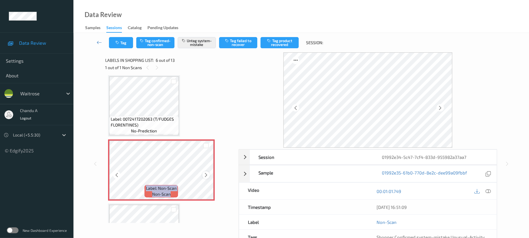
click at [207, 173] on icon at bounding box center [206, 174] width 5 height 5
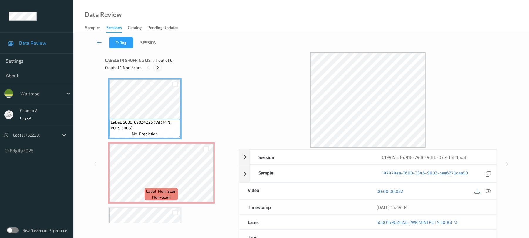
click at [157, 68] on icon at bounding box center [157, 67] width 5 height 5
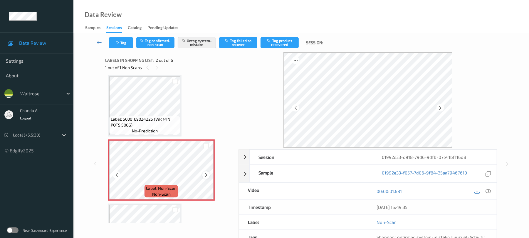
click at [206, 176] on icon at bounding box center [206, 174] width 5 height 5
click at [206, 175] on icon at bounding box center [206, 174] width 5 height 5
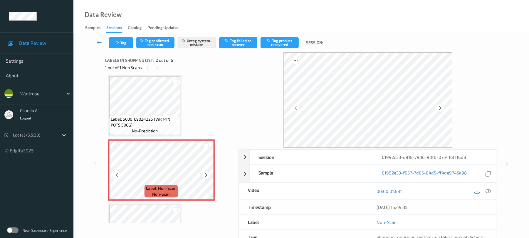
click at [207, 175] on icon at bounding box center [206, 174] width 5 height 5
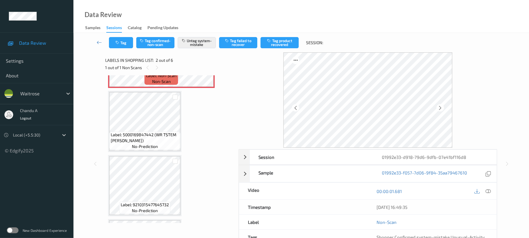
scroll to position [118, 0]
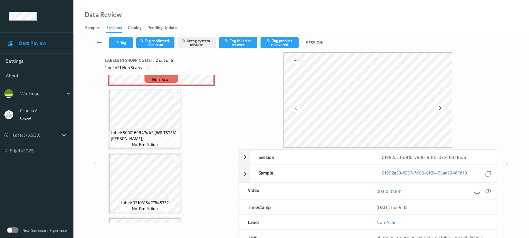
click at [165, 130] on span "Label: 5000169847442 (WR TSTEM [PERSON_NAME])" at bounding box center [145, 136] width 68 height 12
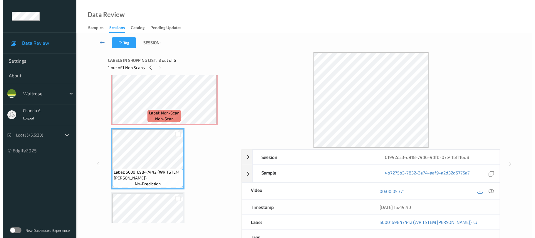
scroll to position [39, 0]
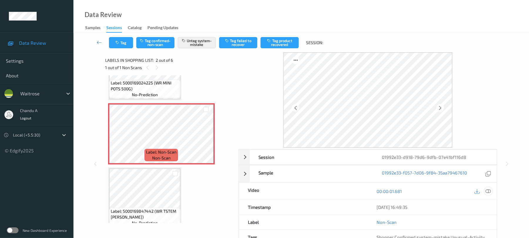
click at [487, 192] on icon at bounding box center [488, 190] width 5 height 5
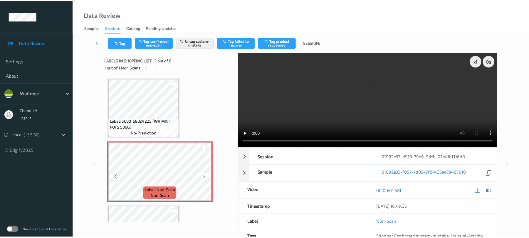
scroll to position [0, 0]
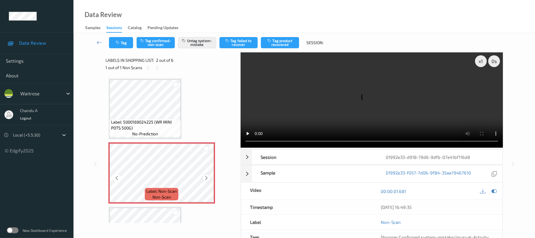
click at [207, 177] on icon at bounding box center [206, 177] width 5 height 5
click at [127, 45] on button "Tag" at bounding box center [121, 42] width 24 height 11
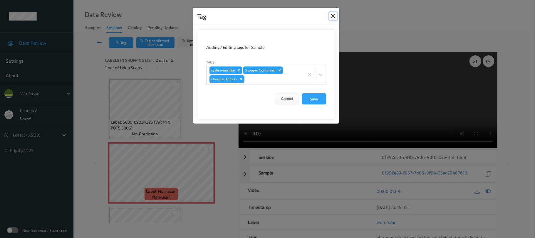
click at [333, 16] on button "Close" at bounding box center [333, 16] width 8 height 8
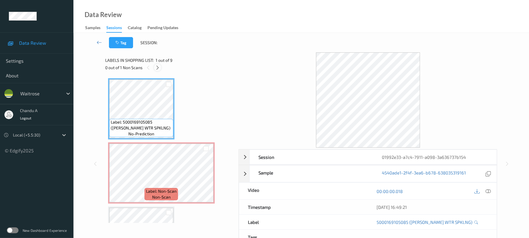
click at [158, 69] on icon at bounding box center [157, 67] width 5 height 5
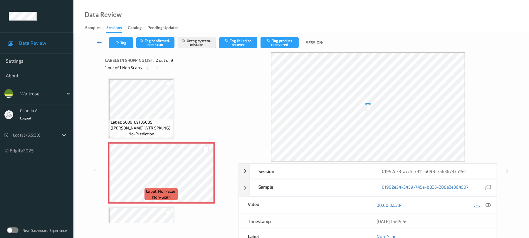
scroll to position [3, 0]
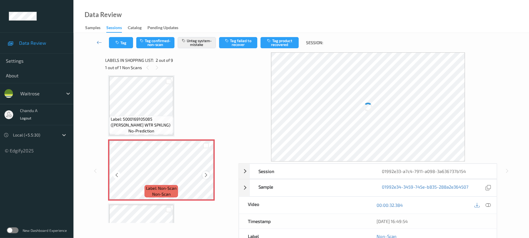
click at [204, 175] on icon at bounding box center [206, 174] width 5 height 5
click at [126, 43] on button "Tag" at bounding box center [121, 42] width 24 height 11
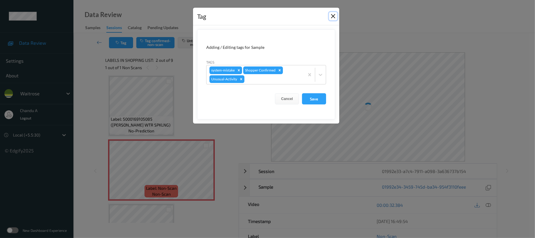
click at [334, 18] on button "Close" at bounding box center [333, 16] width 8 height 8
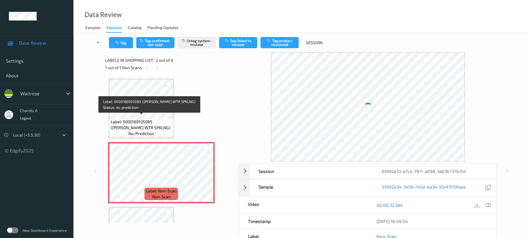
scroll to position [0, 0]
click at [155, 132] on div "Label: 5000169105085 (WR ESS WTR SPKLNG) no-prediction" at bounding box center [141, 128] width 64 height 18
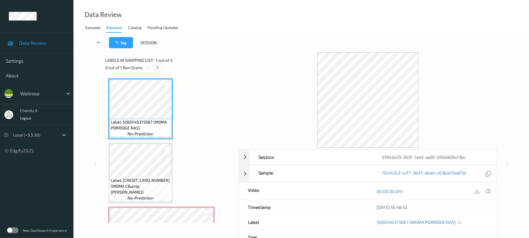
click at [160, 65] on div at bounding box center [157, 67] width 7 height 7
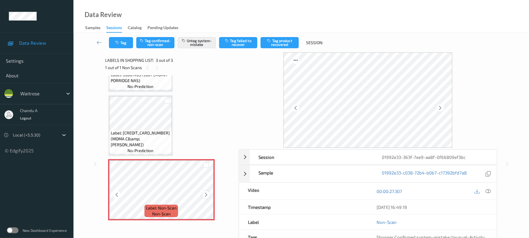
click at [205, 194] on icon at bounding box center [206, 194] width 5 height 5
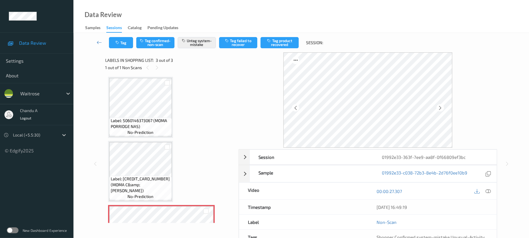
scroll to position [0, 0]
click at [153, 120] on span "Label: 5060146373067 (MOMA PORRIDGE NAS)" at bounding box center [141, 125] width 60 height 12
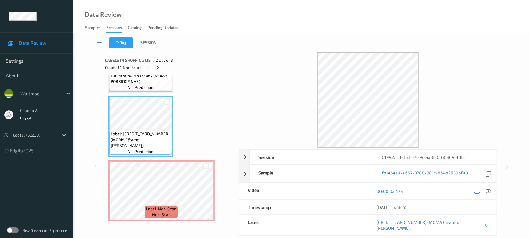
scroll to position [47, 0]
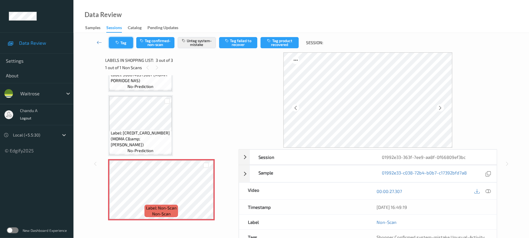
click at [126, 46] on button "Tag" at bounding box center [121, 42] width 24 height 11
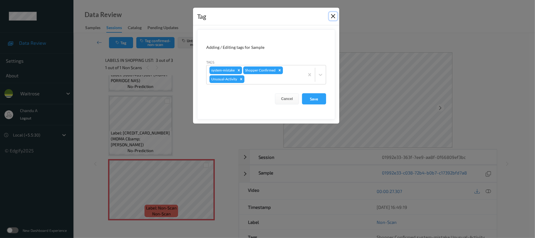
click at [332, 16] on button "Close" at bounding box center [333, 16] width 8 height 8
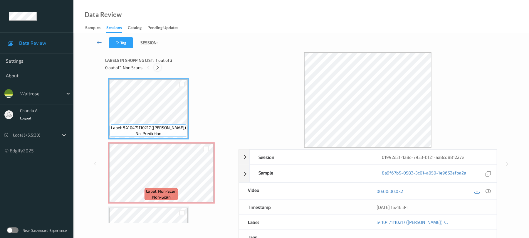
click at [160, 67] on div at bounding box center [157, 67] width 7 height 7
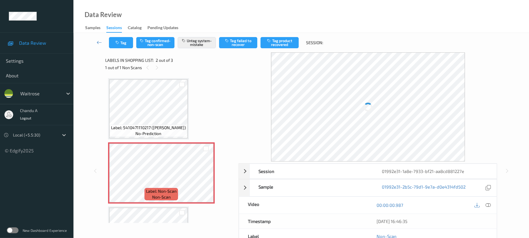
scroll to position [3, 0]
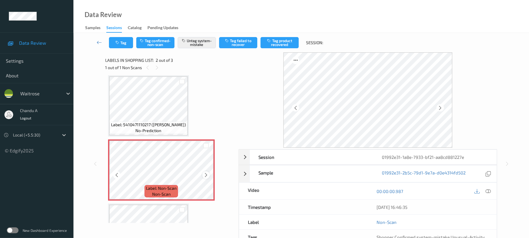
click at [204, 176] on icon at bounding box center [206, 174] width 5 height 5
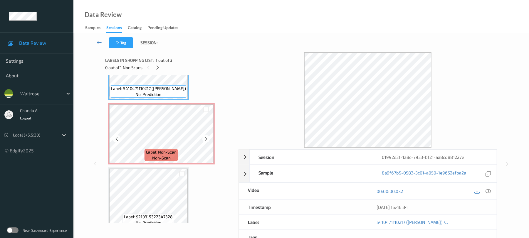
scroll to position [47, 0]
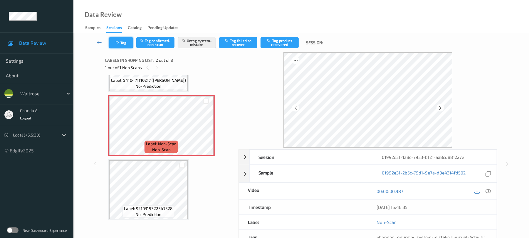
click at [129, 46] on button "Tag" at bounding box center [121, 42] width 24 height 11
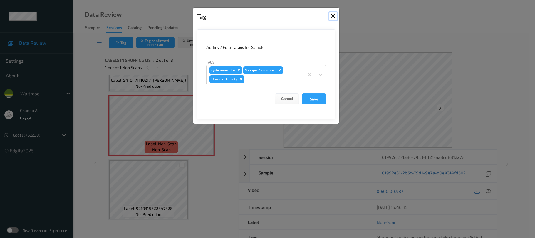
click at [333, 17] on button "Close" at bounding box center [333, 16] width 8 height 8
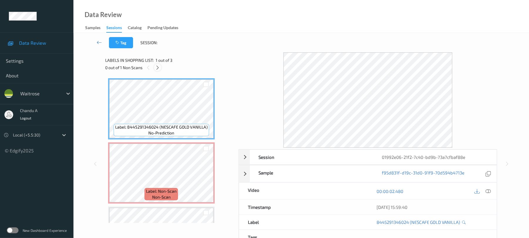
click at [158, 67] on icon at bounding box center [157, 67] width 5 height 5
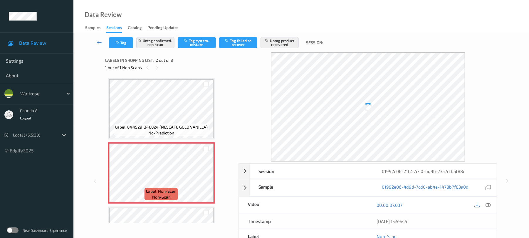
scroll to position [3, 0]
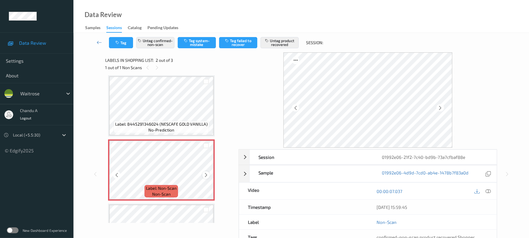
click at [206, 175] on icon at bounding box center [206, 174] width 5 height 5
click at [207, 175] on icon at bounding box center [206, 174] width 5 height 5
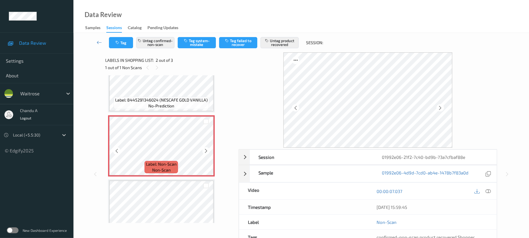
scroll to position [42, 0]
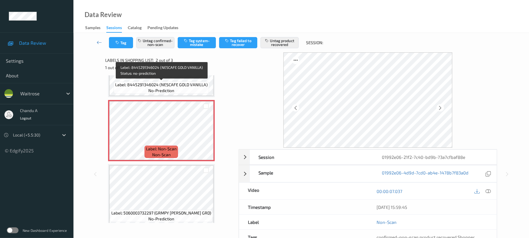
click at [185, 84] on span "Label: 8445291346024 (NESCAFE GOLD VANILLA)" at bounding box center [161, 85] width 93 height 6
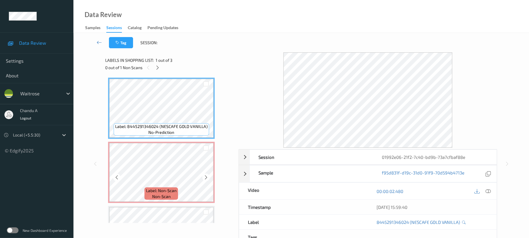
scroll to position [0, 0]
click at [487, 189] on icon at bounding box center [488, 190] width 5 height 5
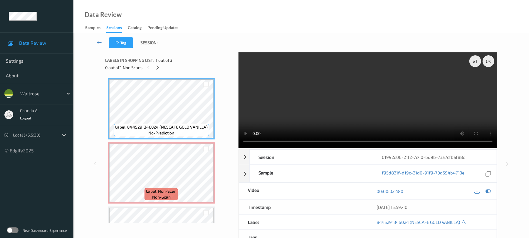
click at [382, 104] on video at bounding box center [368, 99] width 259 height 95
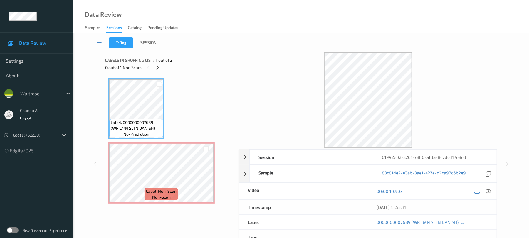
click at [152, 65] on div "0 out of 1 Non Scans" at bounding box center [169, 67] width 129 height 7
click at [157, 67] on icon at bounding box center [157, 67] width 5 height 5
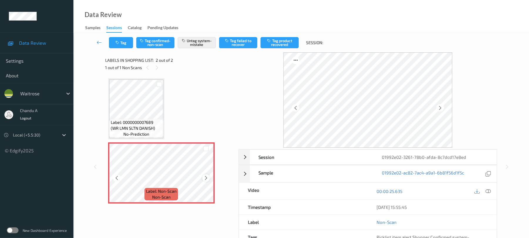
click at [206, 178] on icon at bounding box center [206, 177] width 5 height 5
click at [112, 39] on button "Tag" at bounding box center [121, 42] width 24 height 11
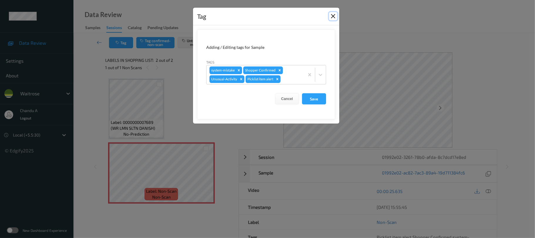
click at [333, 18] on button "Close" at bounding box center [333, 16] width 8 height 8
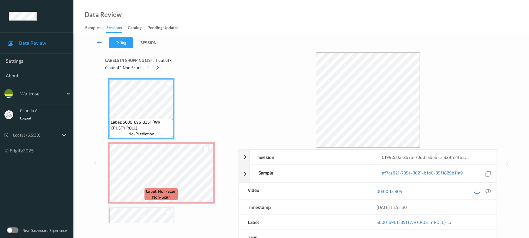
click at [157, 68] on icon at bounding box center [157, 67] width 5 height 5
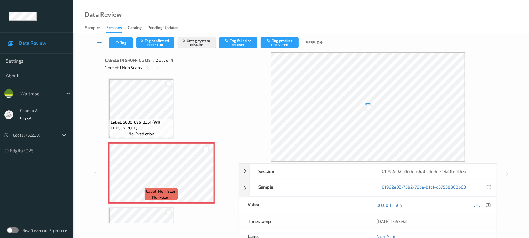
scroll to position [3, 0]
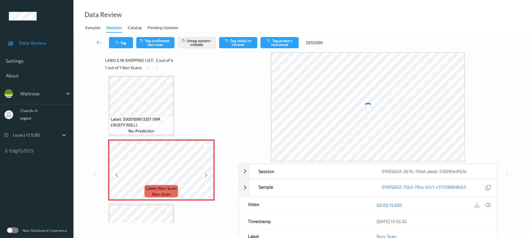
click at [209, 174] on div at bounding box center [205, 174] width 7 height 7
click at [207, 175] on icon at bounding box center [206, 174] width 5 height 5
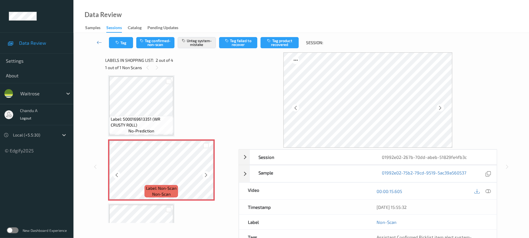
click at [207, 175] on icon at bounding box center [206, 174] width 5 height 5
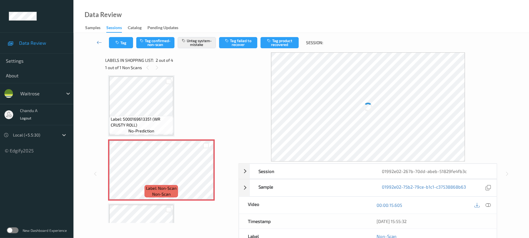
click at [130, 48] on div "Tag Tag confirmed-non-scan Untag system-mistake Tag failed to recover Tag produ…" at bounding box center [301, 42] width 432 height 19
click at [127, 45] on button "Tag" at bounding box center [121, 42] width 24 height 11
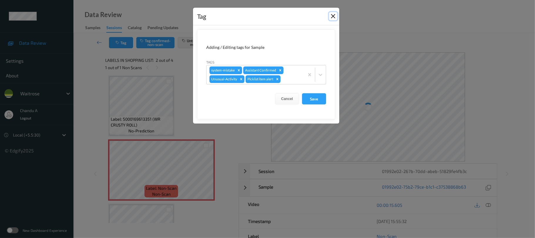
click at [330, 18] on button "Close" at bounding box center [333, 16] width 8 height 8
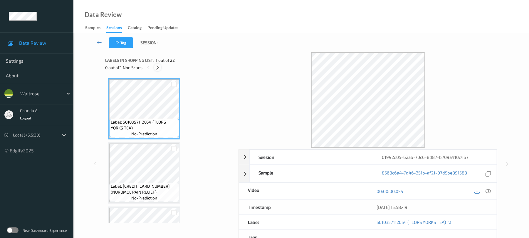
click at [160, 67] on icon at bounding box center [157, 67] width 5 height 5
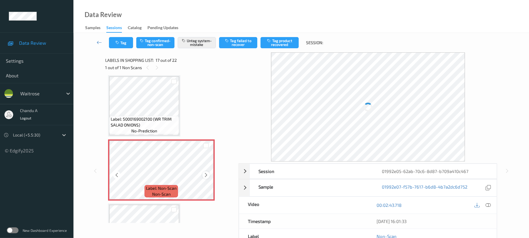
click at [206, 176] on icon at bounding box center [206, 174] width 5 height 5
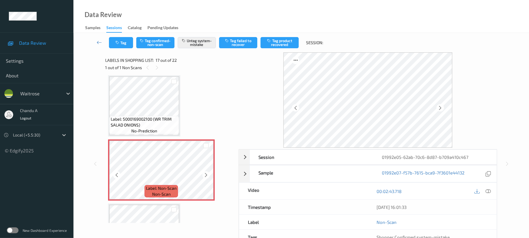
click at [206, 176] on icon at bounding box center [206, 174] width 5 height 5
click at [118, 43] on icon "button" at bounding box center [117, 43] width 5 height 4
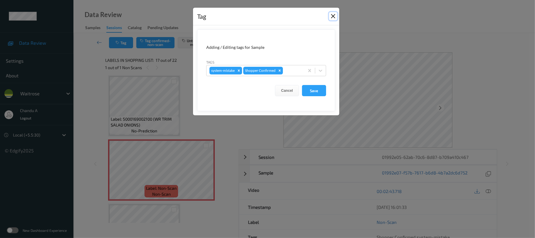
click at [332, 17] on button "Close" at bounding box center [333, 16] width 8 height 8
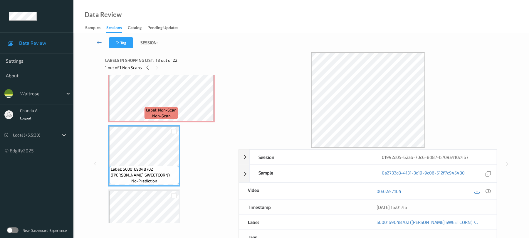
scroll to position [1003, 0]
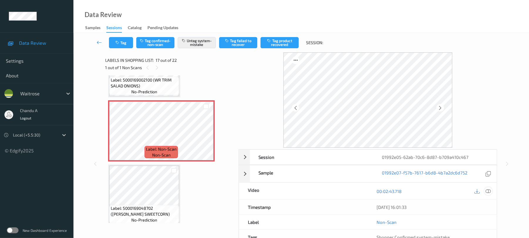
click at [487, 190] on icon at bounding box center [488, 190] width 5 height 5
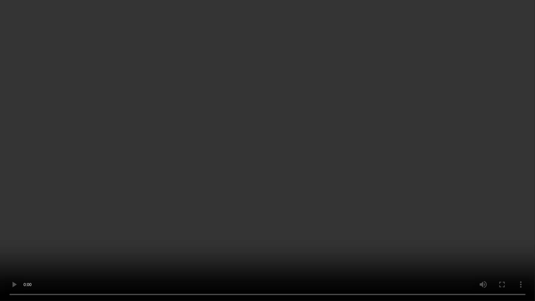
click at [272, 176] on video at bounding box center [267, 150] width 535 height 301
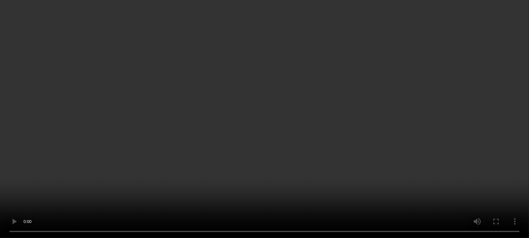
scroll to position [1042, 0]
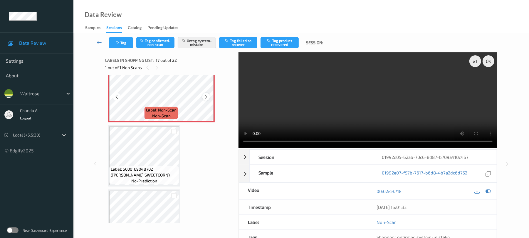
click at [207, 96] on icon at bounding box center [206, 96] width 5 height 5
click at [488, 191] on icon at bounding box center [488, 190] width 5 height 5
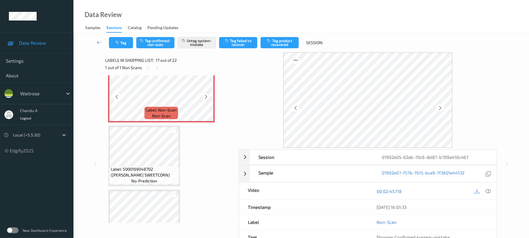
click at [206, 97] on icon at bounding box center [206, 96] width 5 height 5
click at [124, 48] on button "Tag" at bounding box center [121, 42] width 24 height 11
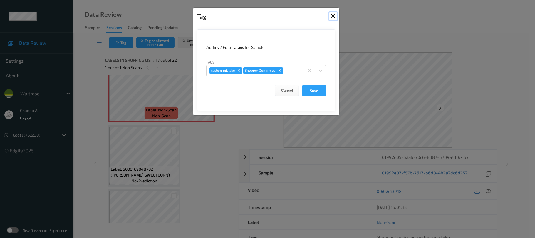
click at [334, 13] on button "Close" at bounding box center [333, 16] width 8 height 8
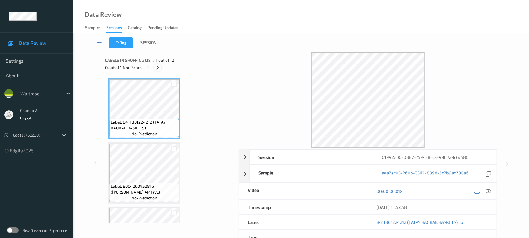
click at [156, 66] on icon at bounding box center [157, 67] width 5 height 5
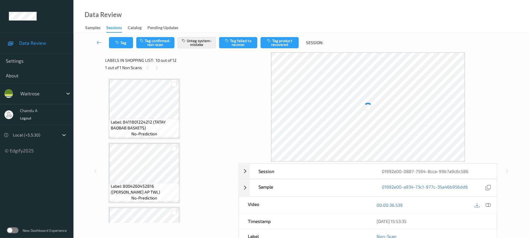
scroll to position [515, 0]
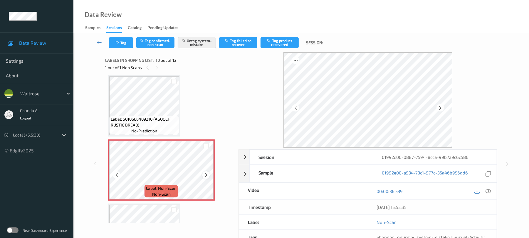
click at [206, 176] on icon at bounding box center [206, 174] width 5 height 5
click at [119, 45] on button "Tag" at bounding box center [121, 42] width 24 height 11
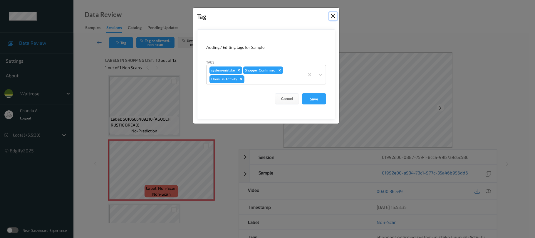
click at [330, 17] on button "Close" at bounding box center [333, 16] width 8 height 8
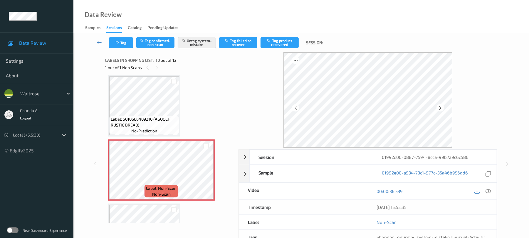
click at [150, 116] on span "Label: 5010666409210 (AGOOCH RUSTIC BREAD)" at bounding box center [144, 122] width 67 height 12
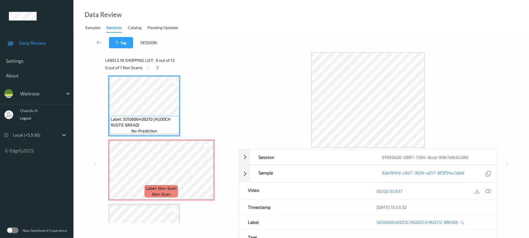
click at [490, 190] on icon at bounding box center [488, 190] width 5 height 5
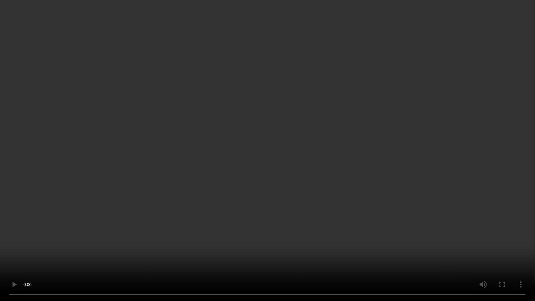
click at [247, 124] on video at bounding box center [267, 150] width 535 height 301
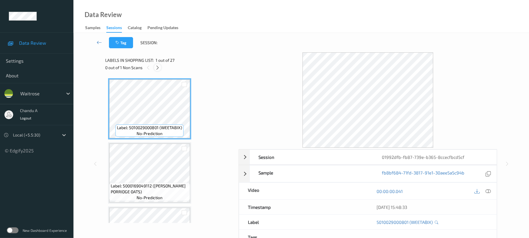
click at [156, 67] on icon at bounding box center [157, 67] width 5 height 5
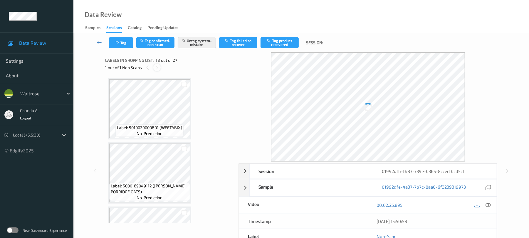
scroll to position [1028, 0]
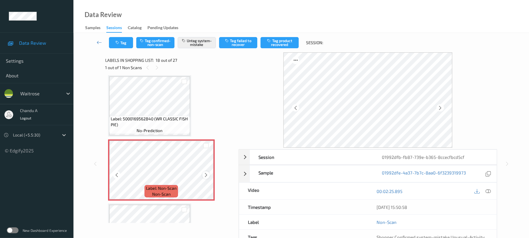
click at [204, 175] on icon at bounding box center [206, 174] width 5 height 5
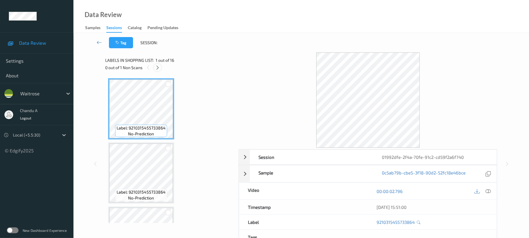
click at [158, 68] on icon at bounding box center [157, 67] width 5 height 5
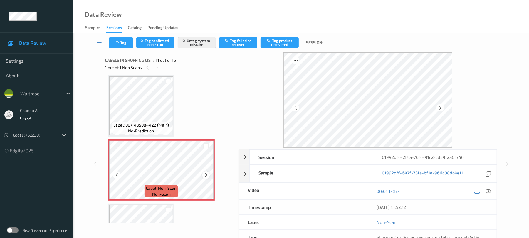
click at [206, 175] on icon at bounding box center [206, 174] width 5 height 5
click at [125, 45] on button "Tag" at bounding box center [121, 42] width 24 height 11
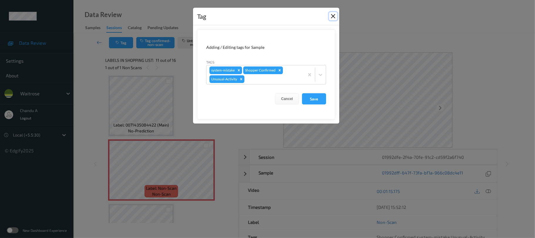
click at [336, 16] on button "Close" at bounding box center [333, 16] width 8 height 8
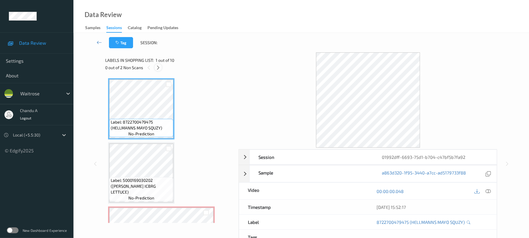
click at [158, 68] on icon at bounding box center [158, 67] width 5 height 5
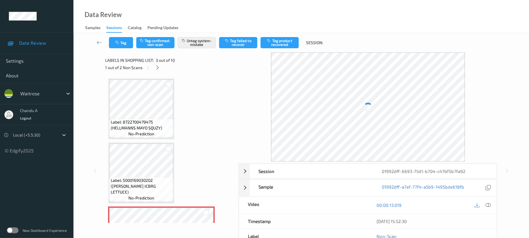
scroll to position [67, 0]
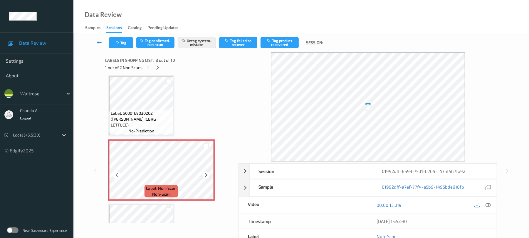
click at [205, 174] on icon at bounding box center [206, 174] width 5 height 5
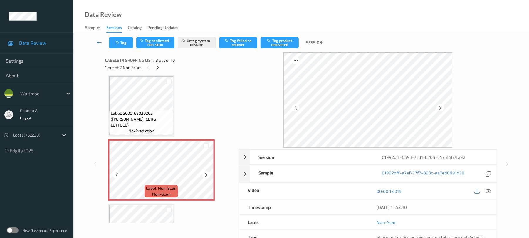
click at [205, 174] on icon at bounding box center [206, 174] width 5 height 5
click at [126, 45] on button "Tag" at bounding box center [121, 42] width 24 height 11
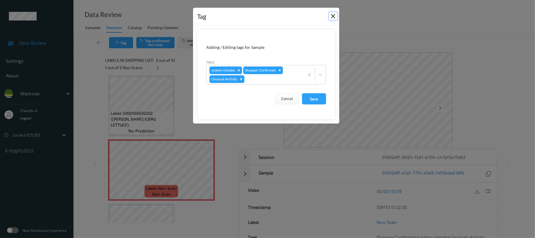
click at [335, 18] on button "Close" at bounding box center [333, 16] width 8 height 8
